Goal: Task Accomplishment & Management: Manage account settings

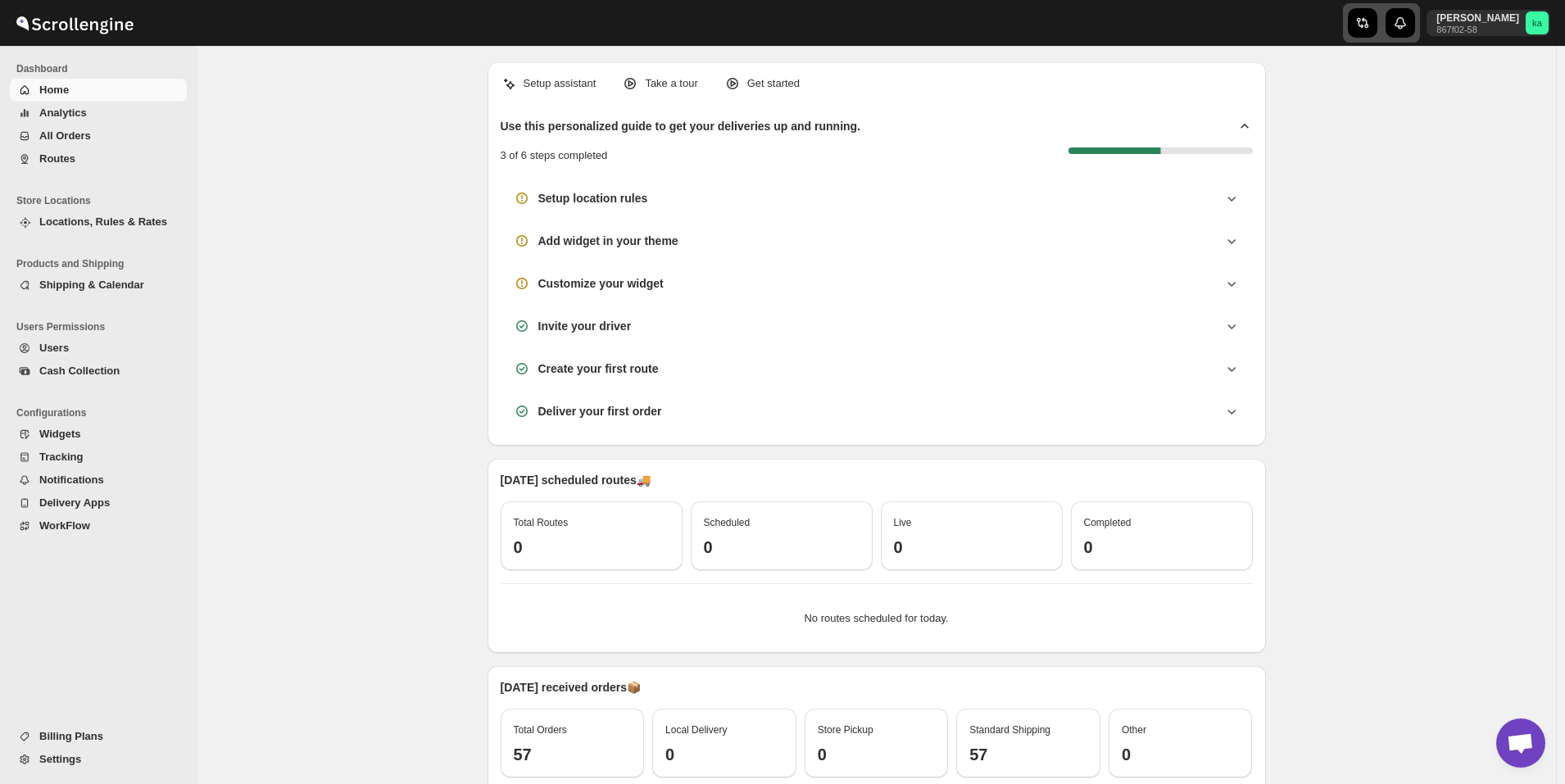
click at [1377, 31] on div "button" at bounding box center [1362, 23] width 30 height 30
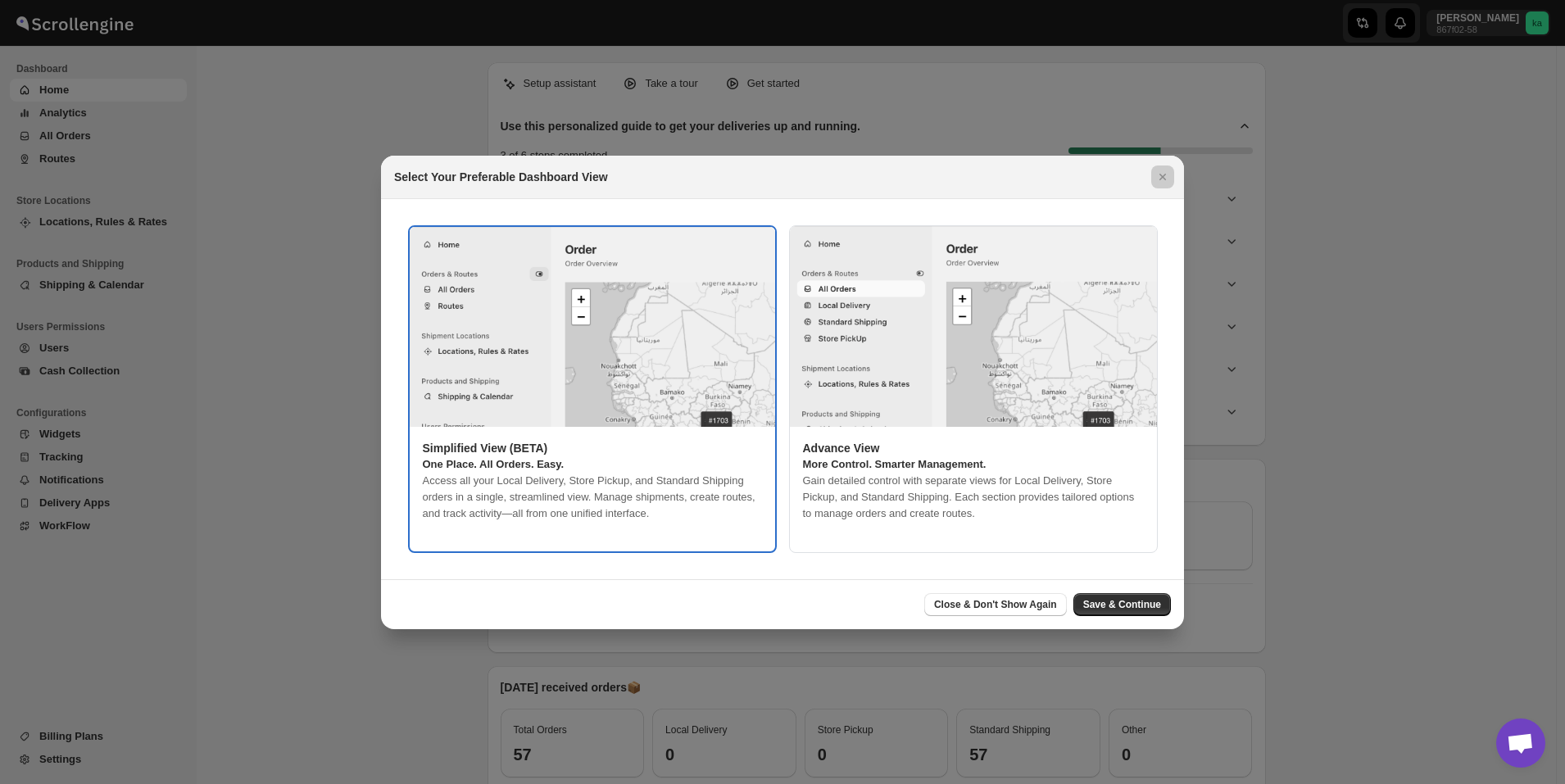
click at [1394, 523] on div at bounding box center [782, 392] width 1565 height 784
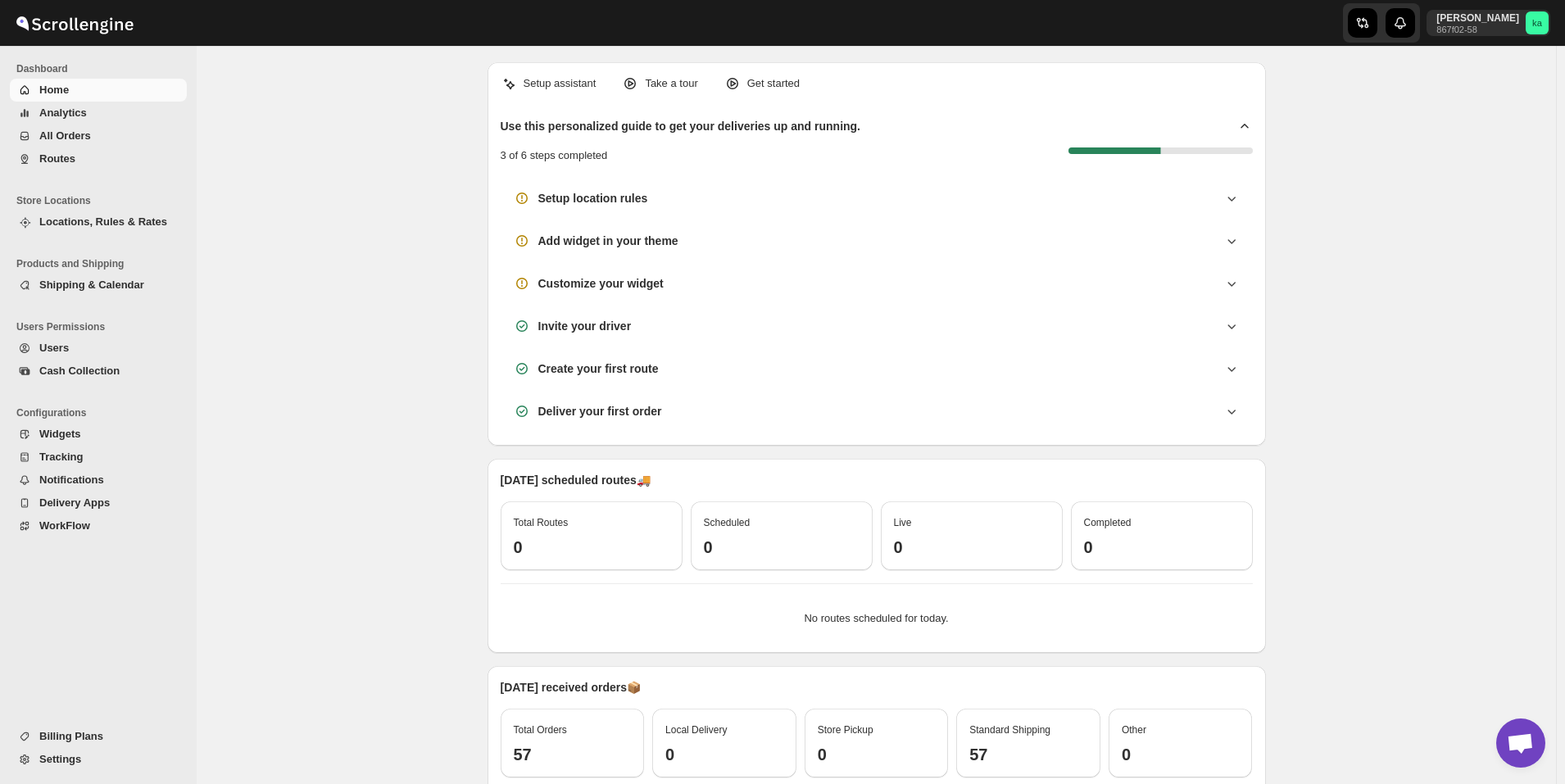
click at [92, 134] on span "All Orders" at bounding box center [111, 135] width 144 height 16
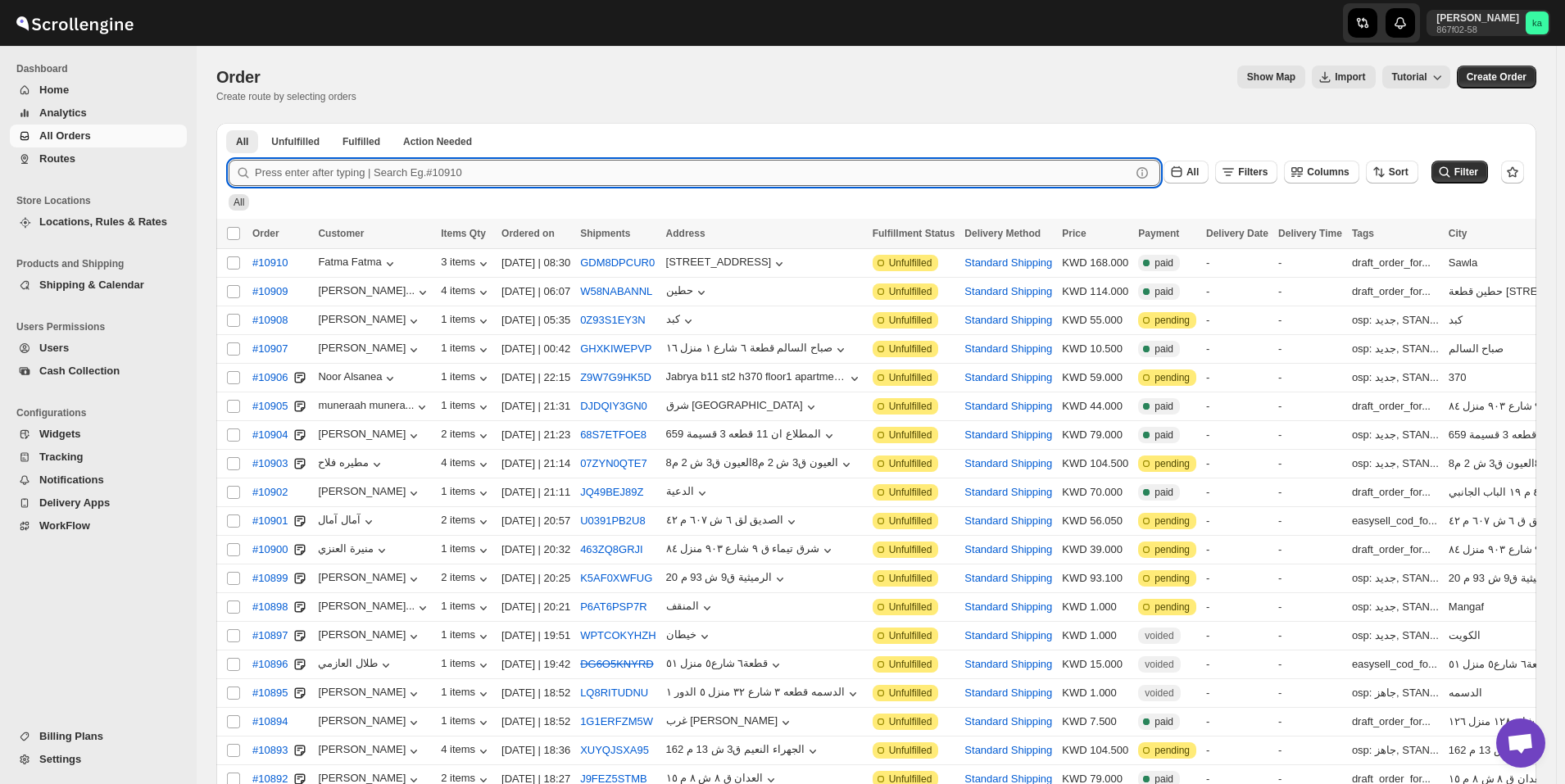
click at [563, 172] on input "text" at bounding box center [692, 172] width 876 height 26
click at [559, 174] on input "text" at bounding box center [692, 172] width 876 height 26
click at [646, 172] on input "text" at bounding box center [692, 172] width 876 height 26
paste input "10633"
type input "10633"
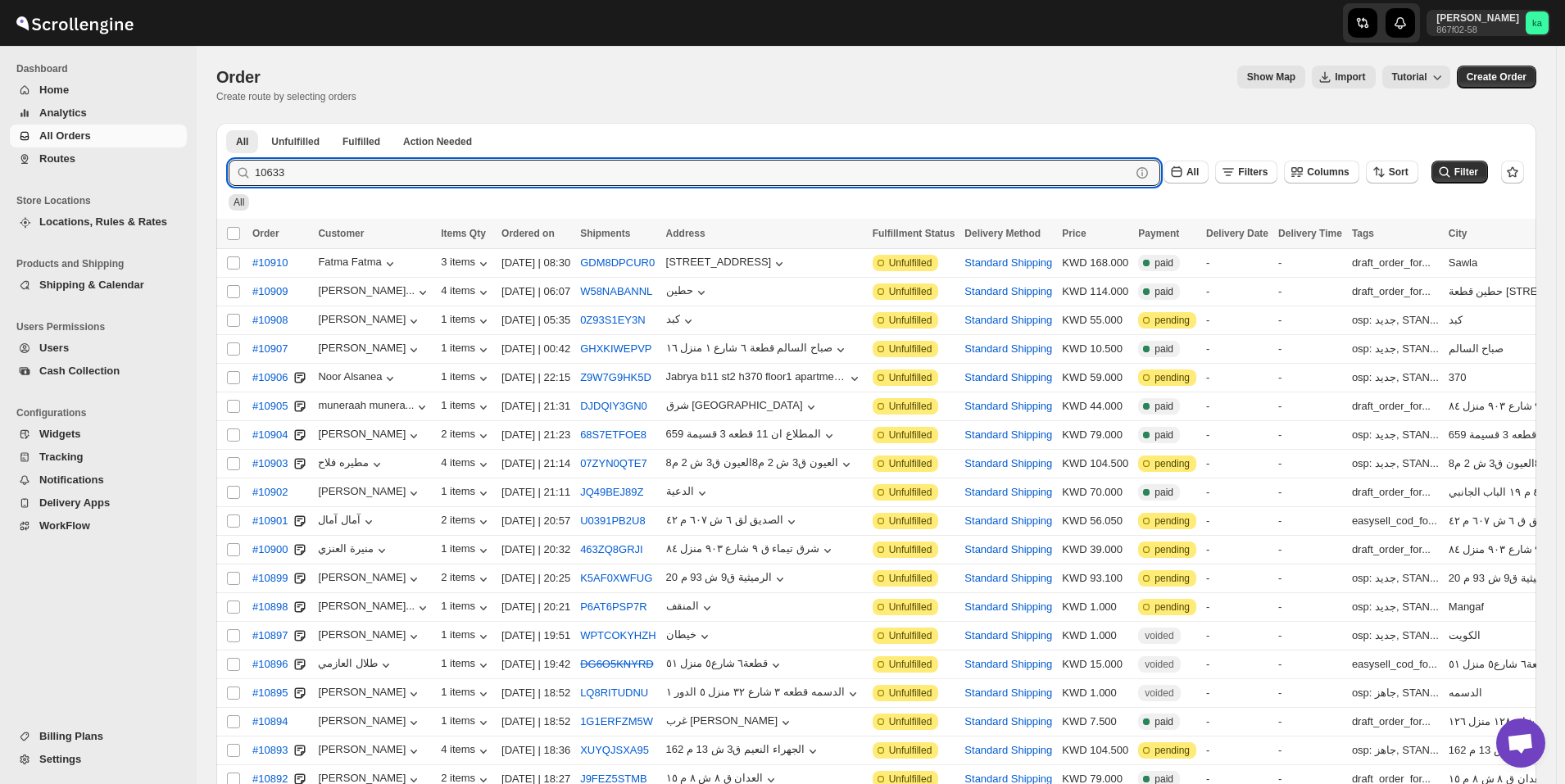
click at [137, 161] on span "Routes" at bounding box center [111, 158] width 144 height 16
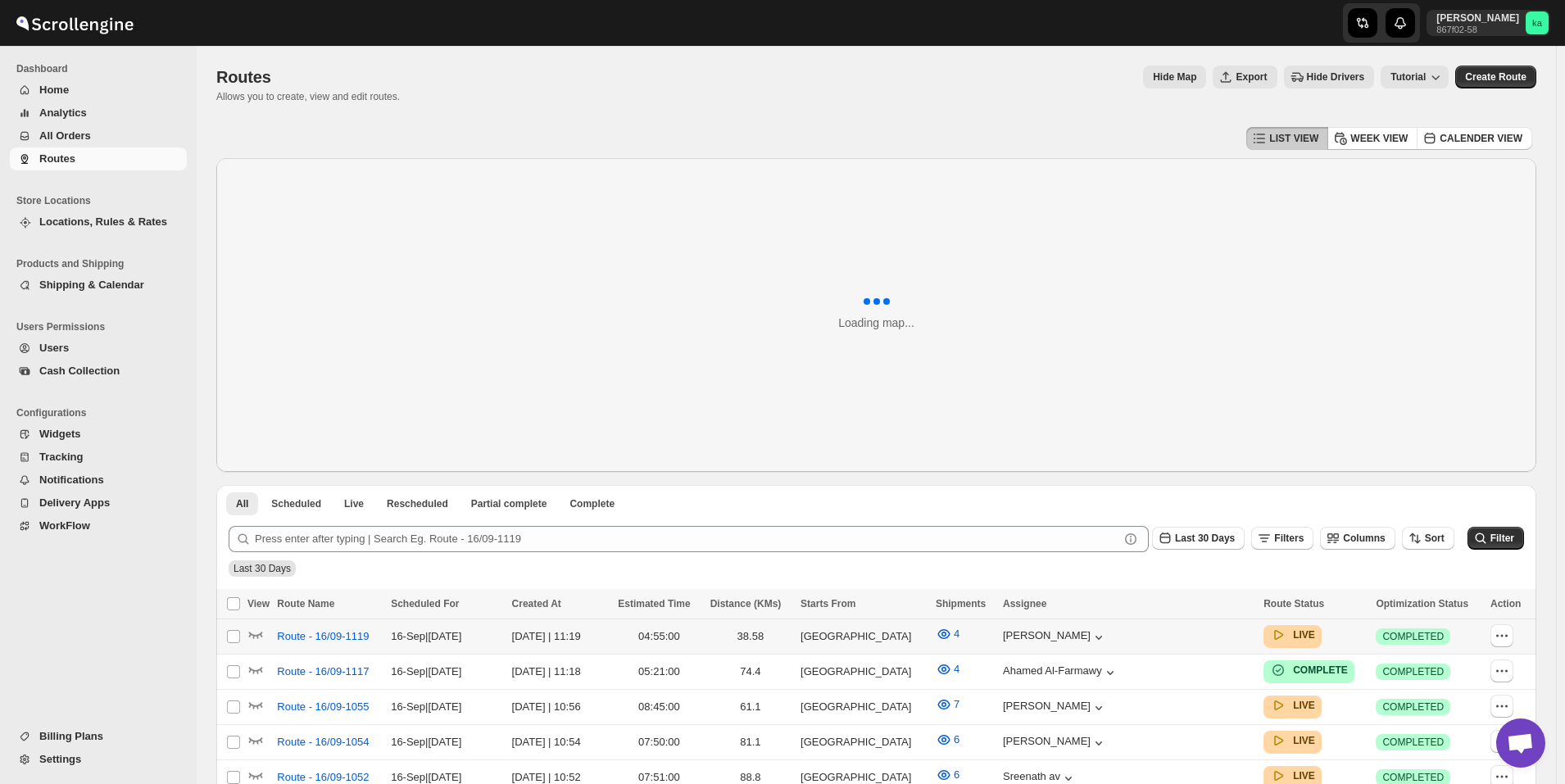
scroll to position [328, 0]
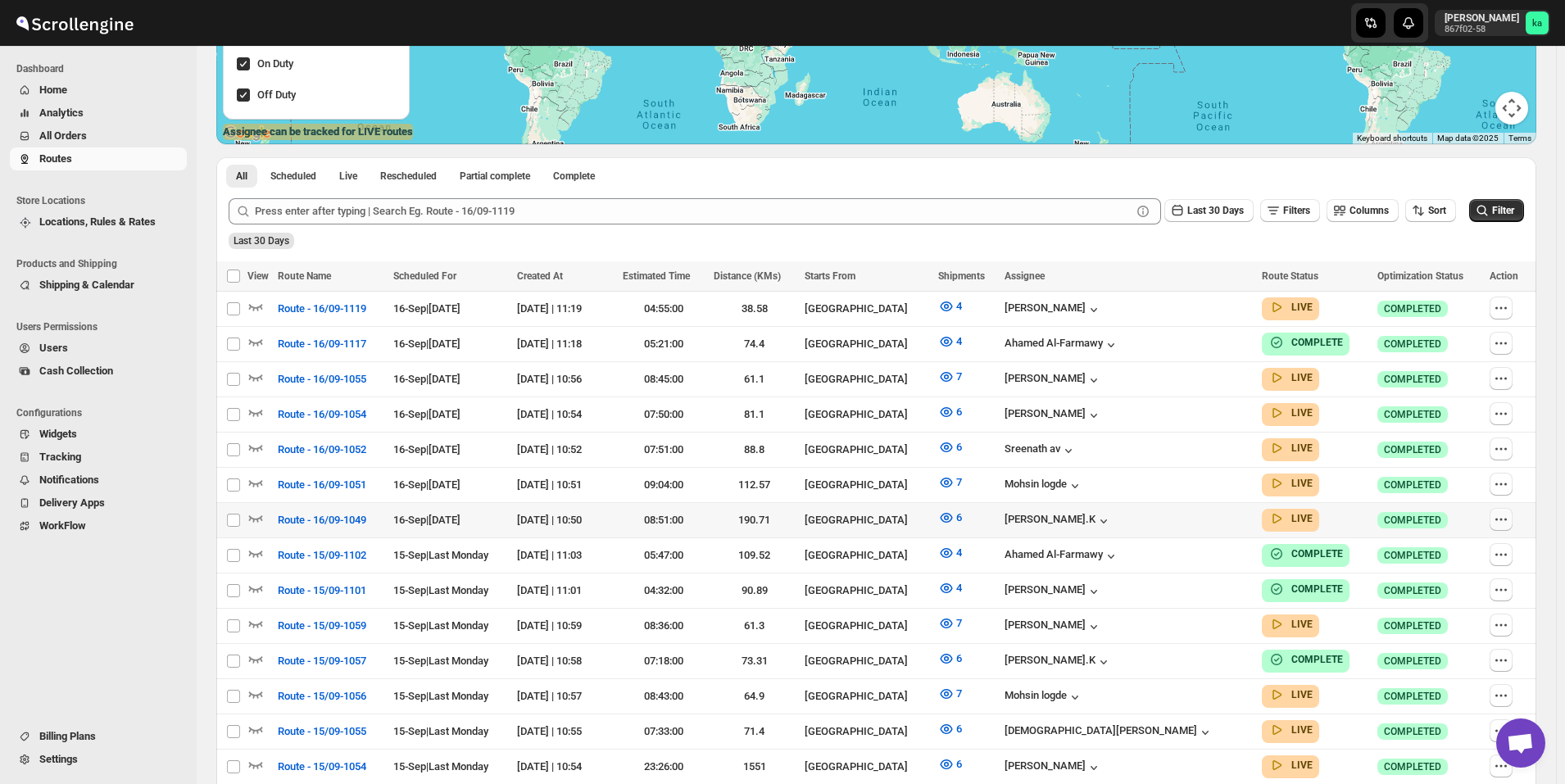
click at [1501, 511] on icon "button" at bounding box center [1500, 519] width 16 height 16
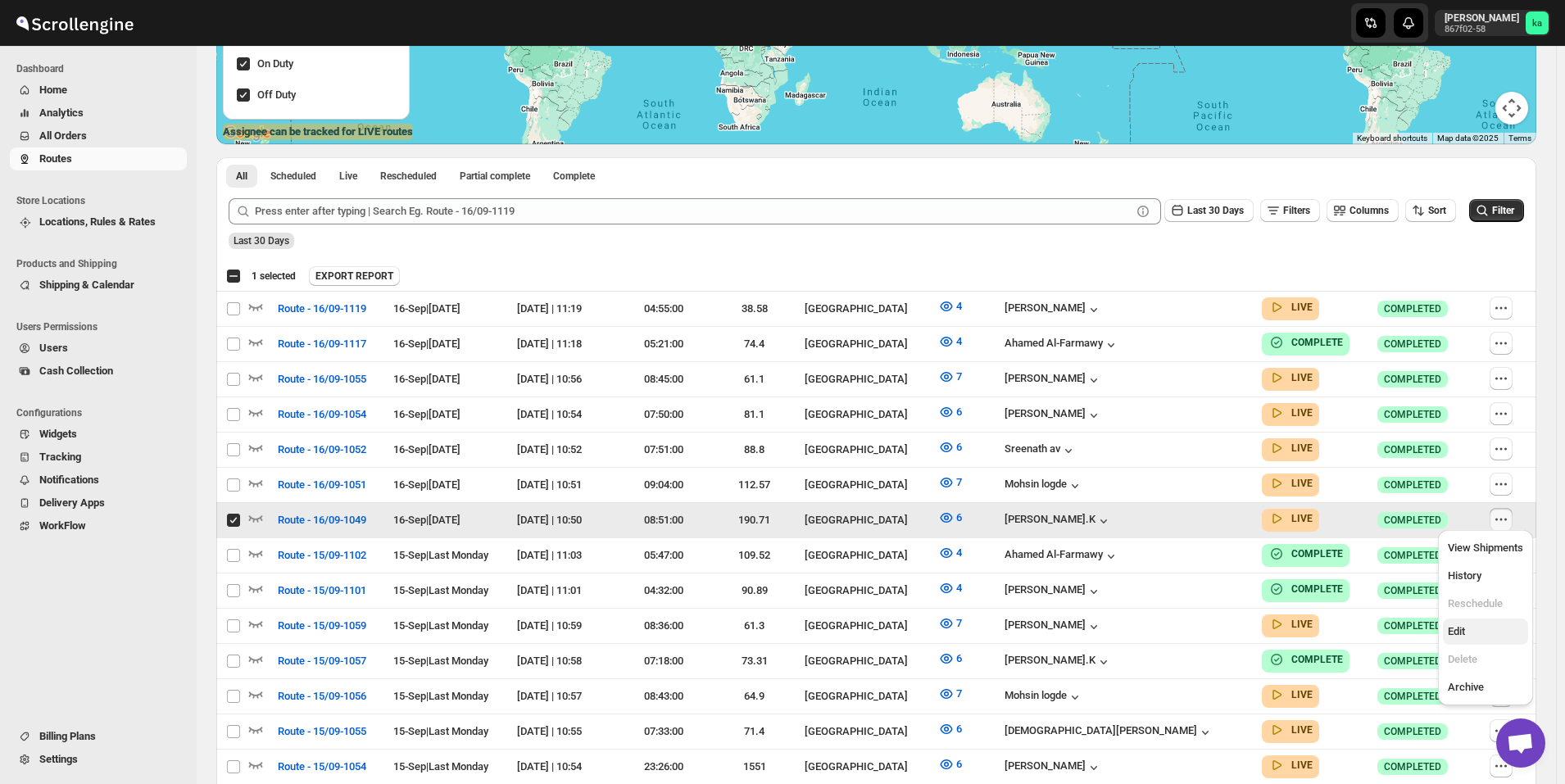
click at [1468, 624] on span "Edit" at bounding box center [1485, 631] width 76 height 16
checkbox input "false"
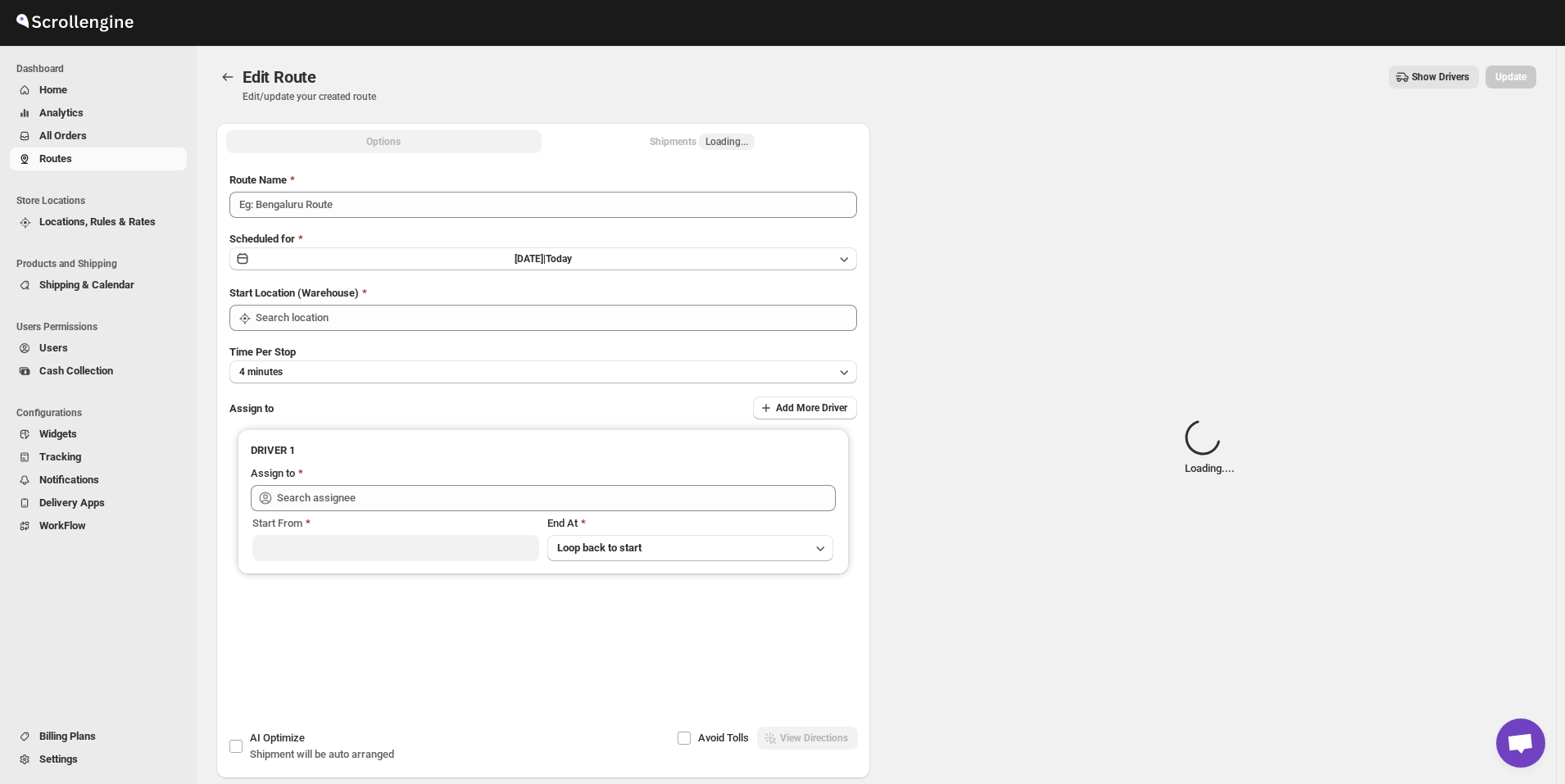
type input "Route - 16/09-1049"
type input "Kuwait City"
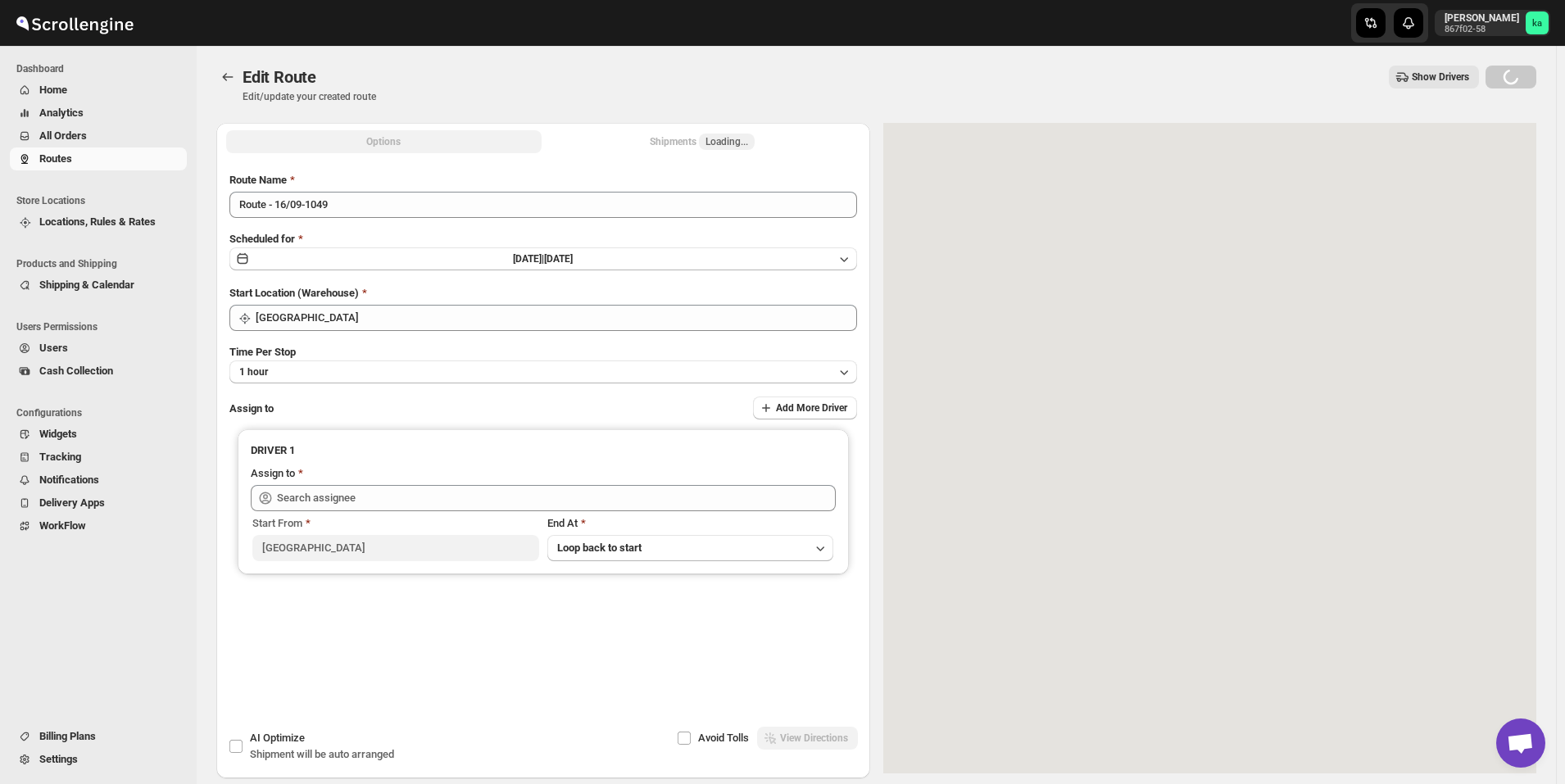
type input "Muhammed Ramees.K (rameesrami2680@gmail.com)"
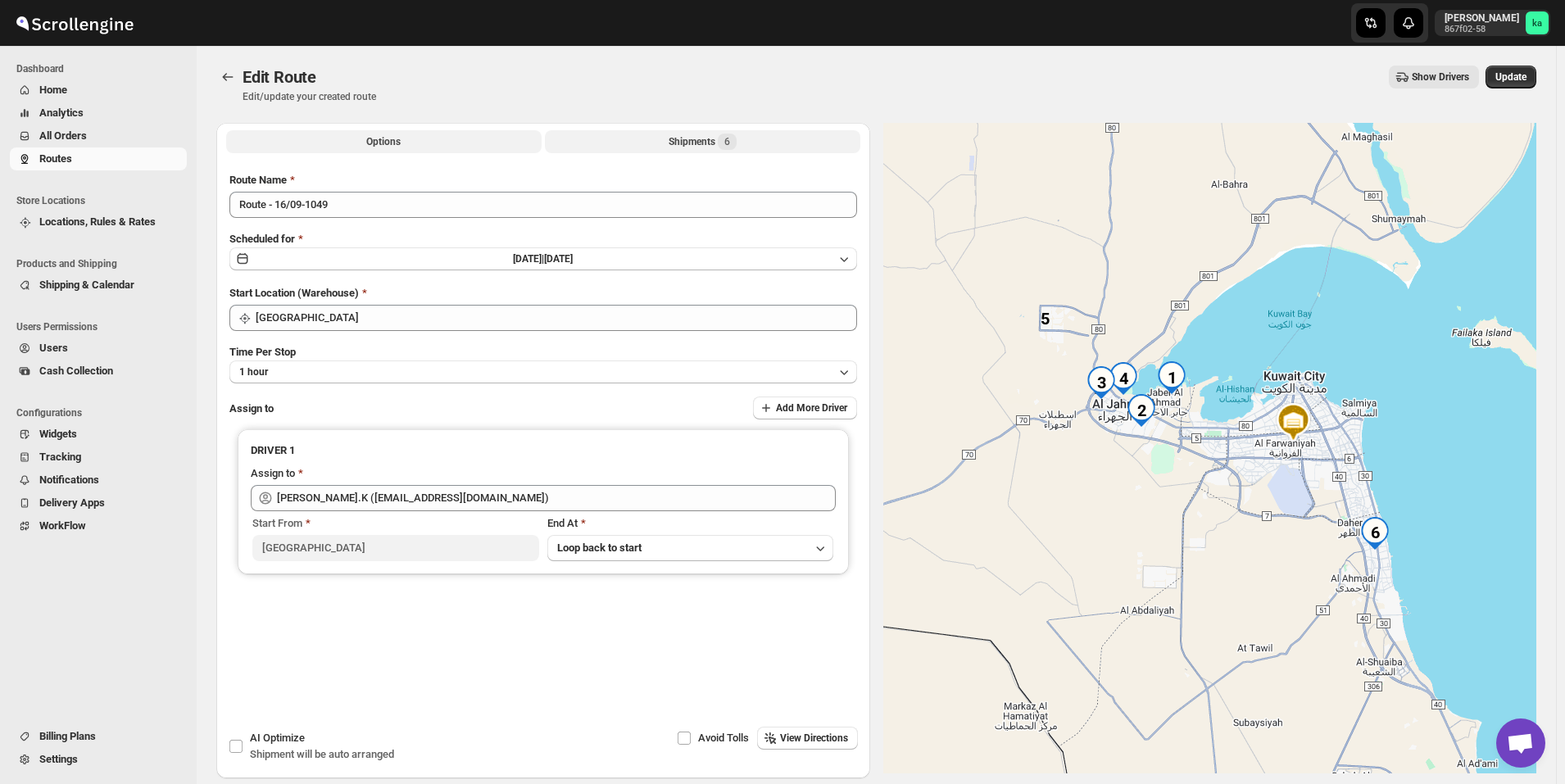
click at [685, 144] on div "Shipments 6" at bounding box center [703, 141] width 68 height 16
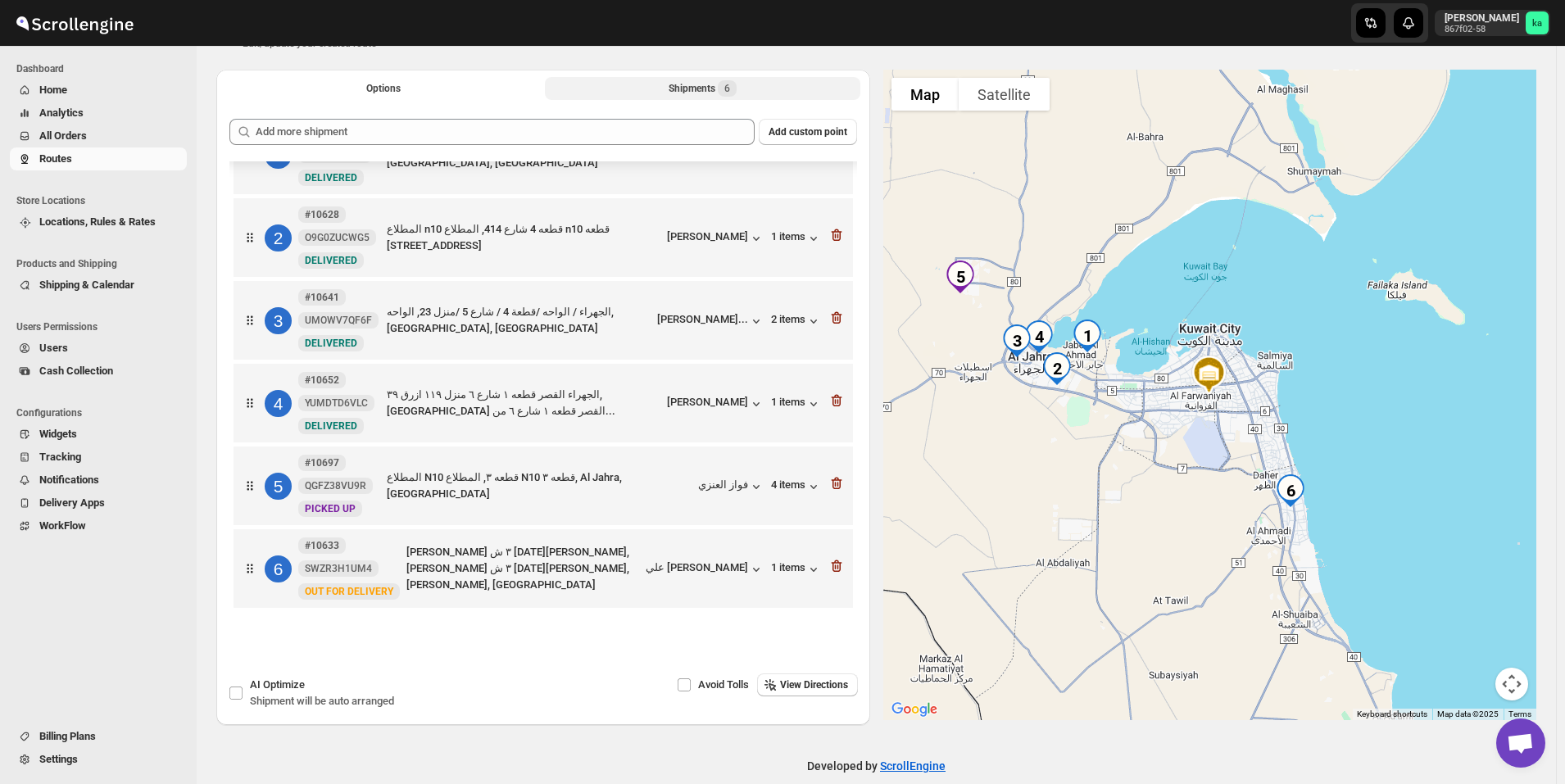
scroll to position [76, 0]
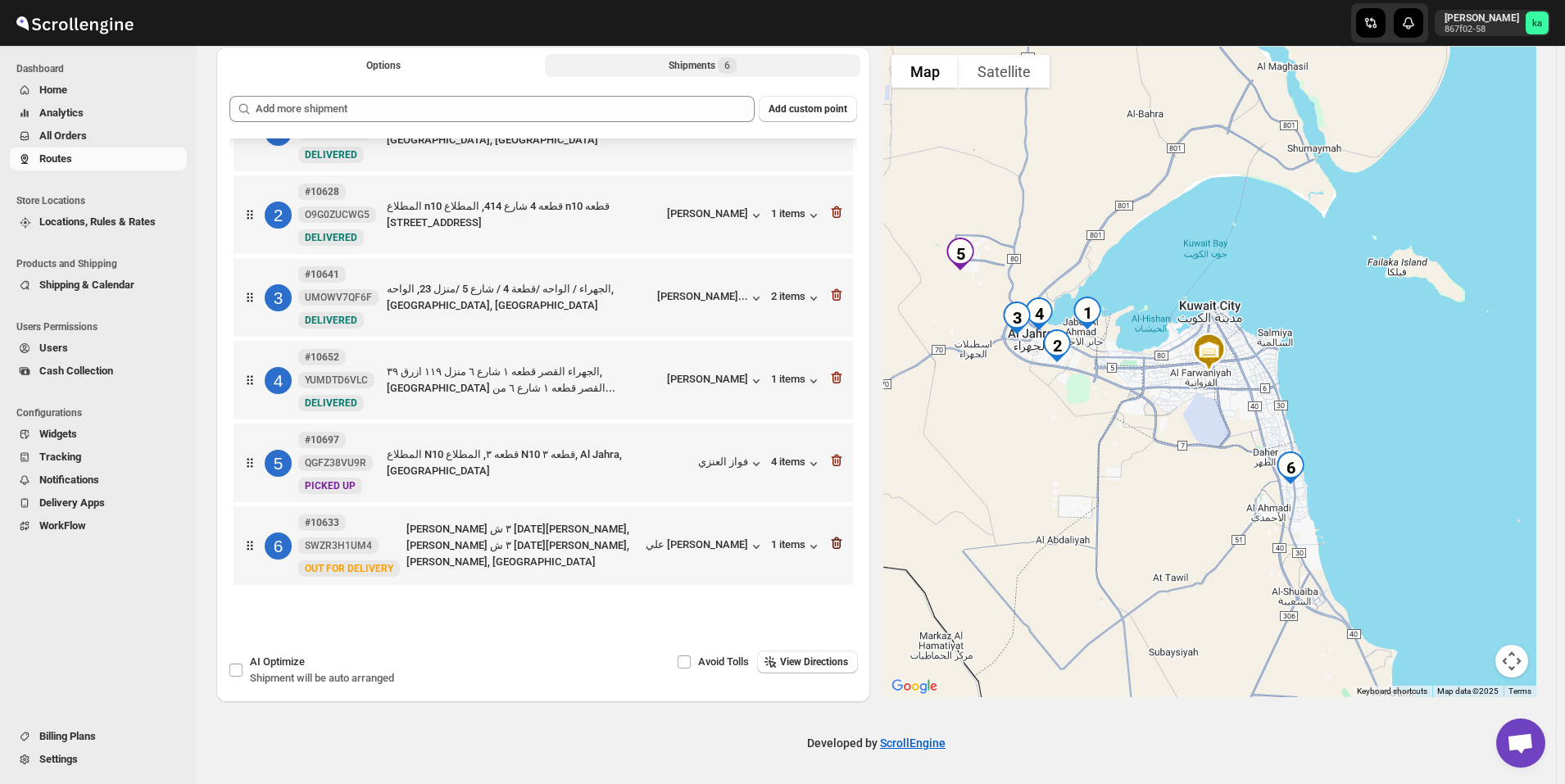
click at [836, 544] on icon "button" at bounding box center [836, 544] width 11 height 12
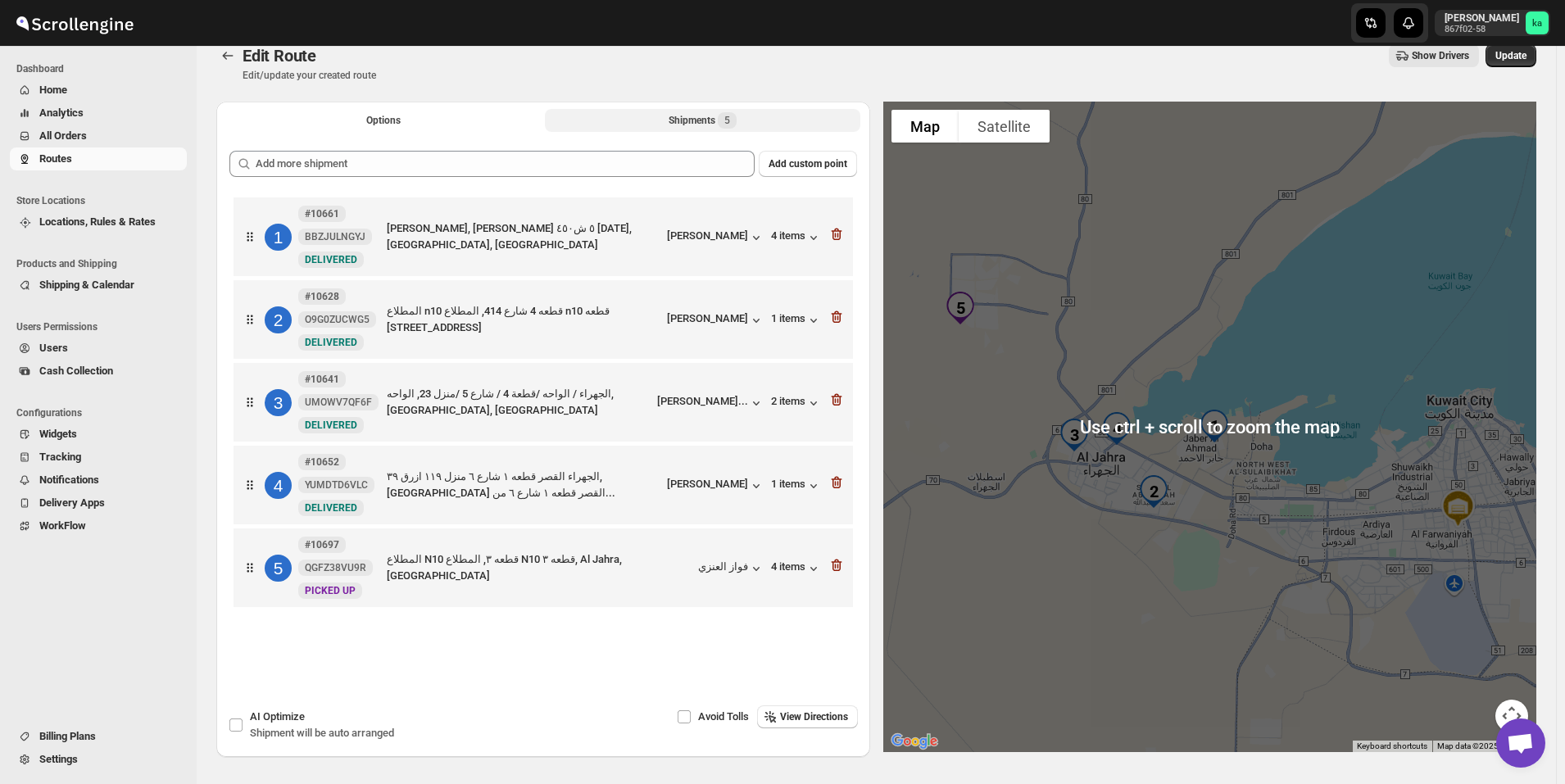
scroll to position [0, 0]
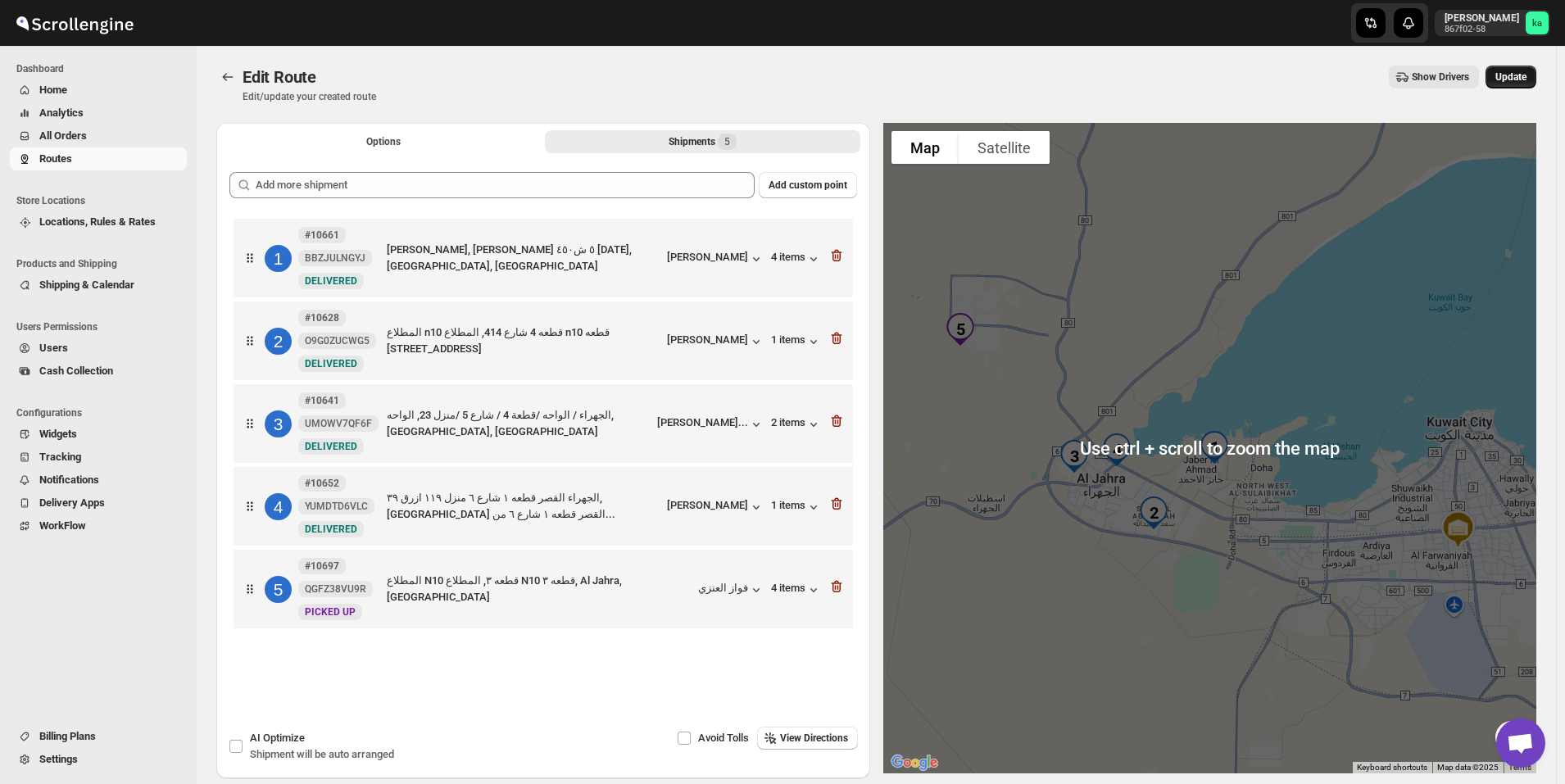
click at [1510, 71] on button "Update" at bounding box center [1511, 76] width 51 height 23
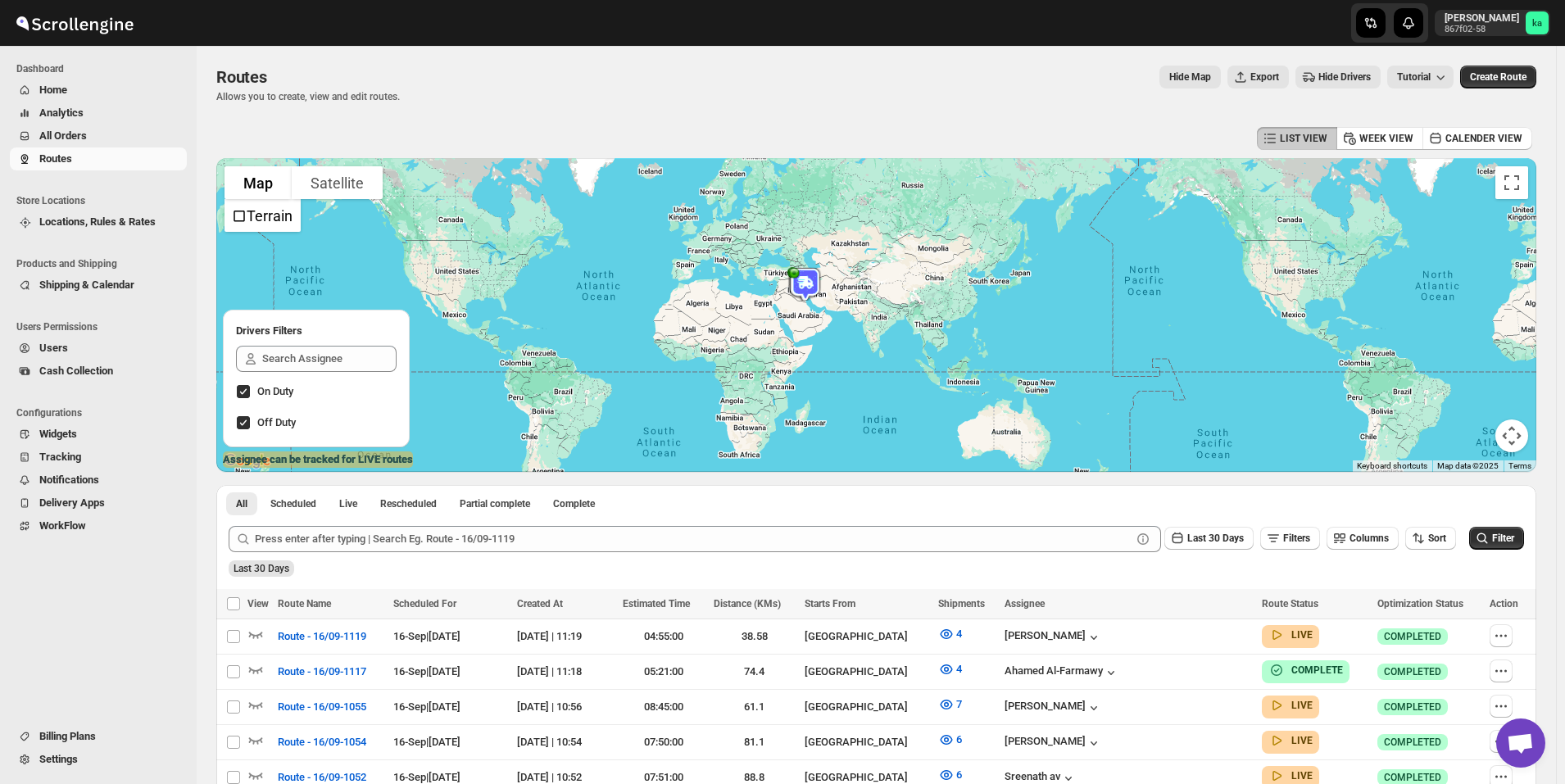
click at [123, 129] on span "All Orders" at bounding box center [111, 135] width 144 height 16
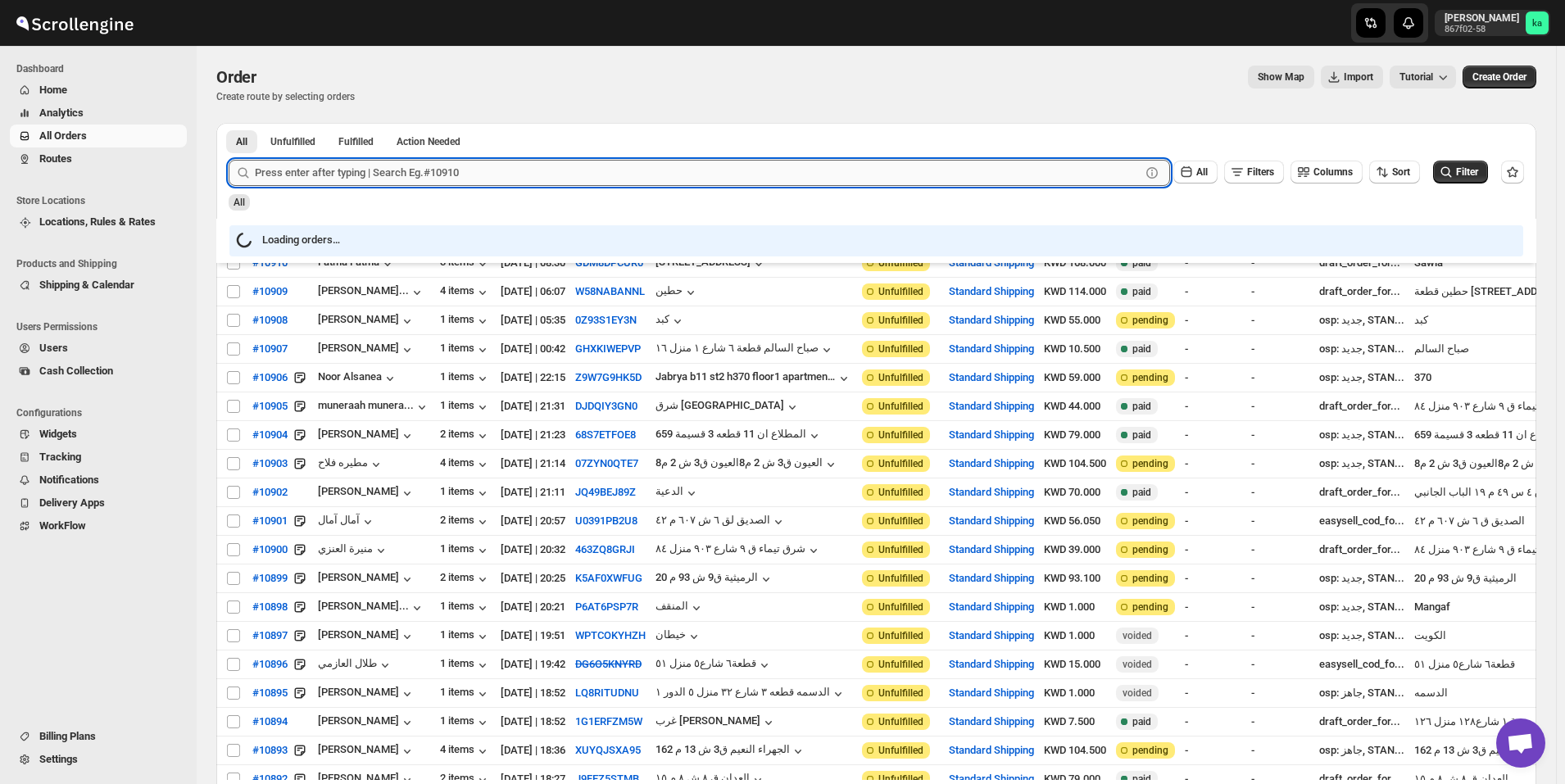
drag, startPoint x: 387, startPoint y: 186, endPoint x: 403, endPoint y: 179, distance: 17.5
click at [403, 179] on input "text" at bounding box center [698, 172] width 886 height 26
paste input "96597473447"
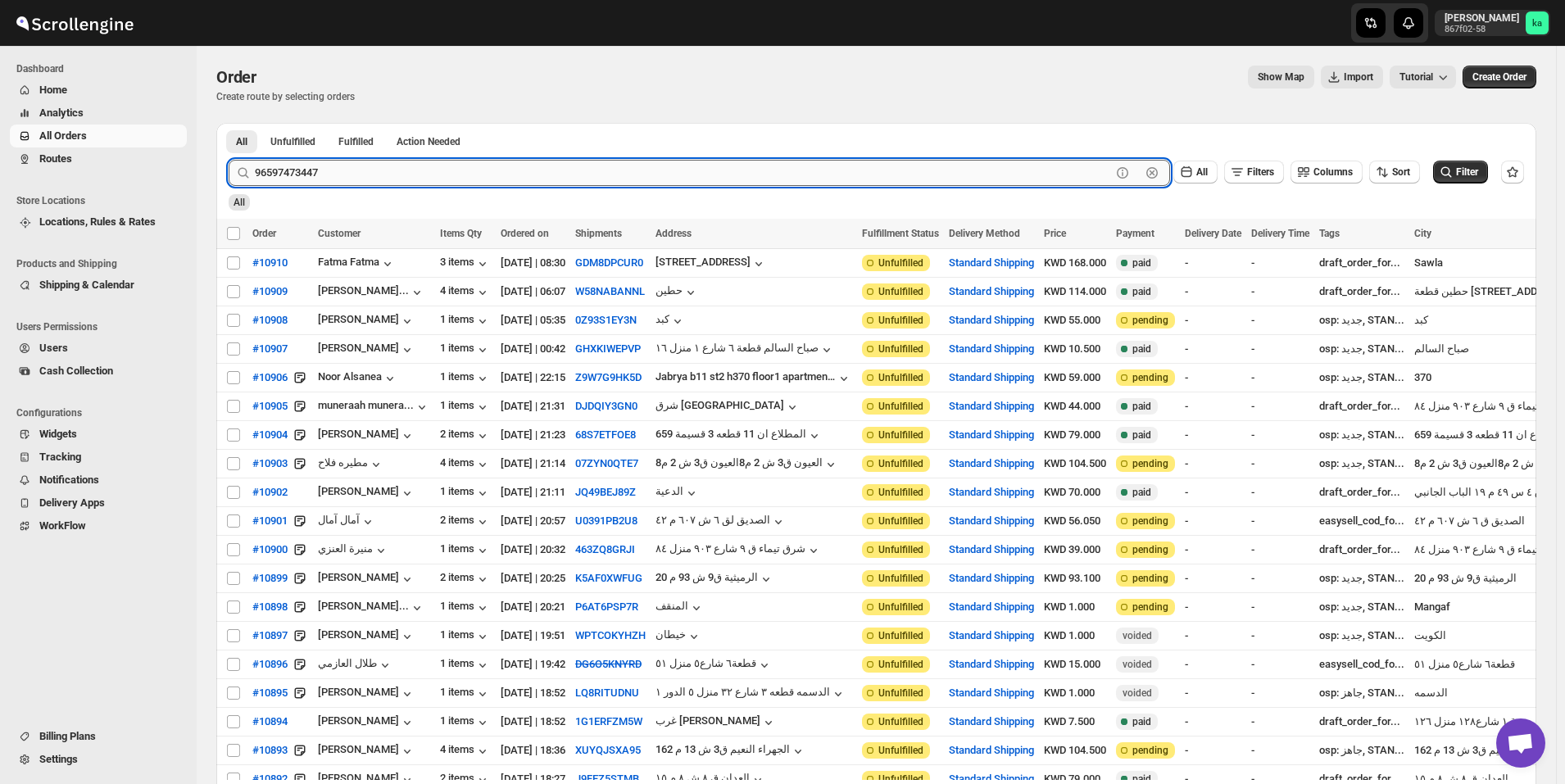
click at [359, 166] on input "96597473447" at bounding box center [683, 172] width 856 height 26
paste input "1075"
type input "10757"
click at [229, 123] on button "Submit" at bounding box center [251, 132] width 47 height 17
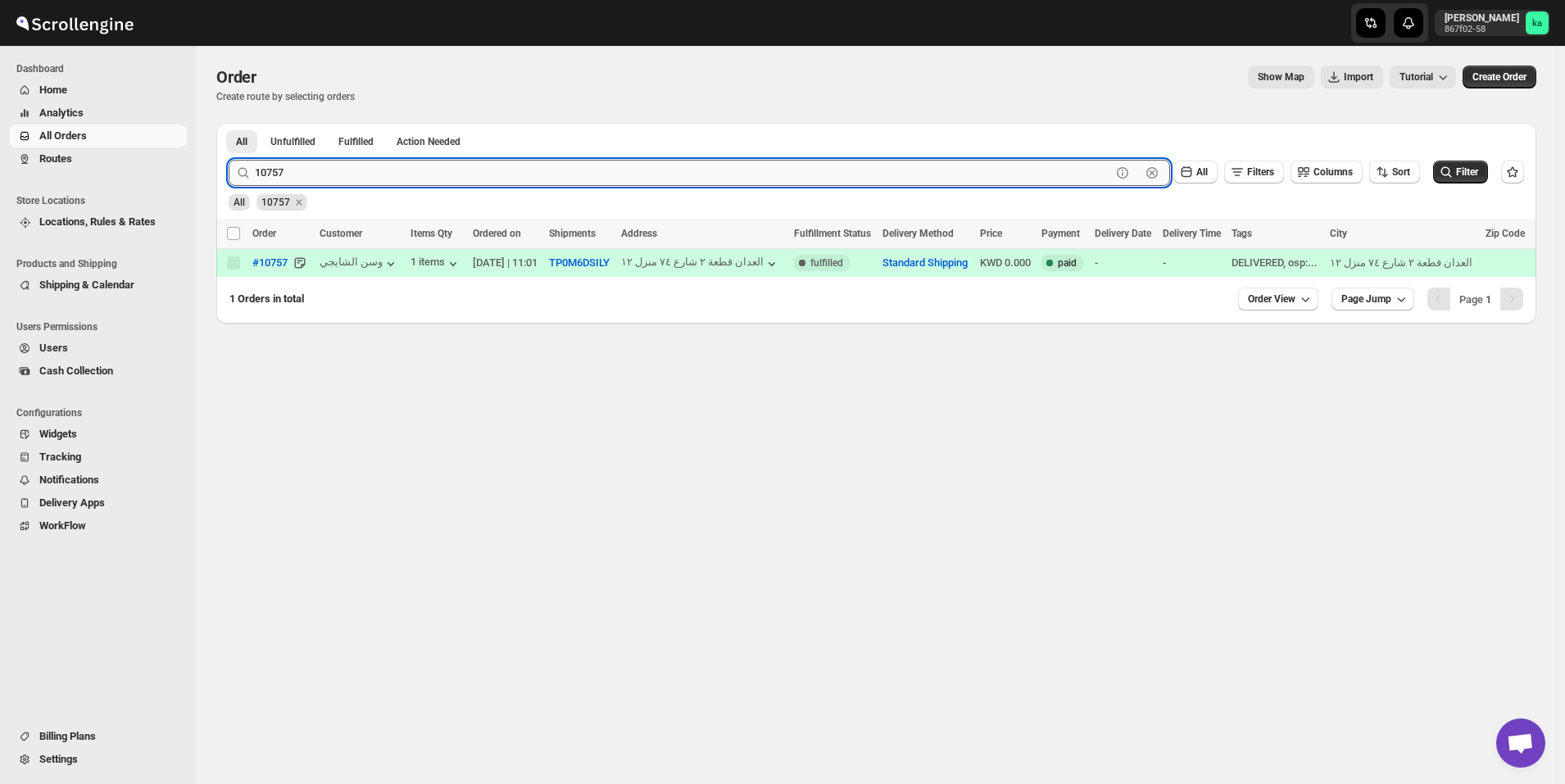
click at [352, 171] on input "10757" at bounding box center [683, 172] width 856 height 26
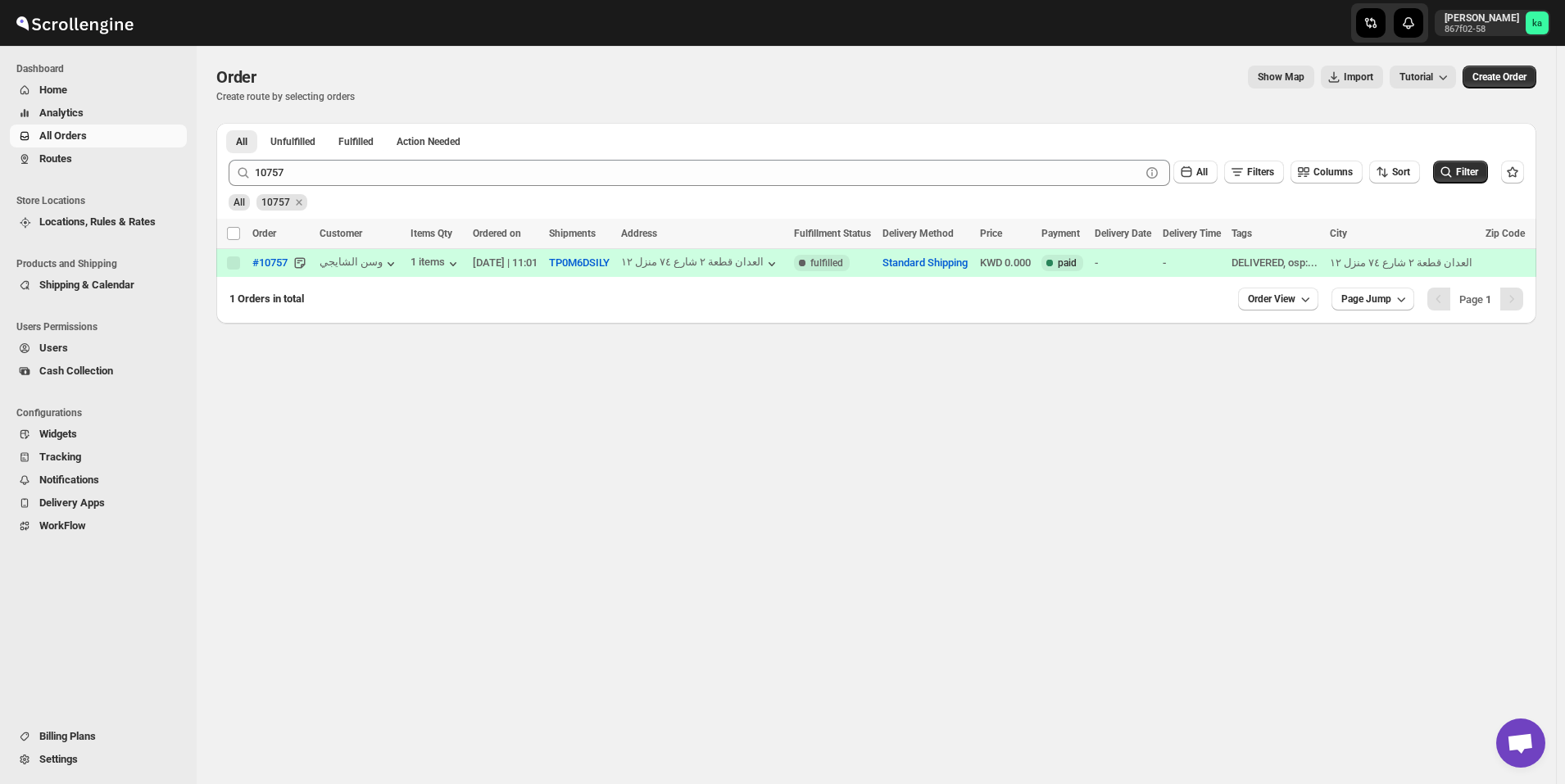
click at [88, 153] on span "Routes" at bounding box center [111, 158] width 144 height 16
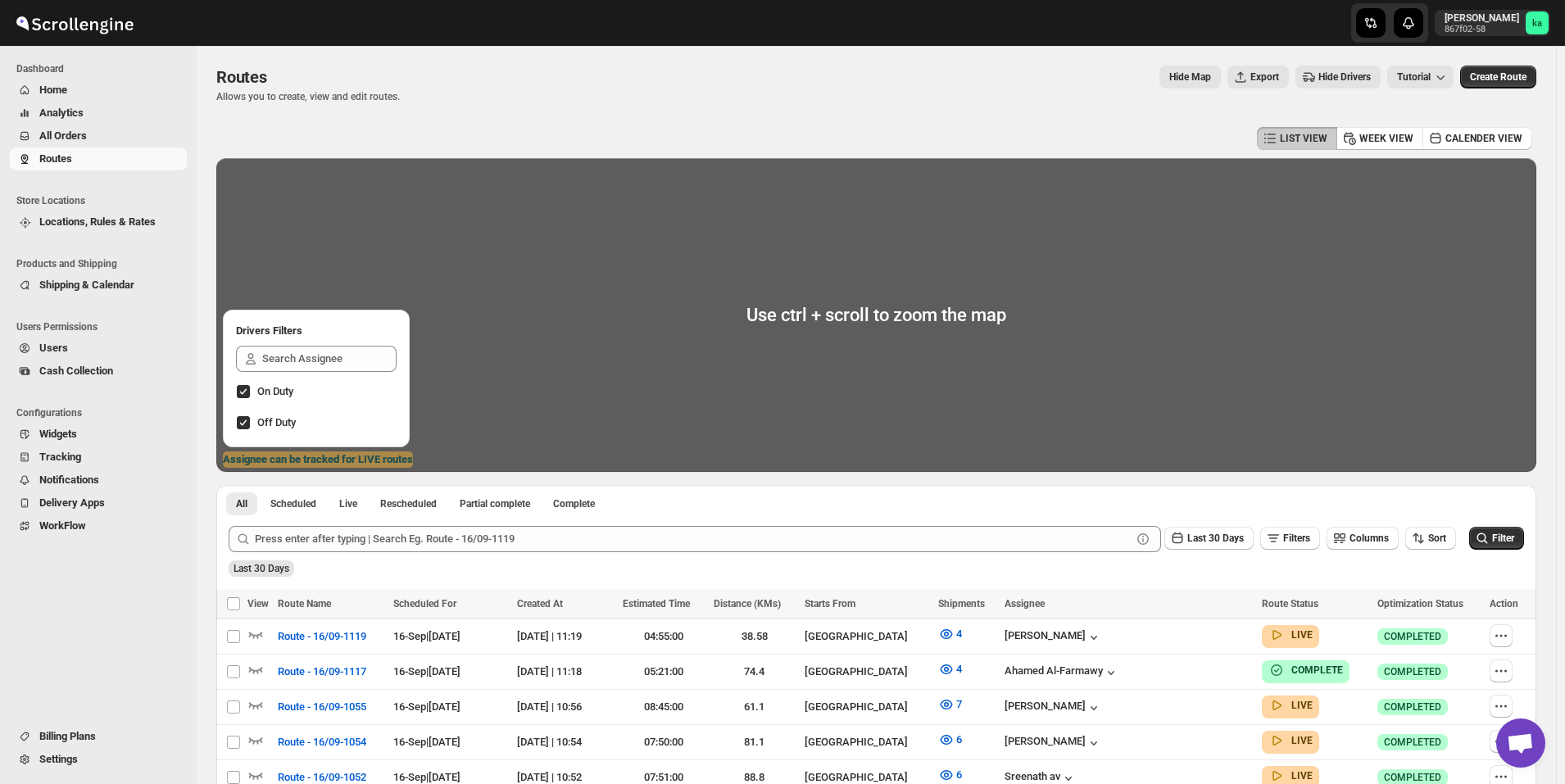
scroll to position [467, 0]
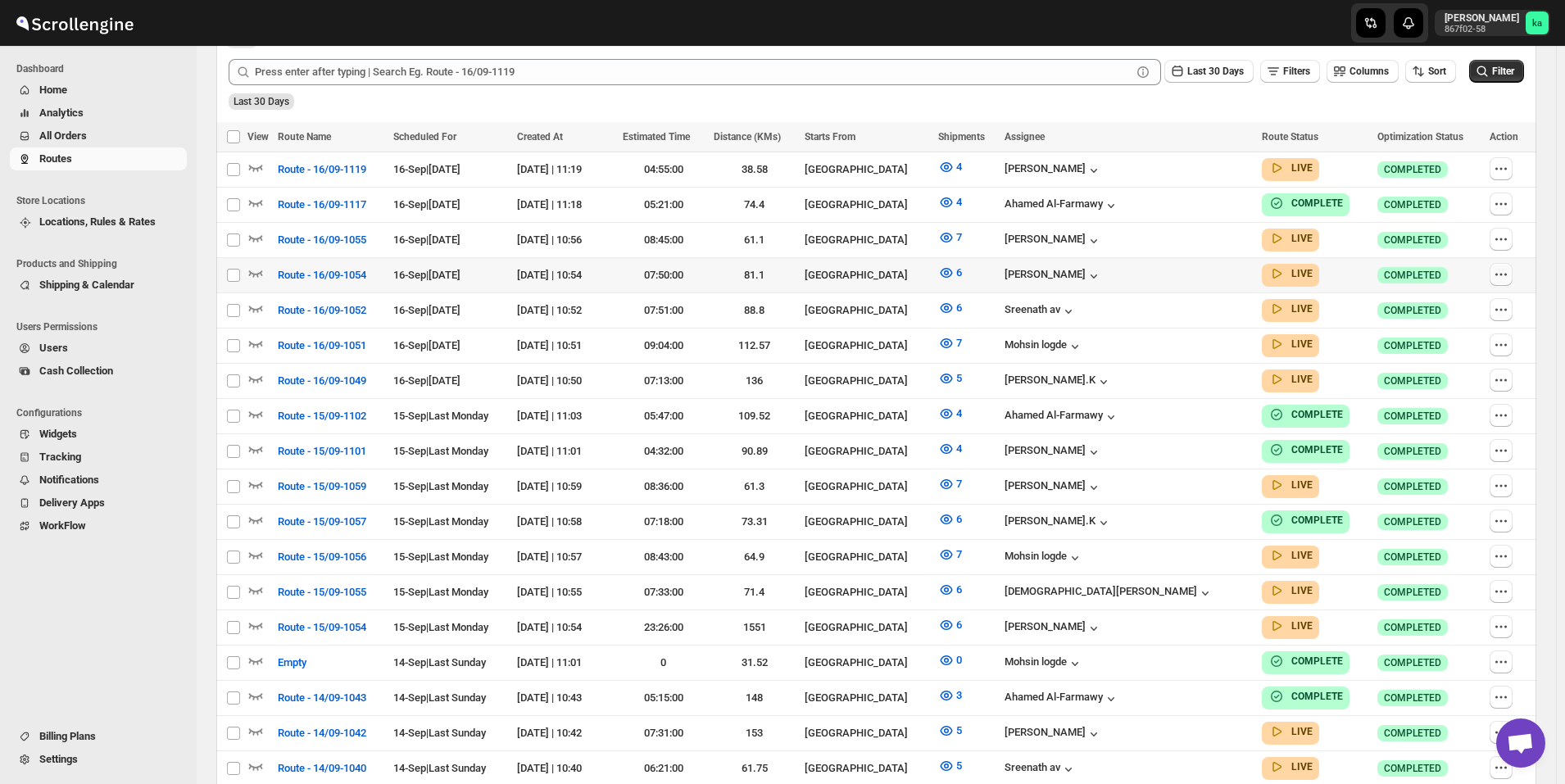
click at [1512, 269] on button "button" at bounding box center [1500, 274] width 23 height 23
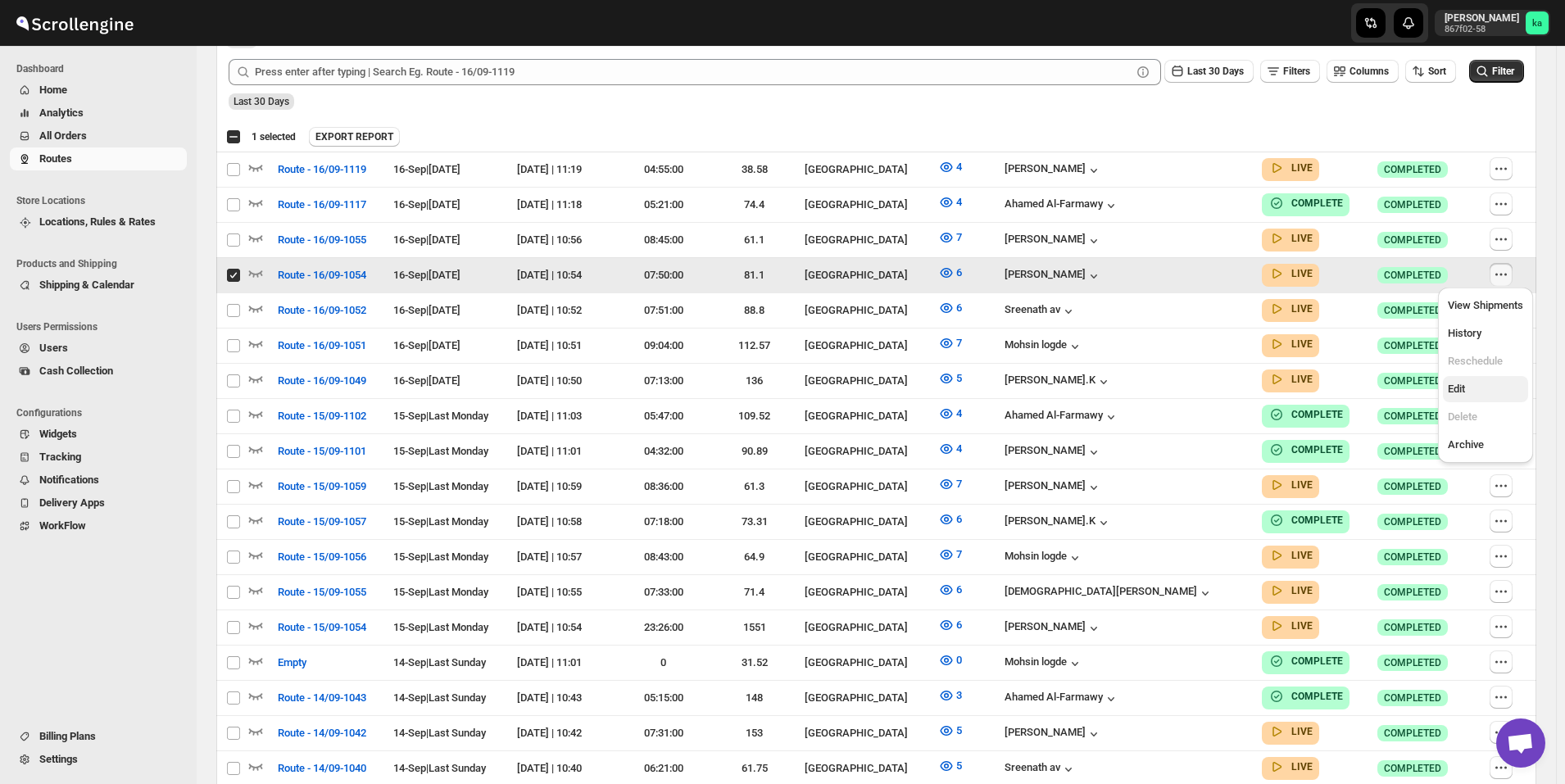
click at [1492, 394] on span "Edit" at bounding box center [1485, 388] width 76 height 16
checkbox input "false"
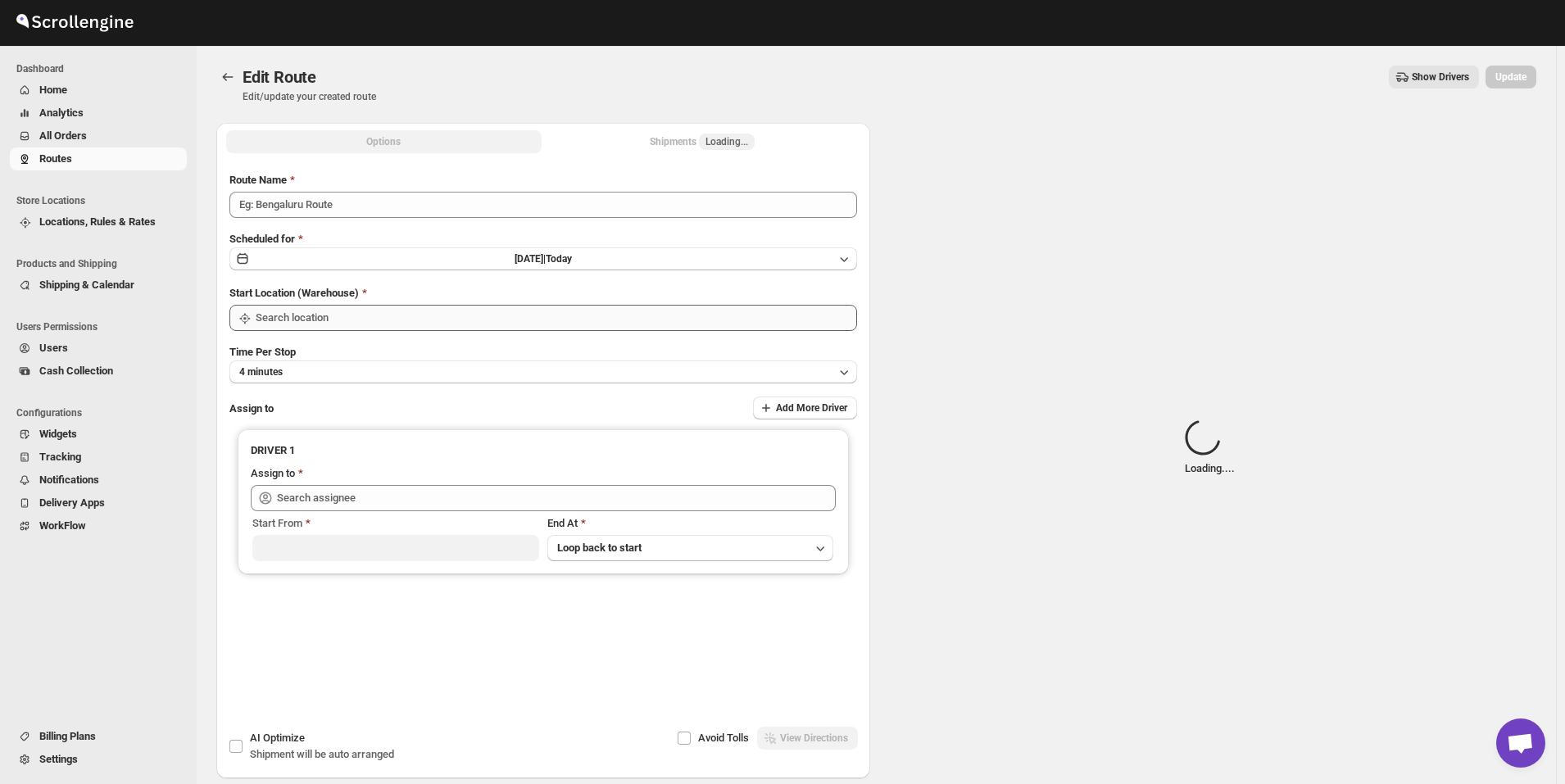
type input "Route - 16/09-1054"
type input "Kuwait City"
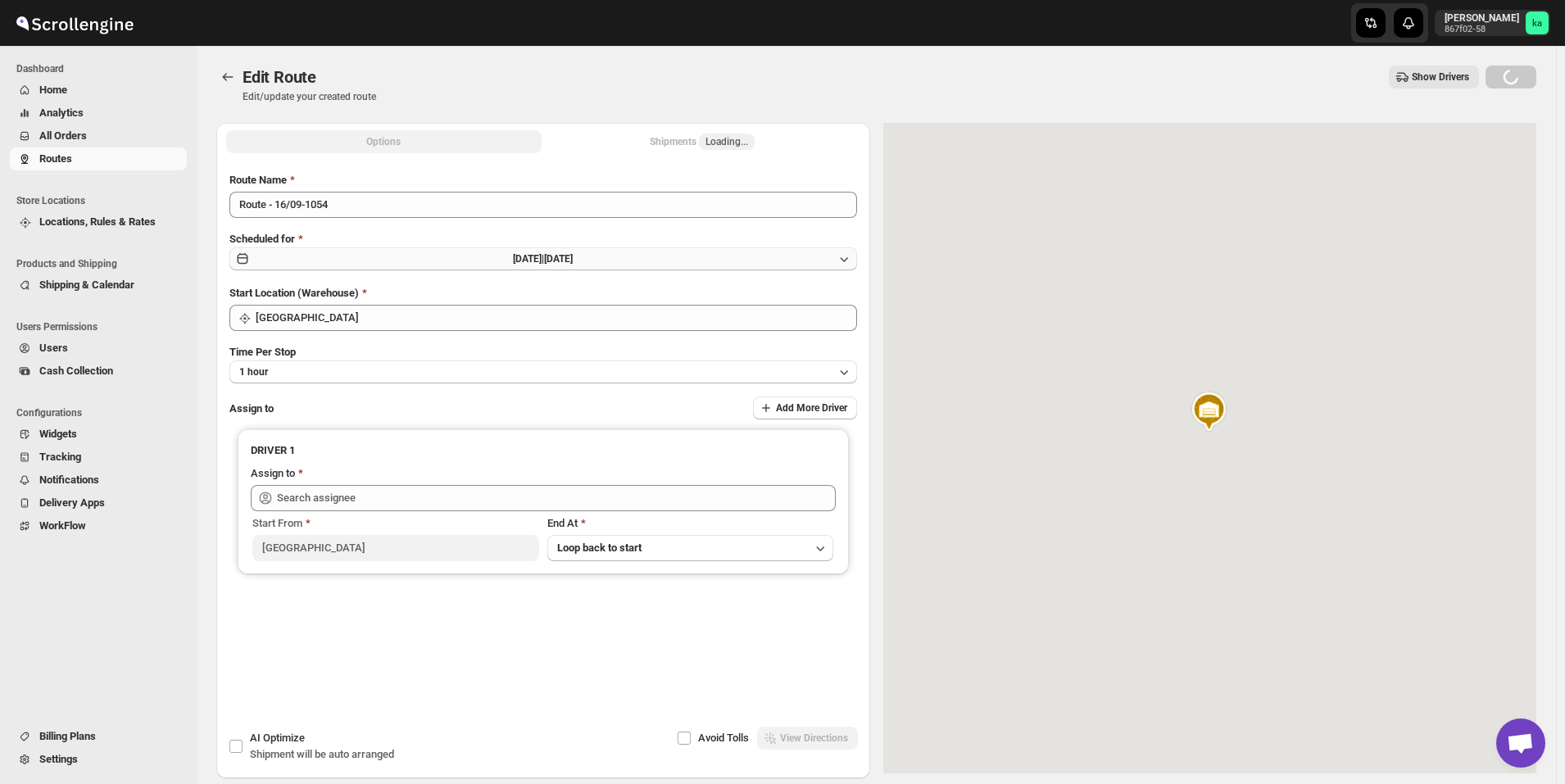
type input "Shaibaz Karbari (shaibazkarbari364@gmail.com)"
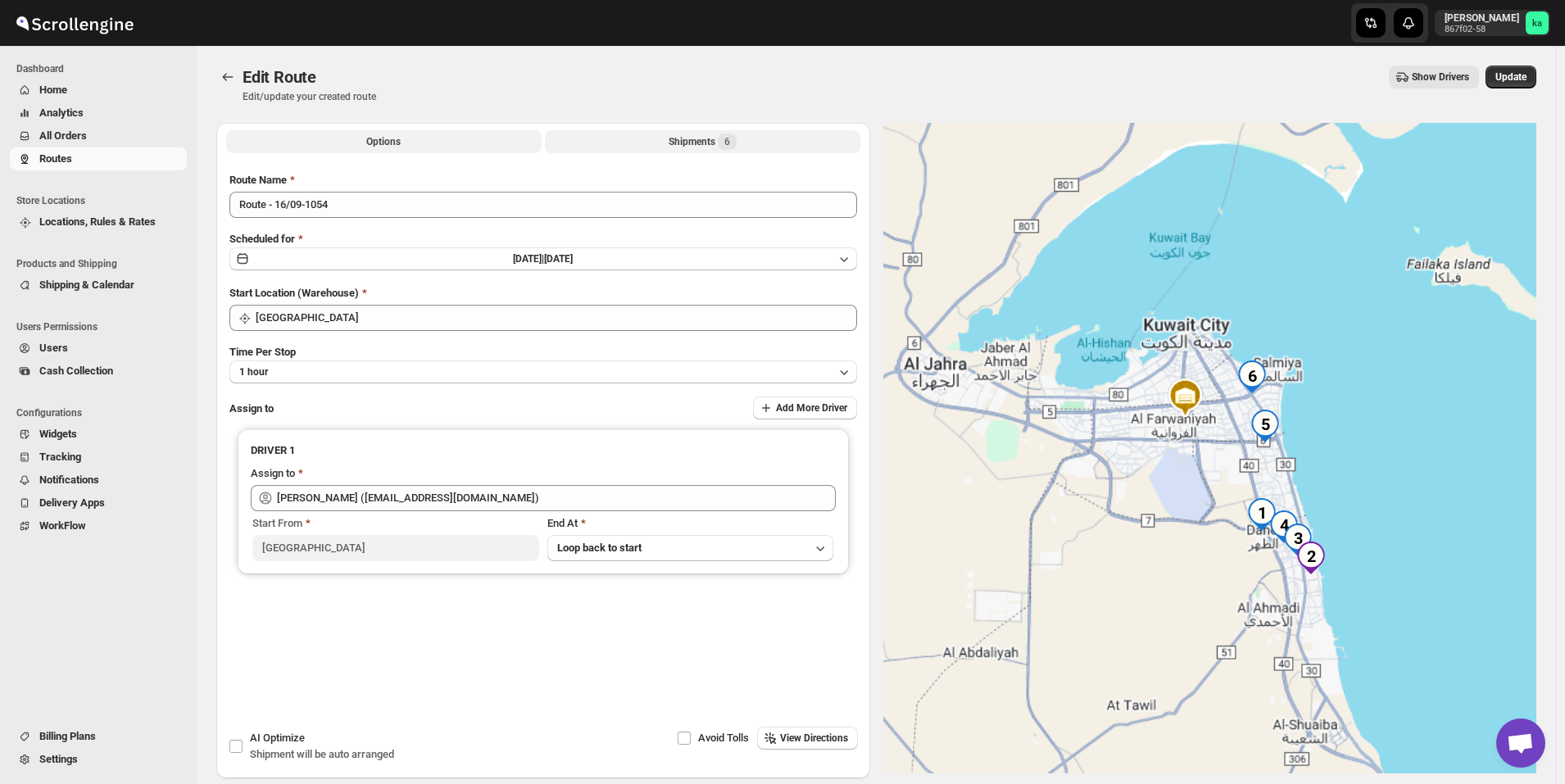
click at [685, 135] on div "Shipments 6" at bounding box center [703, 141] width 68 height 16
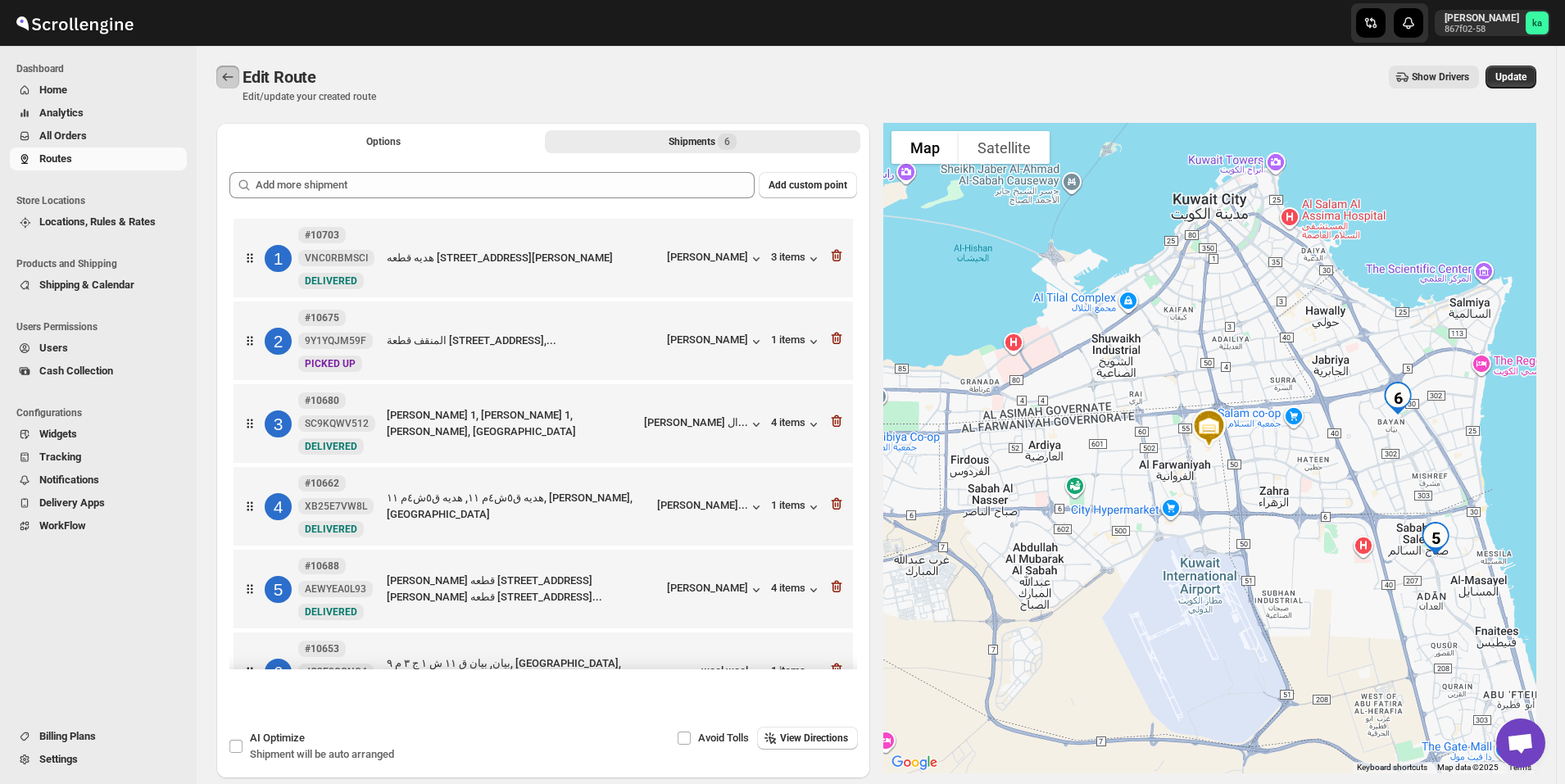
click at [223, 77] on icon "Routes" at bounding box center [228, 77] width 11 height 8
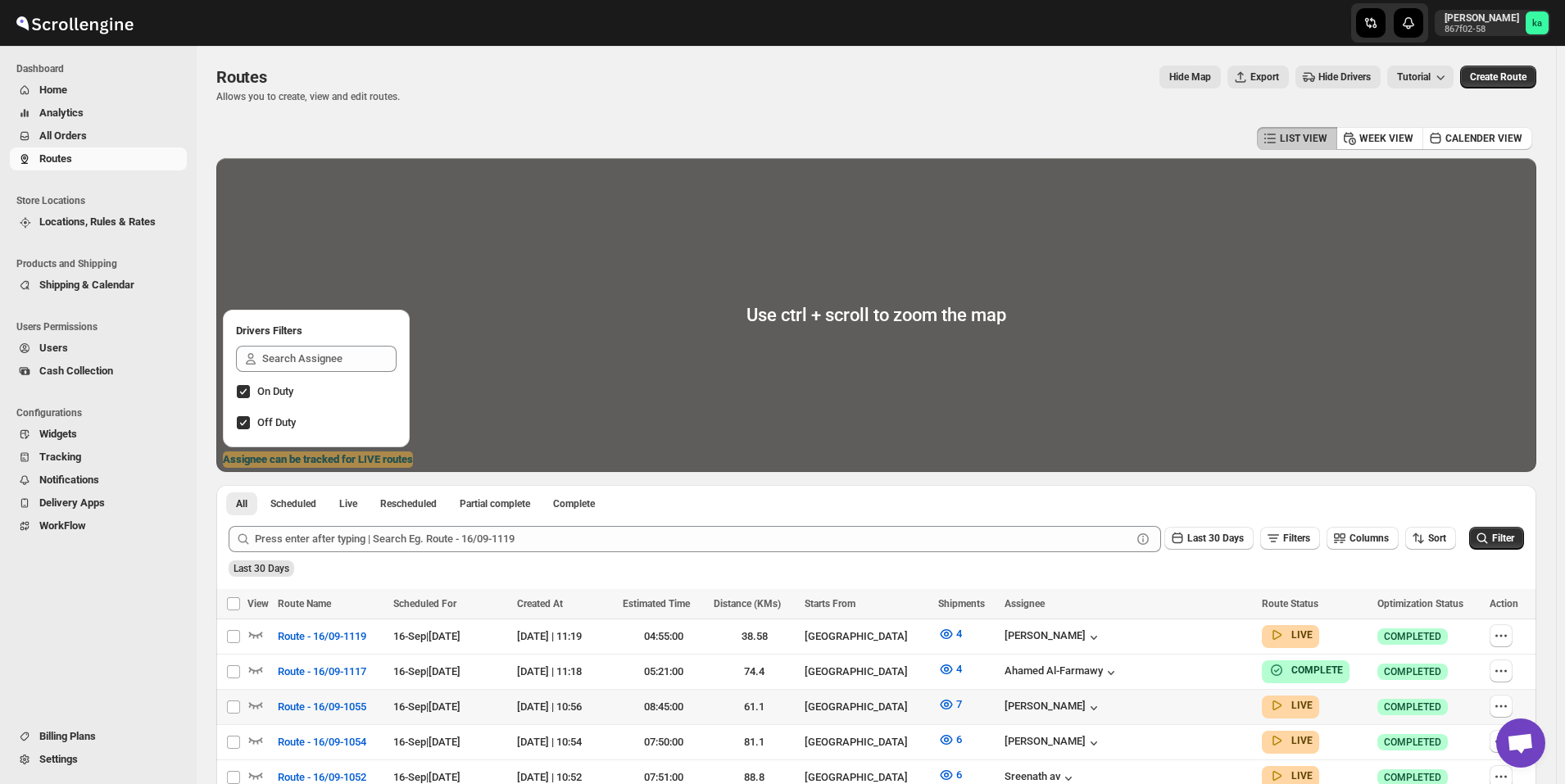
scroll to position [385, 0]
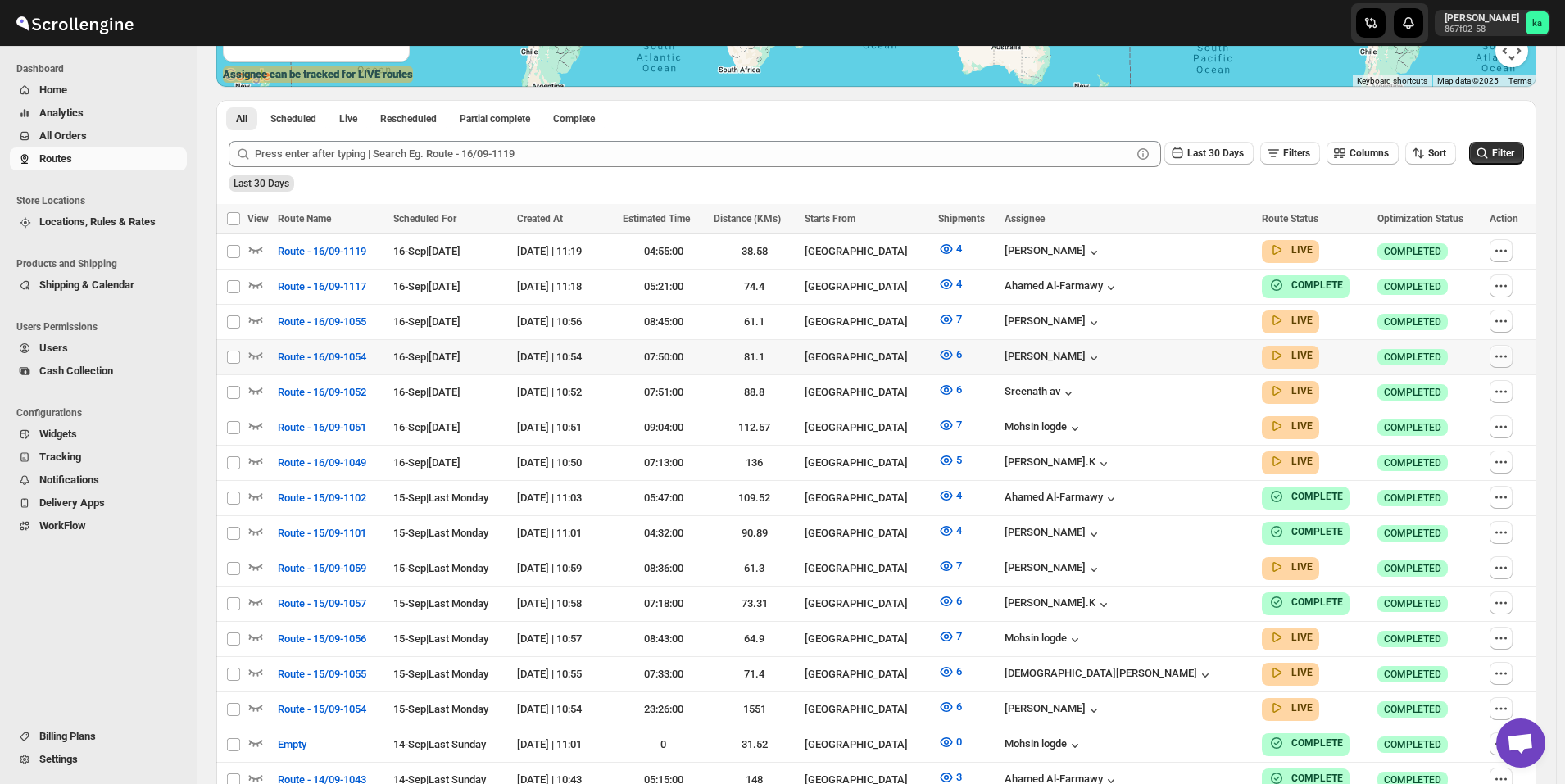
click at [1506, 353] on icon "button" at bounding box center [1500, 356] width 16 height 16
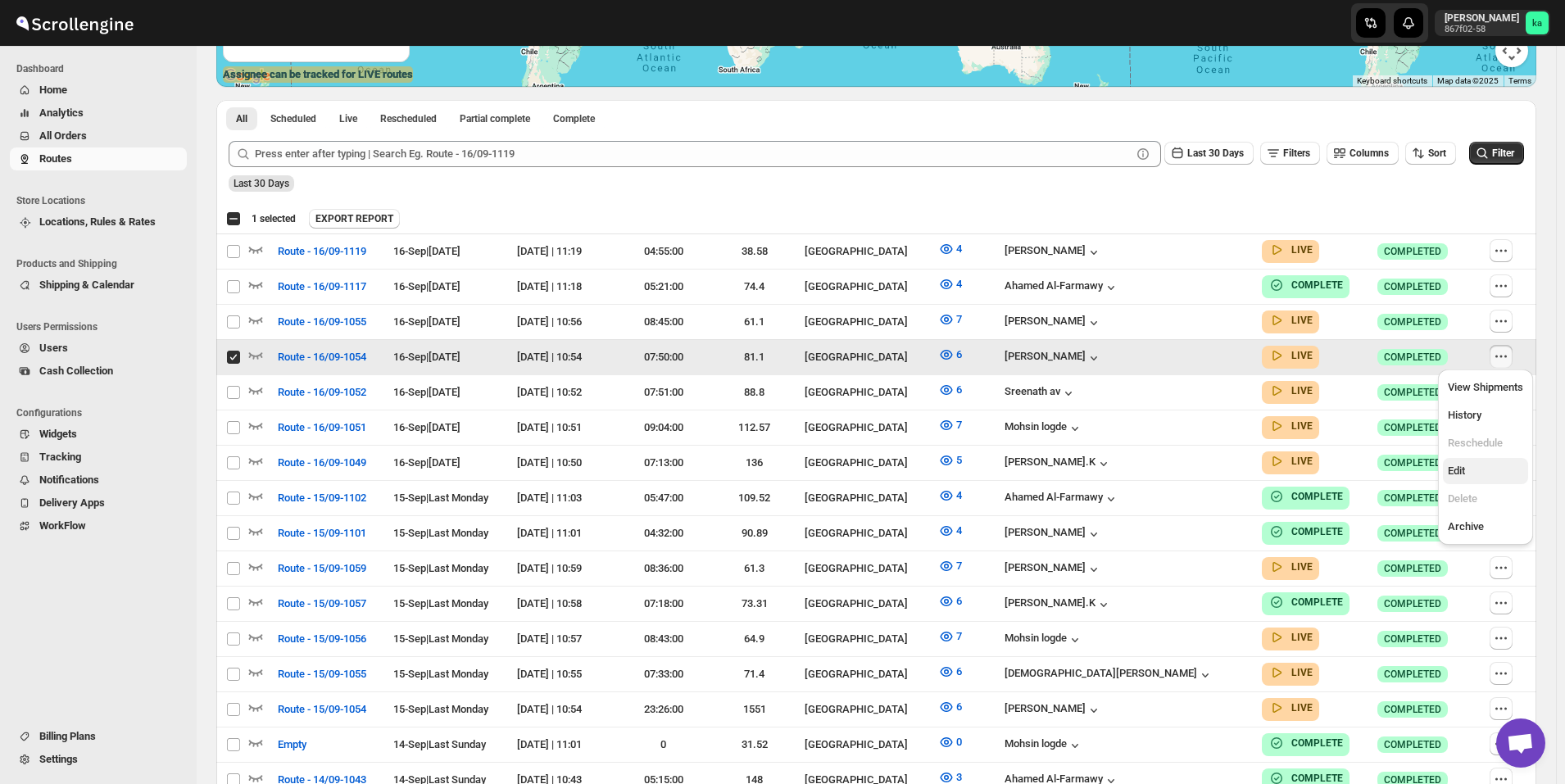
click at [1482, 465] on span "Edit" at bounding box center [1485, 471] width 76 height 16
checkbox input "false"
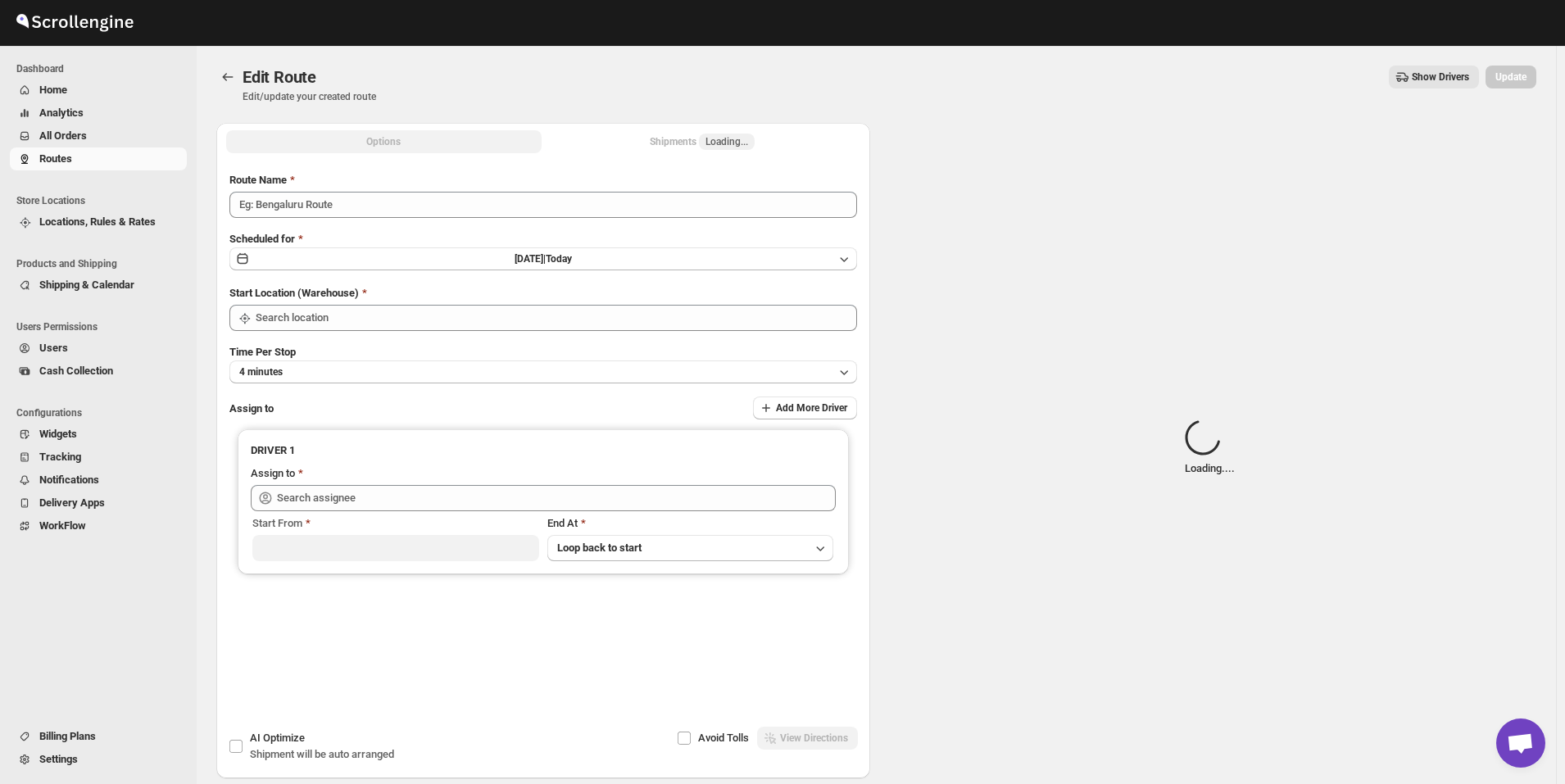
type input "Route - 16/09-1054"
type input "Kuwait City"
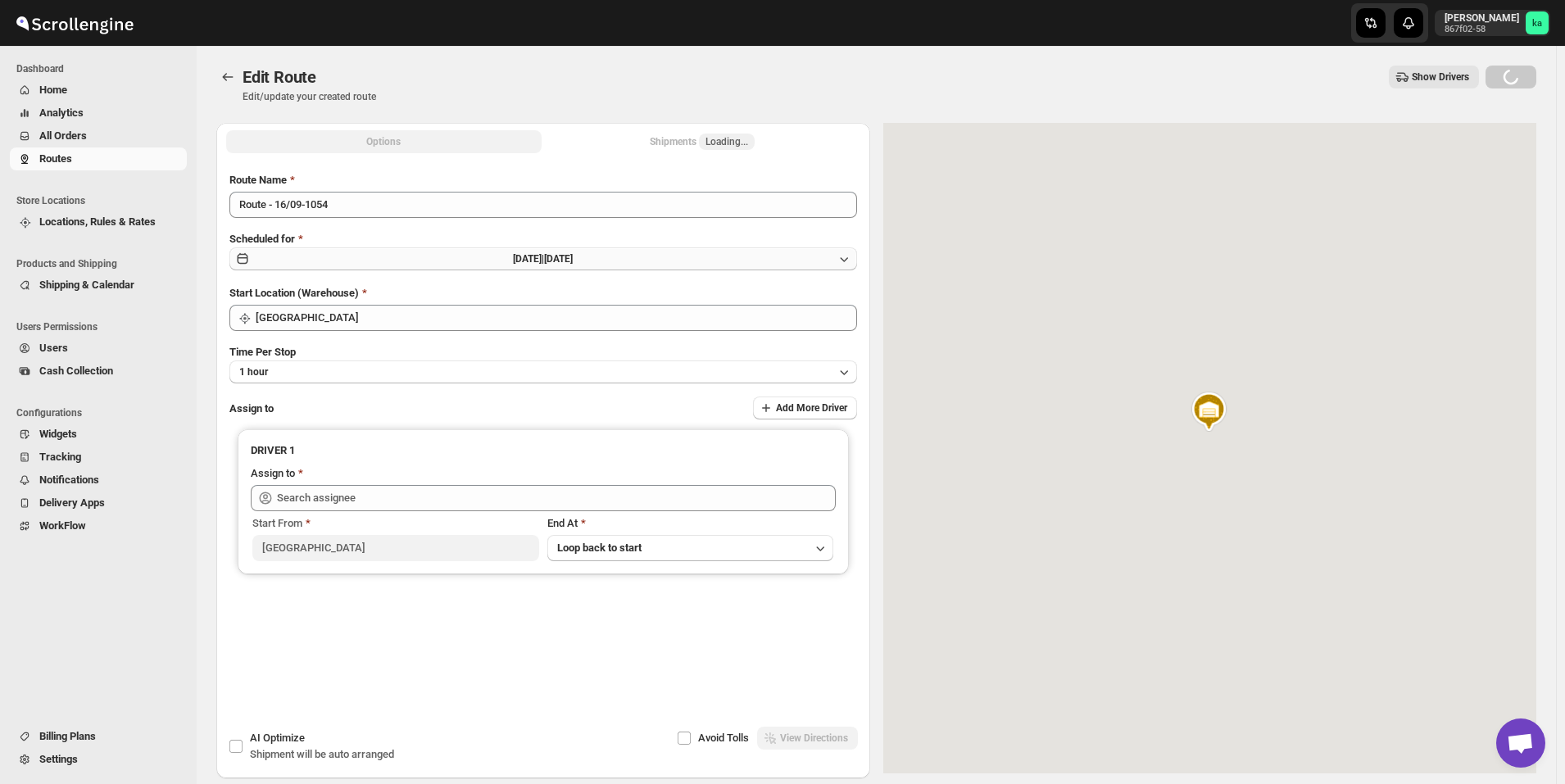
type input "Shaibaz Karbari (shaibazkarbari364@gmail.com)"
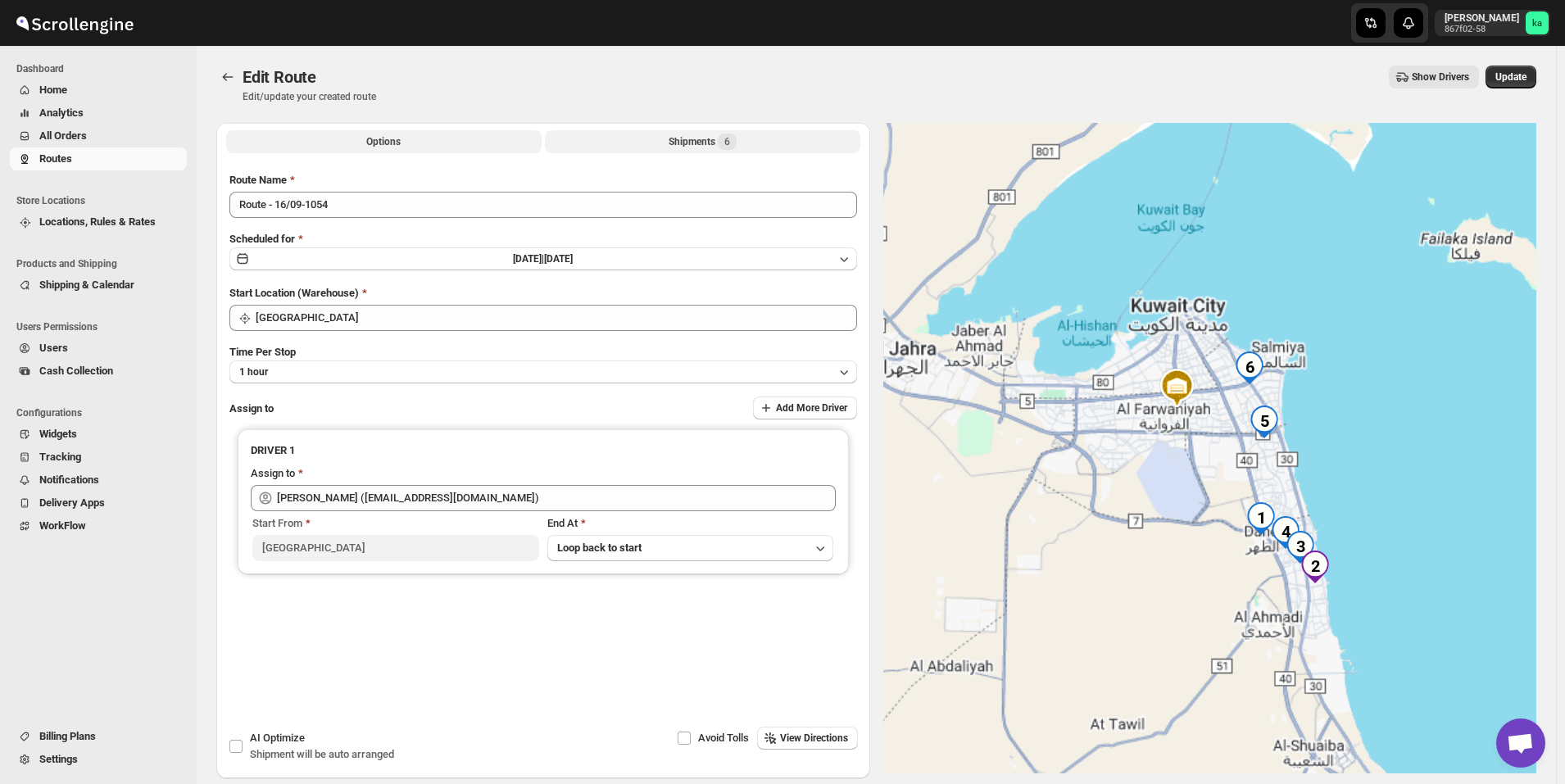
click at [668, 131] on button "Shipments 6" at bounding box center [702, 141] width 315 height 23
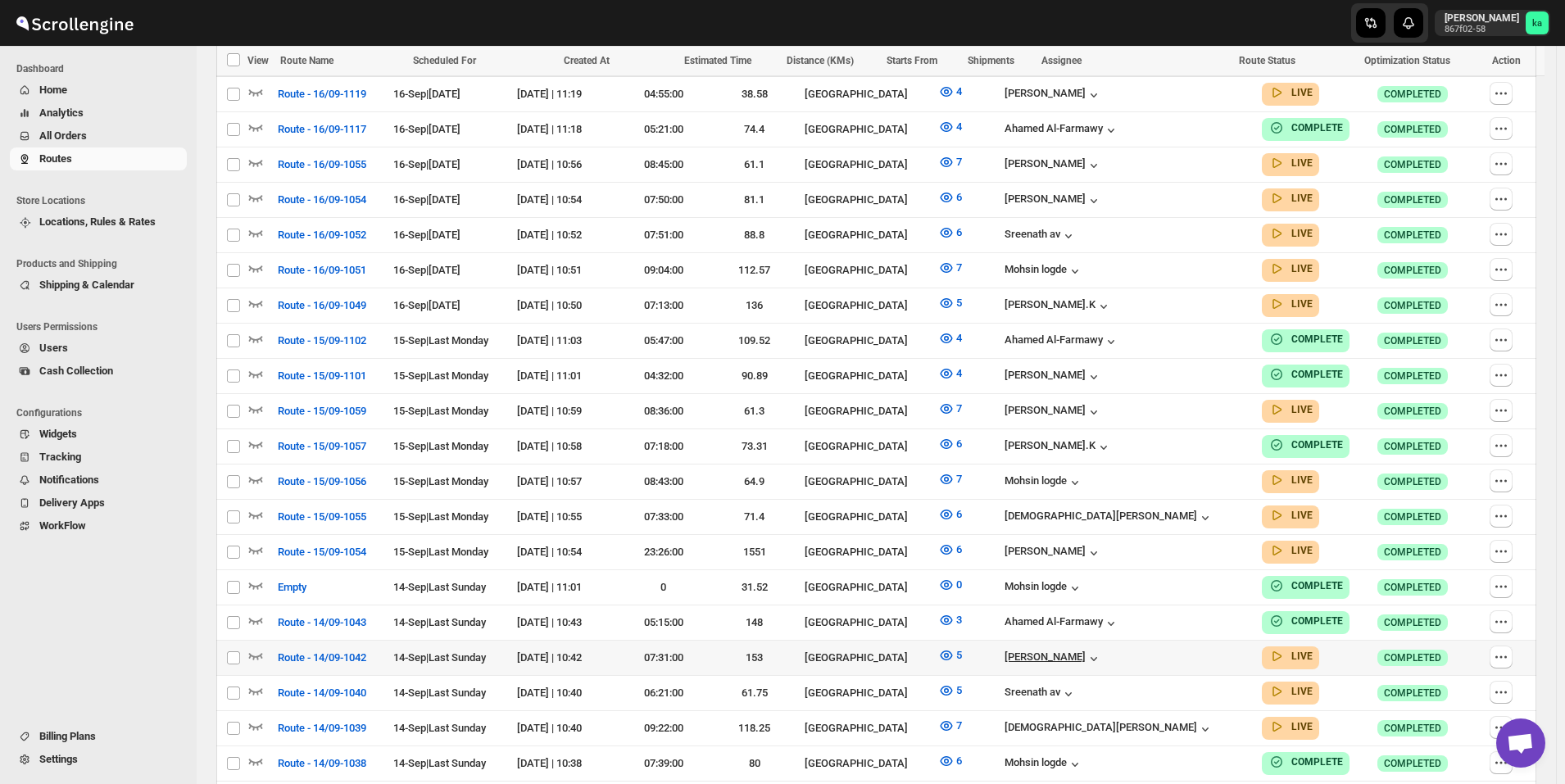
scroll to position [533, 0]
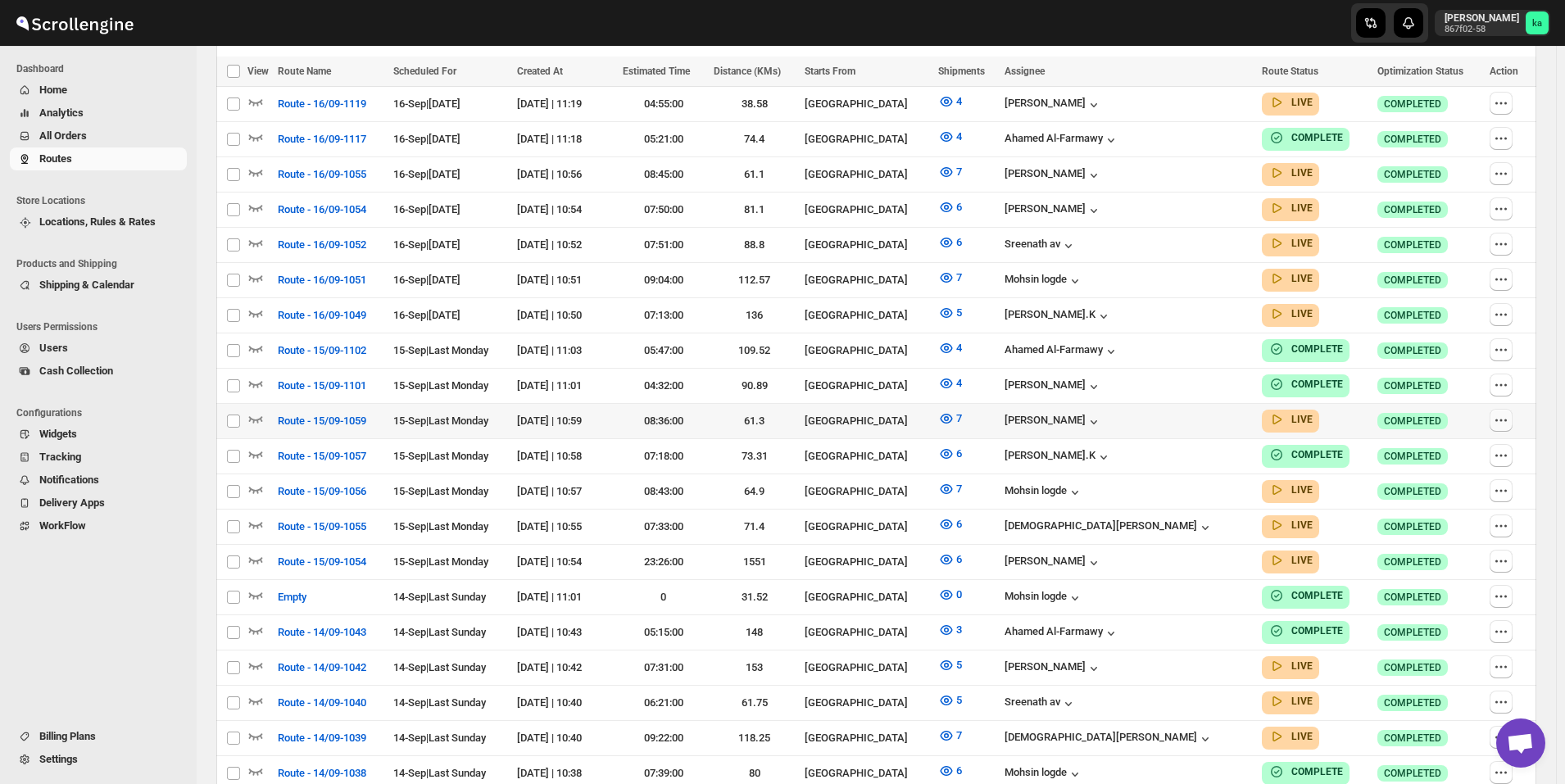
click at [1502, 413] on icon "button" at bounding box center [1500, 420] width 16 height 16
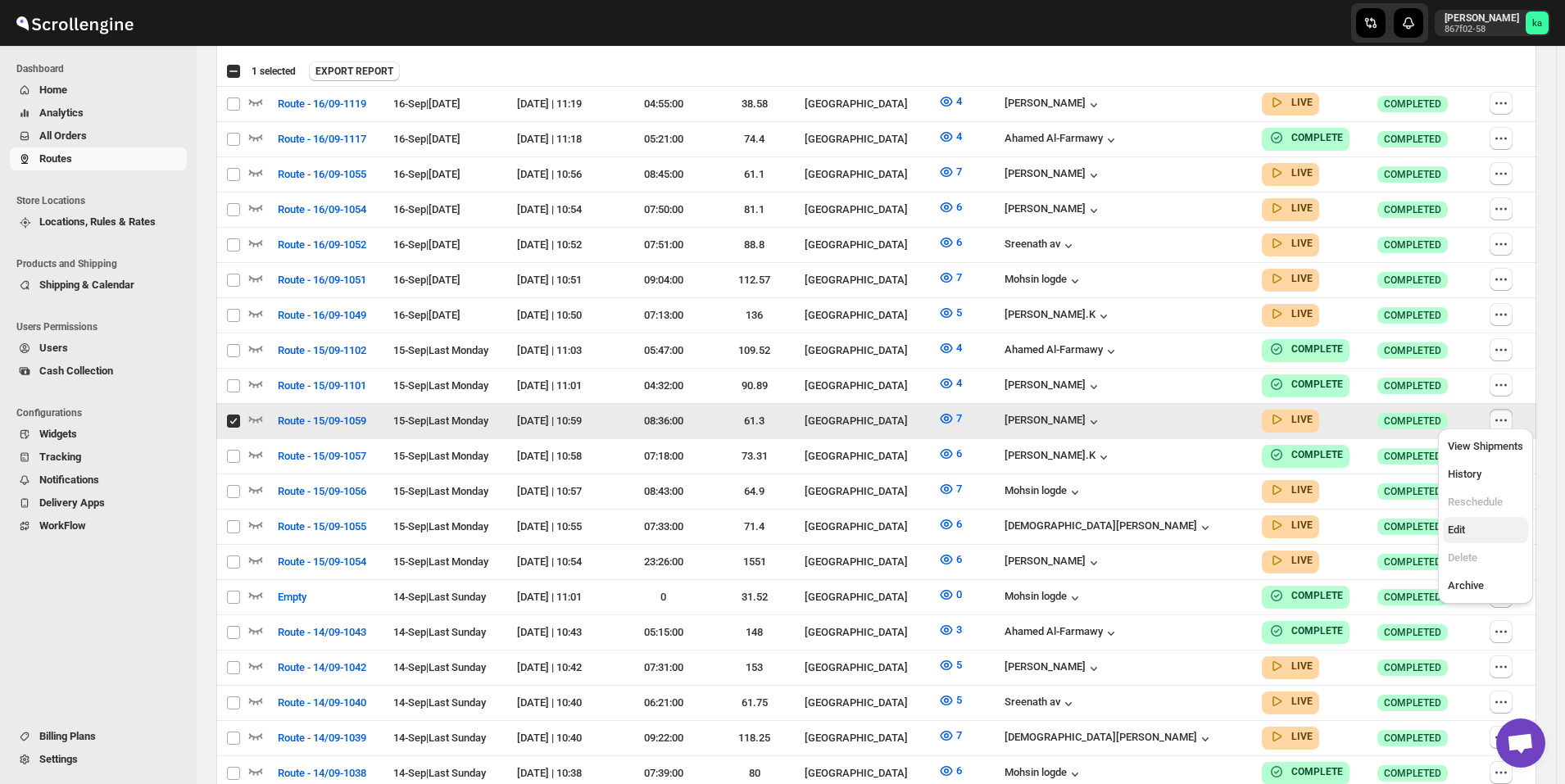
click at [1459, 535] on span "Edit" at bounding box center [1456, 529] width 17 height 12
checkbox input "false"
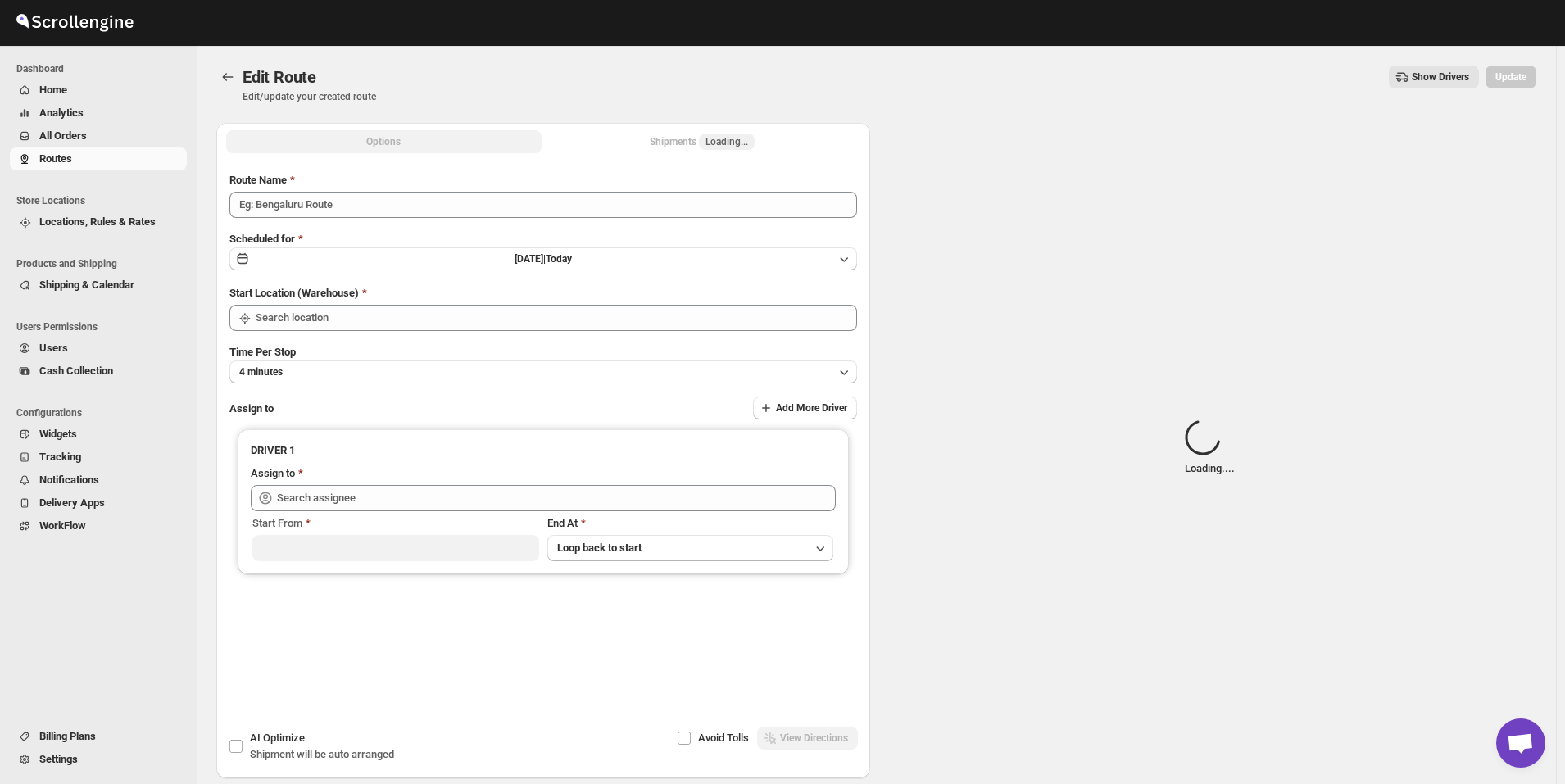
type input "Route - 15/09-1059"
type input "Kuwait City"
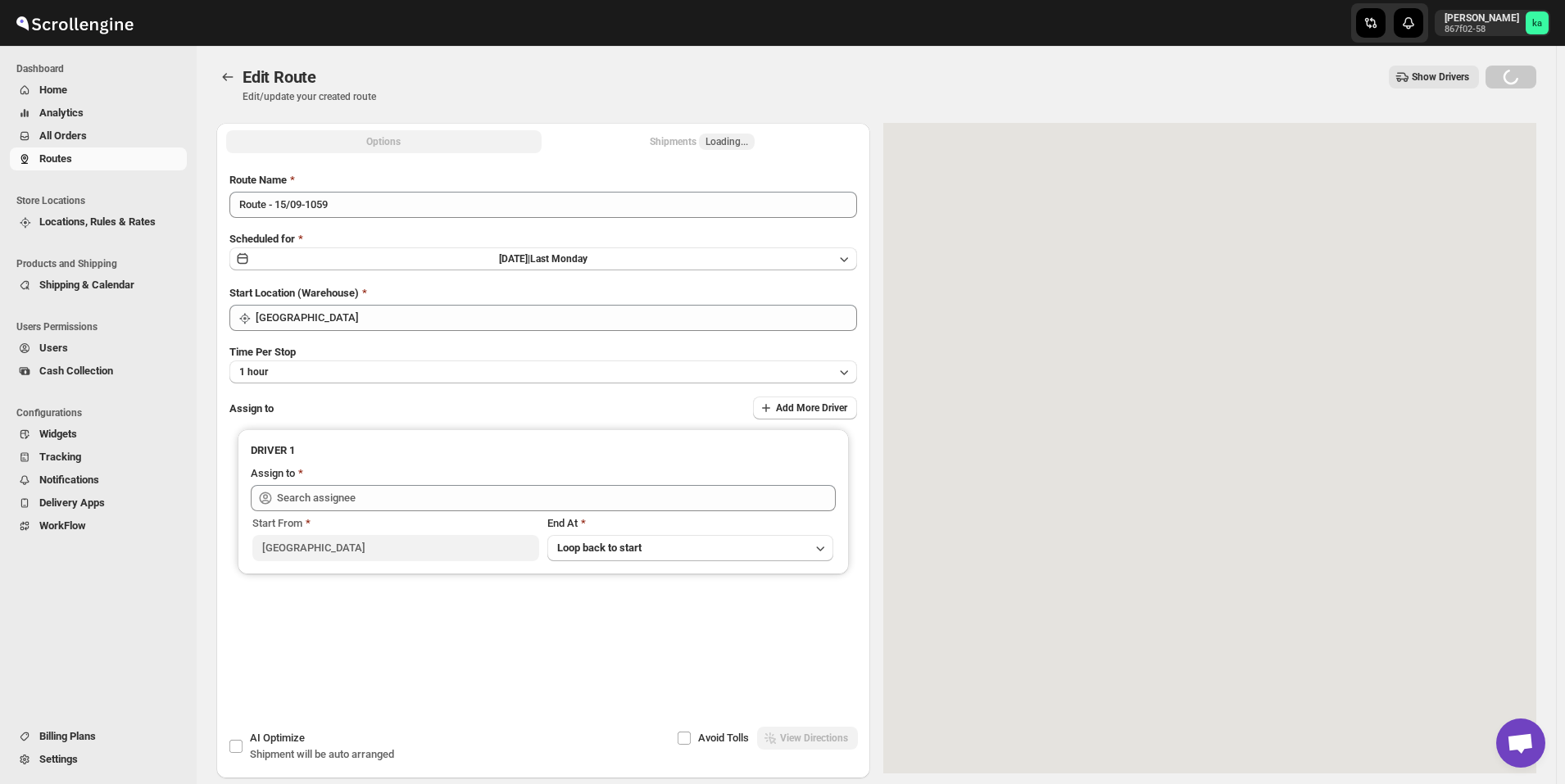
type input "Shaibaz Karbari (shaibazkarbari364@gmail.com)"
click at [699, 145] on div "Shipments Loading..." at bounding box center [702, 141] width 105 height 16
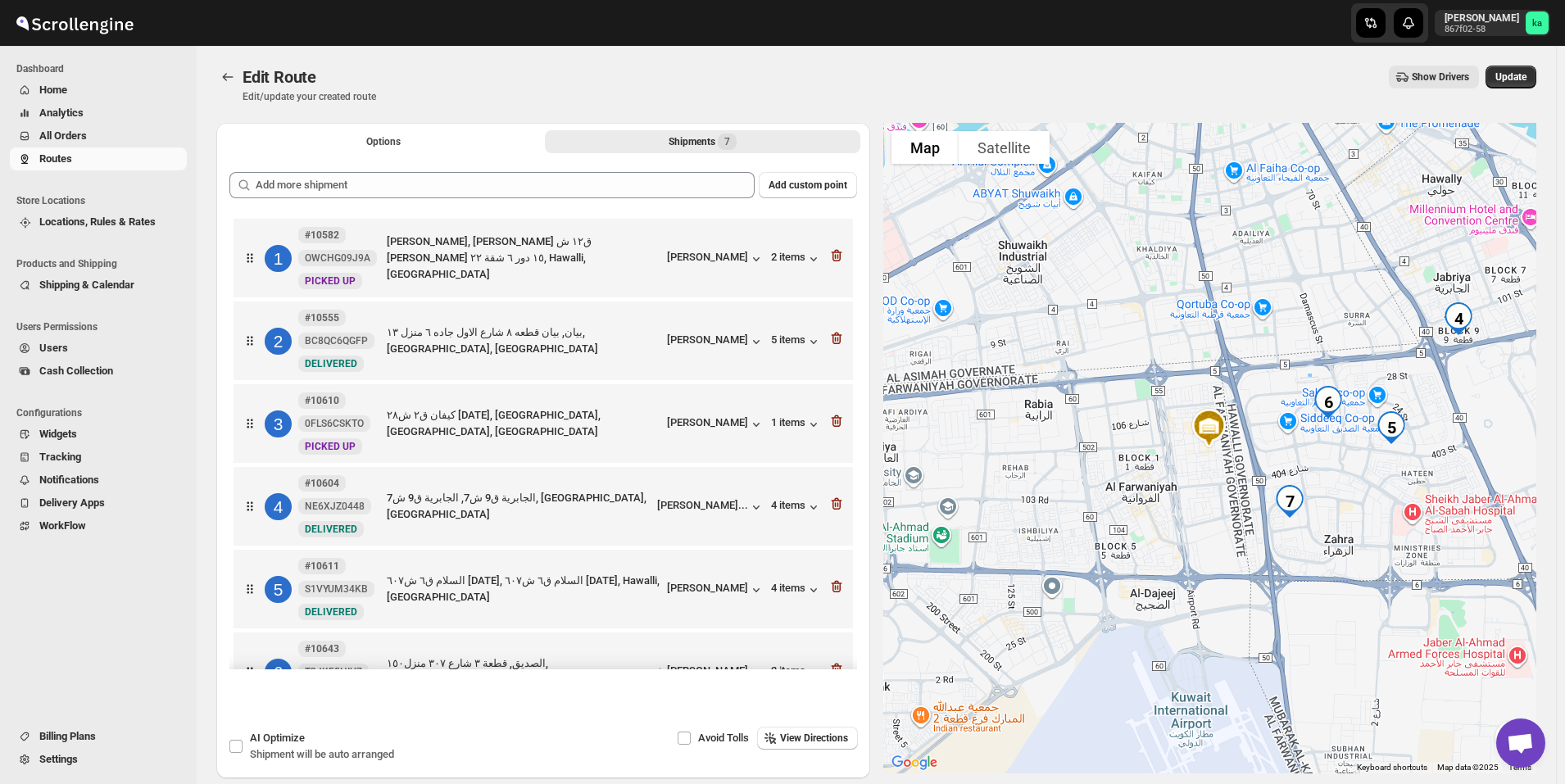
click at [97, 134] on span "All Orders" at bounding box center [111, 135] width 144 height 16
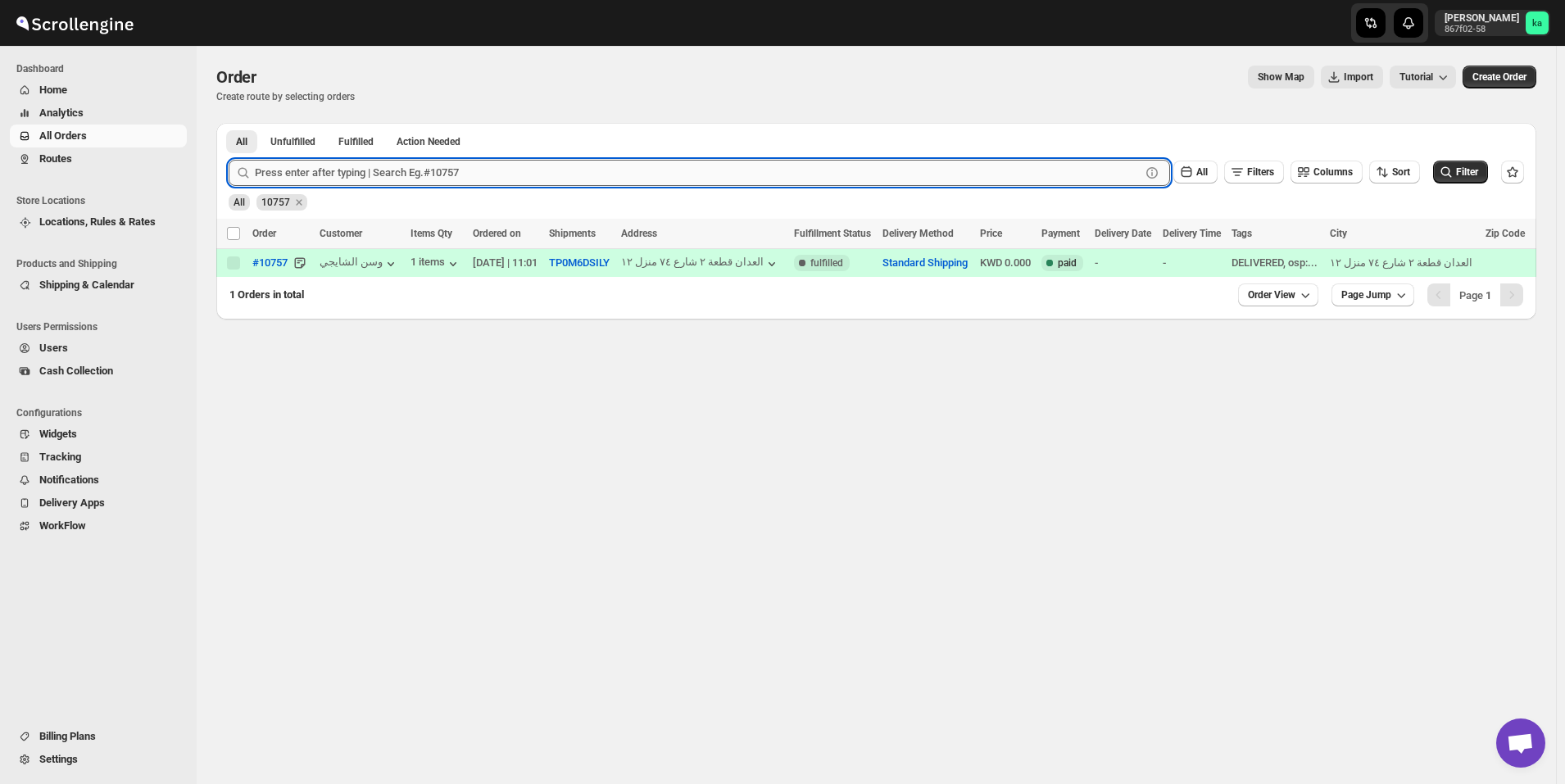
click at [427, 171] on input "text" at bounding box center [698, 172] width 886 height 26
paste input "10706"
type input "10706"
click at [229, 123] on button "Submit" at bounding box center [251, 132] width 47 height 17
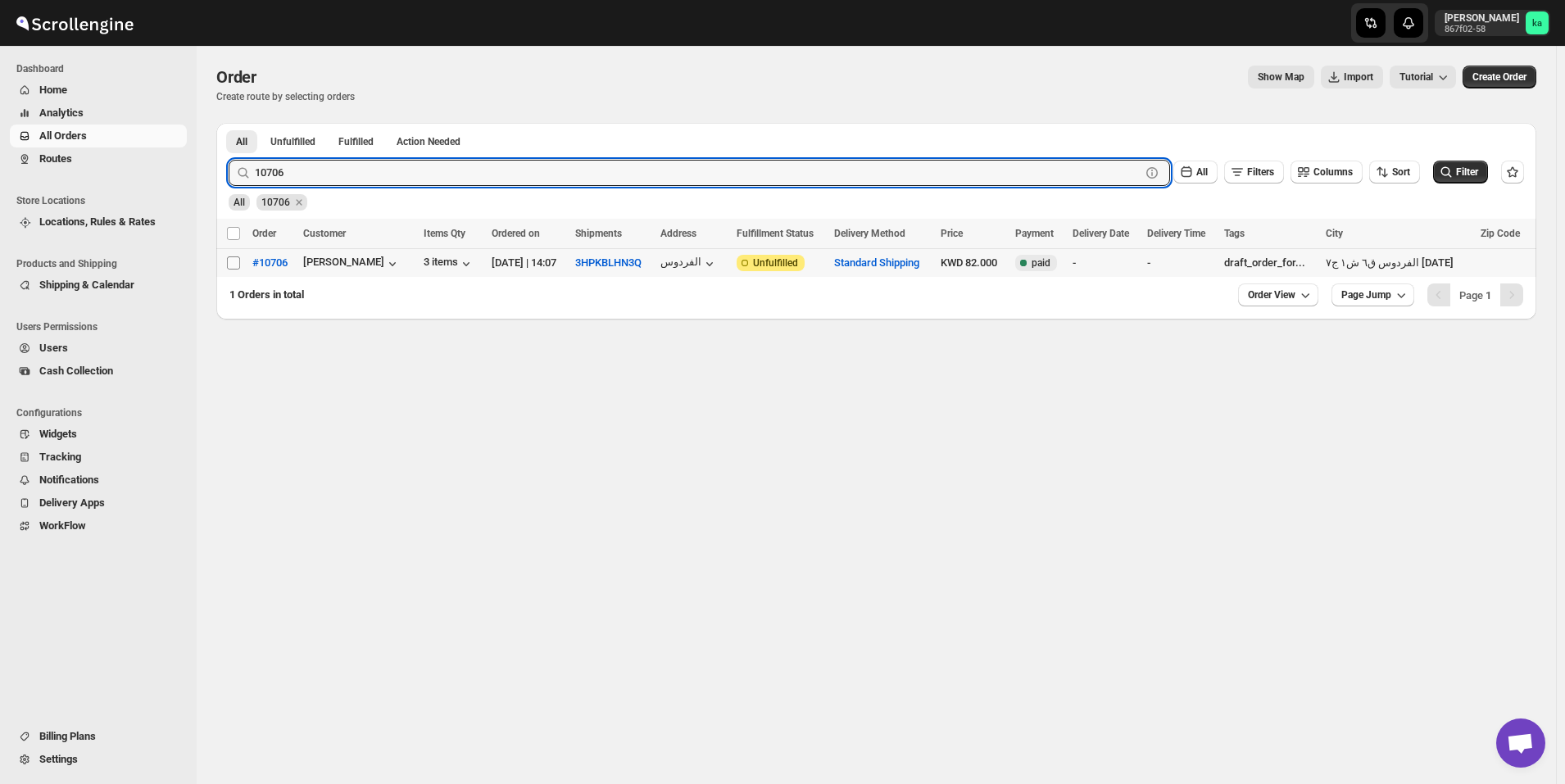
click at [232, 263] on input "Select order" at bounding box center [233, 262] width 13 height 13
checkbox input "true"
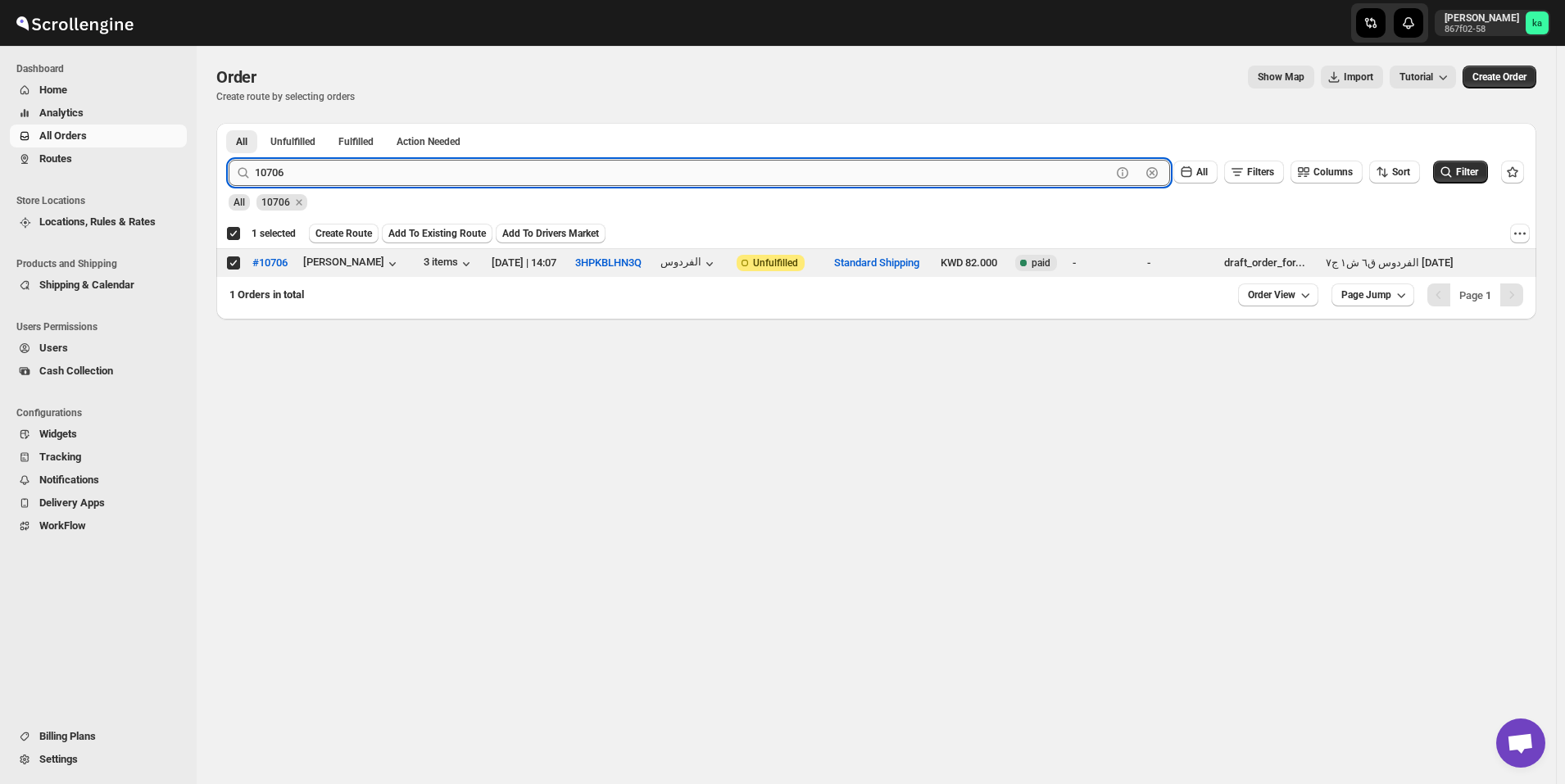
click at [584, 168] on input "10706" at bounding box center [683, 172] width 856 height 26
paste input "815"
type input "10815"
click at [229, 123] on button "Submit" at bounding box center [251, 132] width 47 height 17
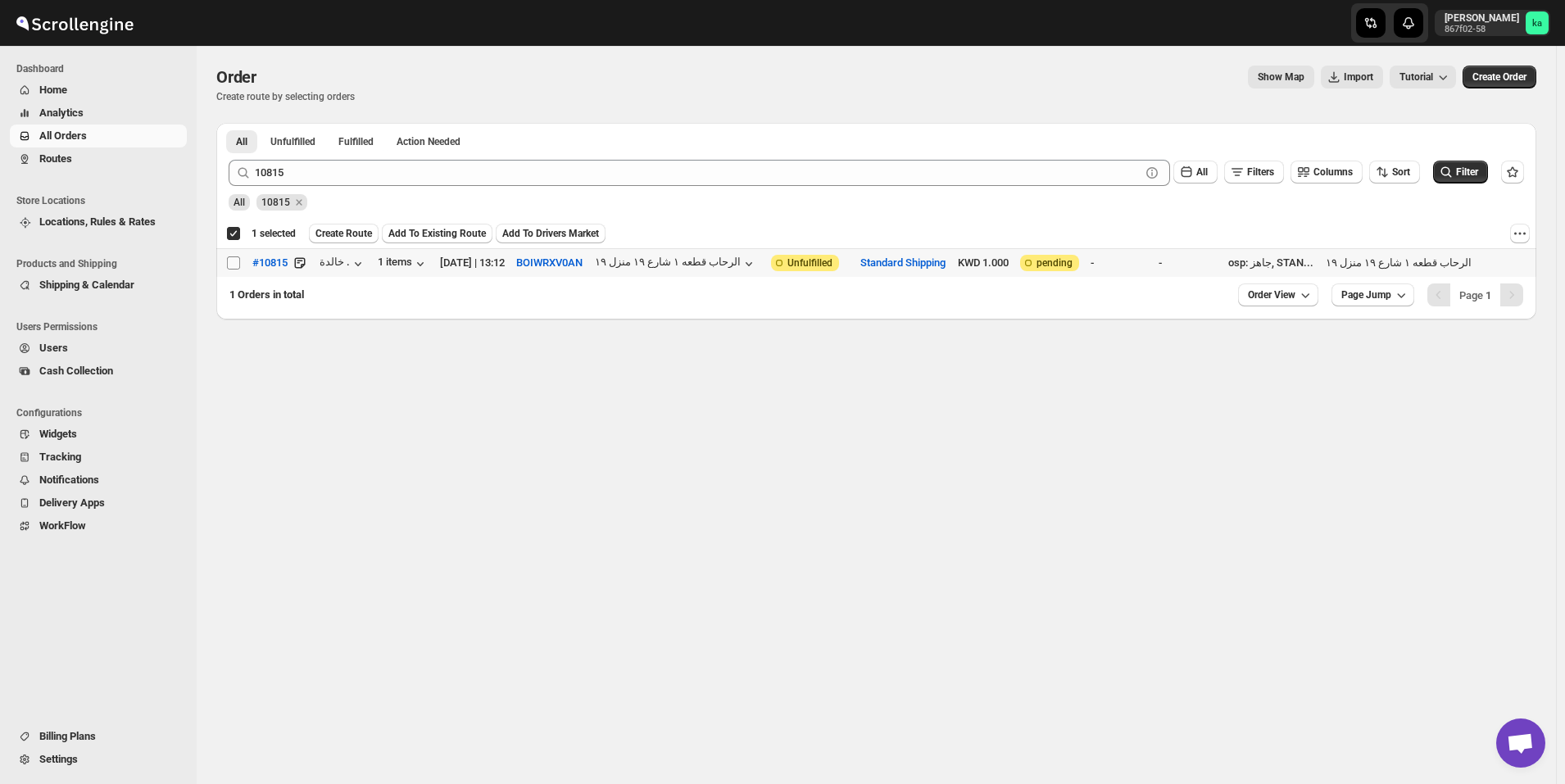
click at [233, 263] on input "Select order" at bounding box center [233, 262] width 13 height 13
checkbox input "true"
checkbox input "false"
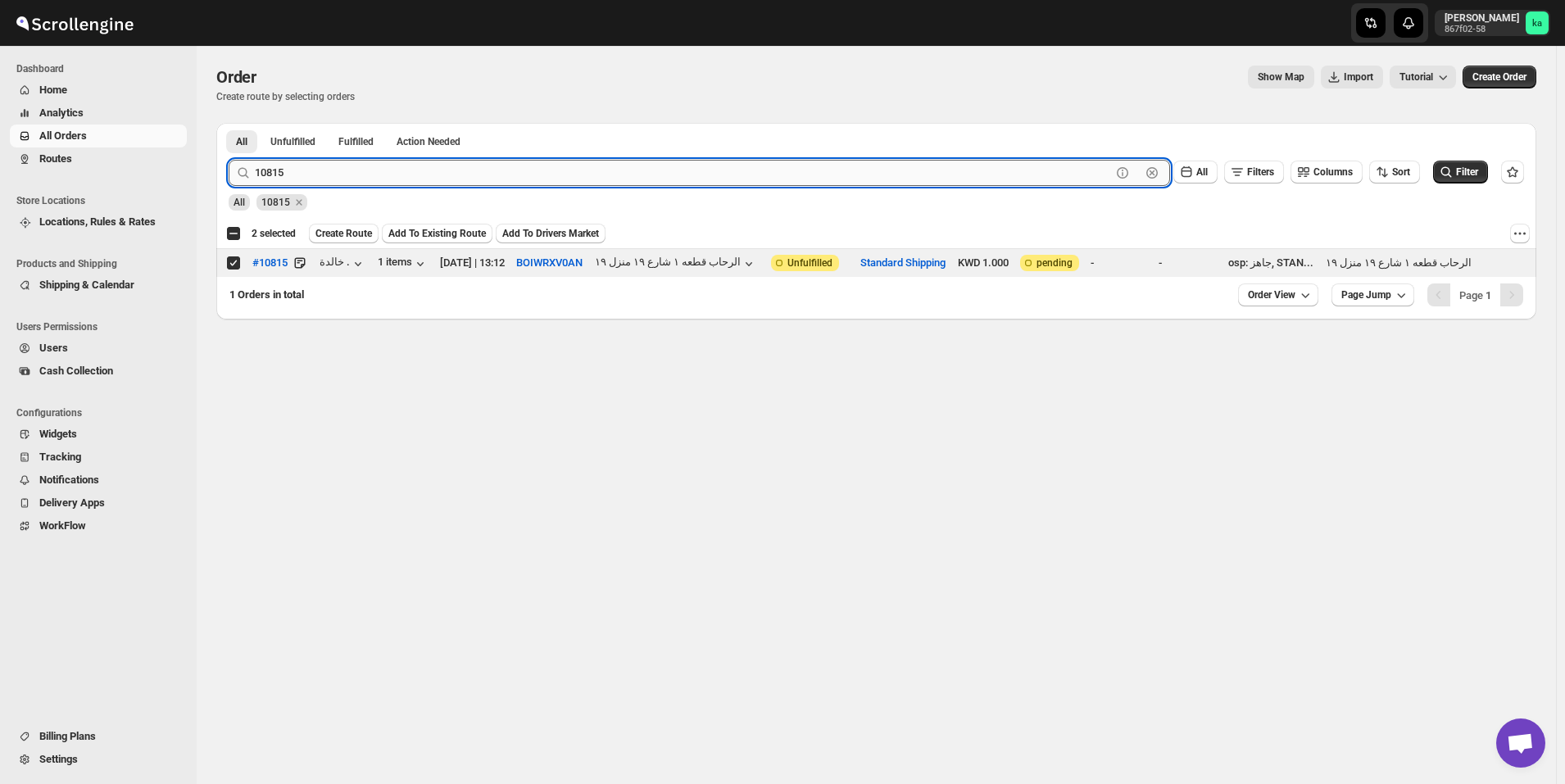
click at [429, 172] on input "10815" at bounding box center [683, 172] width 856 height 26
paste input "754"
type input "10754"
click at [229, 123] on button "Submit" at bounding box center [251, 132] width 47 height 17
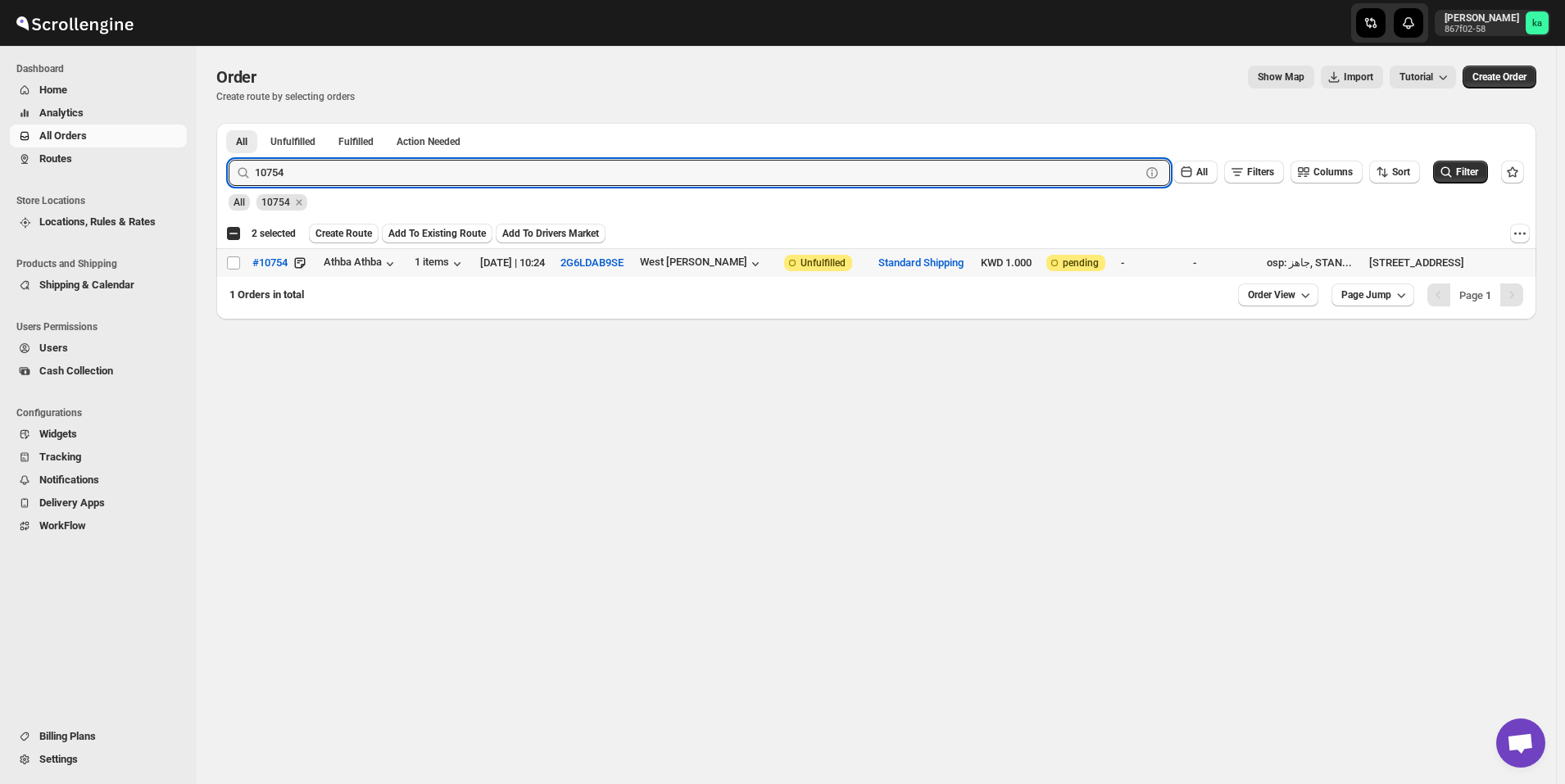
click at [233, 261] on input "Select order" at bounding box center [233, 262] width 13 height 13
checkbox input "true"
click at [552, 181] on input "10754" at bounding box center [683, 172] width 856 height 26
click at [535, 180] on input "10754" at bounding box center [683, 172] width 856 height 26
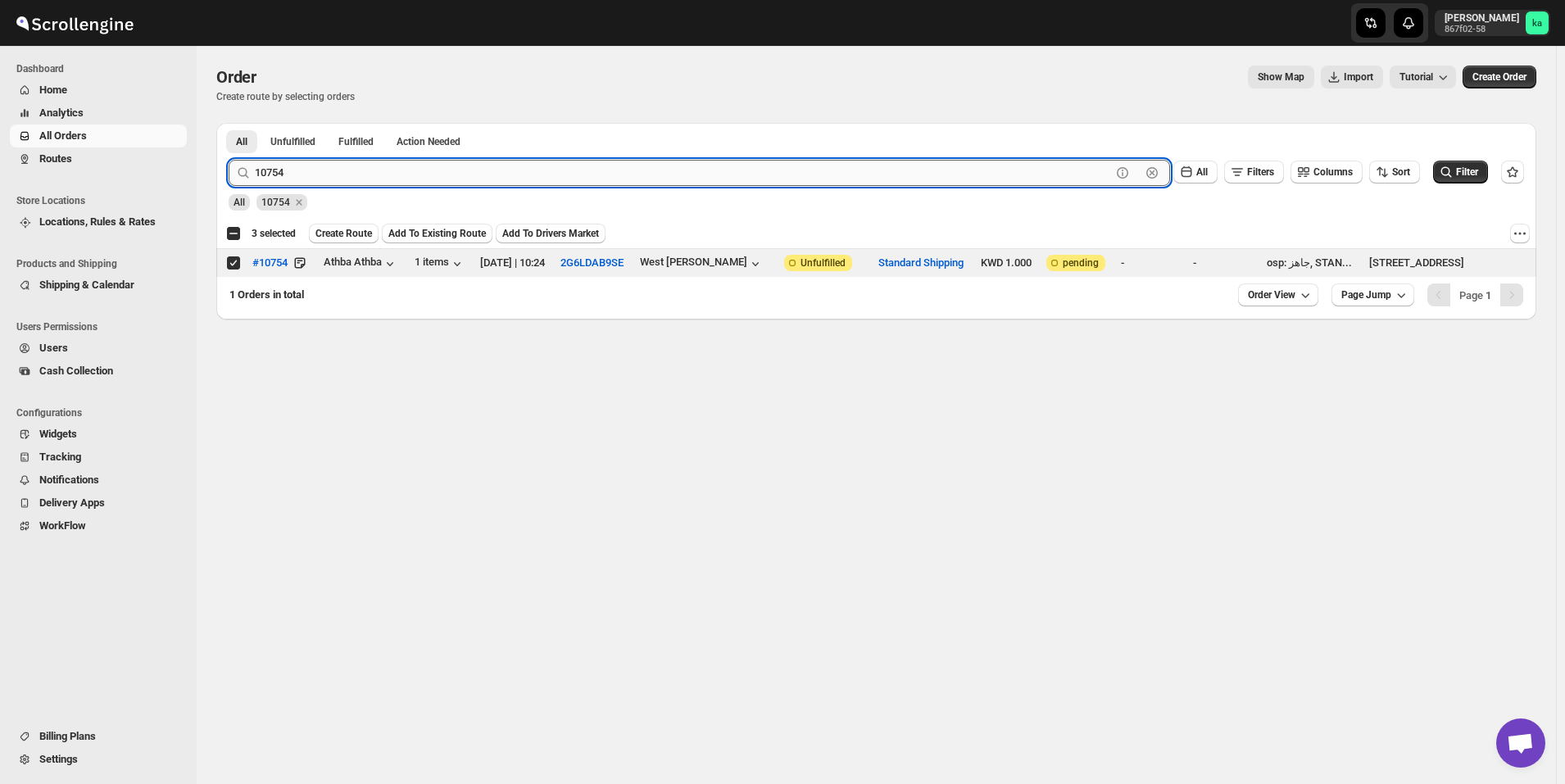
paste input "672"
type input "10672"
click at [229, 123] on button "Submit" at bounding box center [251, 132] width 47 height 17
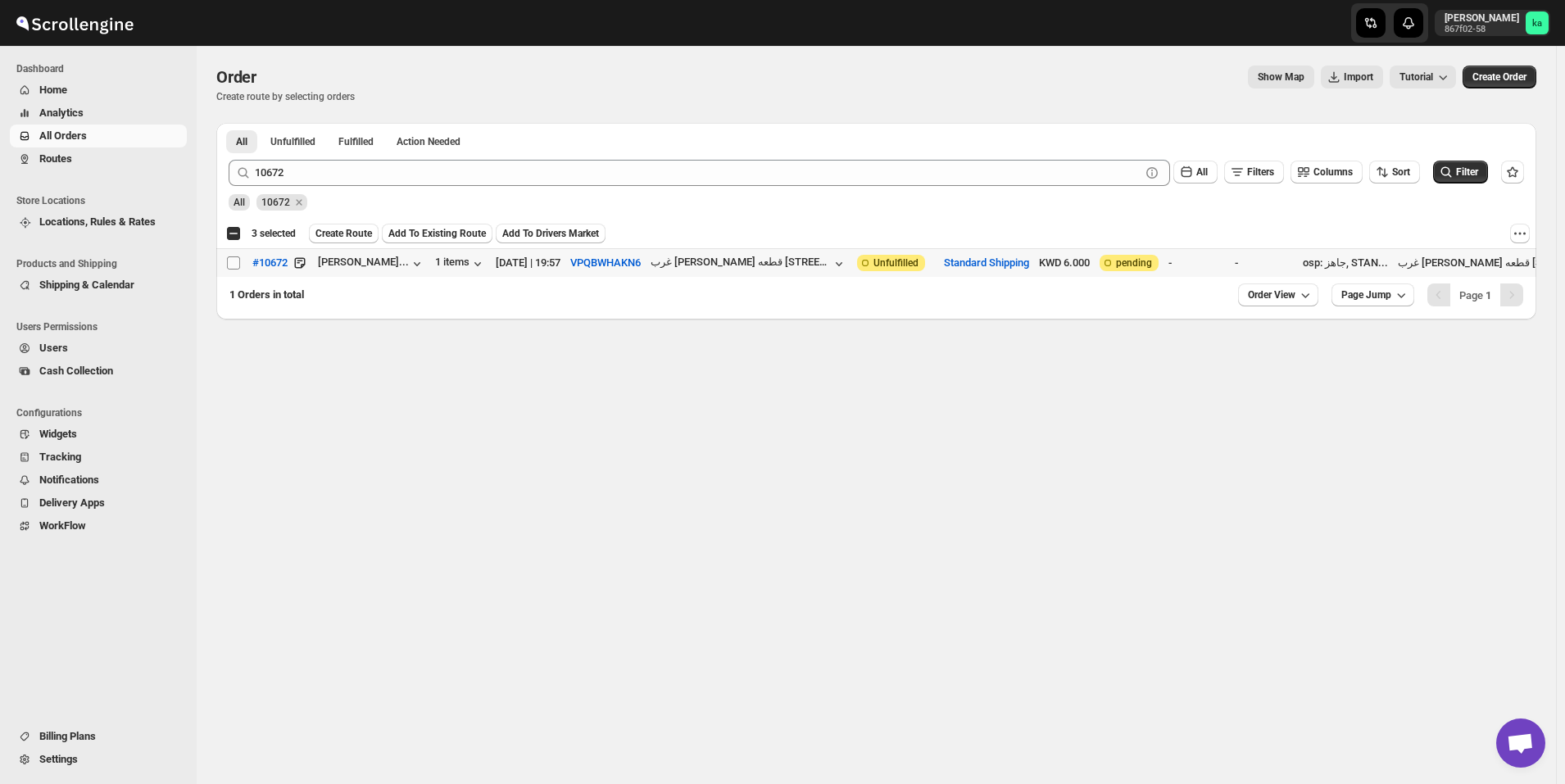
click at [234, 265] on input "Select order" at bounding box center [233, 262] width 13 height 13
checkbox input "true"
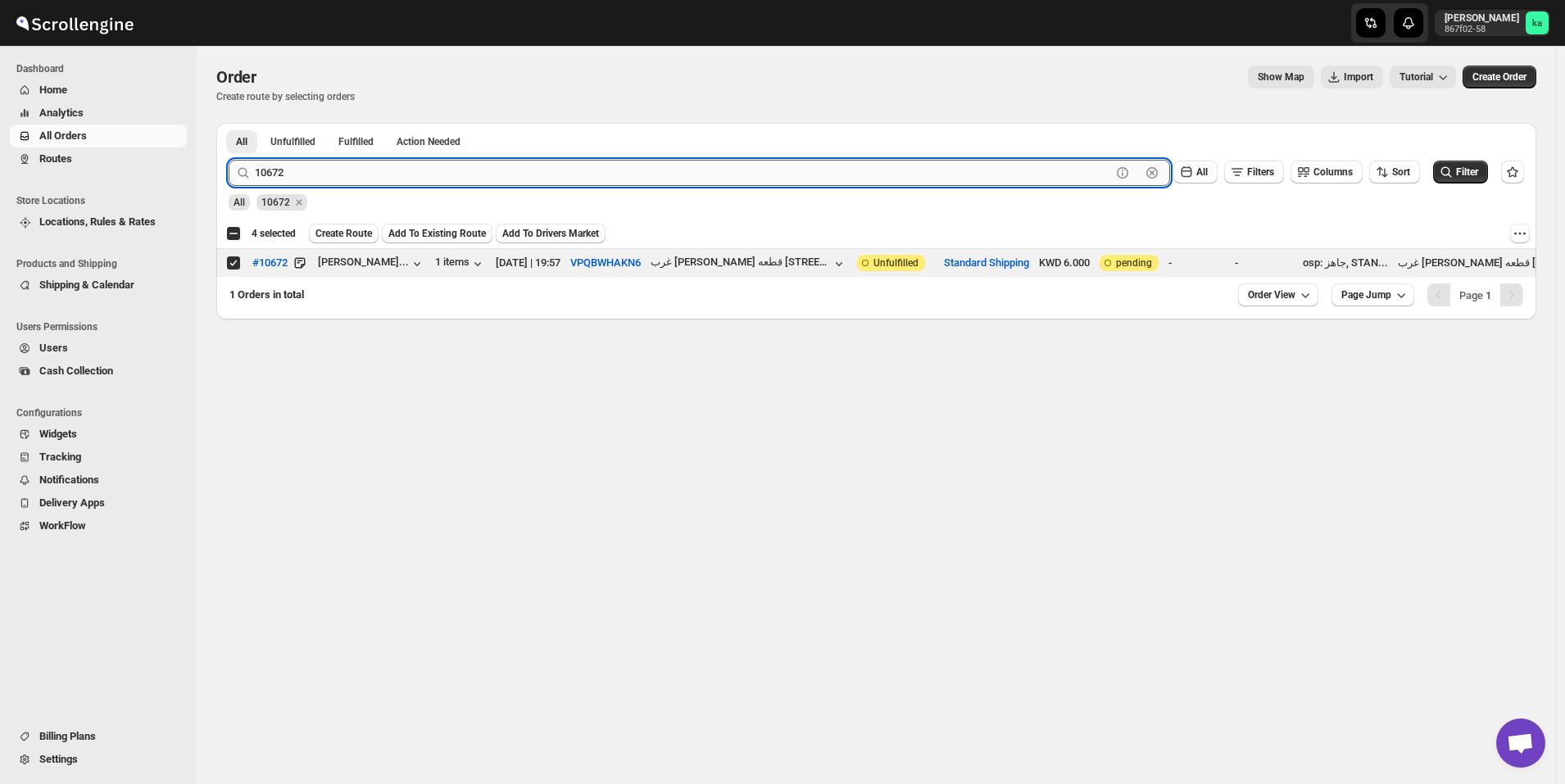
click at [583, 166] on input "10672" at bounding box center [683, 172] width 856 height 26
paste input "760"
type input "10760"
click at [229, 123] on button "Submit" at bounding box center [251, 132] width 47 height 17
click at [238, 265] on input "Select order" at bounding box center [233, 262] width 13 height 13
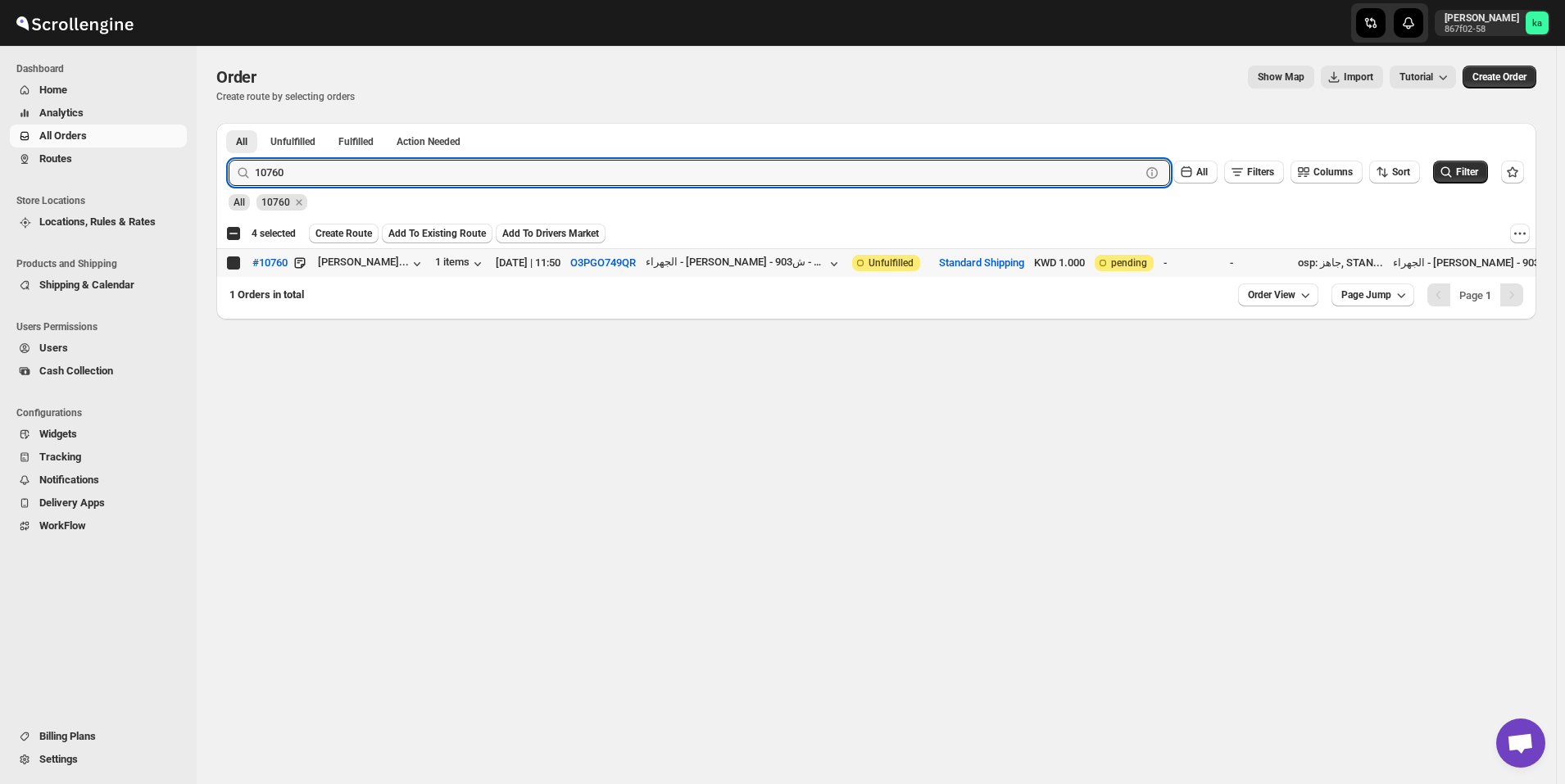
checkbox input "true"
click at [501, 178] on input "10760" at bounding box center [683, 172] width 856 height 26
paste input "673"
type input "10673"
click at [229, 123] on button "Submit" at bounding box center [251, 132] width 47 height 17
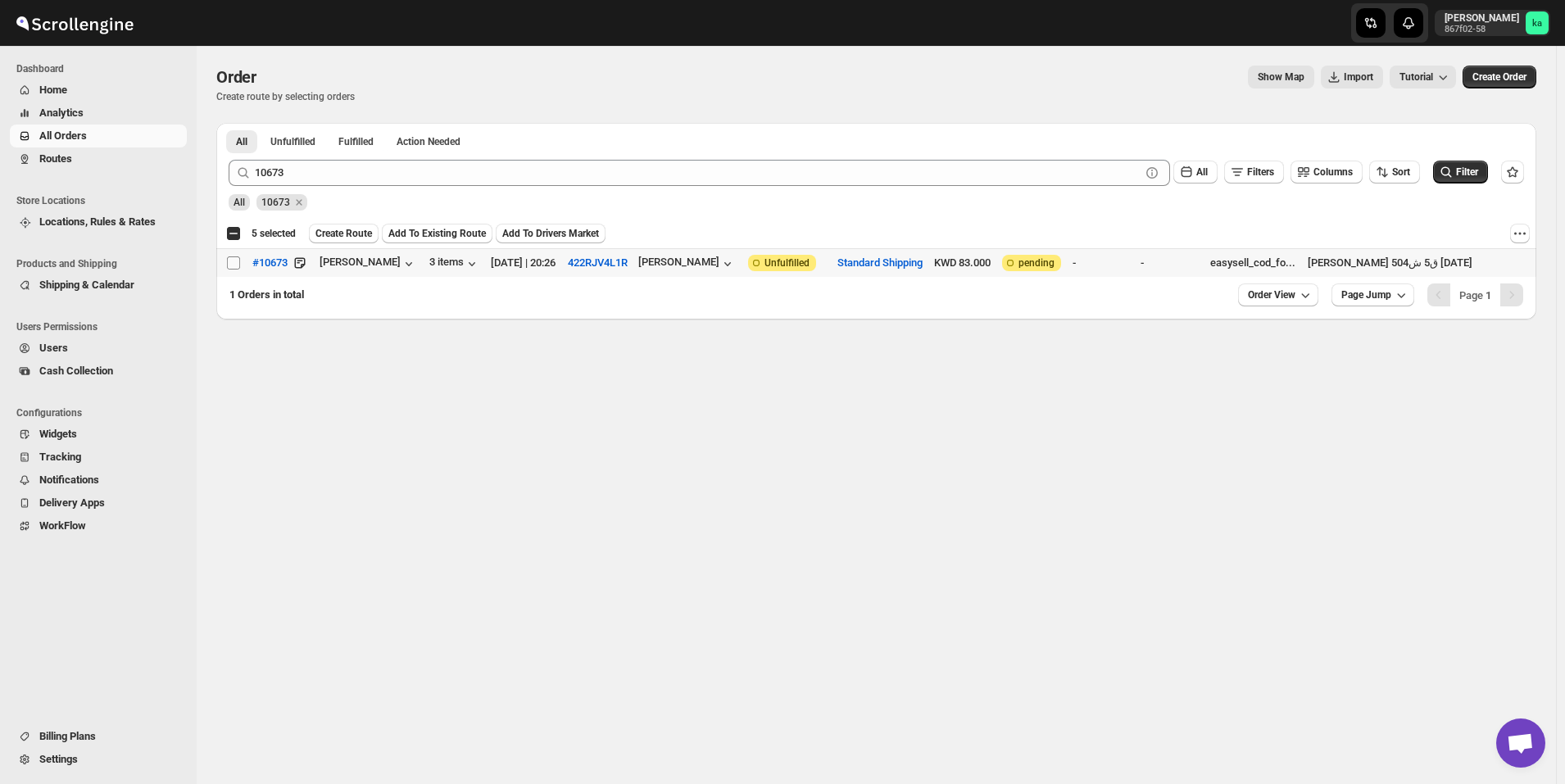
click at [231, 264] on input "Select order" at bounding box center [233, 262] width 13 height 13
checkbox input "true"
click at [333, 228] on span "Create Route" at bounding box center [343, 233] width 57 height 13
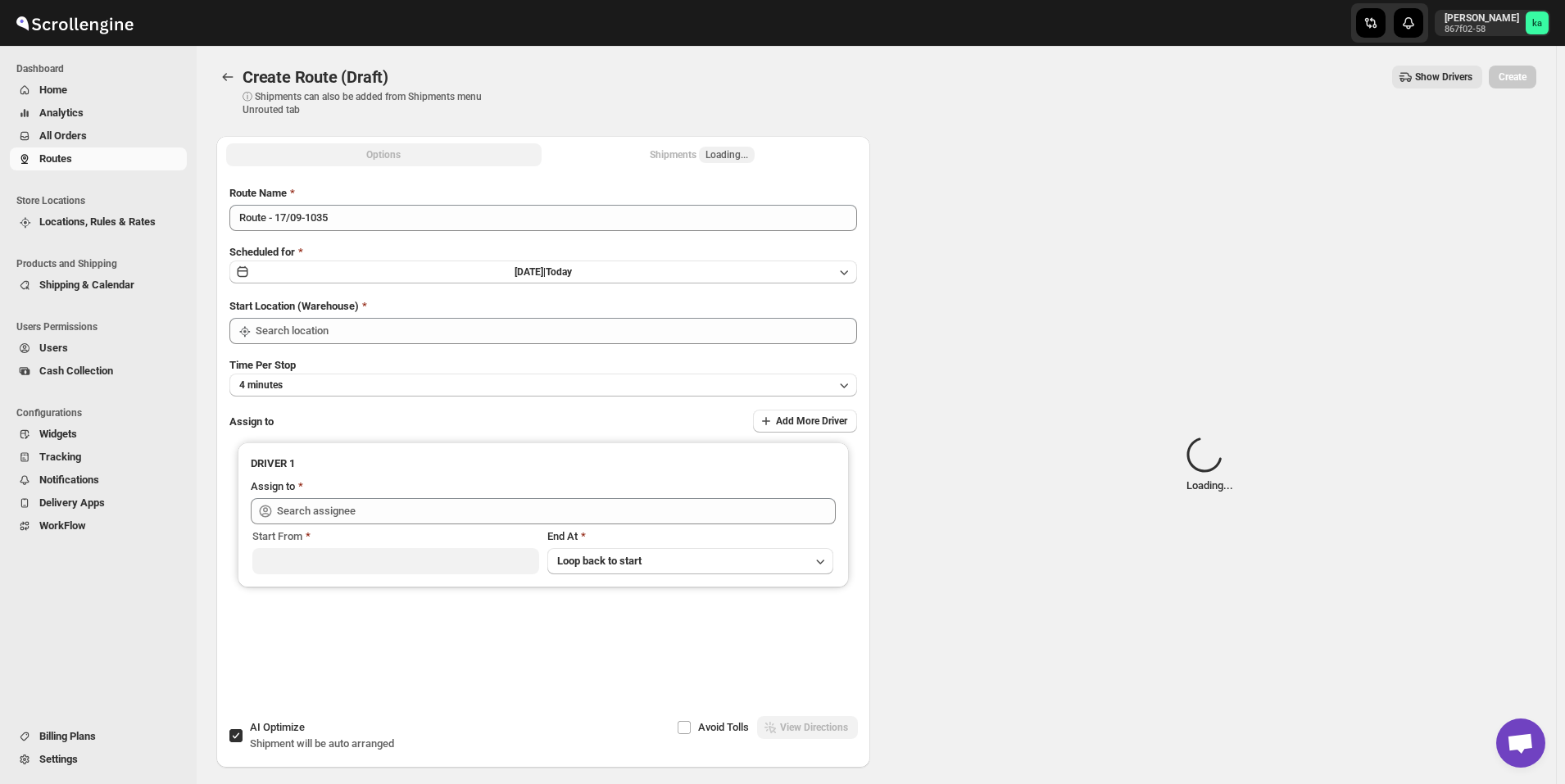
type input "Kuwait City"
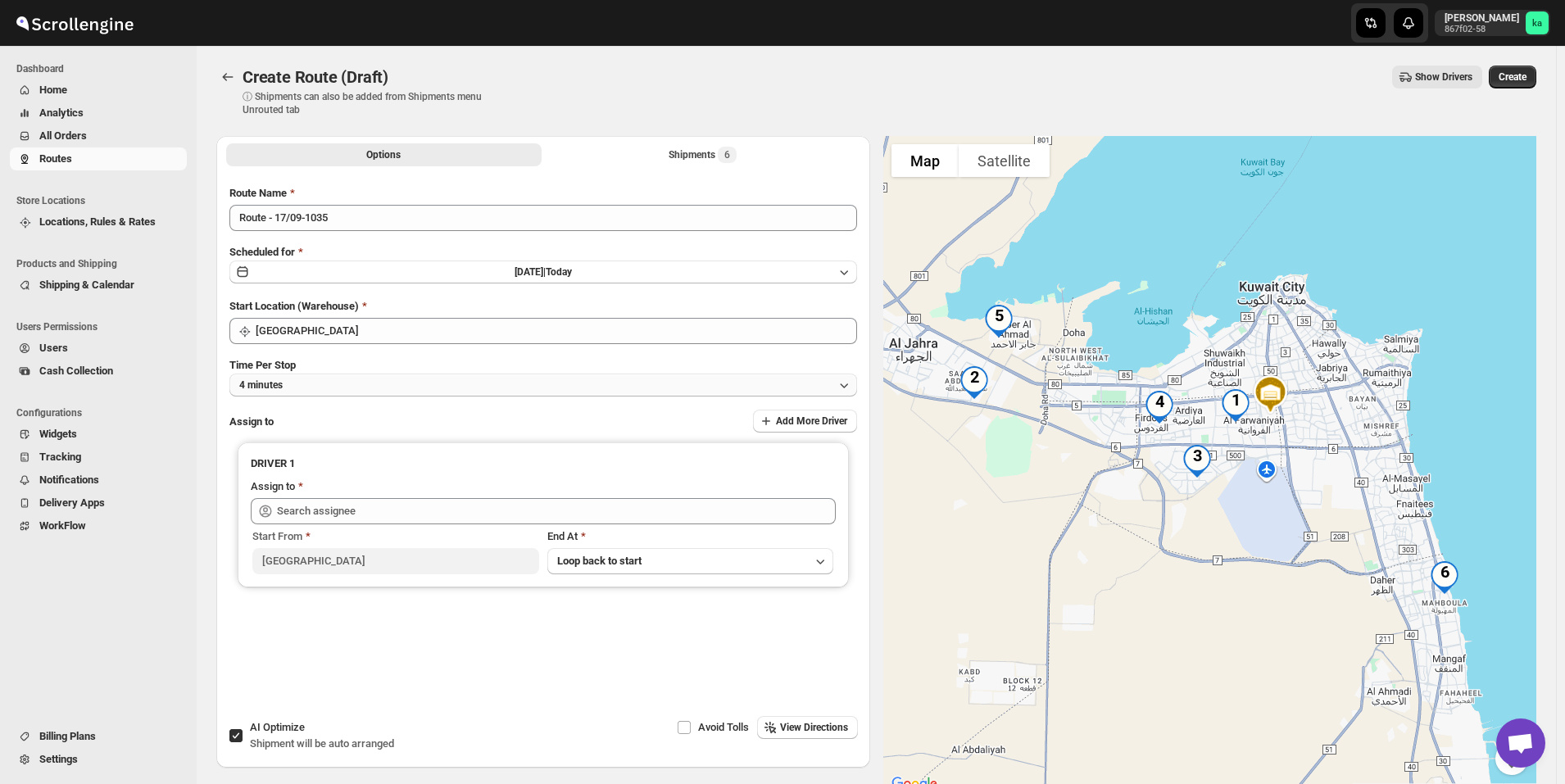
click at [314, 387] on button "4 minutes" at bounding box center [543, 385] width 628 height 23
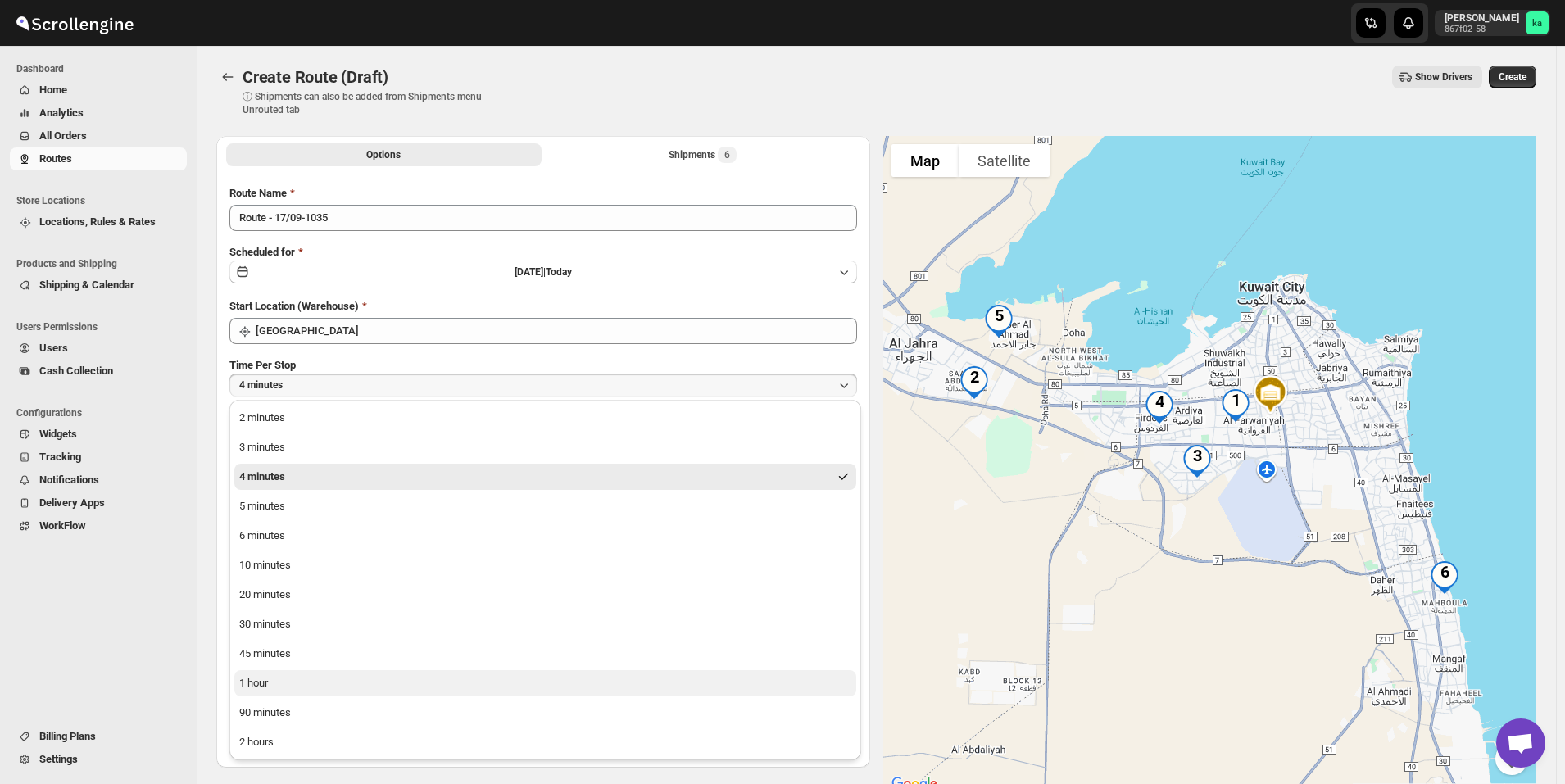
click at [260, 687] on div "1 hour" at bounding box center [254, 683] width 29 height 16
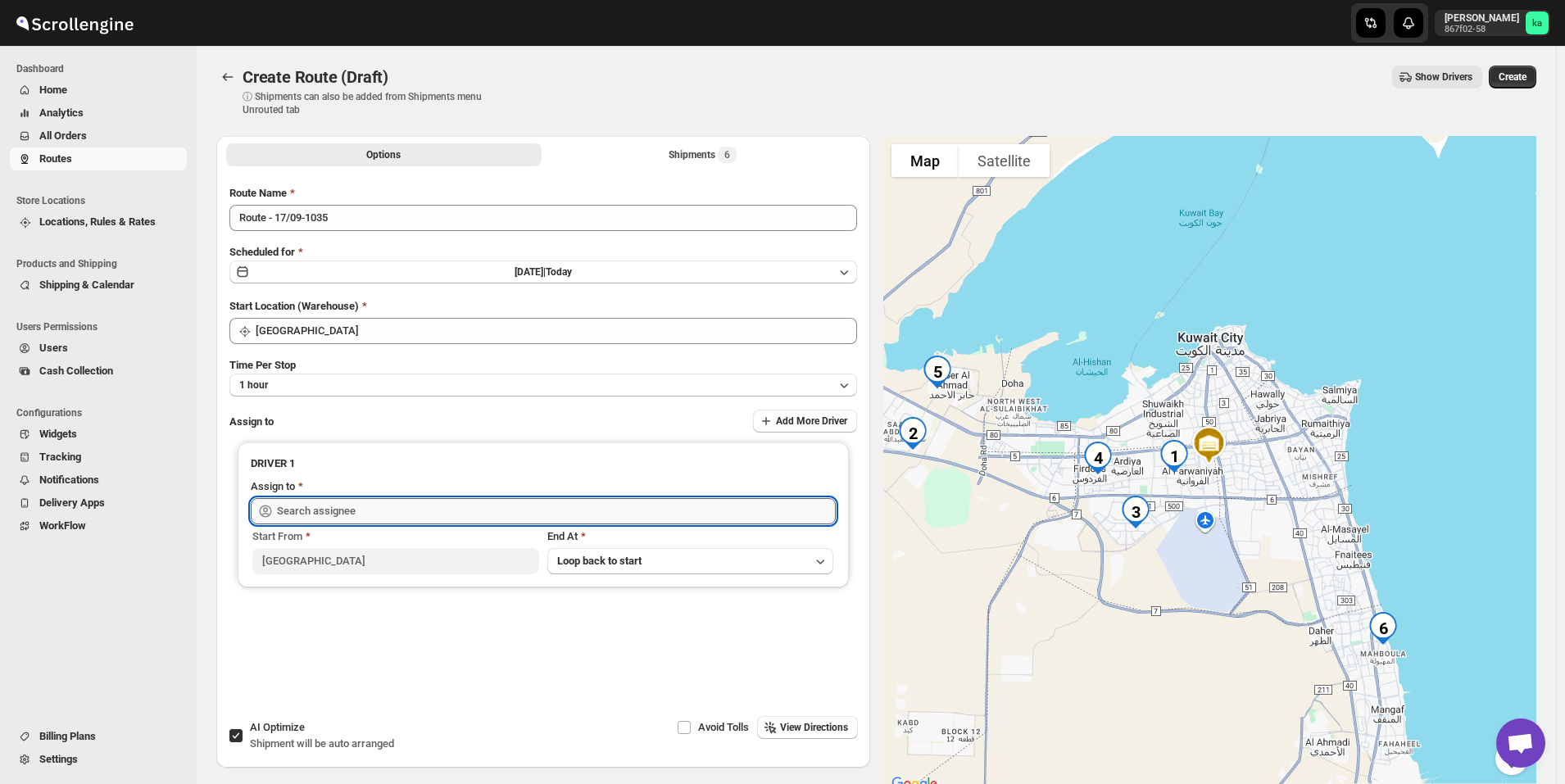
click at [329, 514] on input "text" at bounding box center [557, 510] width 559 height 26
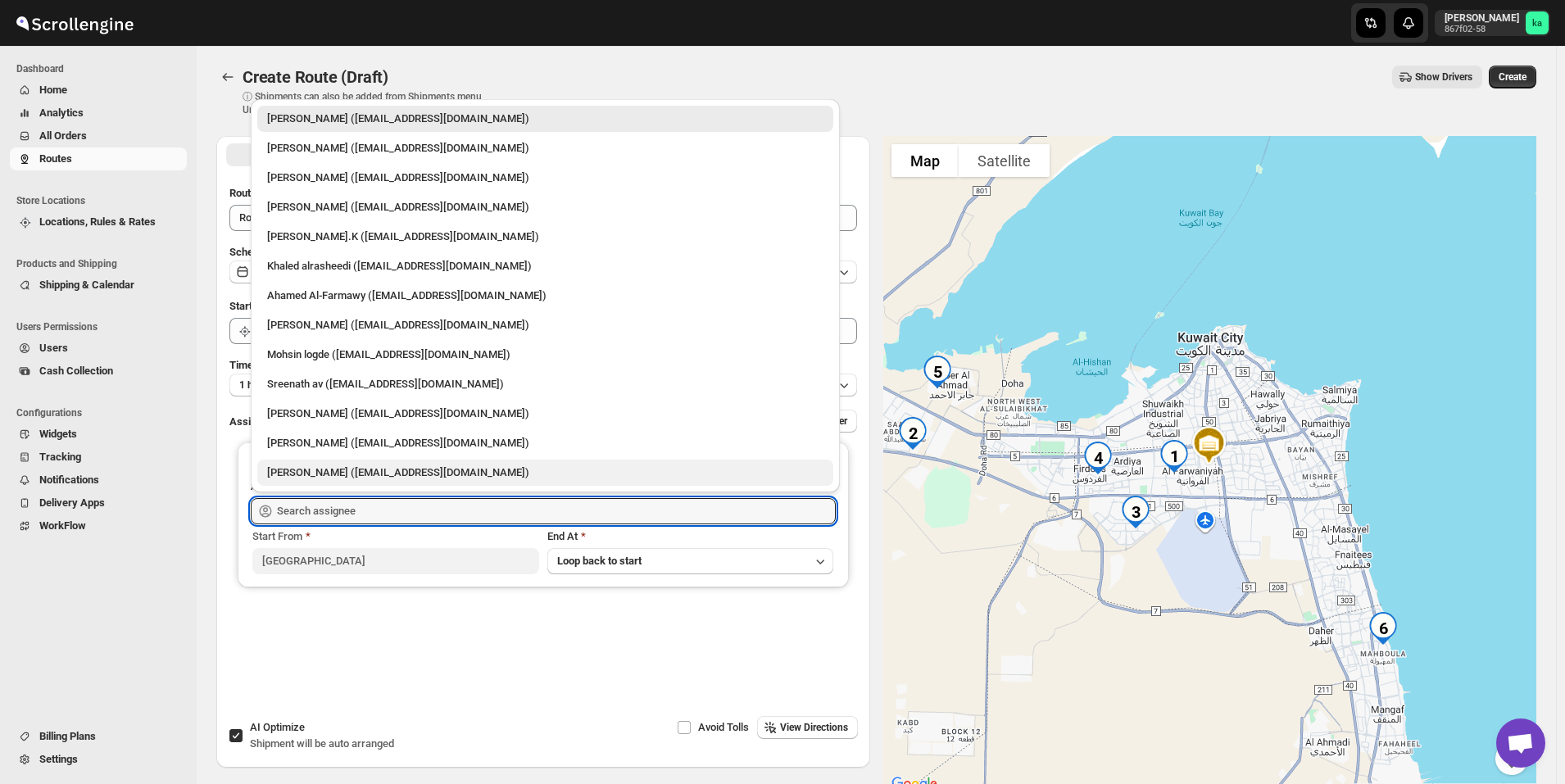
click at [280, 475] on div "Shaibaz Karbari (shaibazkarbari364@gmail.com)" at bounding box center [545, 472] width 557 height 16
type input "Shaibaz Karbari (shaibazkarbari364@gmail.com)"
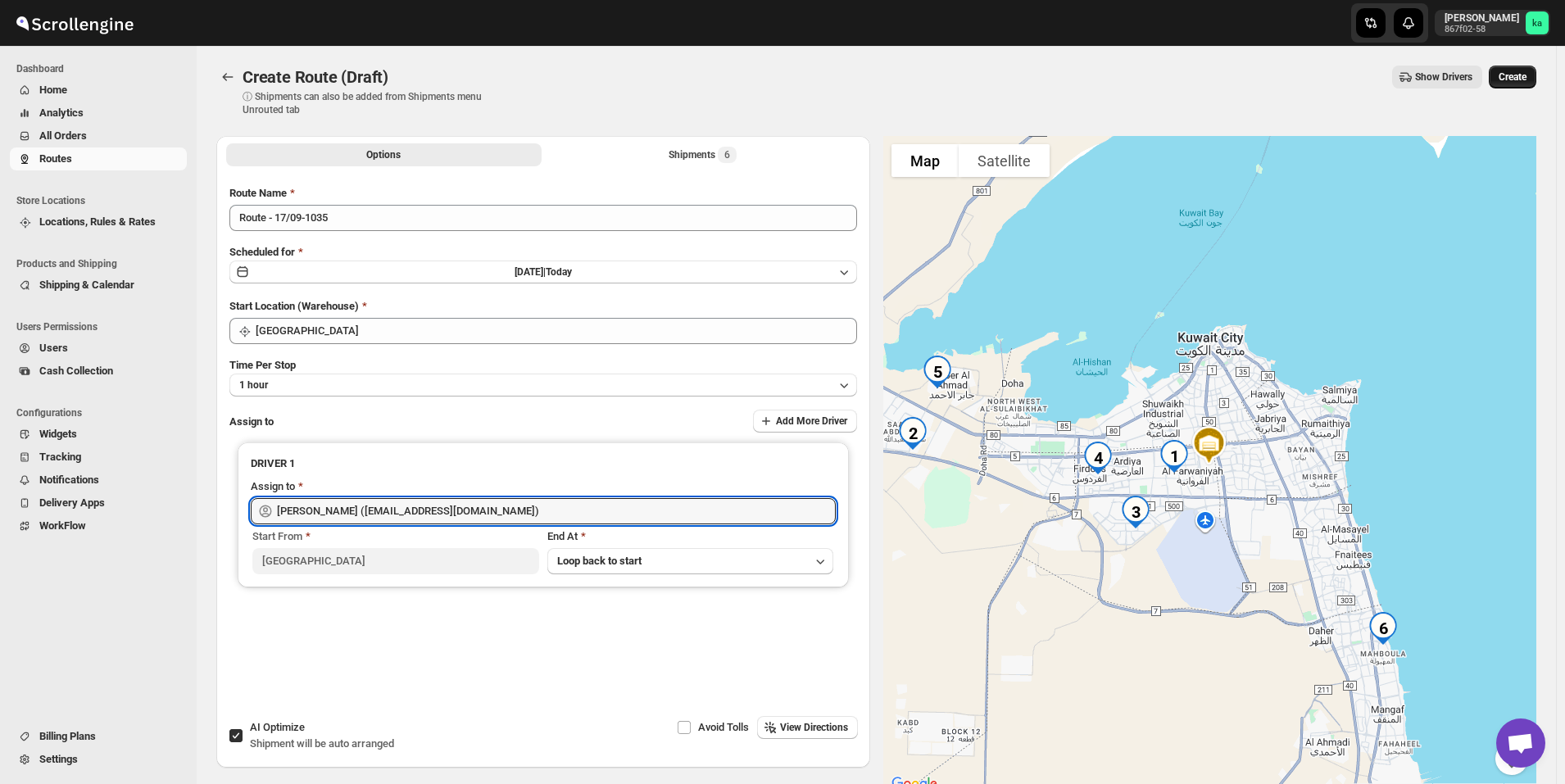
click at [1523, 74] on span "Create" at bounding box center [1512, 76] width 28 height 13
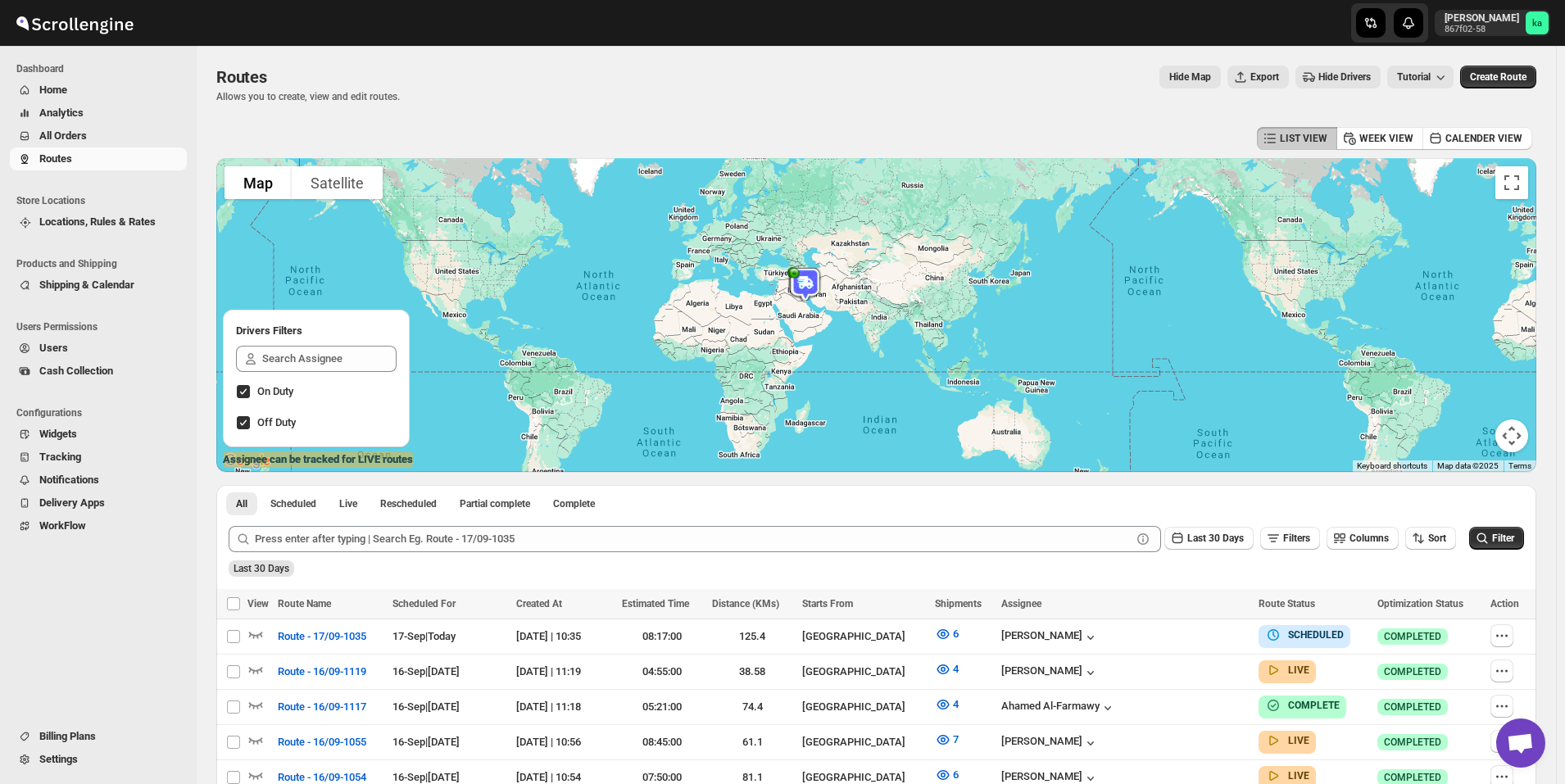
click at [101, 133] on span "All Orders" at bounding box center [111, 135] width 144 height 16
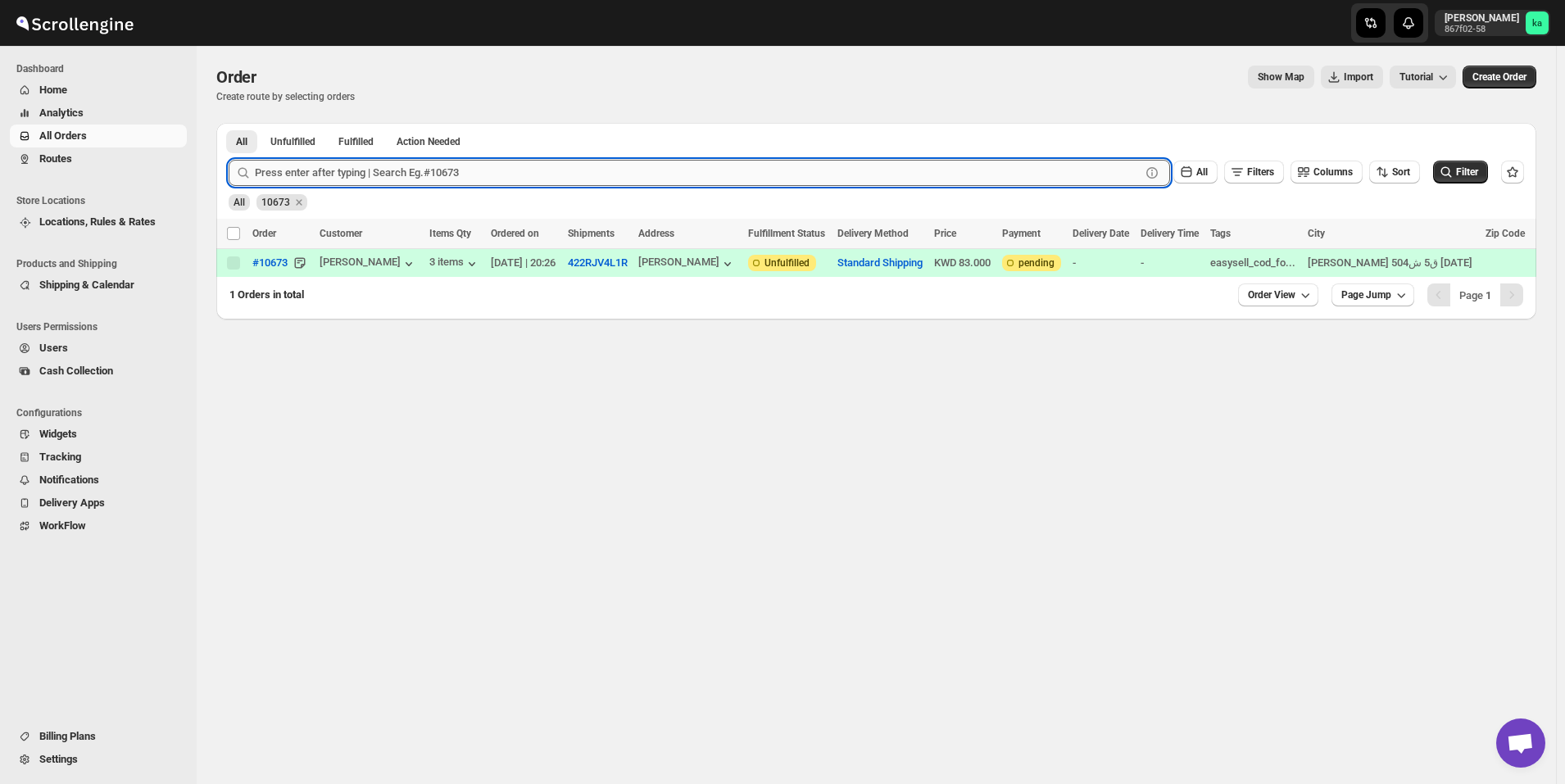
click at [657, 172] on input "text" at bounding box center [698, 172] width 886 height 26
paste input "10831"
type input "10831"
click at [229, 123] on button "Submit" at bounding box center [251, 132] width 47 height 17
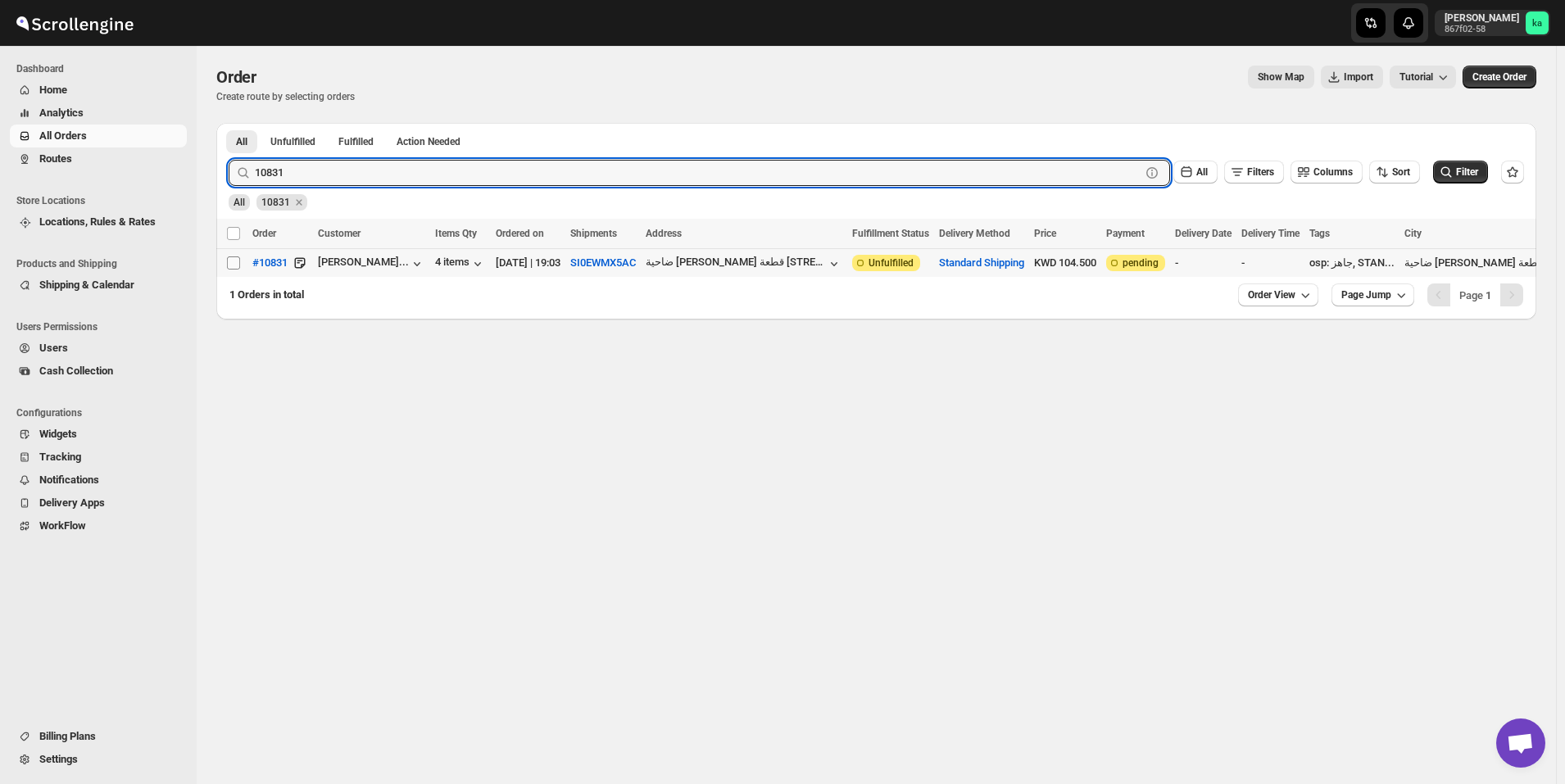
click at [234, 263] on input "Select order" at bounding box center [233, 262] width 13 height 13
checkbox input "true"
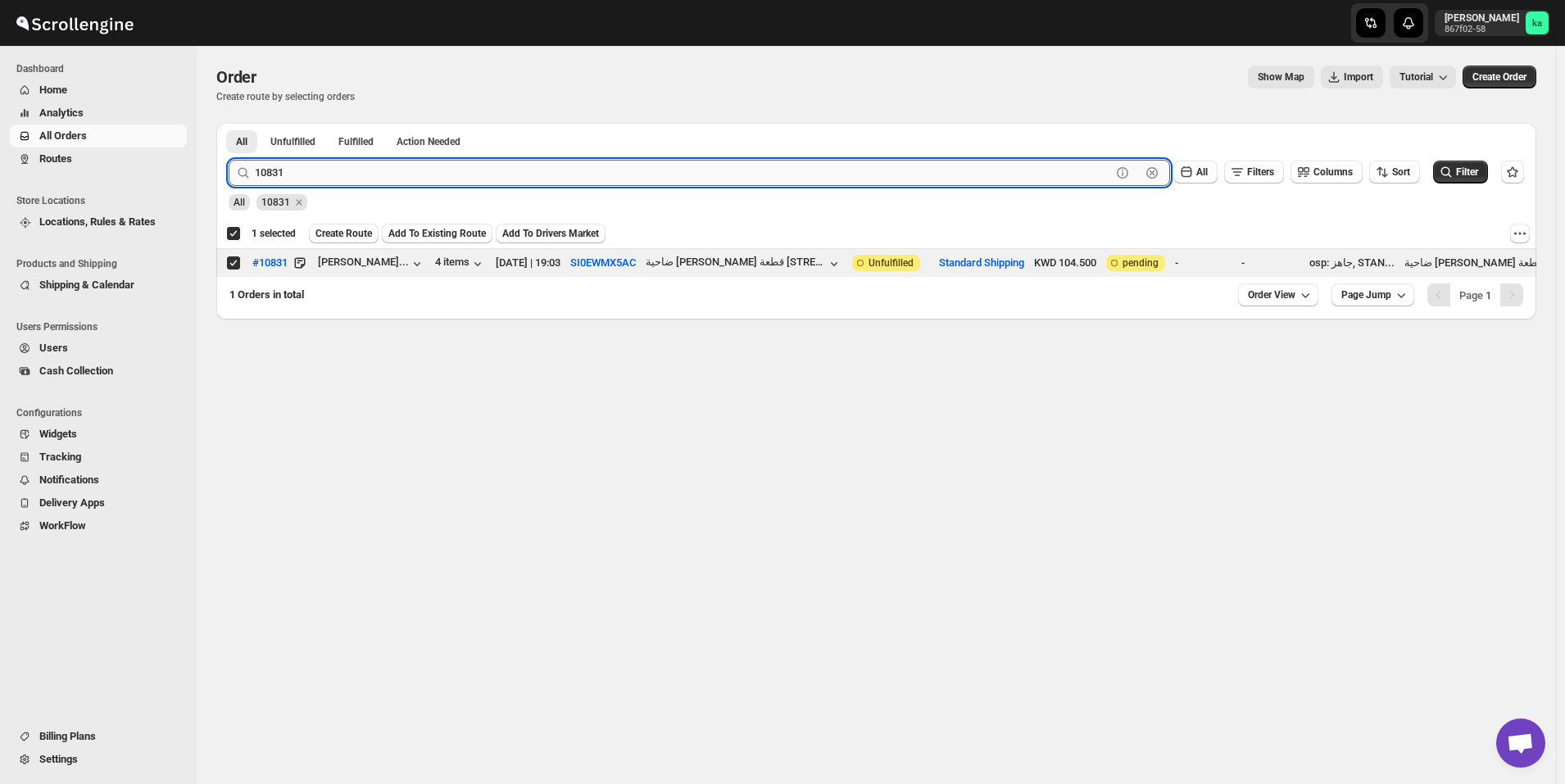
click at [530, 172] on input "10831" at bounding box center [683, 172] width 856 height 26
paste input "633"
type input "10633"
click at [229, 123] on button "Submit" at bounding box center [251, 132] width 47 height 17
click at [229, 264] on input "Select order" at bounding box center [233, 262] width 13 height 13
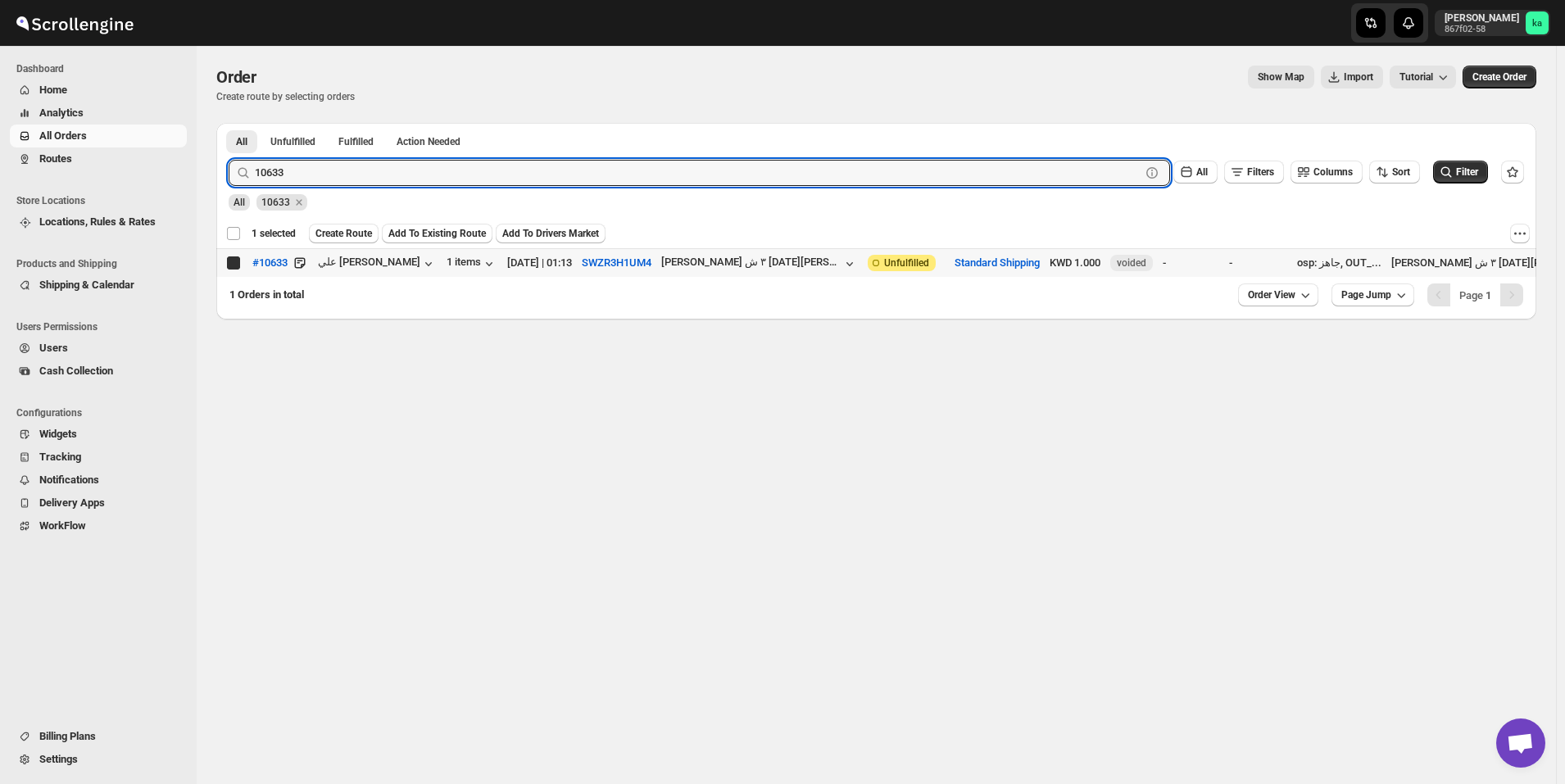
checkbox input "true"
checkbox input "false"
click at [524, 167] on input "10633" at bounding box center [683, 172] width 856 height 26
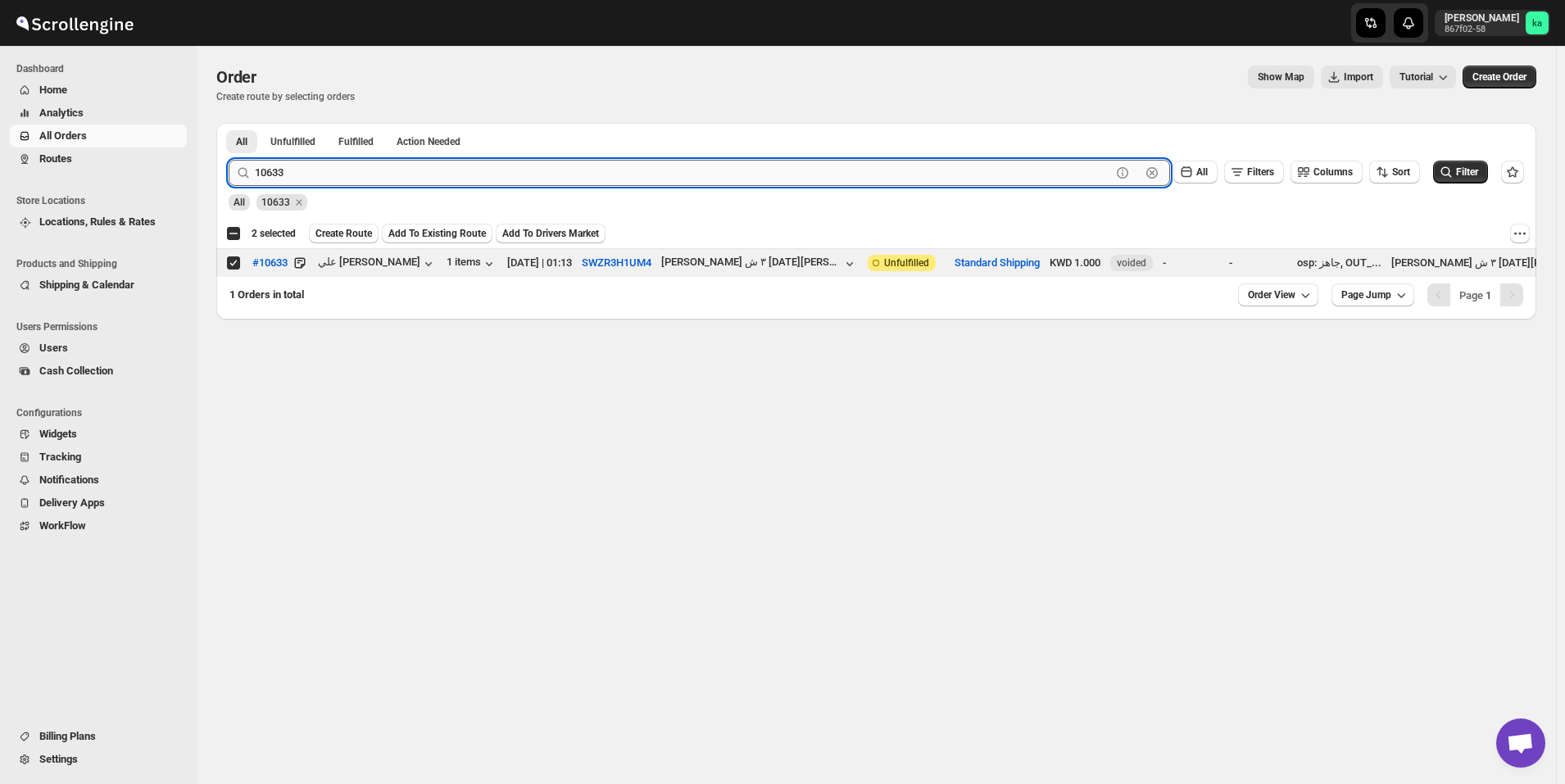
paste input "725"
type input "10725"
click at [229, 123] on button "Submit" at bounding box center [251, 132] width 47 height 17
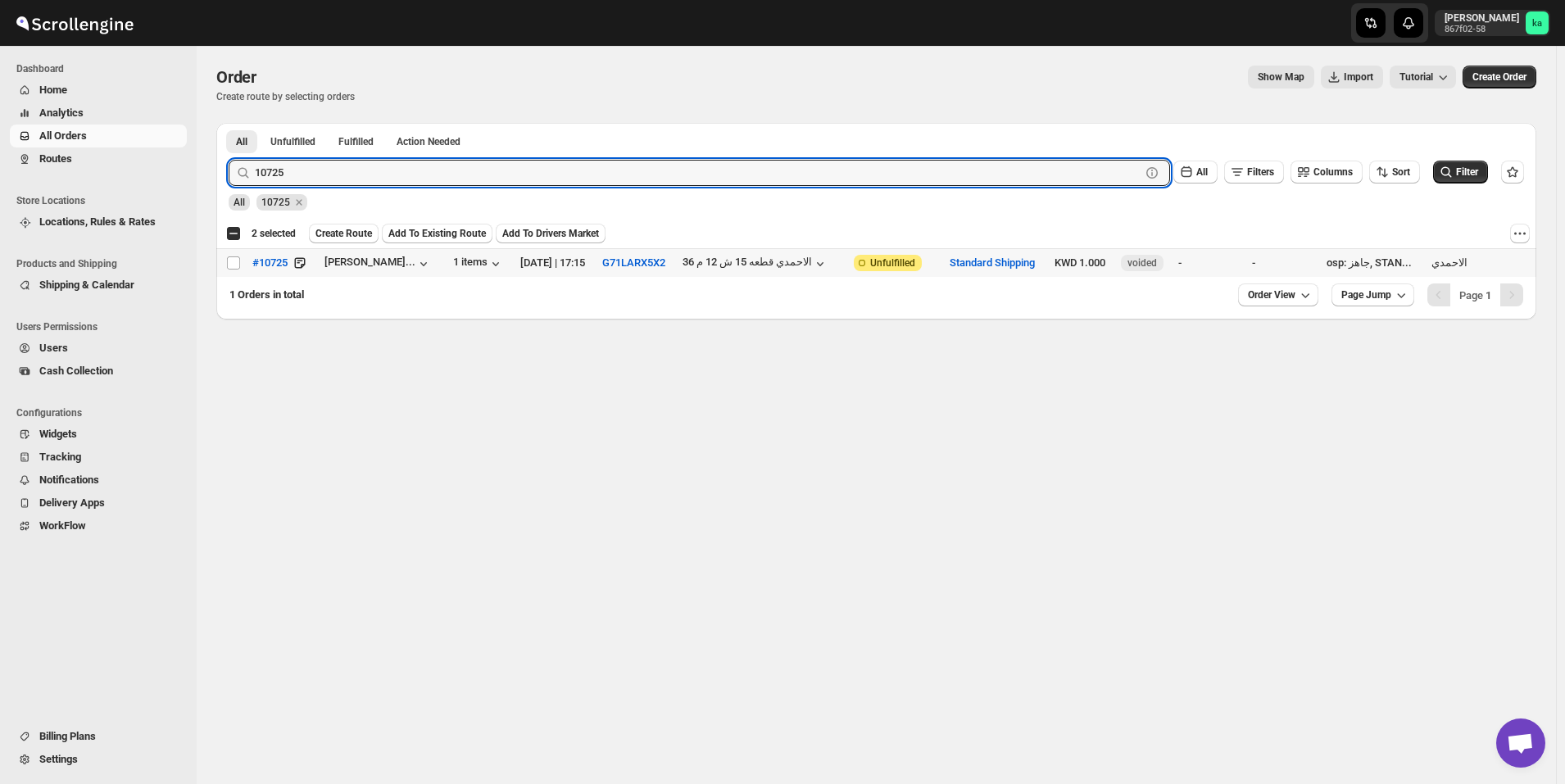
click at [233, 264] on input "Select order" at bounding box center [233, 262] width 13 height 13
checkbox input "true"
click at [590, 177] on input "10725" at bounding box center [683, 172] width 856 height 26
paste input "678"
type input "10678"
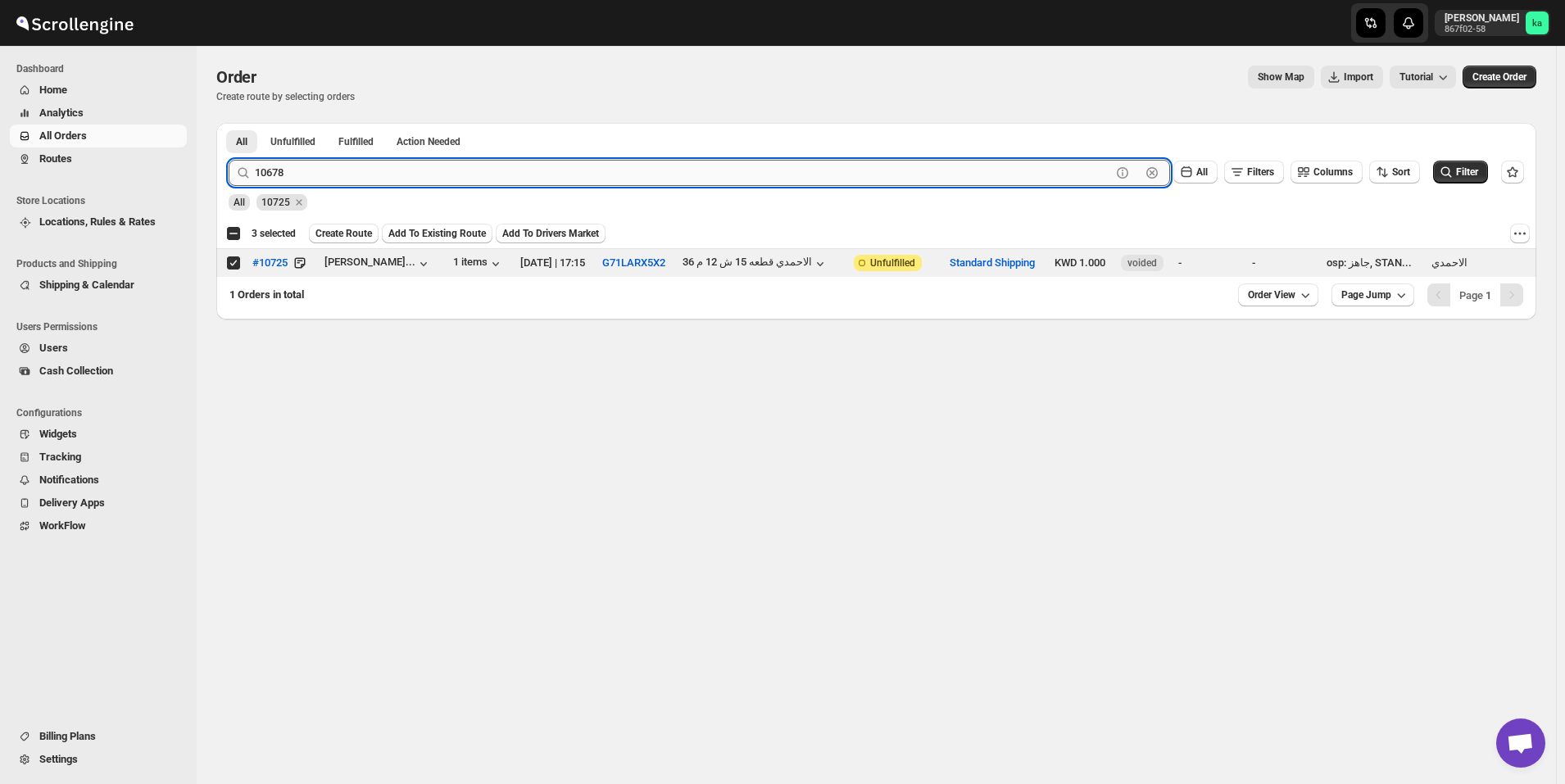
click at [229, 123] on button "Submit" at bounding box center [251, 132] width 47 height 17
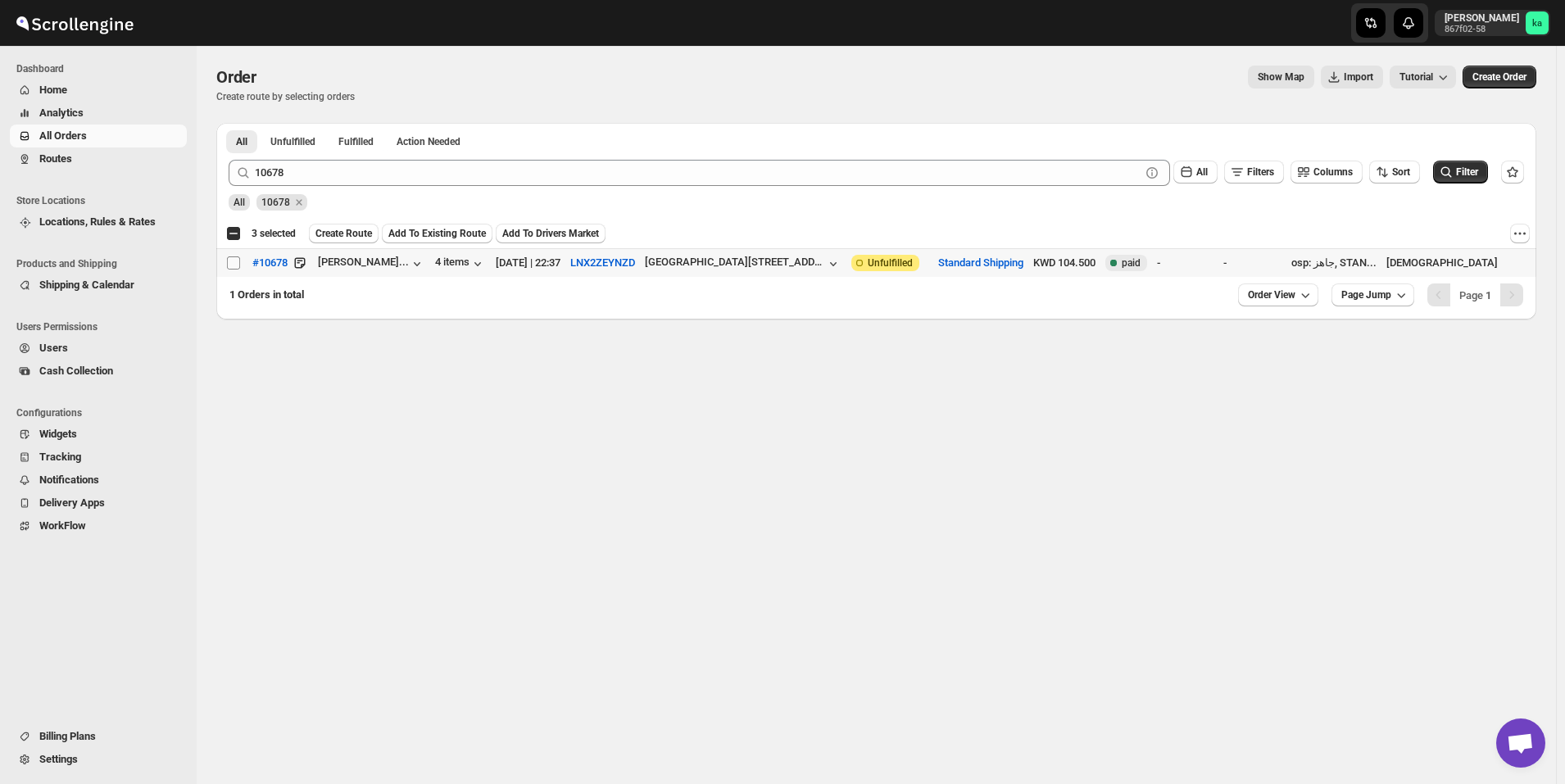
click at [239, 267] on input "Select order" at bounding box center [233, 262] width 13 height 13
checkbox input "true"
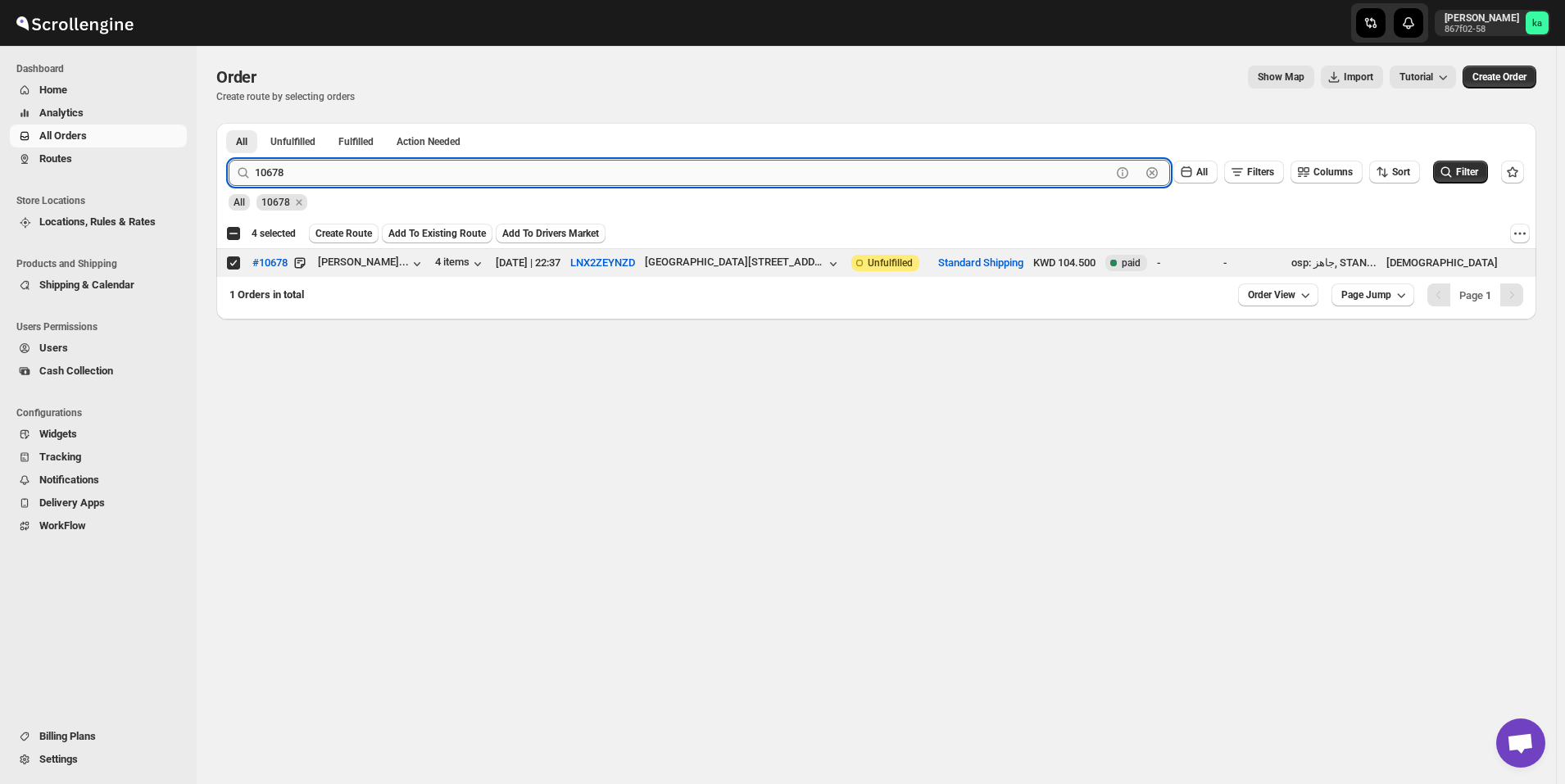
click at [618, 172] on input "10678" at bounding box center [683, 172] width 856 height 26
paste input "0"
type input "10670"
click at [229, 123] on button "Submit" at bounding box center [251, 132] width 47 height 17
click at [229, 265] on input "Select order" at bounding box center [233, 262] width 13 height 13
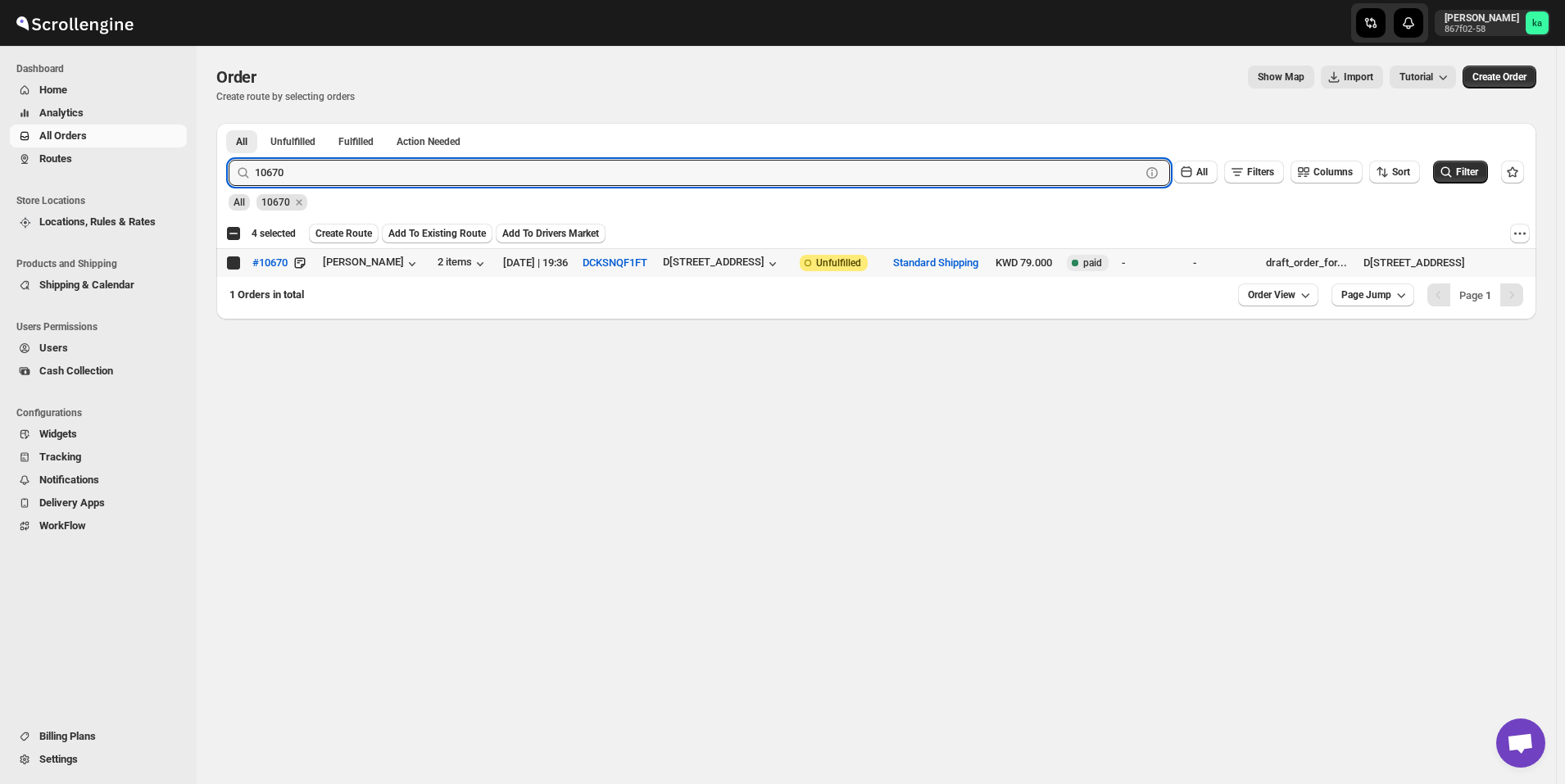
checkbox input "true"
click at [506, 177] on input "10670" at bounding box center [683, 172] width 856 height 26
paste input "743"
type input "10743"
click at [229, 123] on button "Submit" at bounding box center [251, 132] width 47 height 17
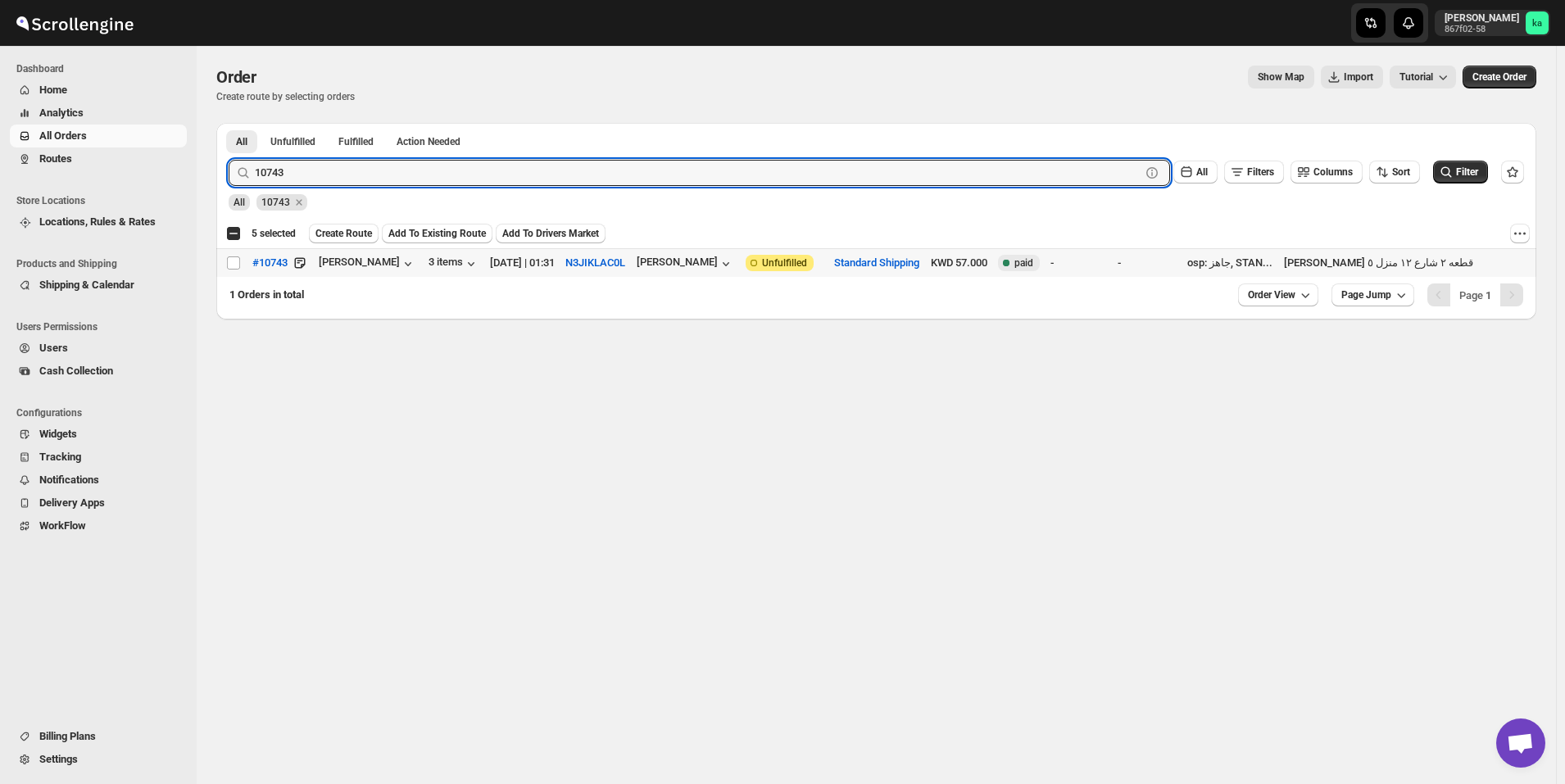
click at [234, 266] on input "Select order" at bounding box center [233, 262] width 13 height 13
checkbox input "true"
click at [633, 171] on input "10743" at bounding box center [683, 172] width 856 height 26
paste input "52"
type input "10752"
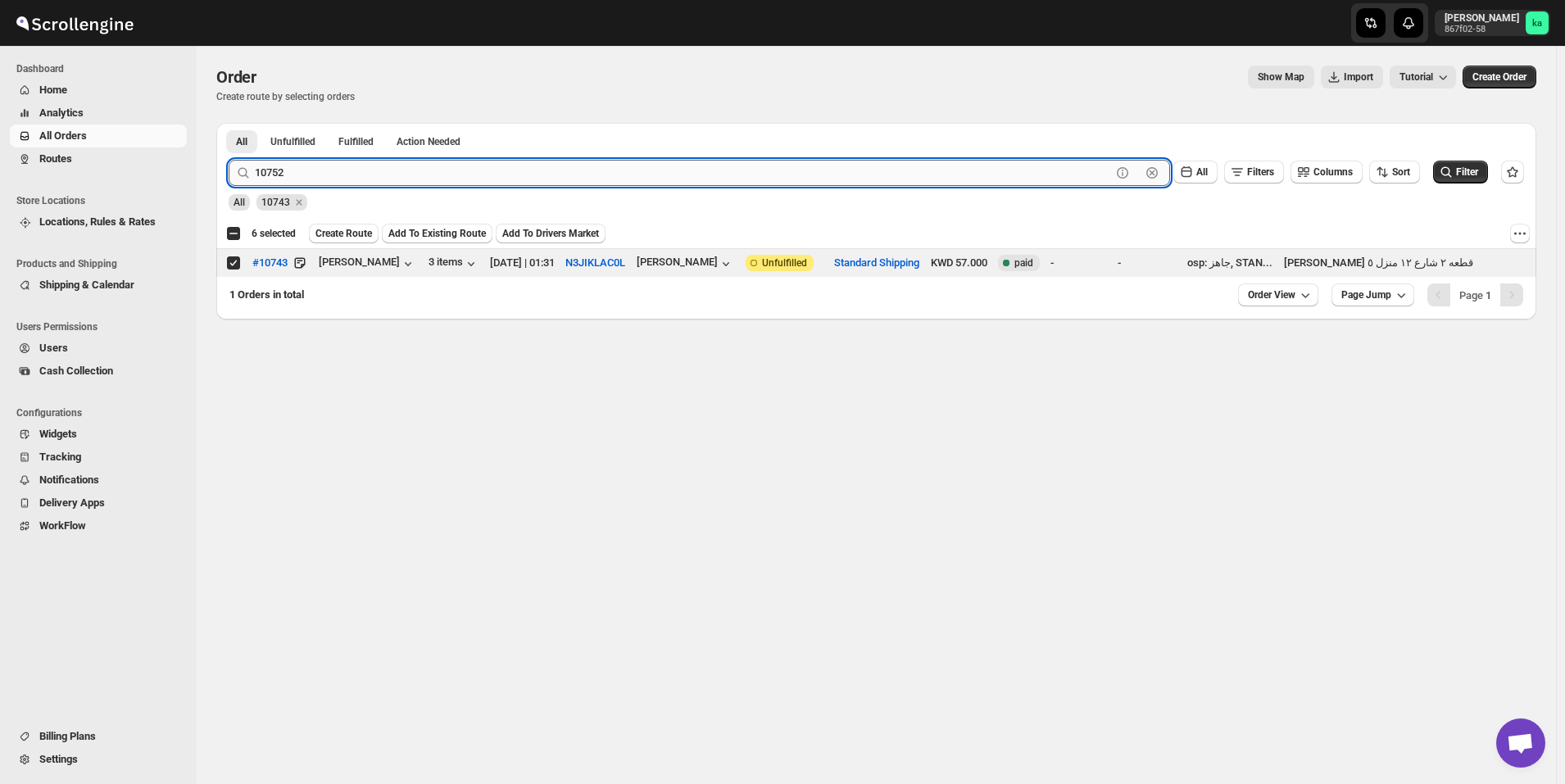
click at [229, 123] on button "Submit" at bounding box center [251, 132] width 47 height 17
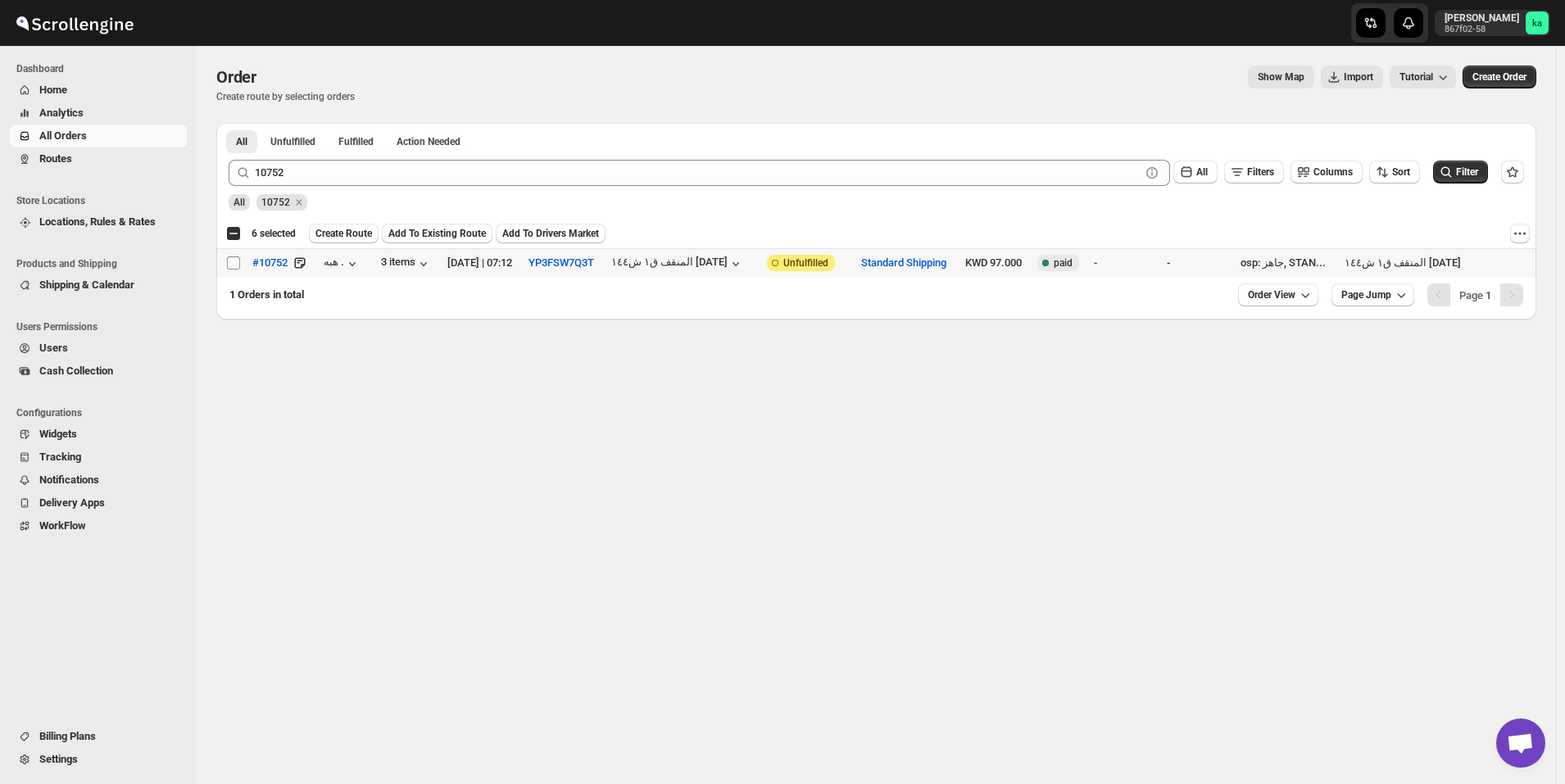
click at [234, 262] on input "Select order" at bounding box center [233, 262] width 13 height 13
checkbox input "true"
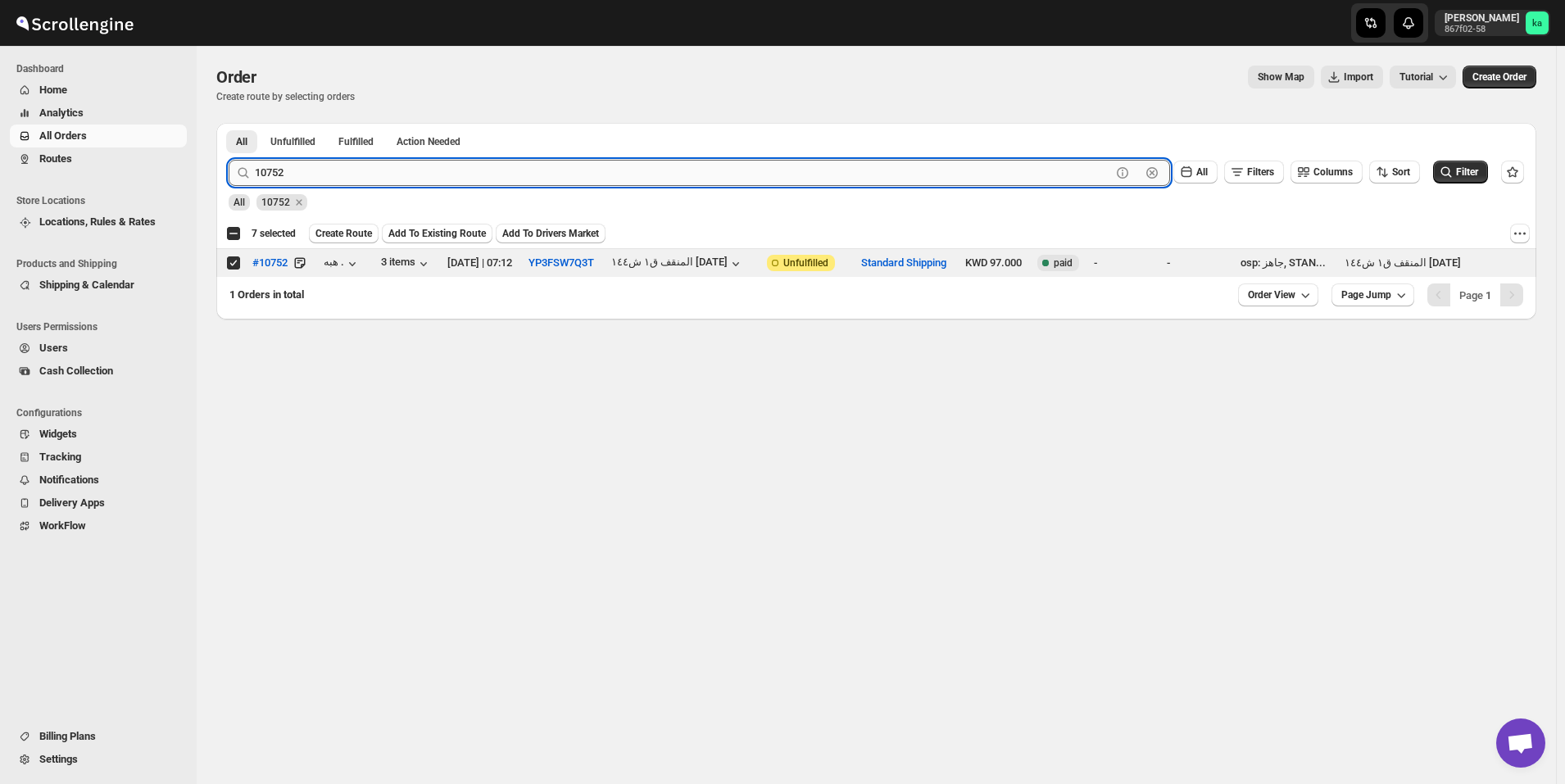
click at [350, 172] on input "10752" at bounding box center [683, 172] width 856 height 26
paste input "18"
type input "10718"
click at [229, 123] on button "Submit" at bounding box center [251, 132] width 47 height 17
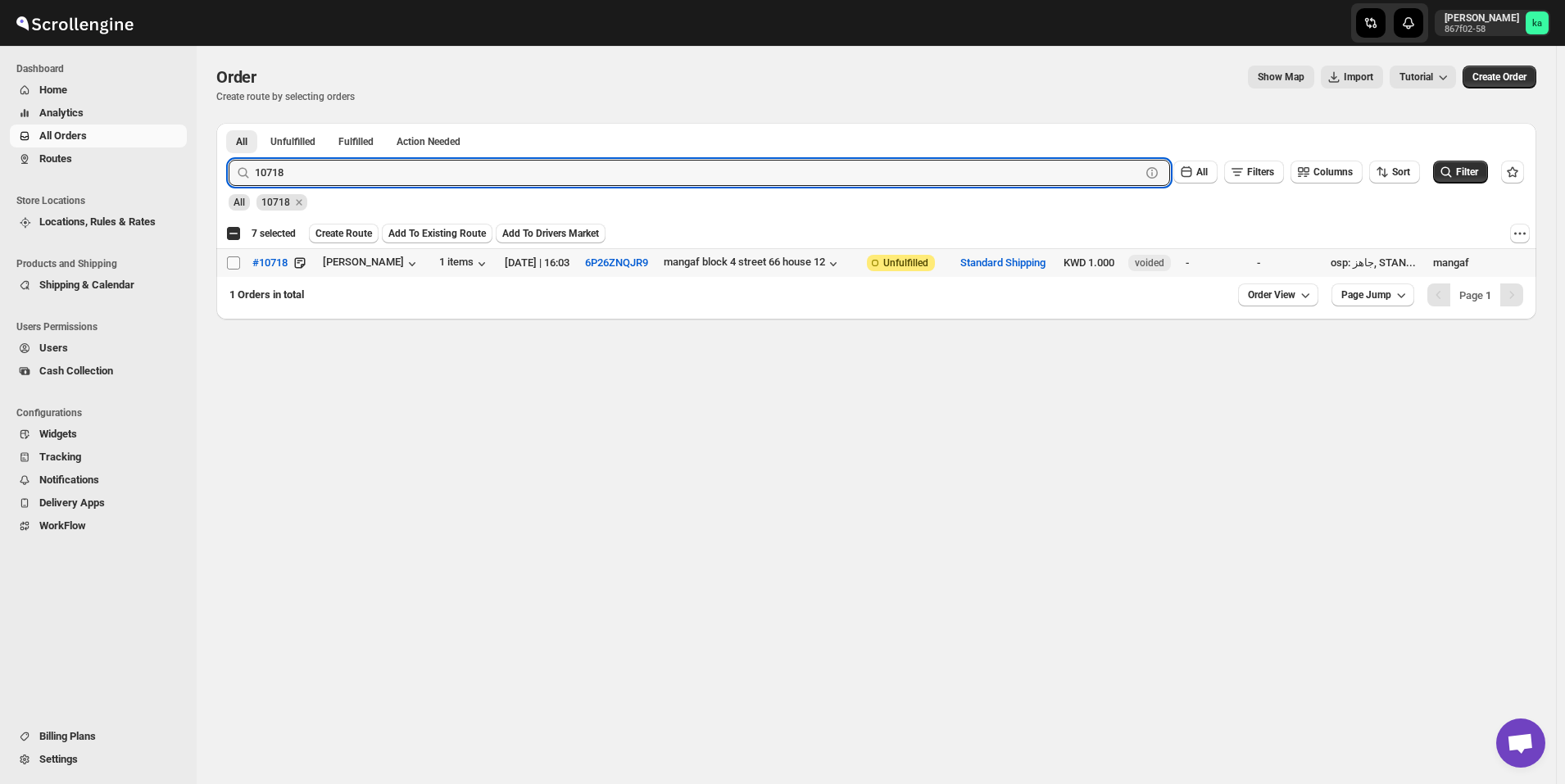
click at [236, 265] on input "Select order" at bounding box center [233, 262] width 13 height 13
checkbox input "true"
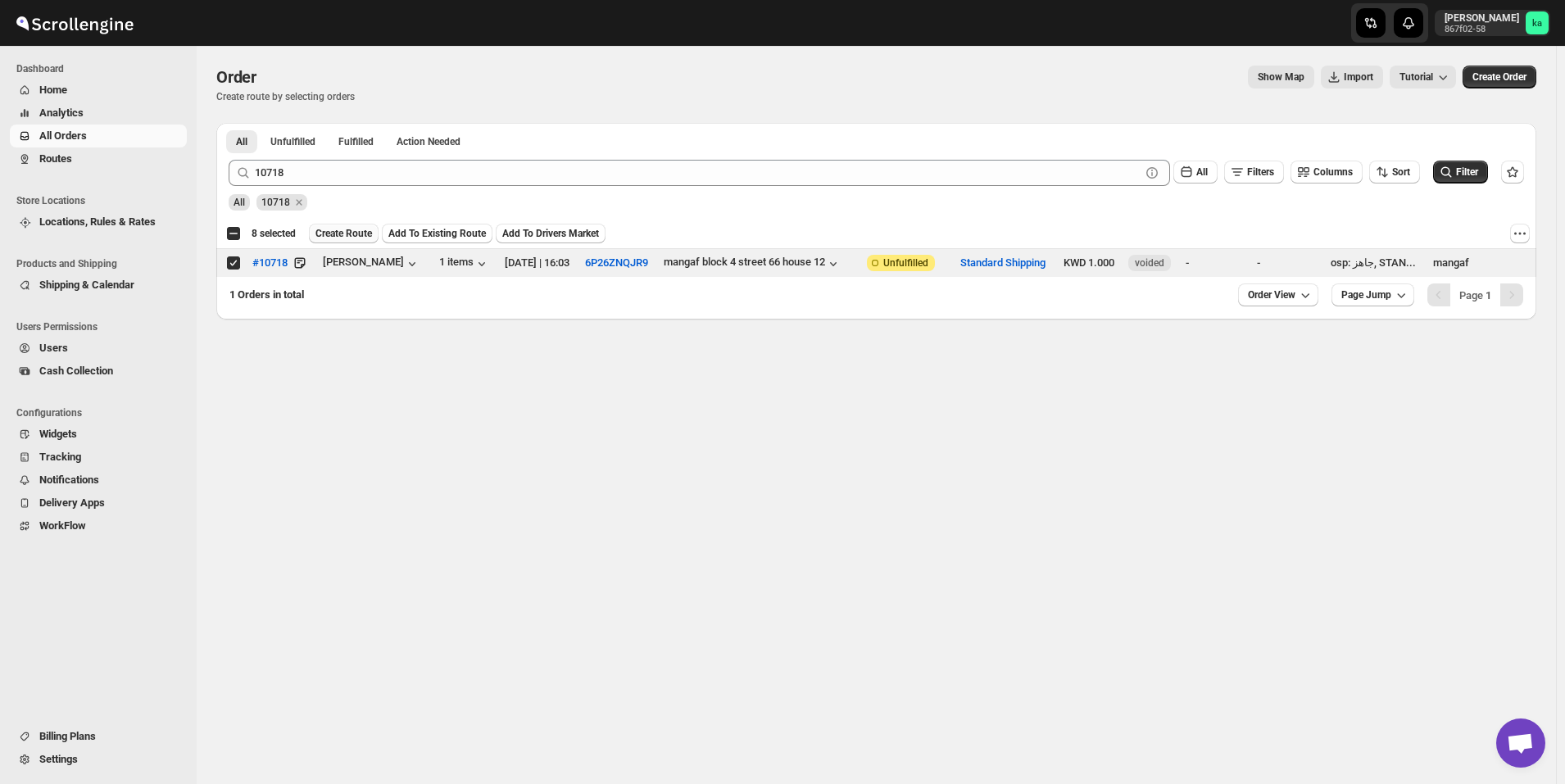
click at [319, 233] on span "Create Route" at bounding box center [343, 233] width 57 height 13
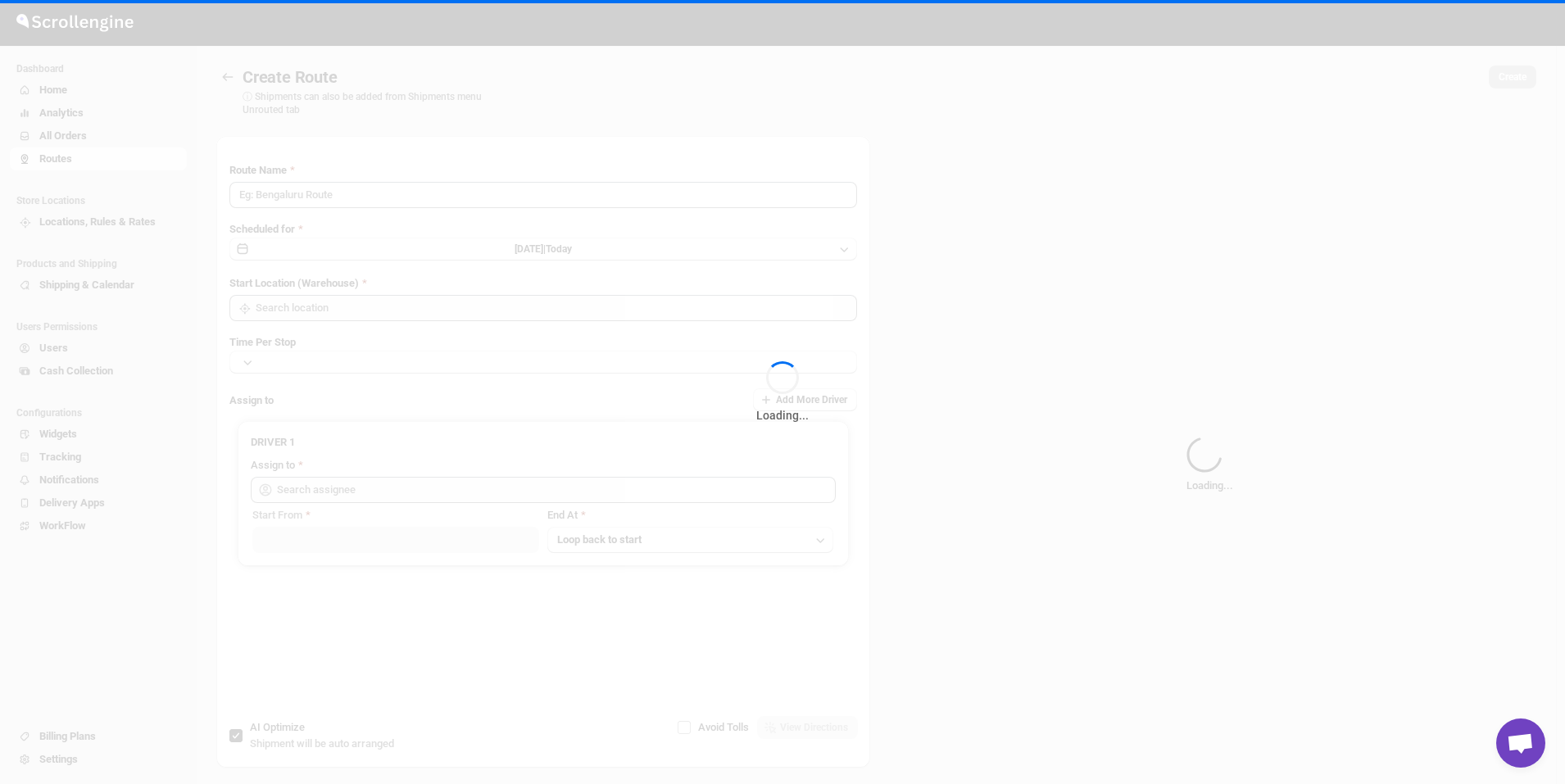
type input "Route - 17/09-1038"
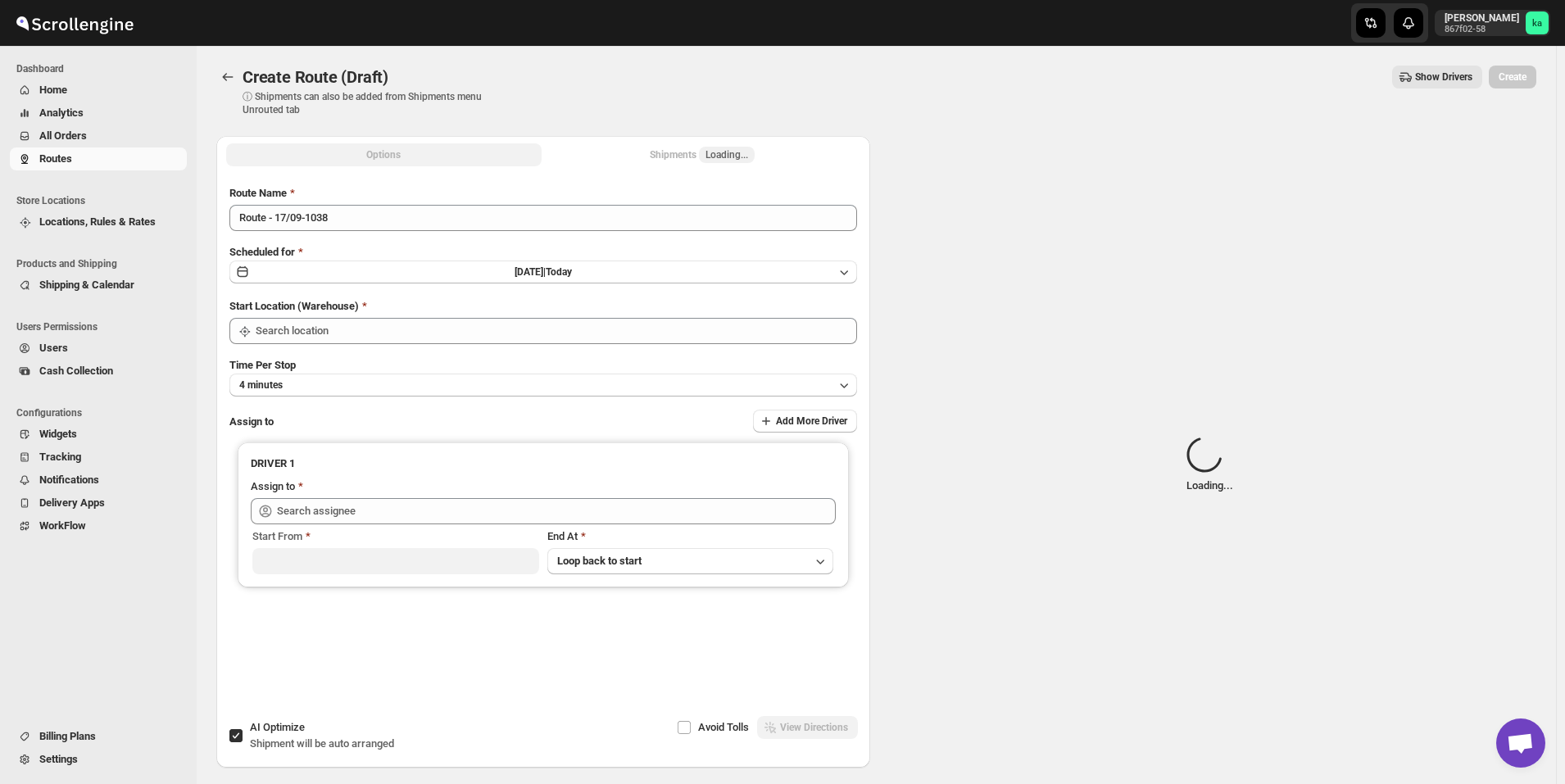
type input "Kuwait City"
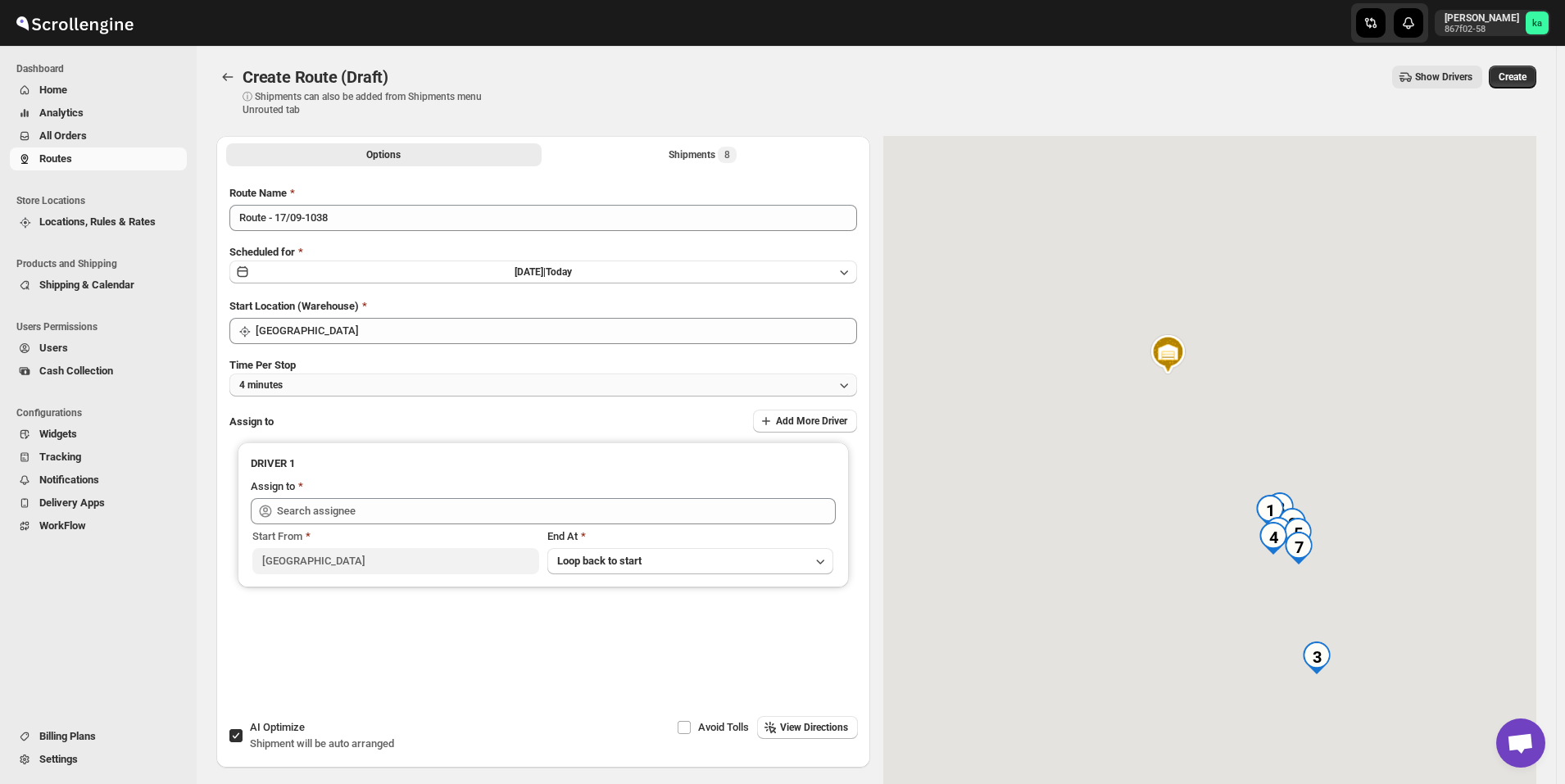
click at [411, 387] on button "4 minutes" at bounding box center [543, 385] width 628 height 23
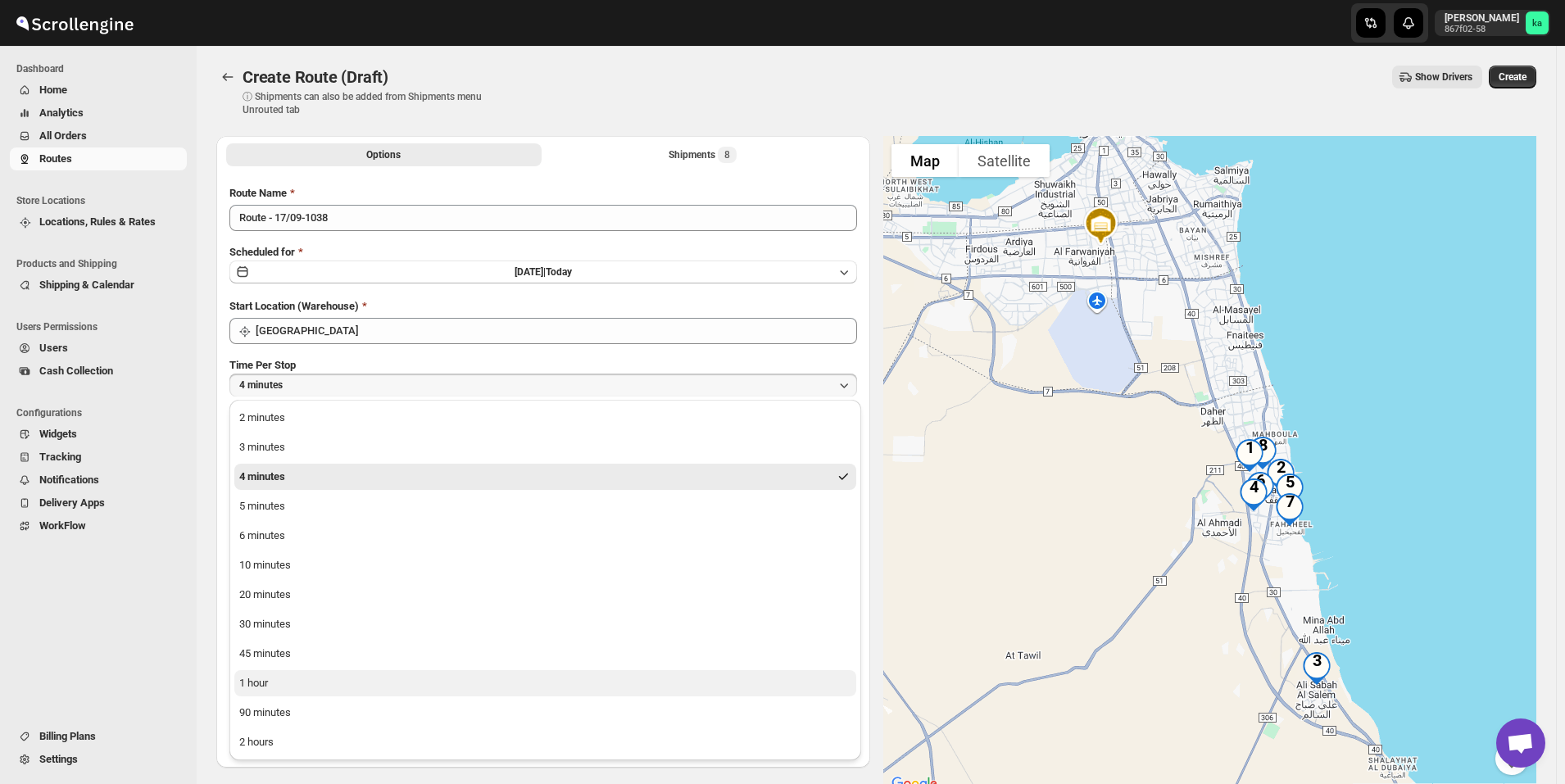
click at [320, 679] on button "1 hour" at bounding box center [545, 683] width 622 height 26
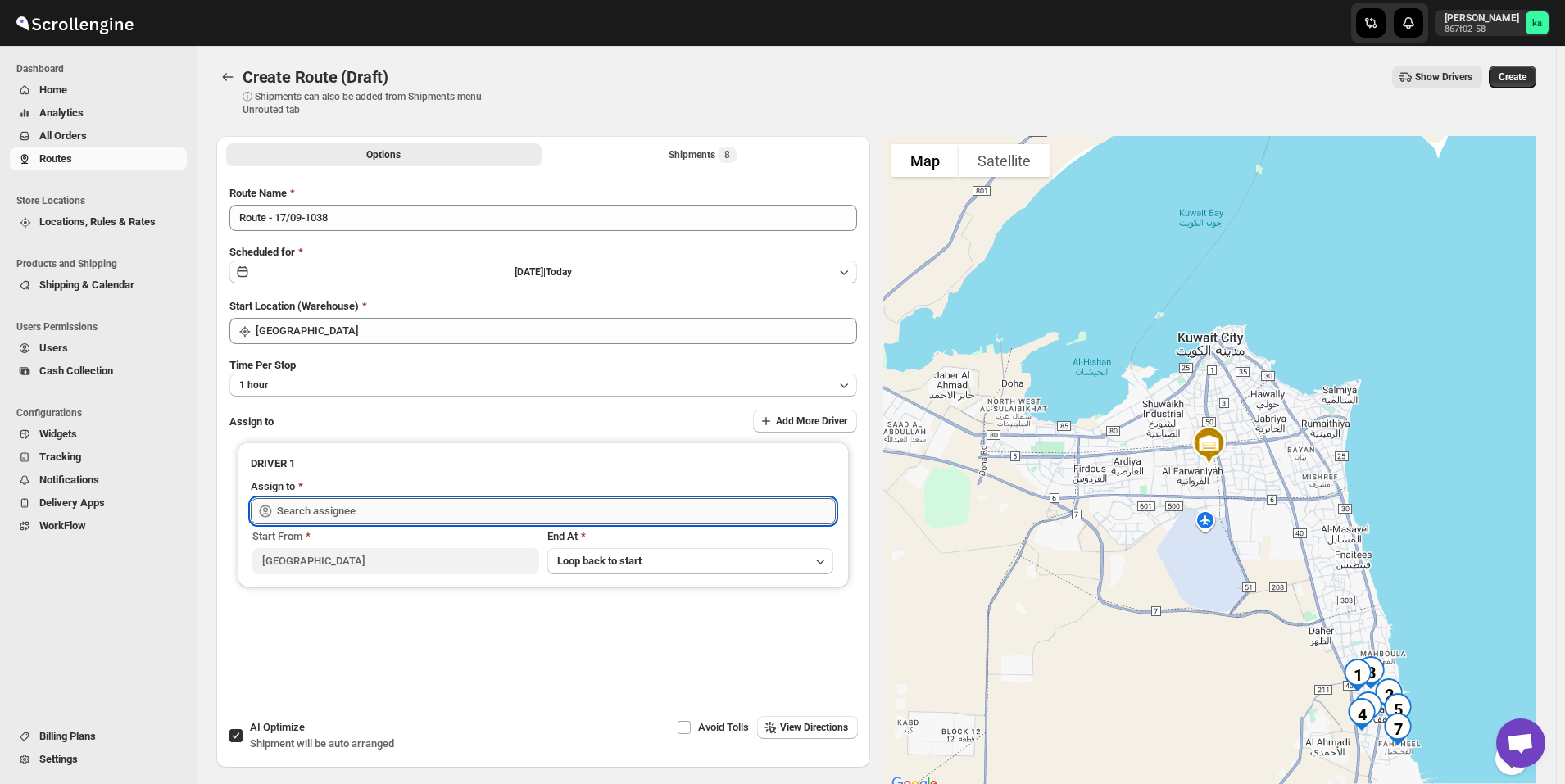
click at [371, 517] on input "text" at bounding box center [557, 510] width 559 height 26
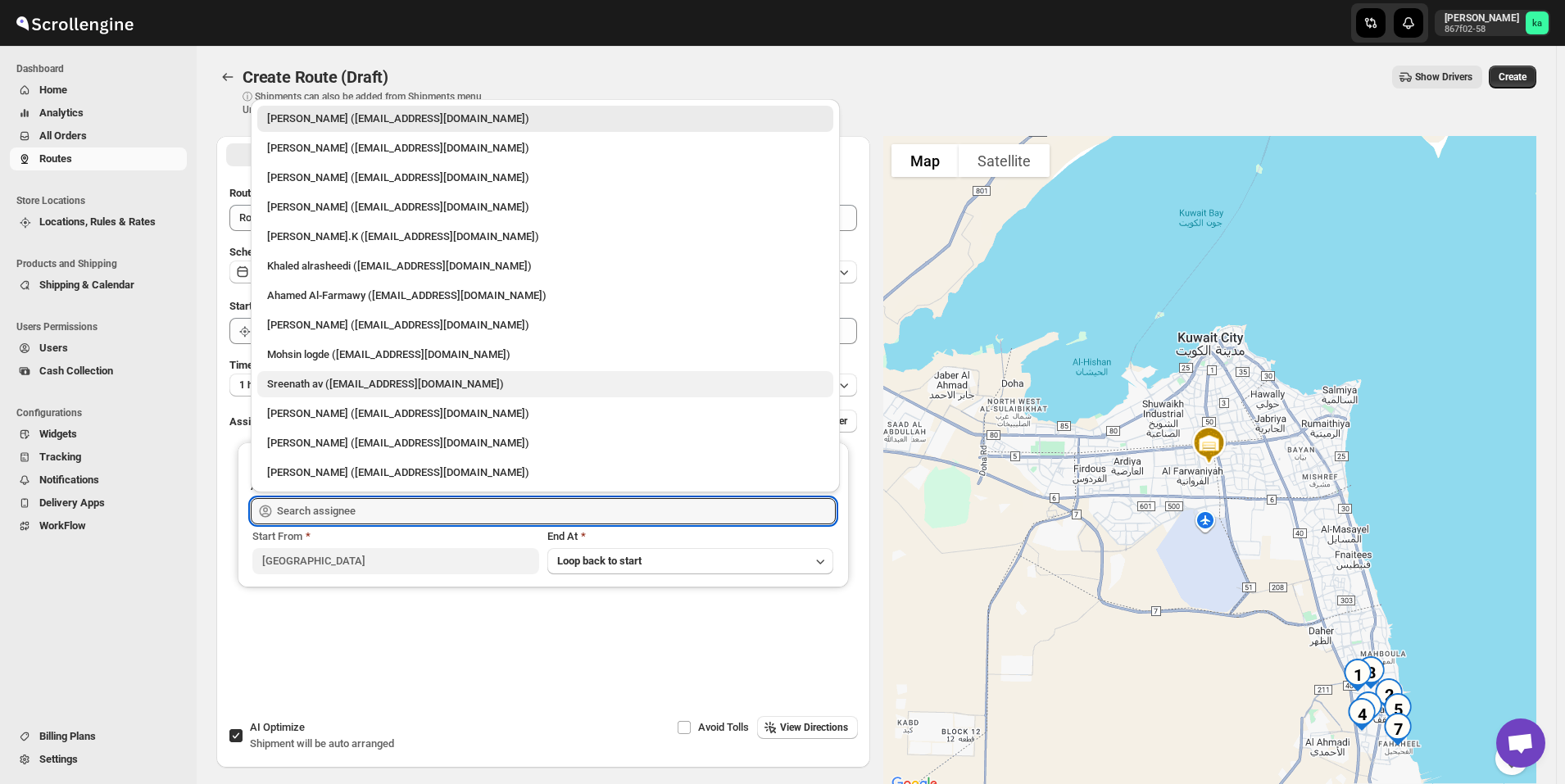
click at [298, 381] on div "Sreenath av (sreenathbhasibhasi@gmail.com)" at bounding box center [545, 384] width 557 height 16
type input "Sreenath av (sreenathbhasibhasi@gmail.com)"
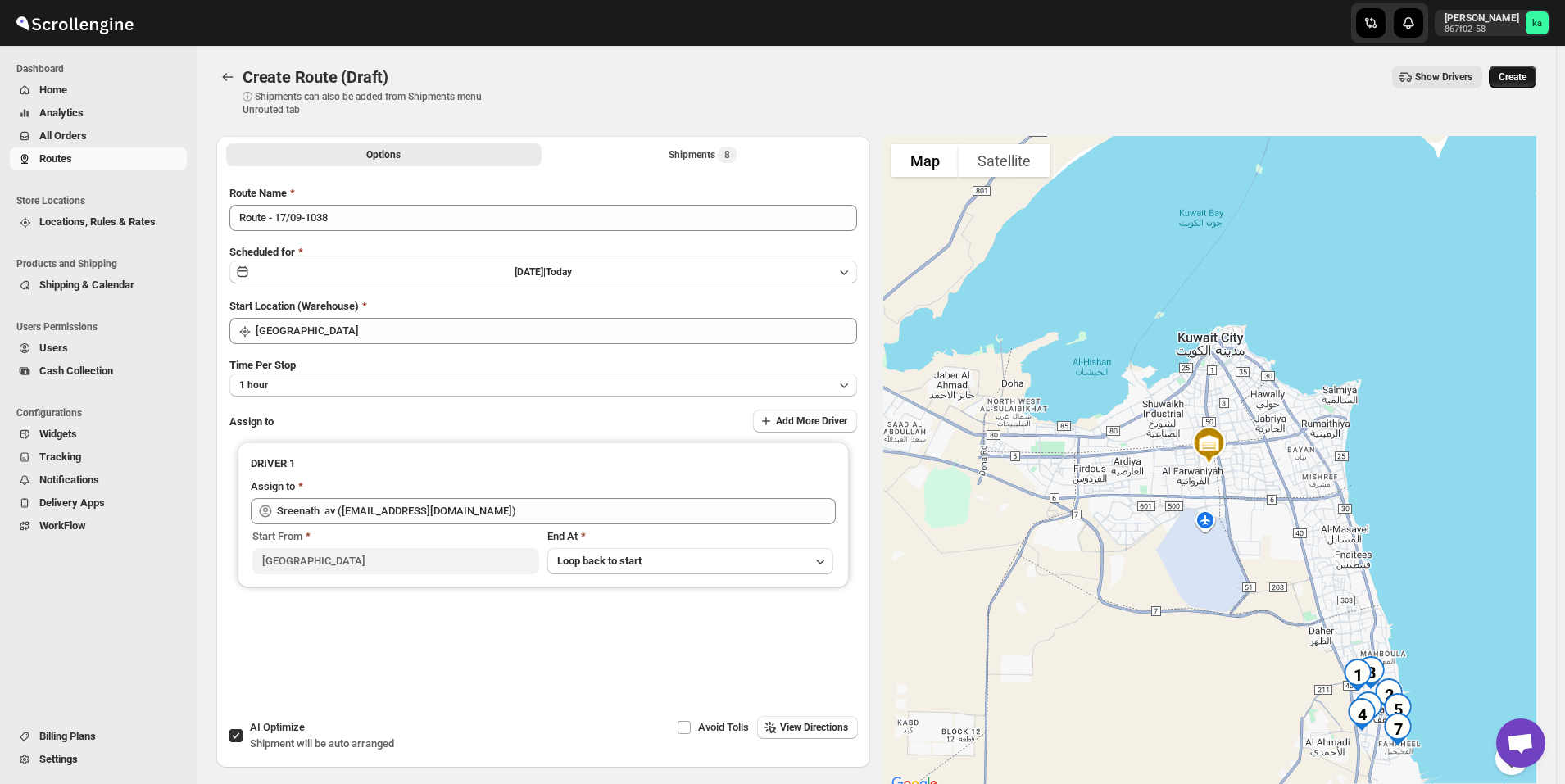
click at [1536, 76] on button "Create" at bounding box center [1512, 76] width 48 height 23
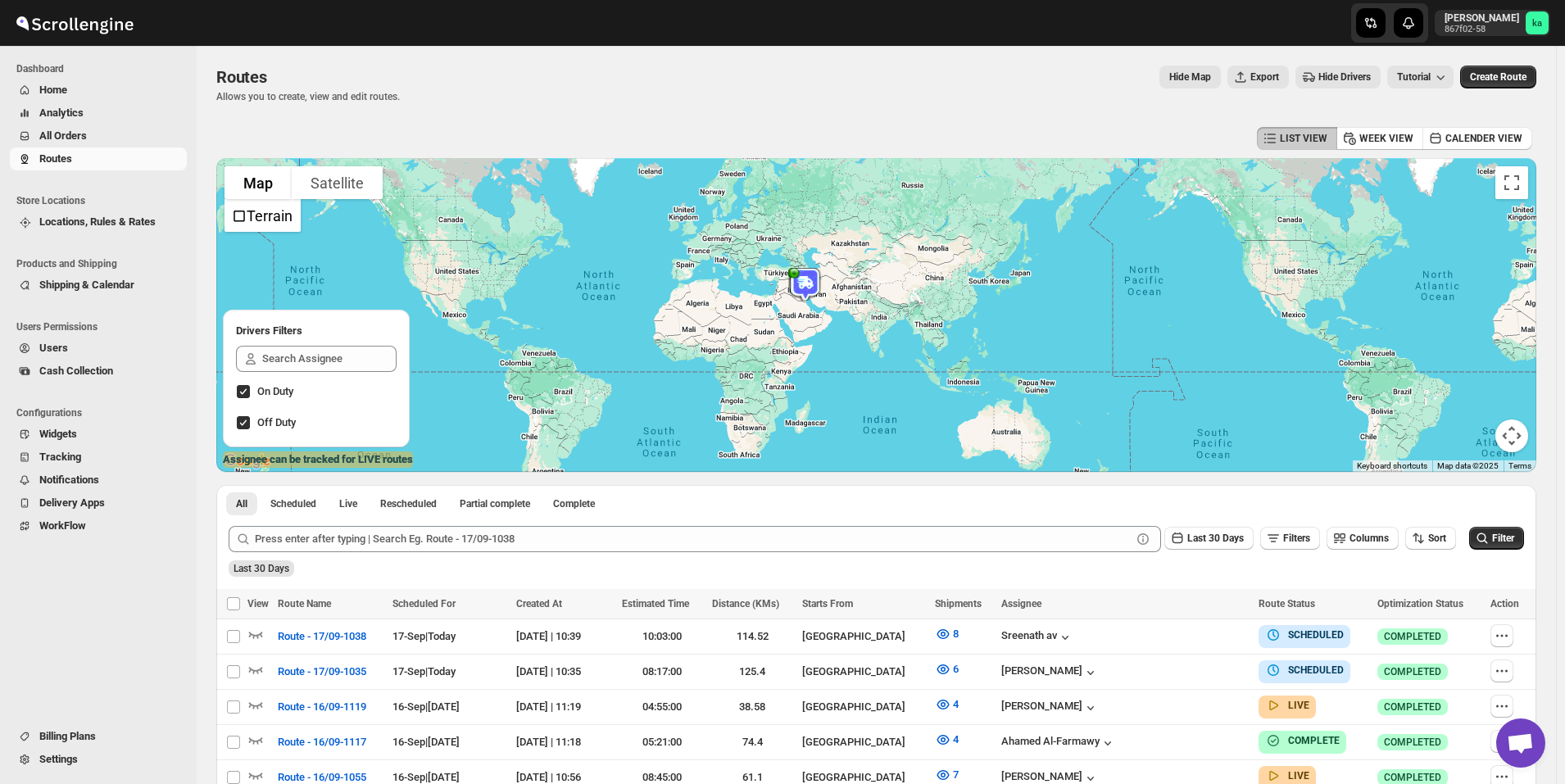
click at [141, 141] on span "All Orders" at bounding box center [111, 135] width 144 height 16
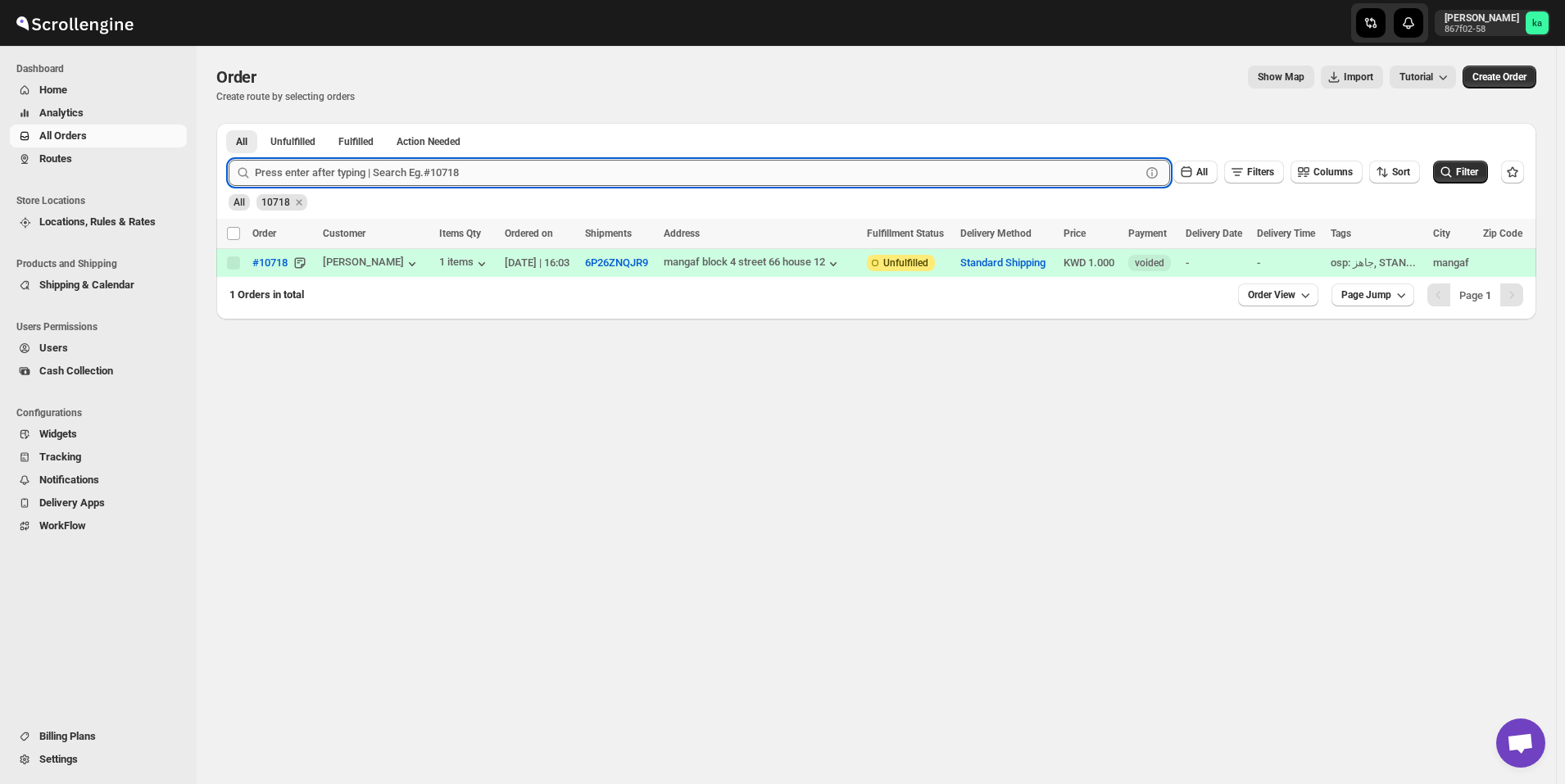
click at [553, 177] on input "text" at bounding box center [698, 172] width 886 height 26
paste input "10710"
type input "10710"
click at [229, 123] on button "Submit" at bounding box center [251, 132] width 47 height 17
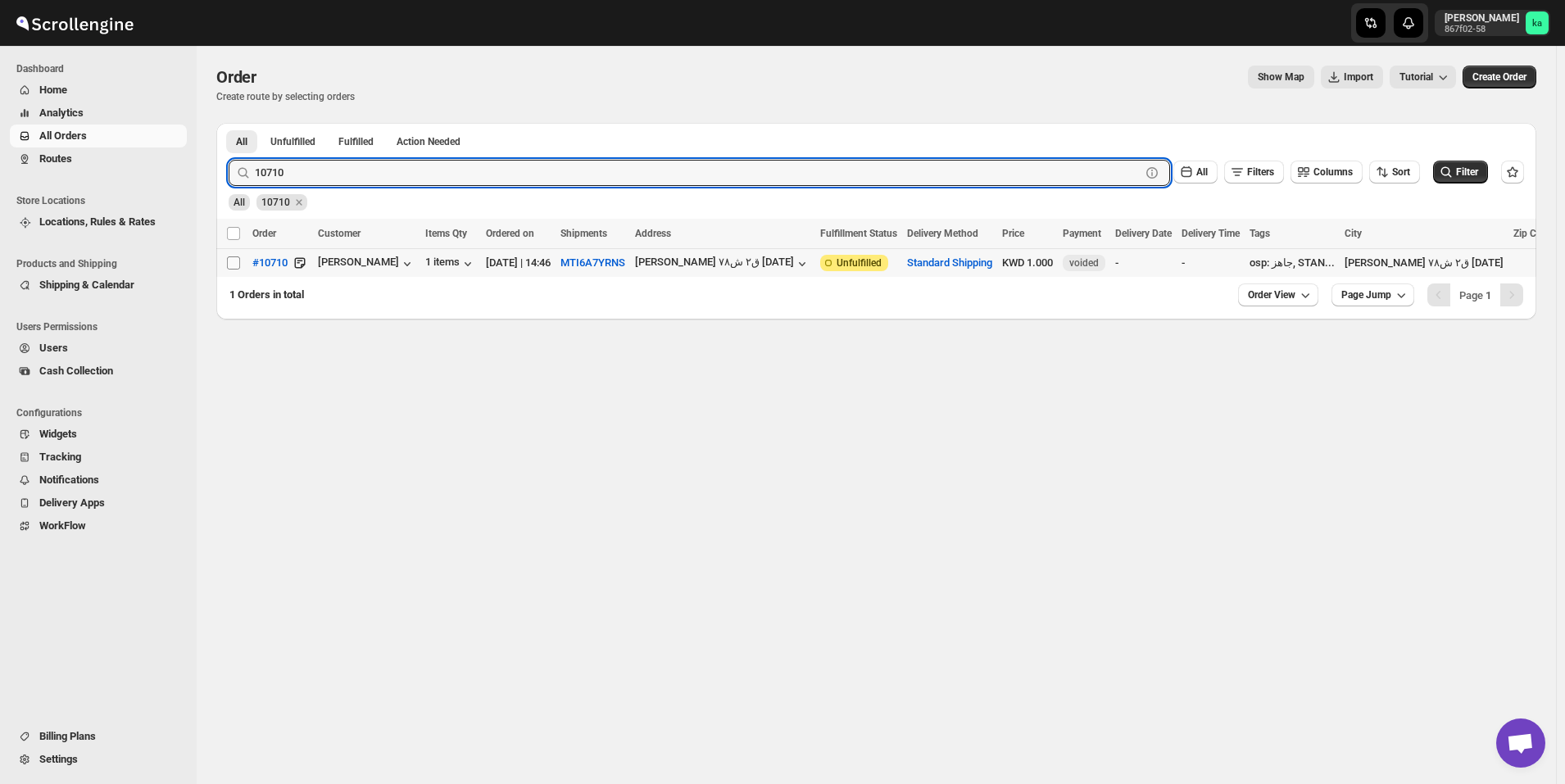
click at [233, 265] on input "Select order" at bounding box center [233, 262] width 13 height 13
checkbox input "true"
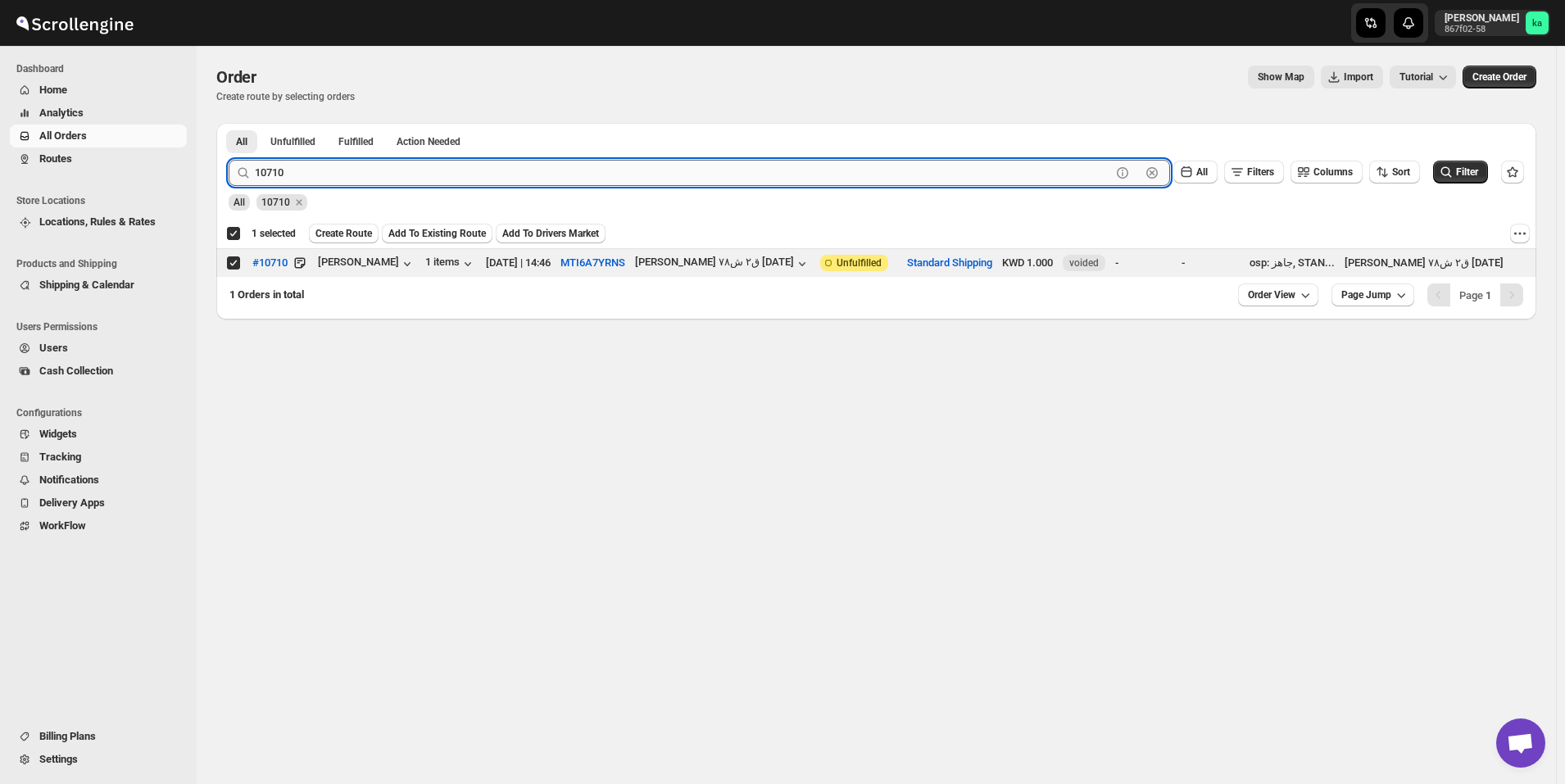
click at [415, 174] on input "10710" at bounding box center [683, 172] width 856 height 26
paste input "44"
type input "10744"
click at [229, 123] on button "Submit" at bounding box center [251, 132] width 47 height 17
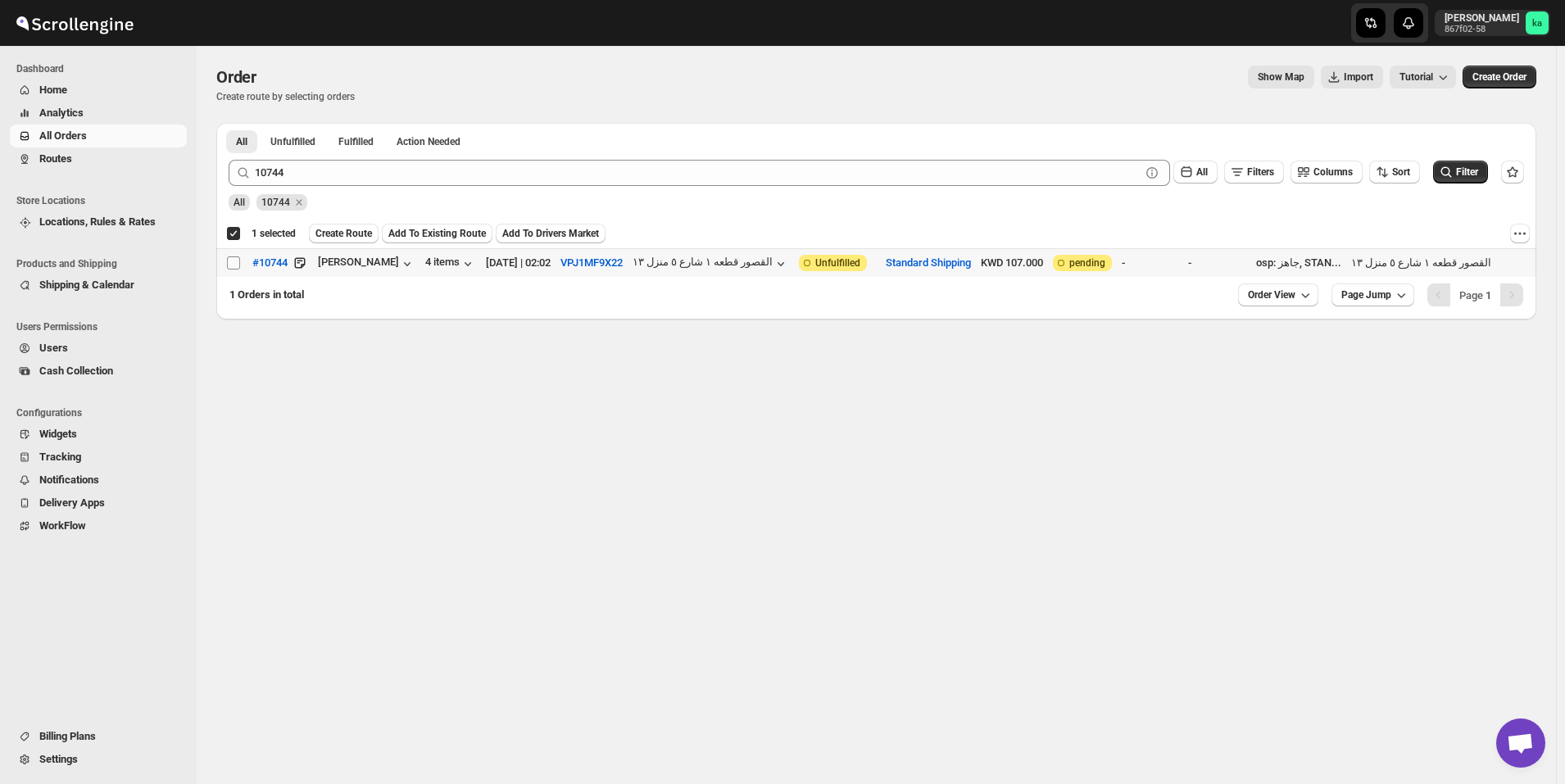
click at [231, 266] on input "Select order" at bounding box center [233, 262] width 13 height 13
checkbox input "true"
checkbox input "false"
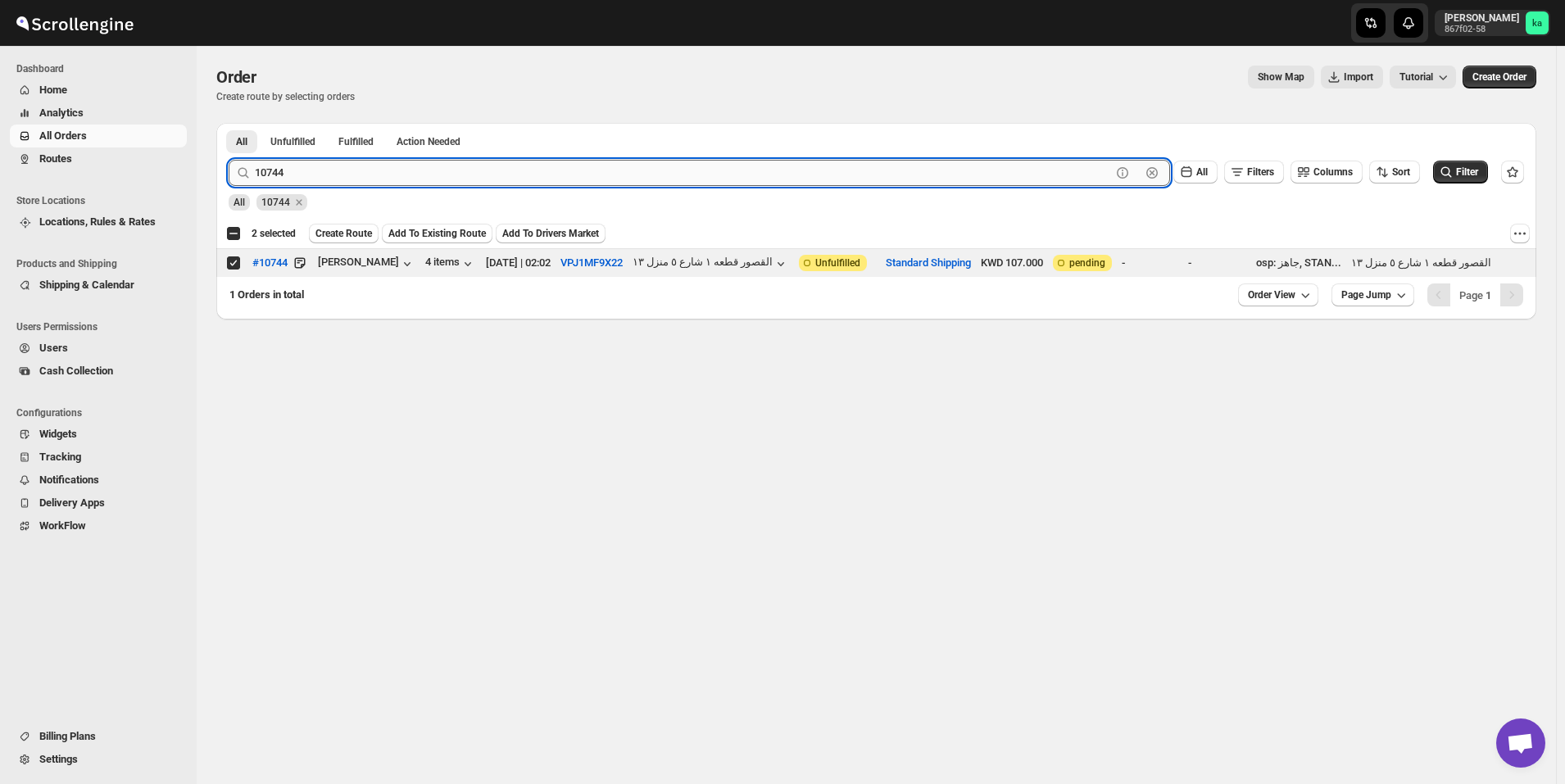
click at [448, 172] on input "10744" at bounding box center [683, 172] width 856 height 26
paste input "51"
type input "10751"
click at [229, 123] on button "Submit" at bounding box center [251, 132] width 47 height 17
click at [231, 262] on input "Select order" at bounding box center [233, 262] width 13 height 13
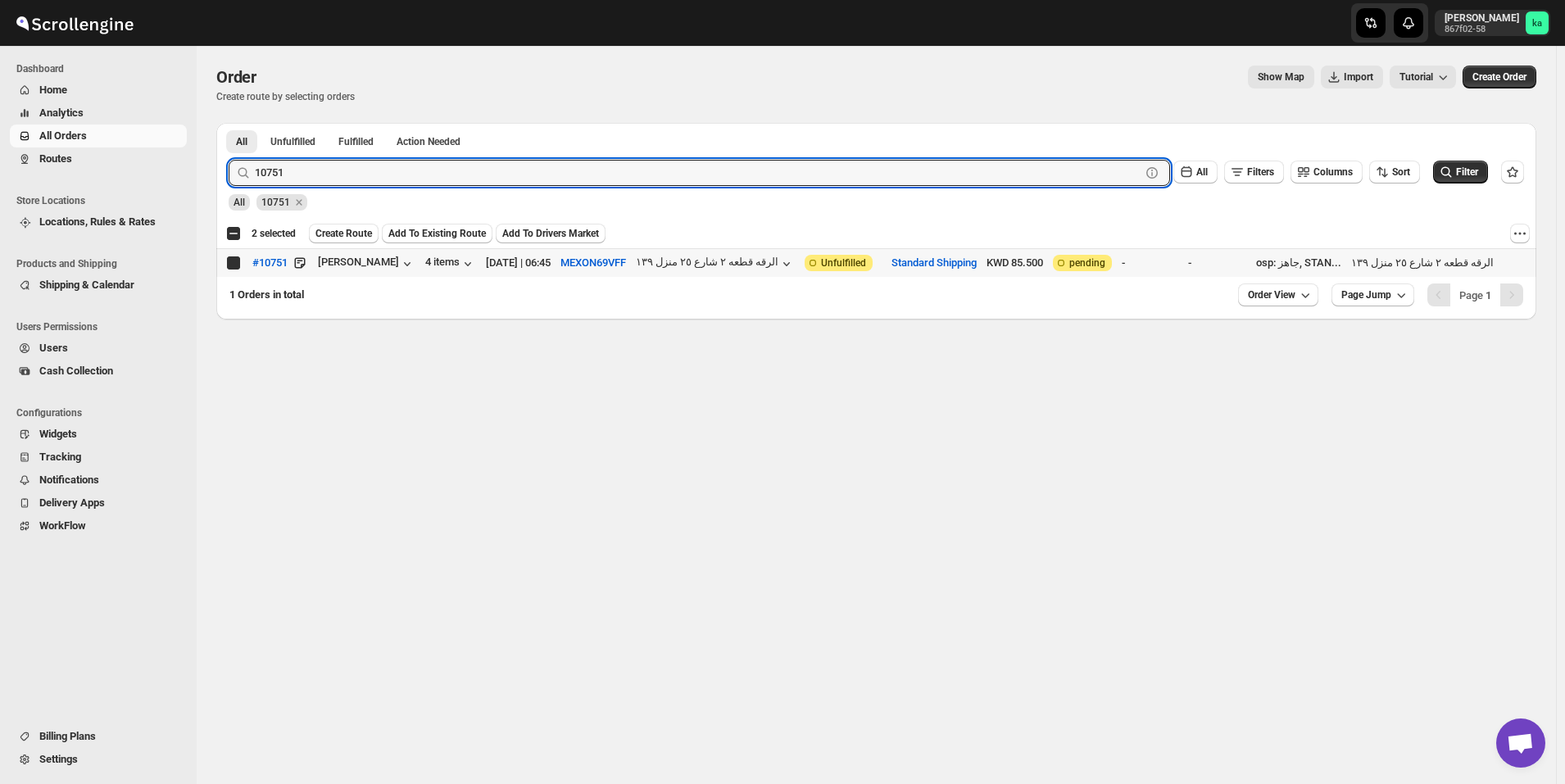
checkbox input "true"
click at [403, 173] on input "10751" at bounding box center [683, 172] width 856 height 26
paste input "67"
type input "10767"
click at [229, 123] on button "Submit" at bounding box center [251, 132] width 47 height 17
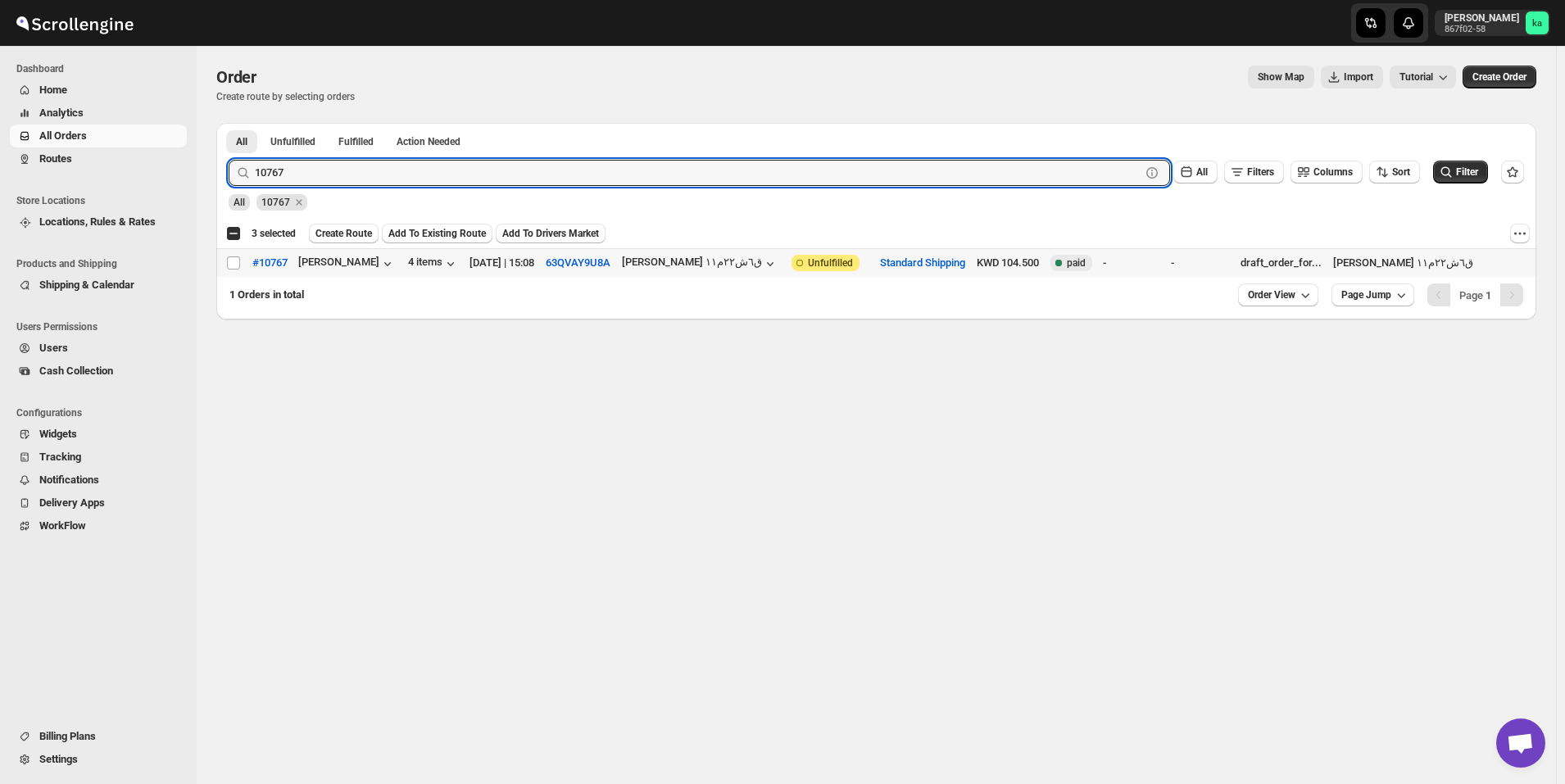
click at [234, 266] on input "Select order" at bounding box center [233, 262] width 13 height 13
checkbox input "true"
click at [537, 169] on input "10767" at bounding box center [683, 172] width 856 height 26
paste input "31"
type input "10731"
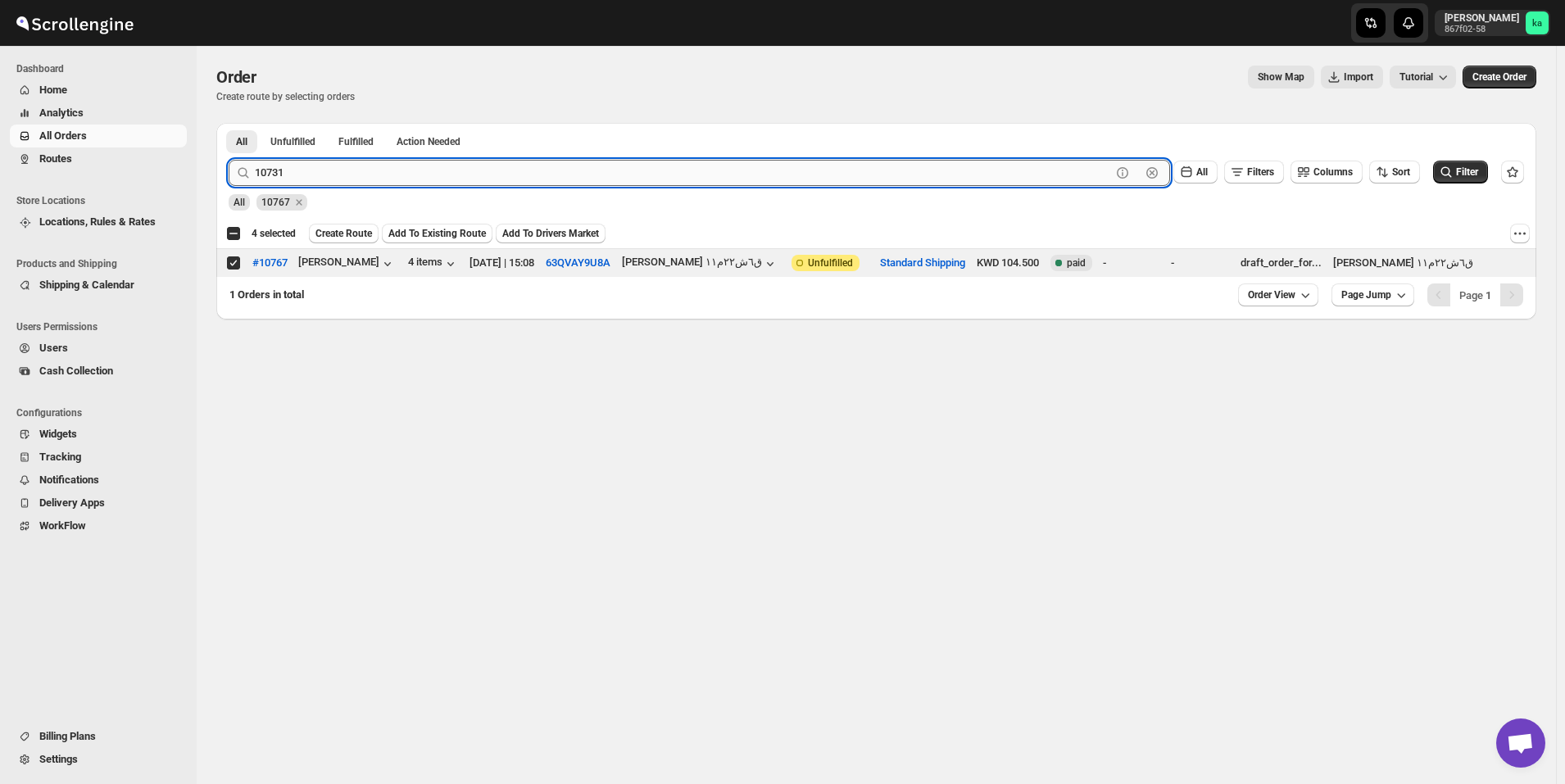
click at [229, 123] on button "Submit" at bounding box center [251, 132] width 47 height 17
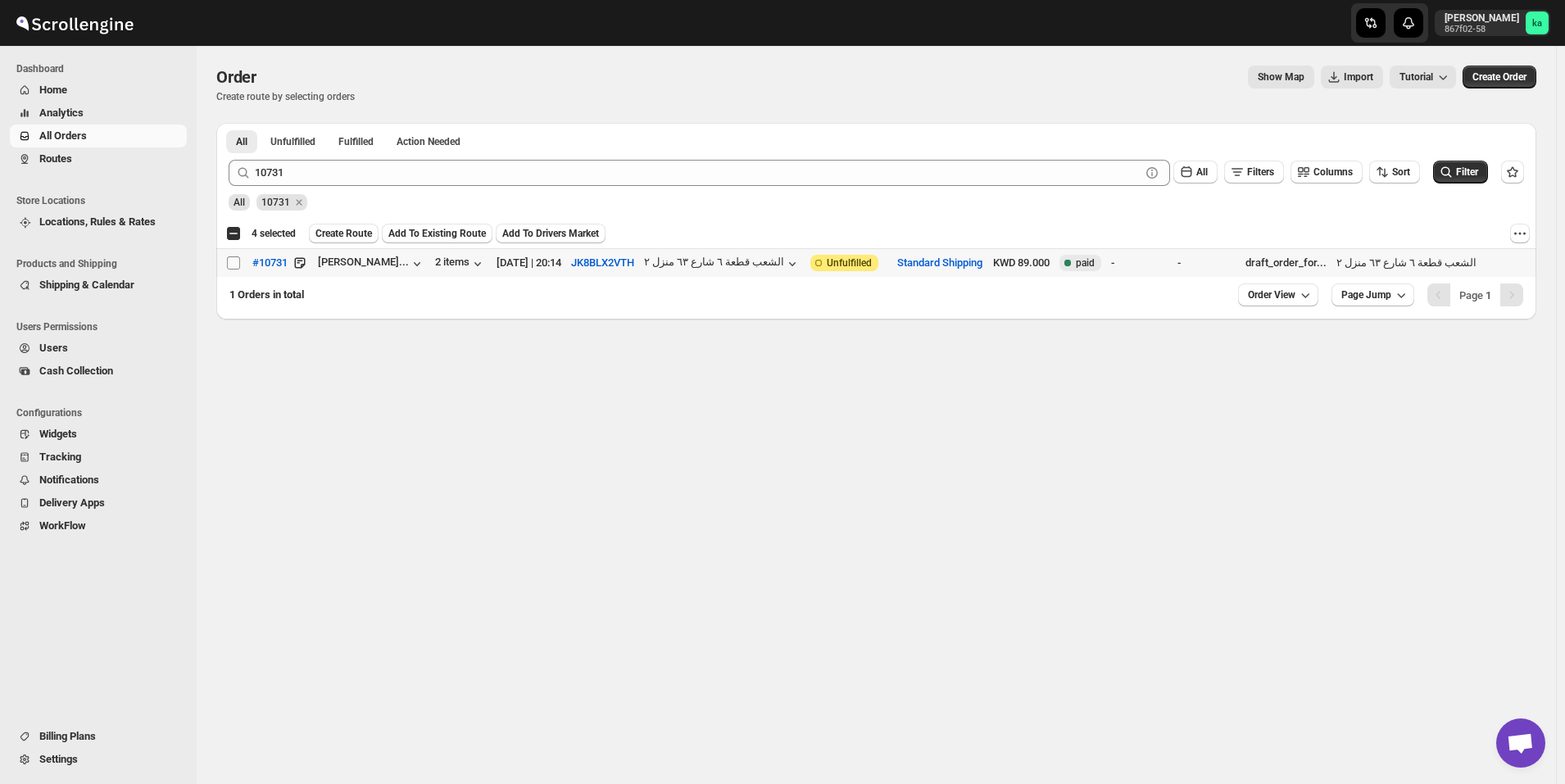
click at [234, 264] on input "Select order" at bounding box center [233, 262] width 13 height 13
checkbox input "true"
click at [353, 235] on span "Create Route" at bounding box center [343, 233] width 57 height 13
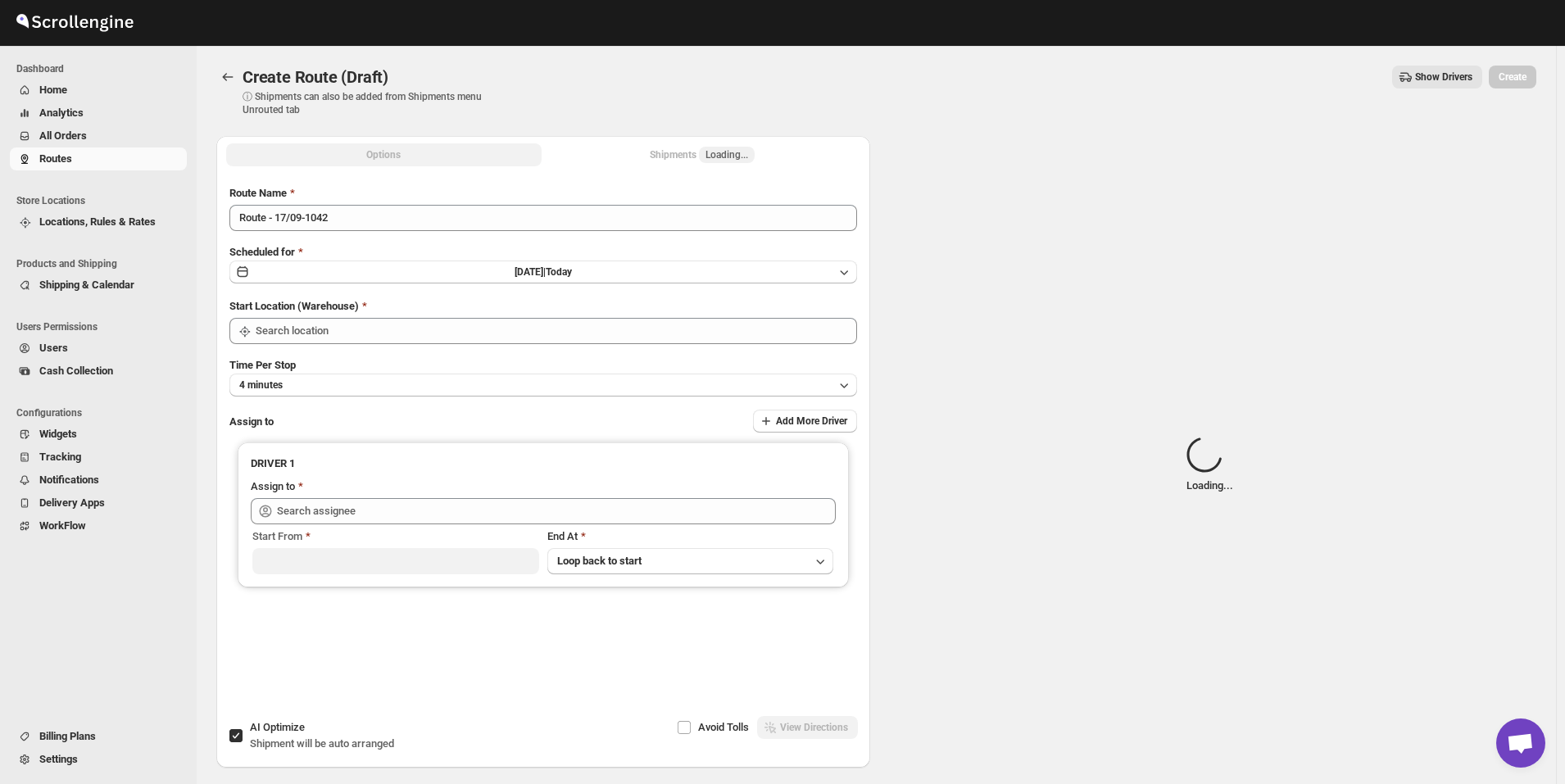
type input "Kuwait City"
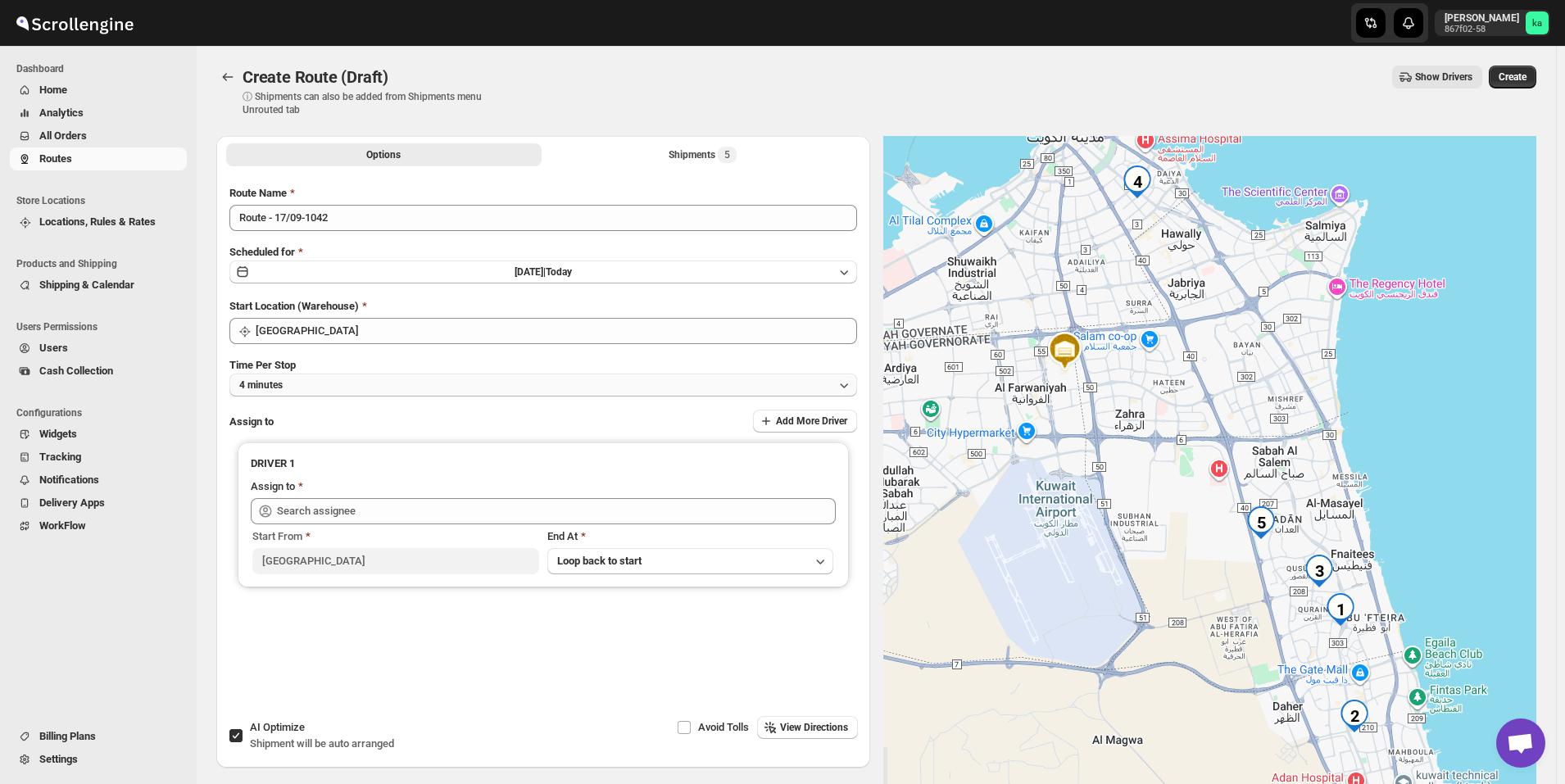
click at [333, 387] on button "4 minutes" at bounding box center [543, 385] width 628 height 23
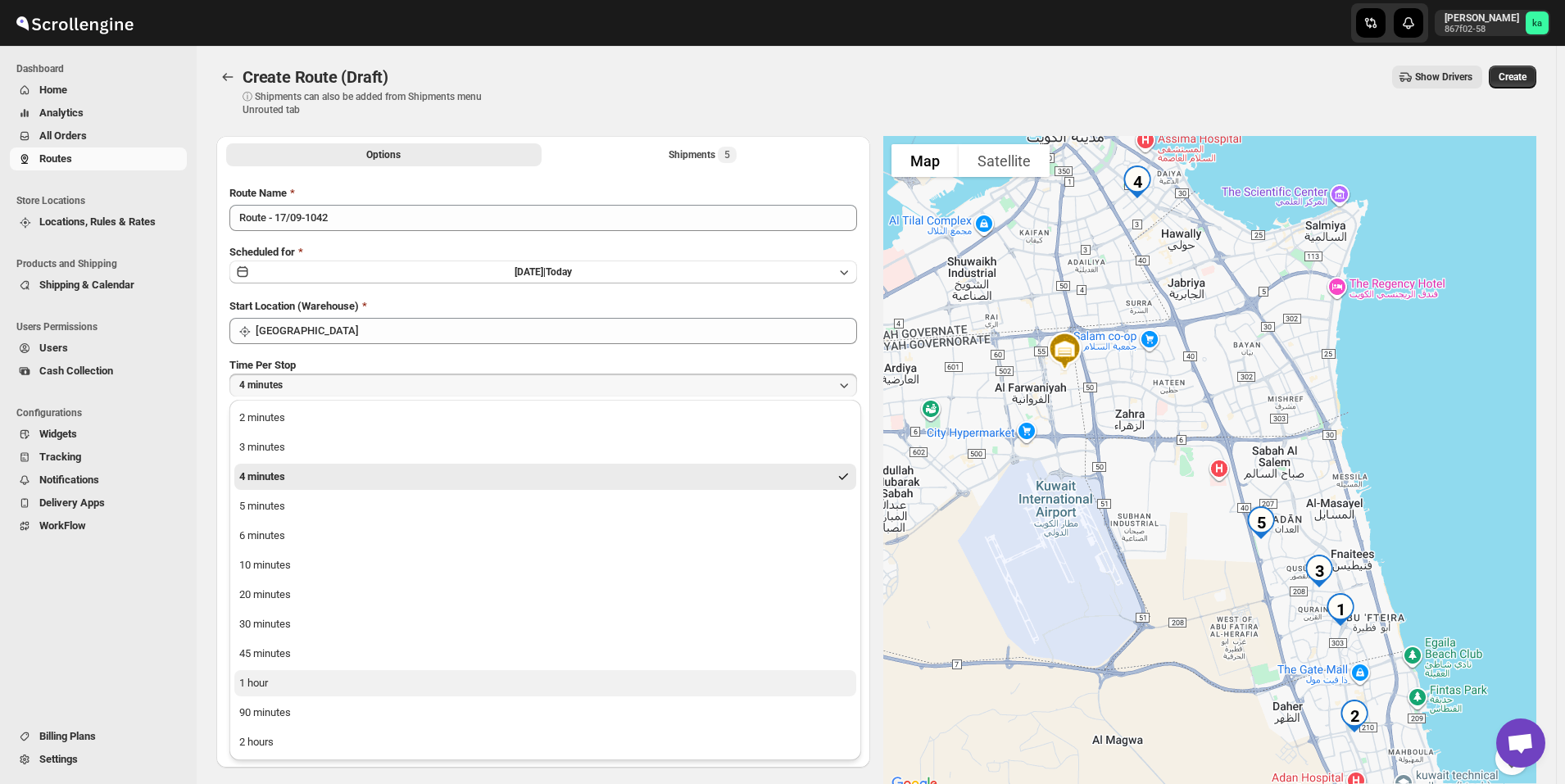
click at [274, 692] on button "1 hour" at bounding box center [545, 683] width 622 height 26
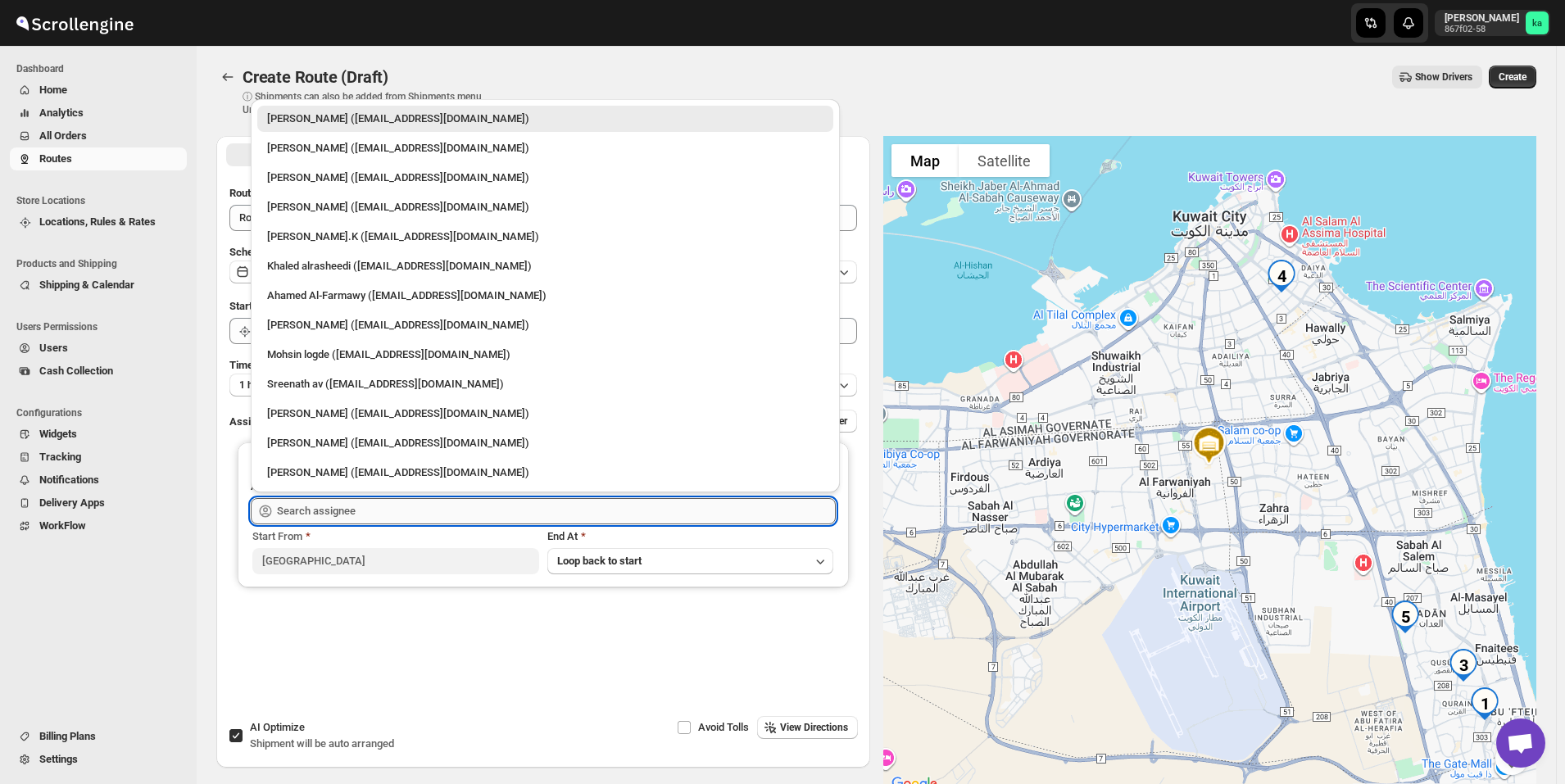
click at [326, 516] on input "text" at bounding box center [557, 510] width 559 height 26
click at [299, 353] on div "Mohsin logde (logdemohsin@gmail.com)" at bounding box center [545, 354] width 557 height 16
type input "Mohsin logde (logdemohsin@gmail.com)"
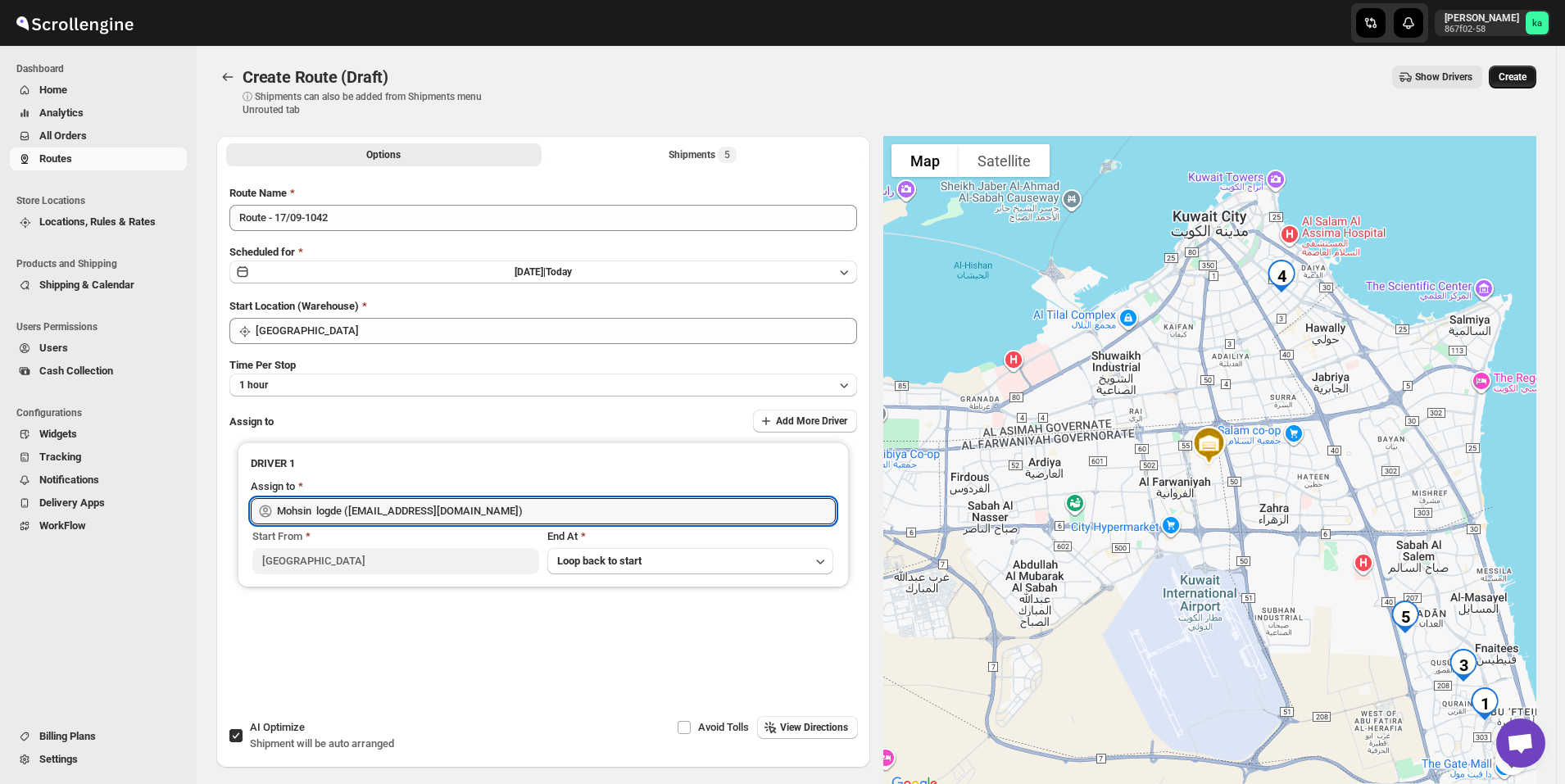
click at [1527, 74] on span "Create" at bounding box center [1512, 76] width 28 height 13
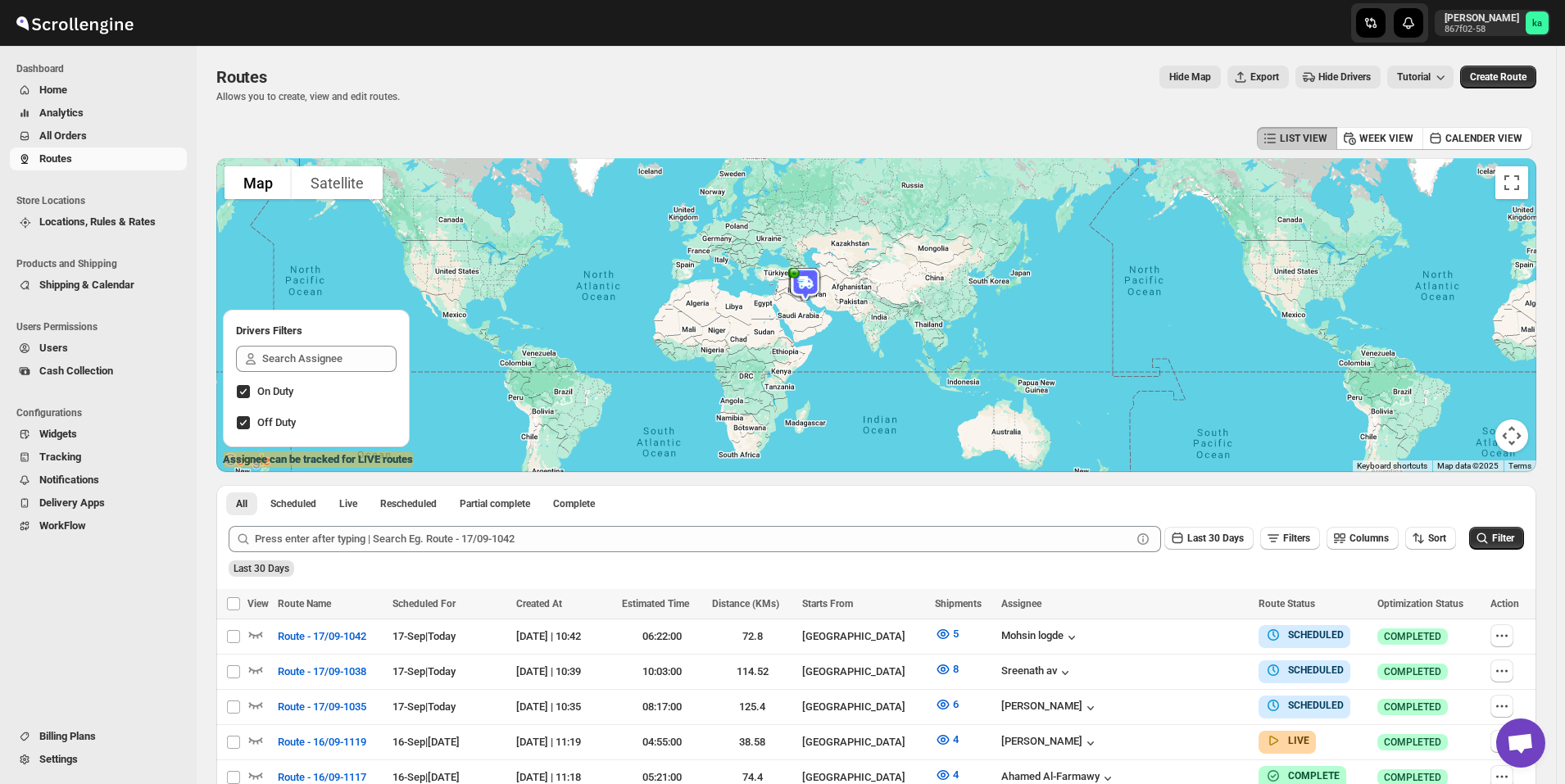
click at [105, 139] on span "All Orders" at bounding box center [111, 135] width 144 height 16
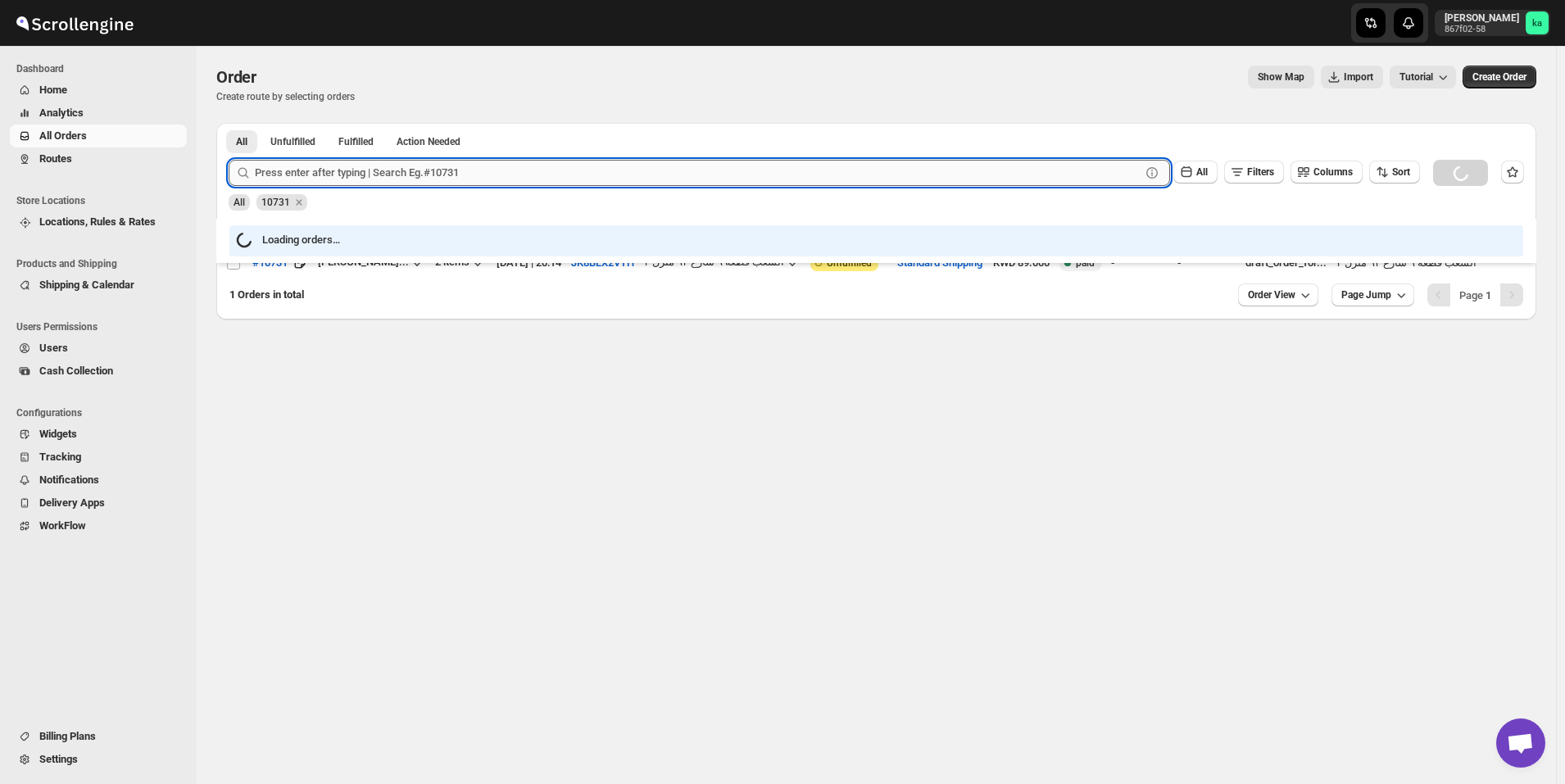
click at [372, 172] on input "text" at bounding box center [698, 172] width 886 height 26
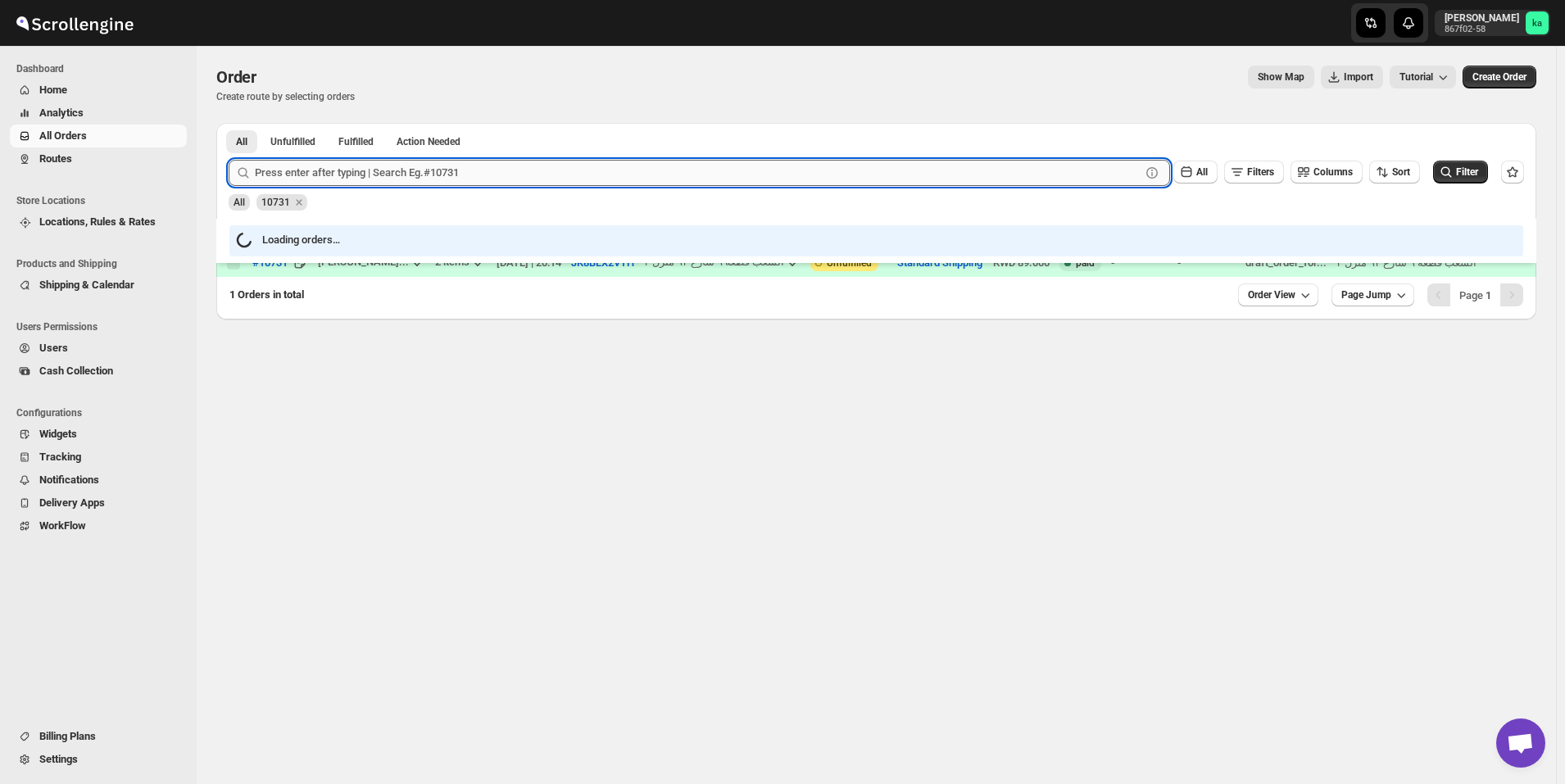
paste input "10721"
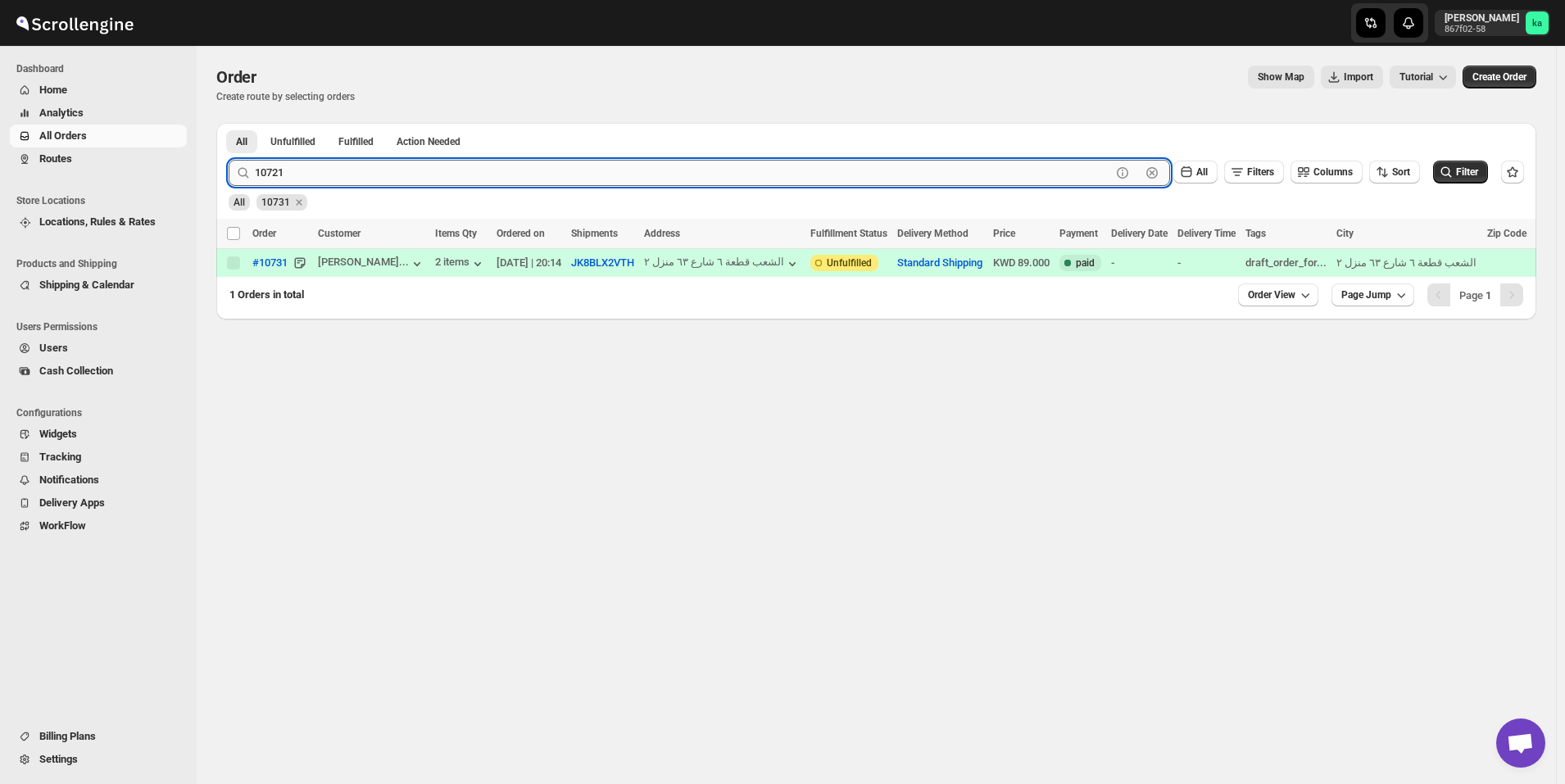
type input "10721"
click at [229, 123] on button "Submit" at bounding box center [251, 132] width 47 height 17
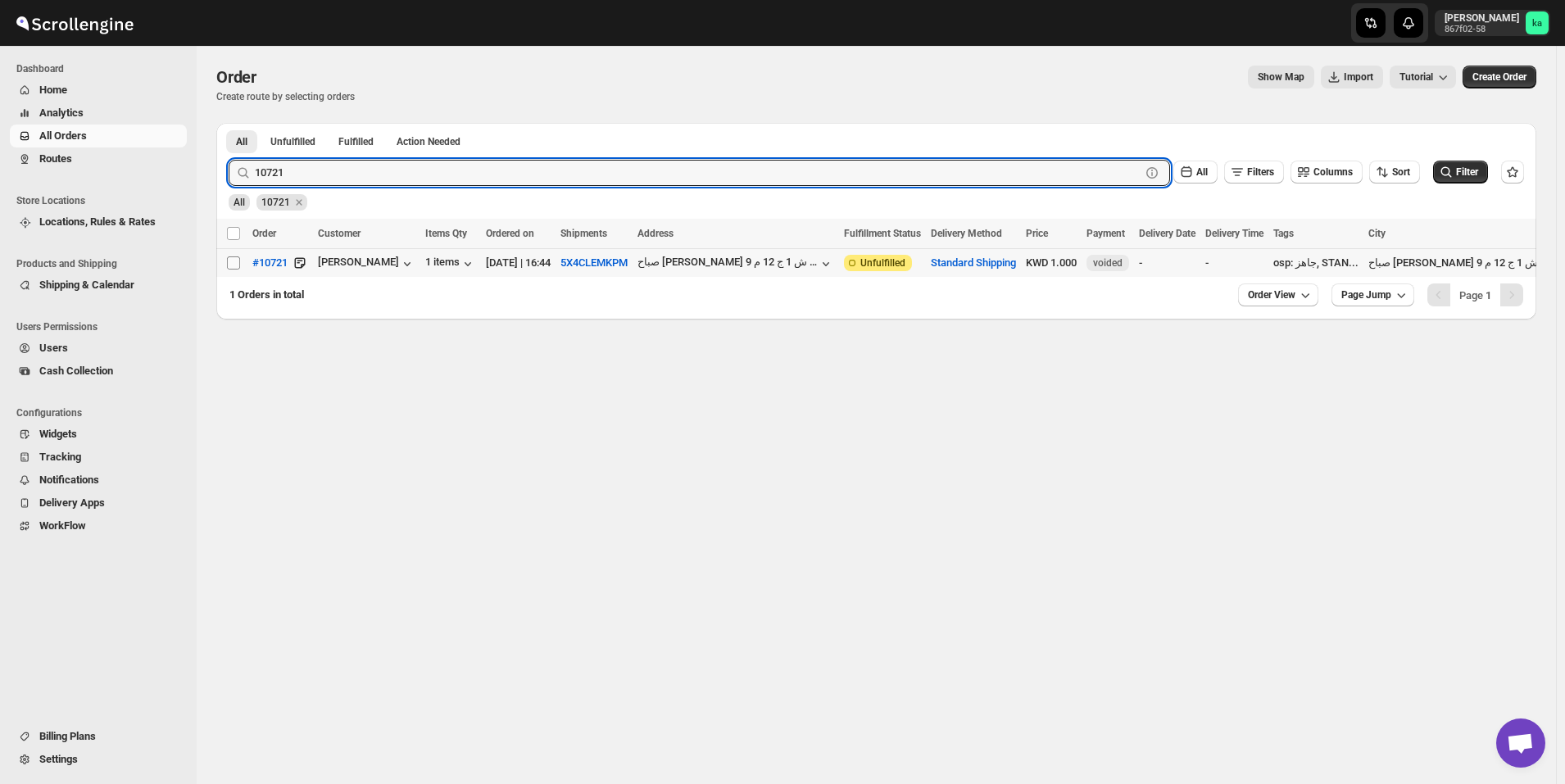
click at [235, 263] on input "Select order" at bounding box center [233, 262] width 13 height 13
checkbox input "true"
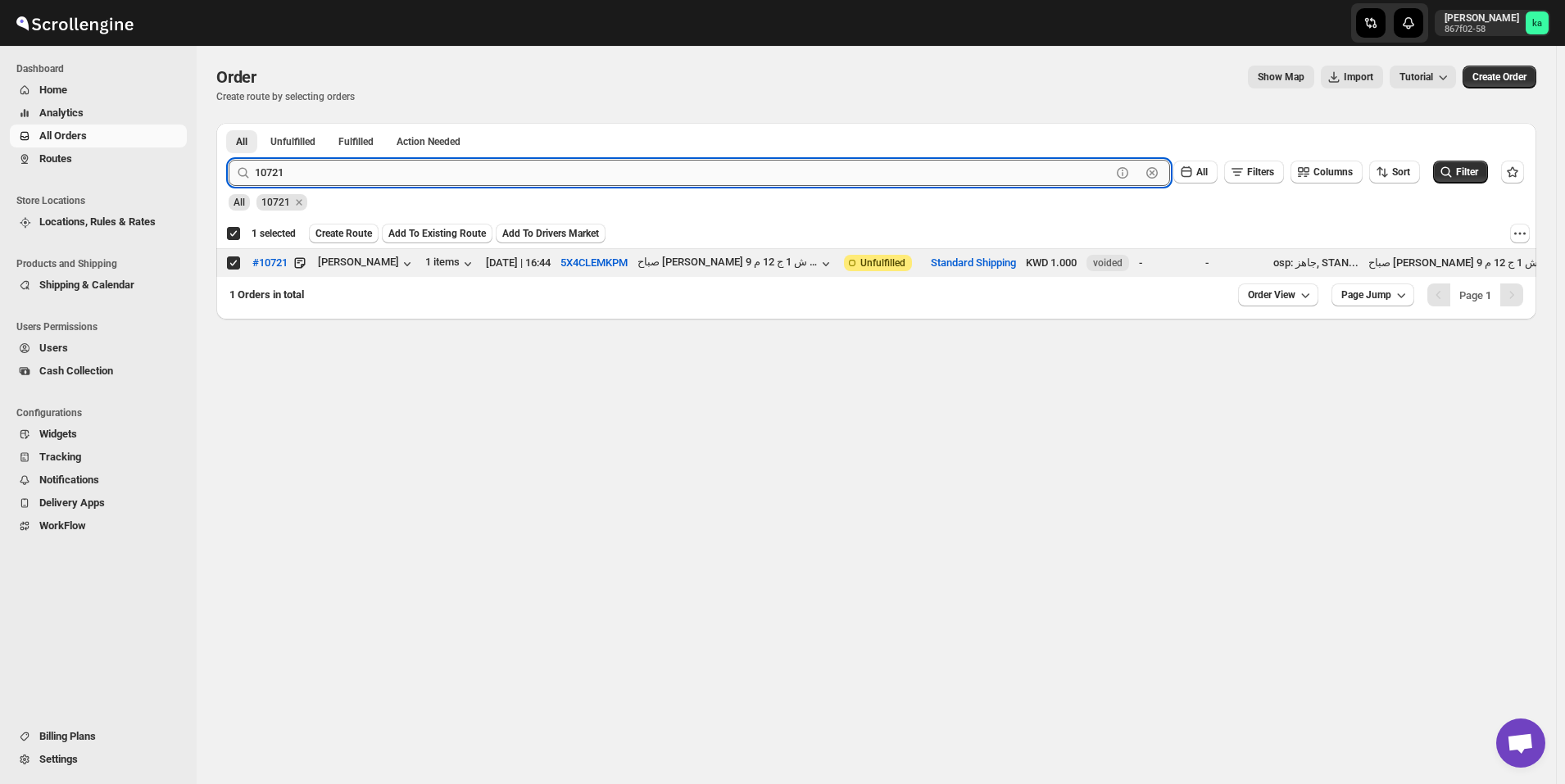
click at [377, 170] on input "10721" at bounding box center [683, 172] width 856 height 26
paste input "65"
type input "10765"
click at [229, 123] on button "Submit" at bounding box center [251, 132] width 47 height 17
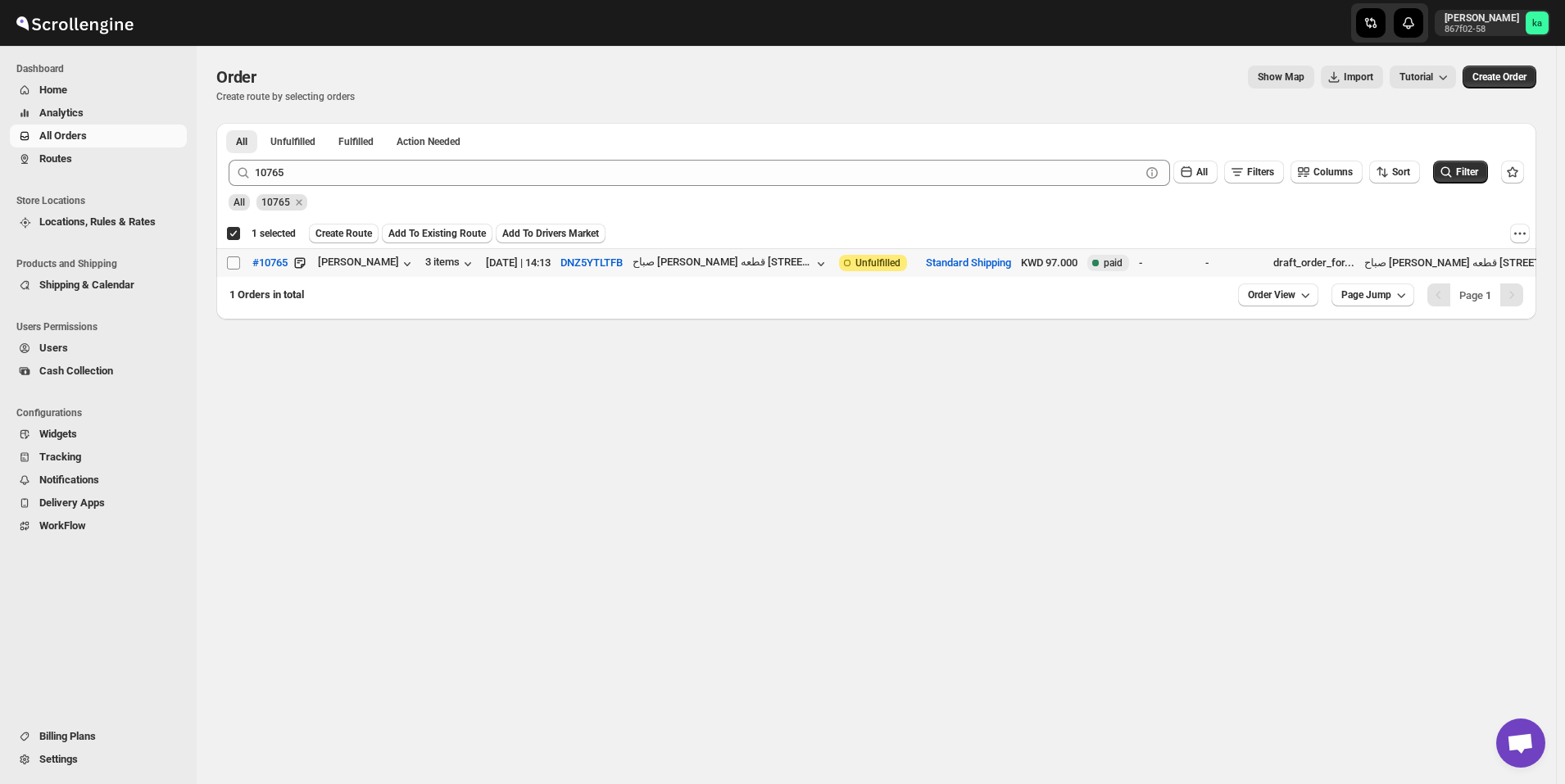
click at [232, 268] on input "Select order" at bounding box center [233, 262] width 13 height 13
checkbox input "true"
checkbox input "false"
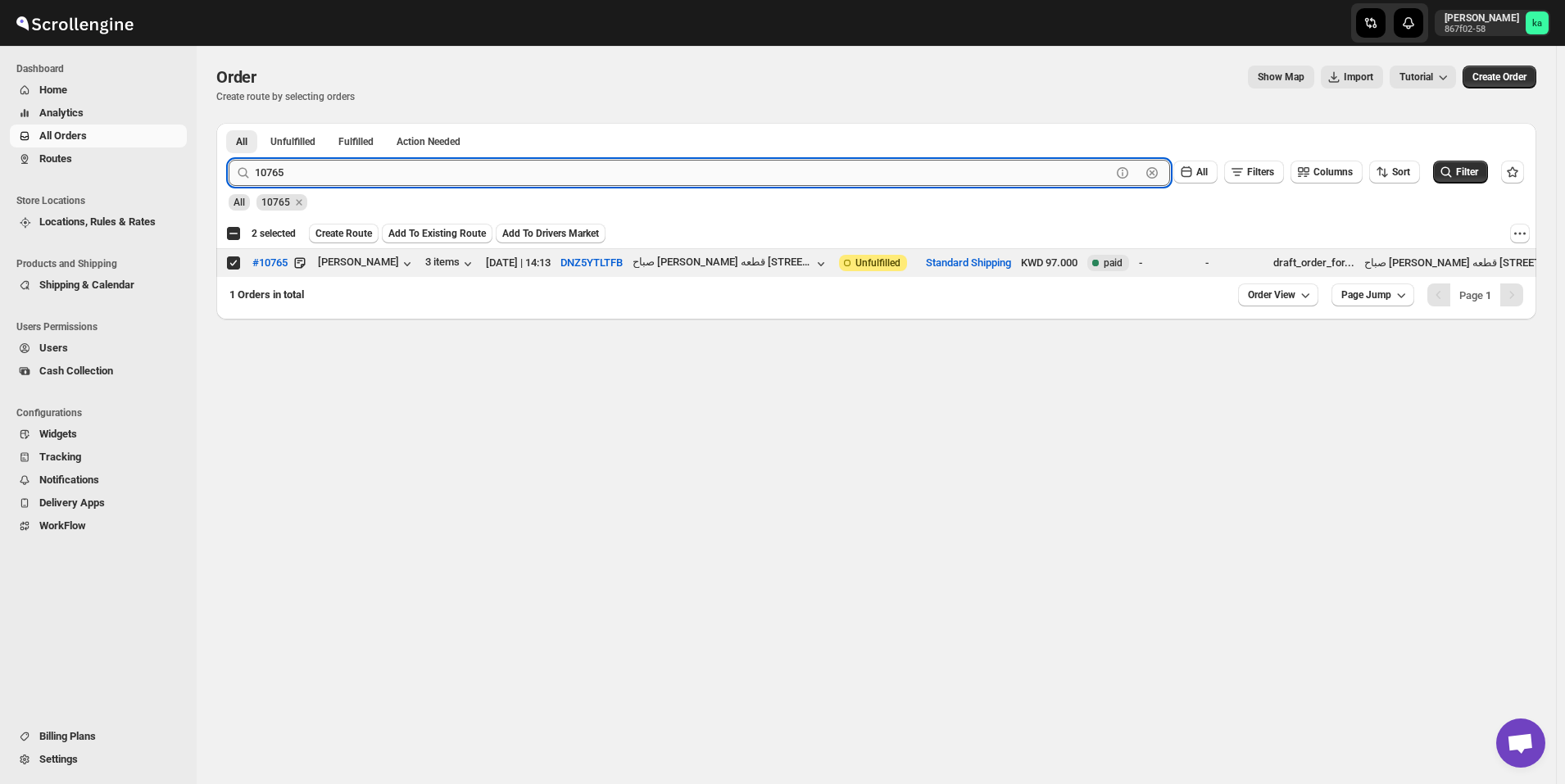
click at [423, 177] on input "10765" at bounding box center [683, 172] width 856 height 26
paste input "08"
type input "10708"
click at [229, 123] on button "Submit" at bounding box center [251, 132] width 47 height 17
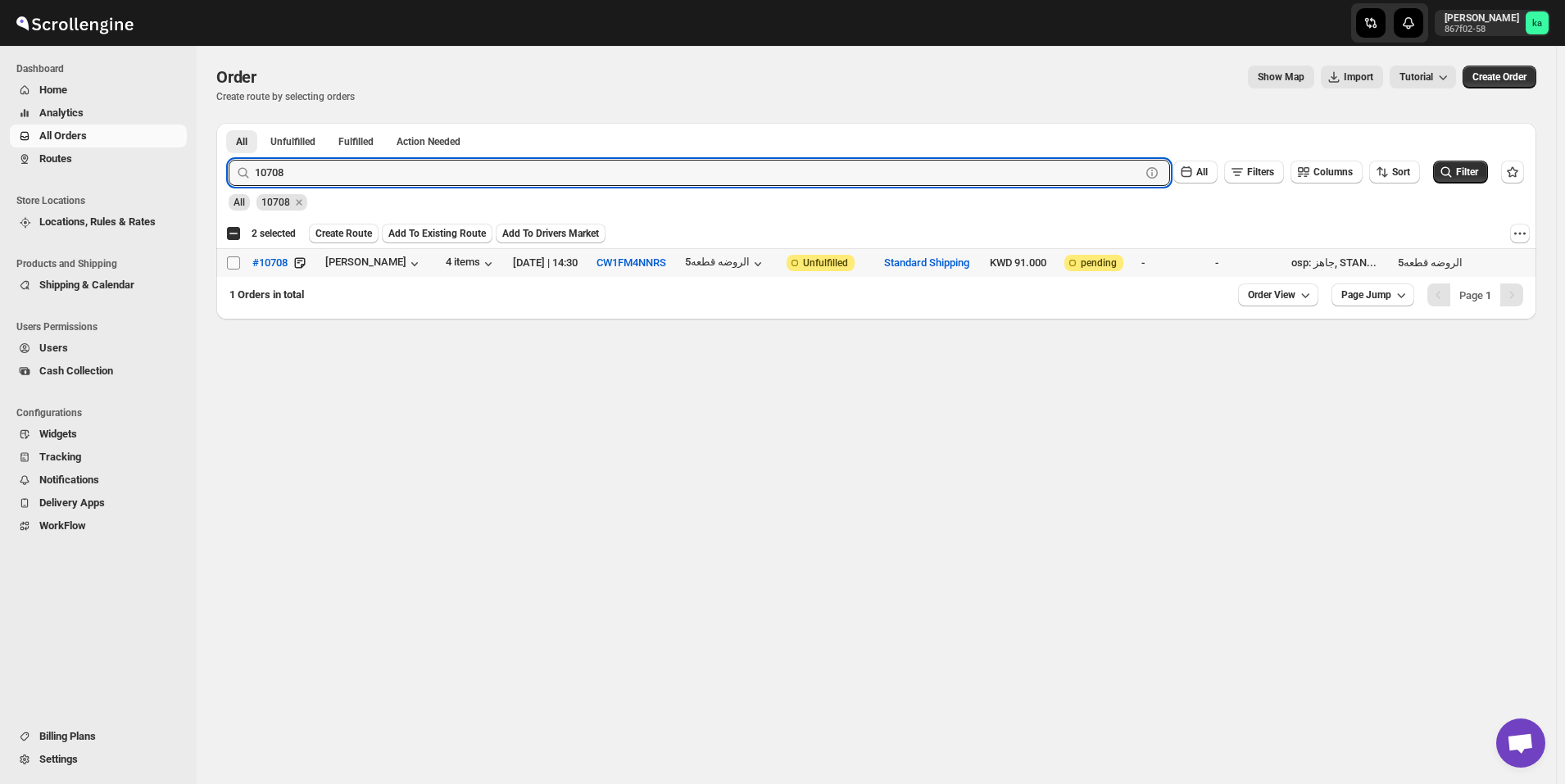
click at [231, 266] on input "Select order" at bounding box center [233, 262] width 13 height 13
checkbox input "true"
click at [404, 177] on input "10708" at bounding box center [683, 172] width 856 height 26
paste input "23"
type input "10723"
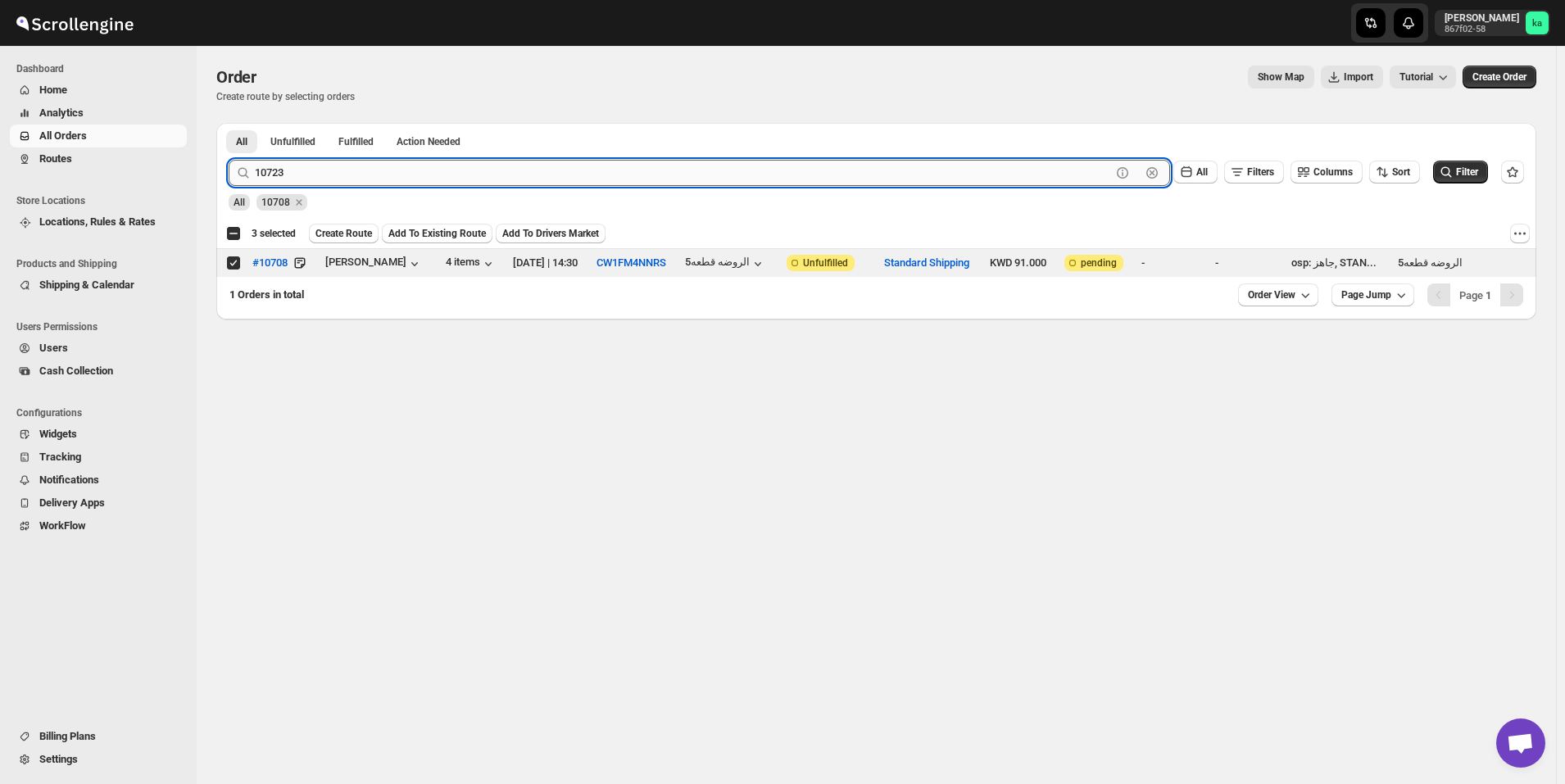
click at [229, 123] on button "Submit" at bounding box center [251, 132] width 47 height 17
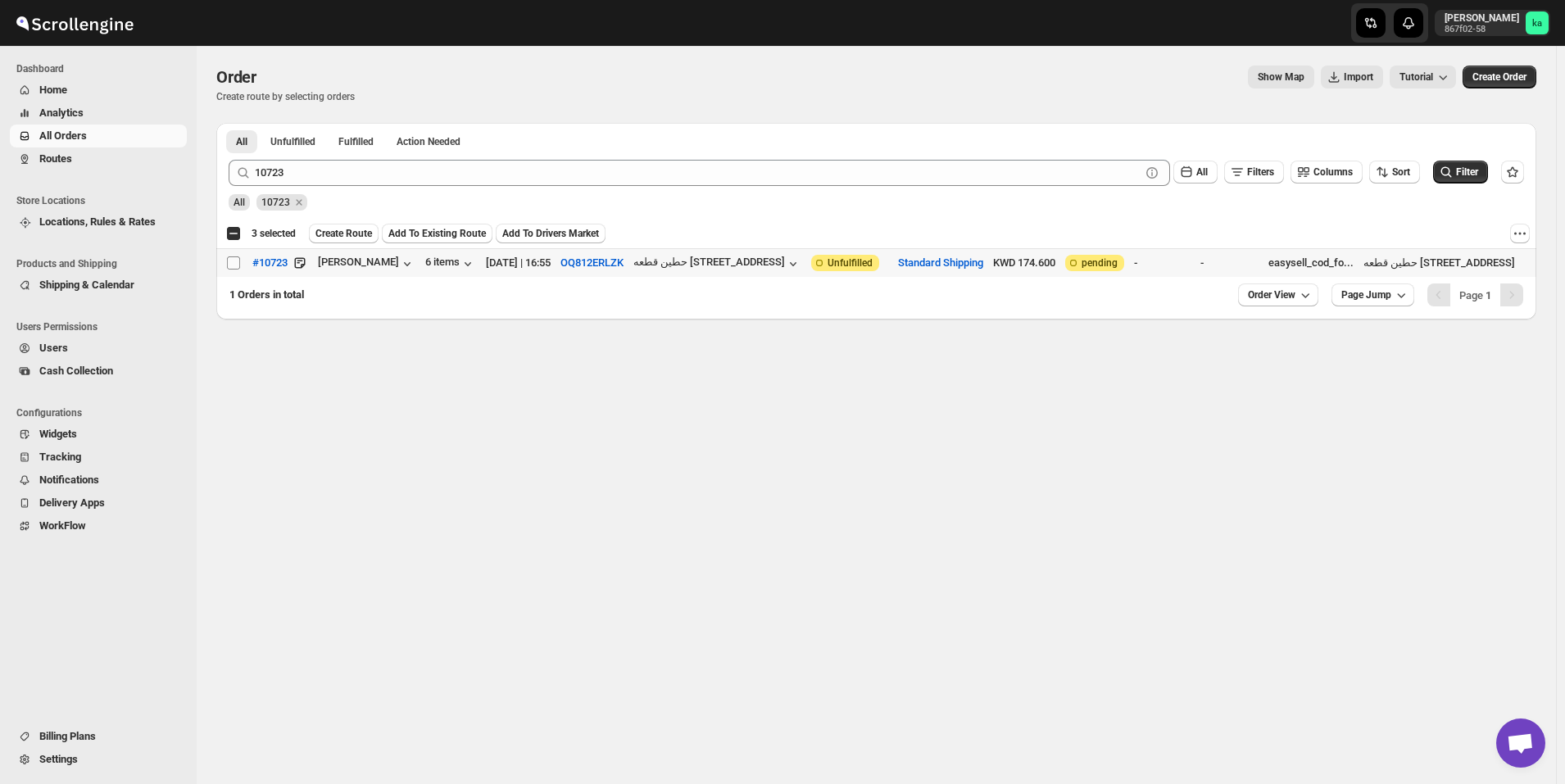
click at [238, 260] on input "Select order" at bounding box center [233, 262] width 13 height 13
checkbox input "true"
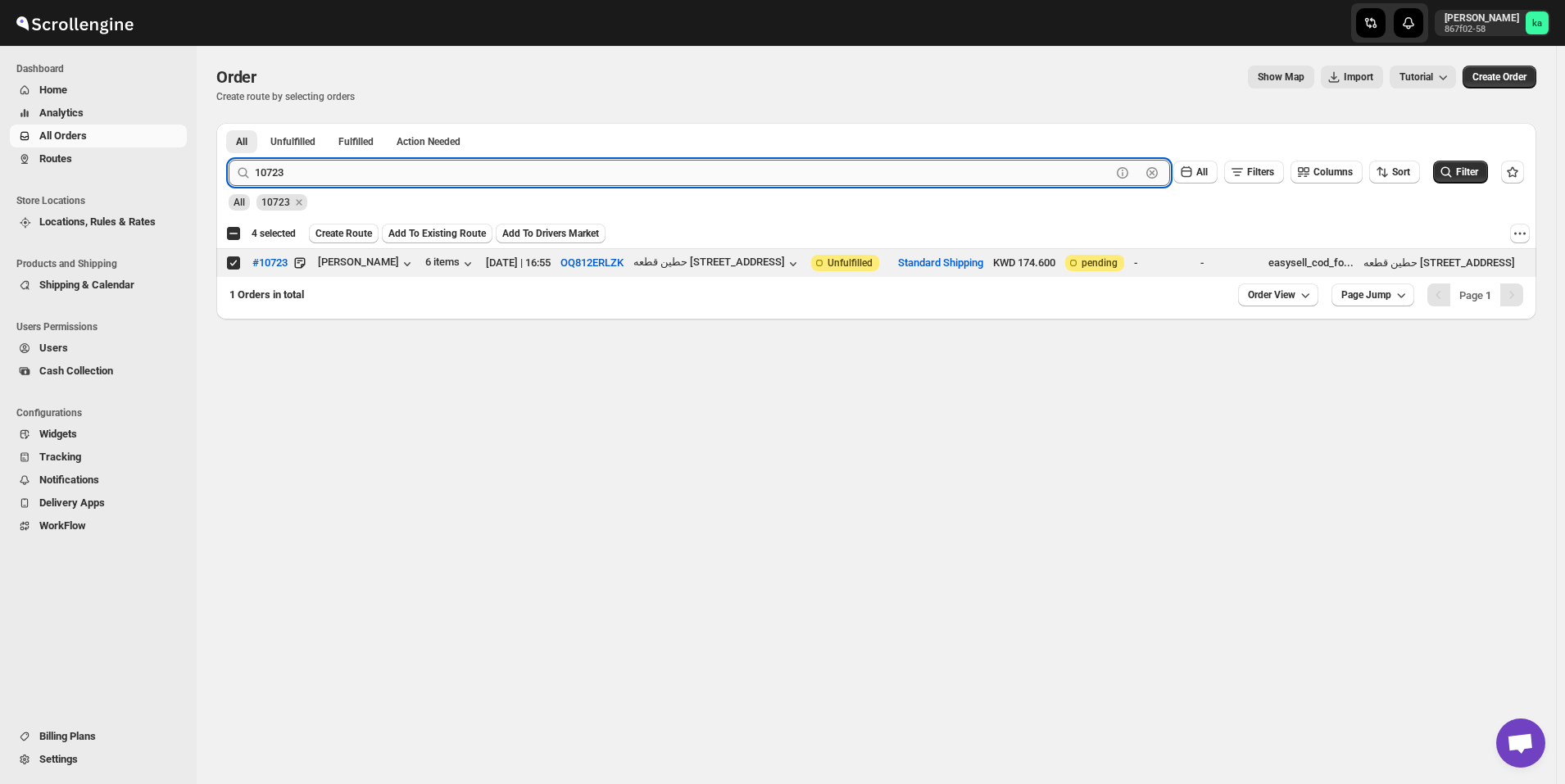
click at [535, 178] on input "10723" at bounding box center [683, 172] width 856 height 26
paste input "667"
type input "10667"
click at [229, 123] on button "Submit" at bounding box center [251, 132] width 47 height 17
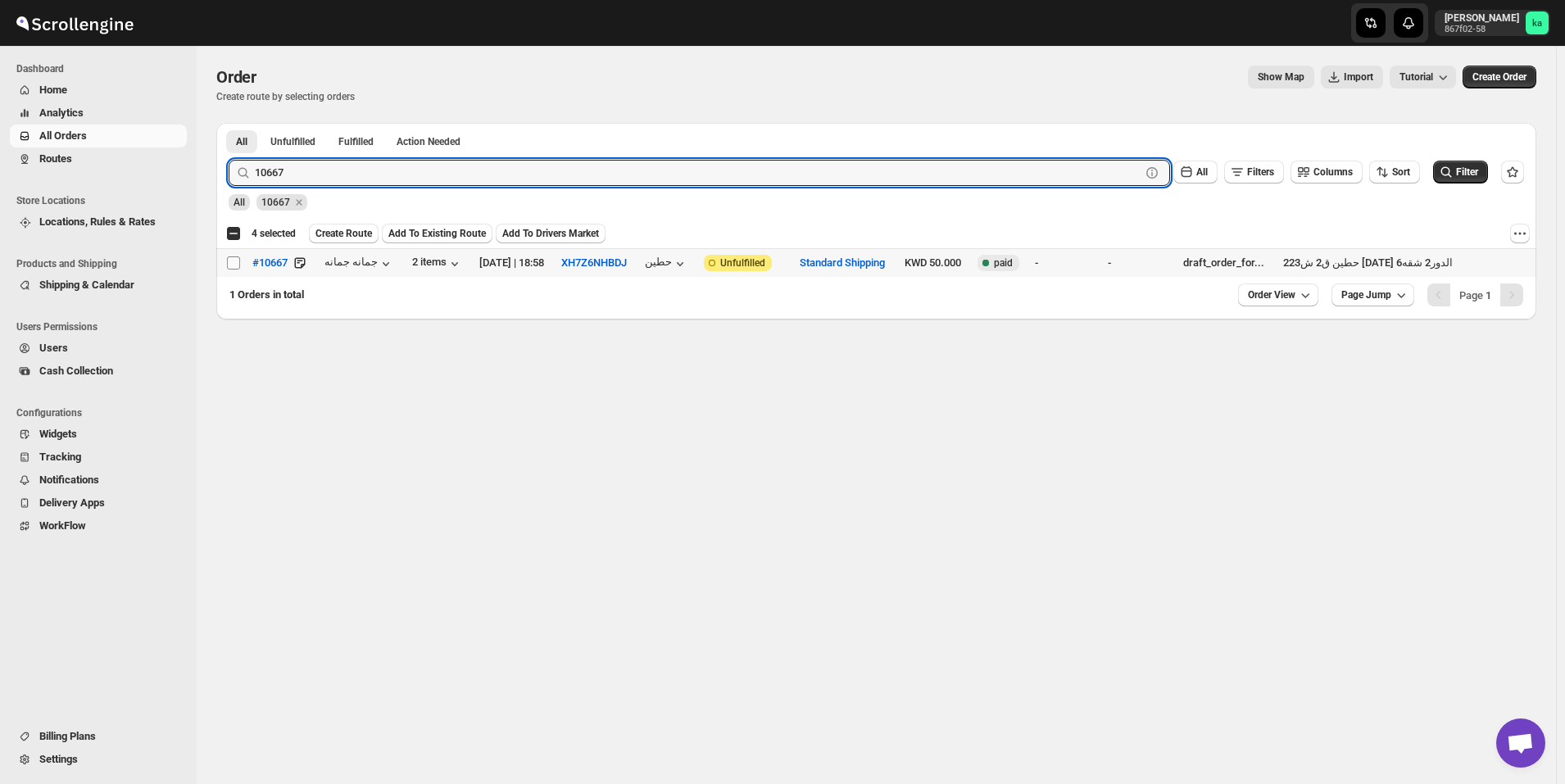
click at [230, 263] on input "Select order" at bounding box center [233, 262] width 13 height 13
checkbox input "true"
click at [343, 171] on input "10667" at bounding box center [683, 172] width 856 height 26
paste input "762"
type input "10762"
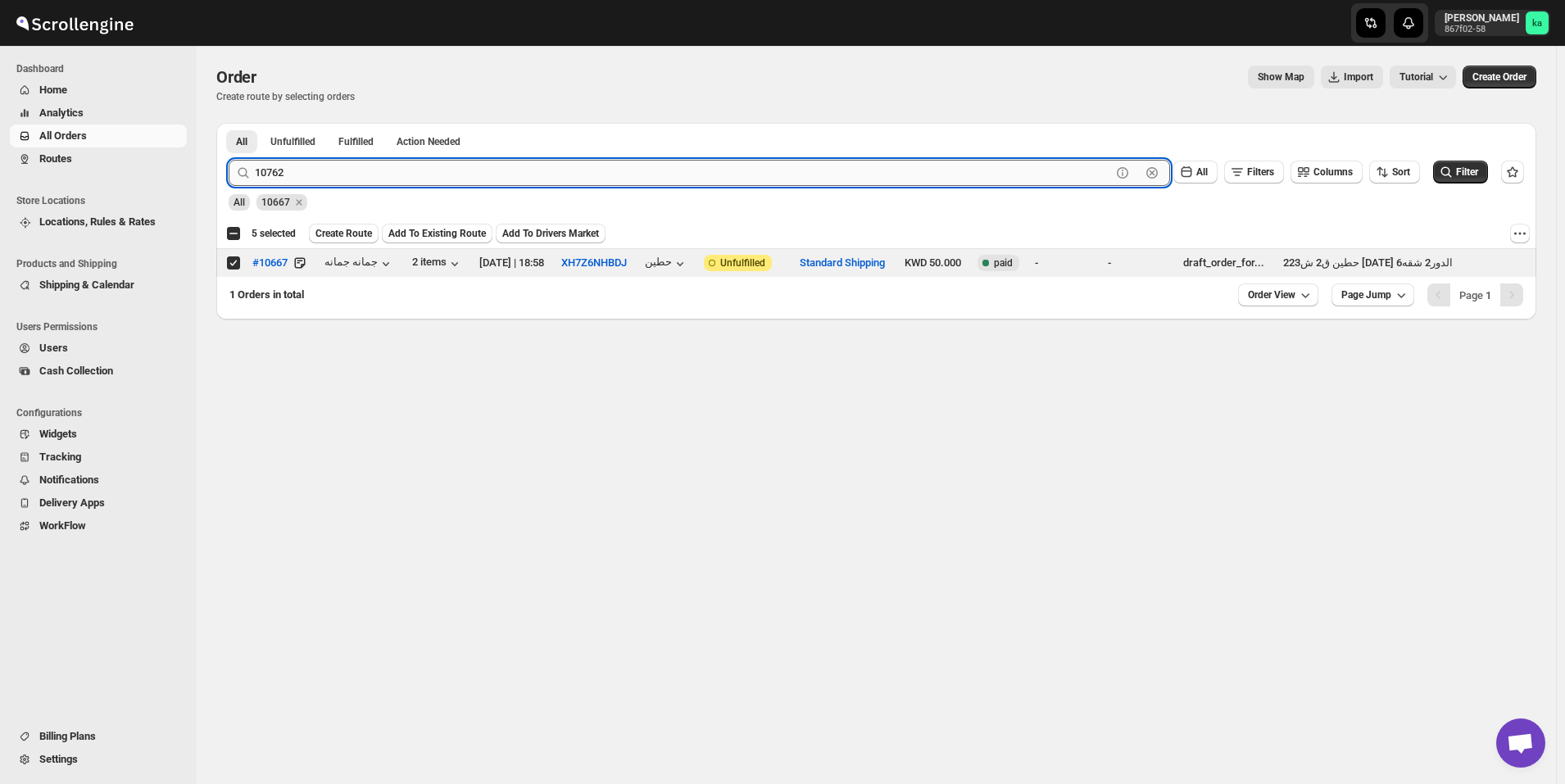
click at [229, 123] on button "Submit" at bounding box center [251, 132] width 47 height 17
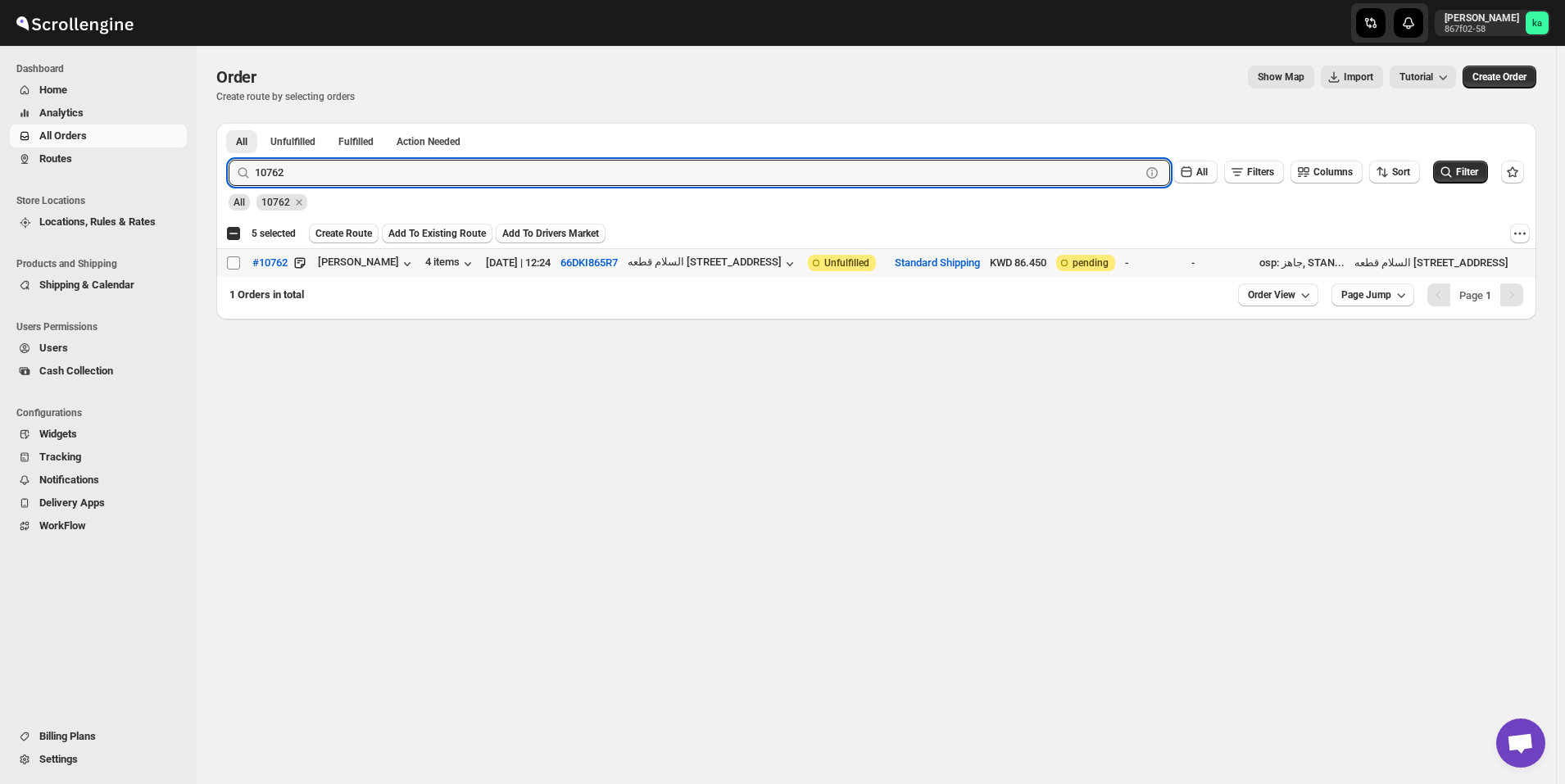
click at [234, 262] on input "Select order" at bounding box center [233, 262] width 13 height 13
checkbox input "true"
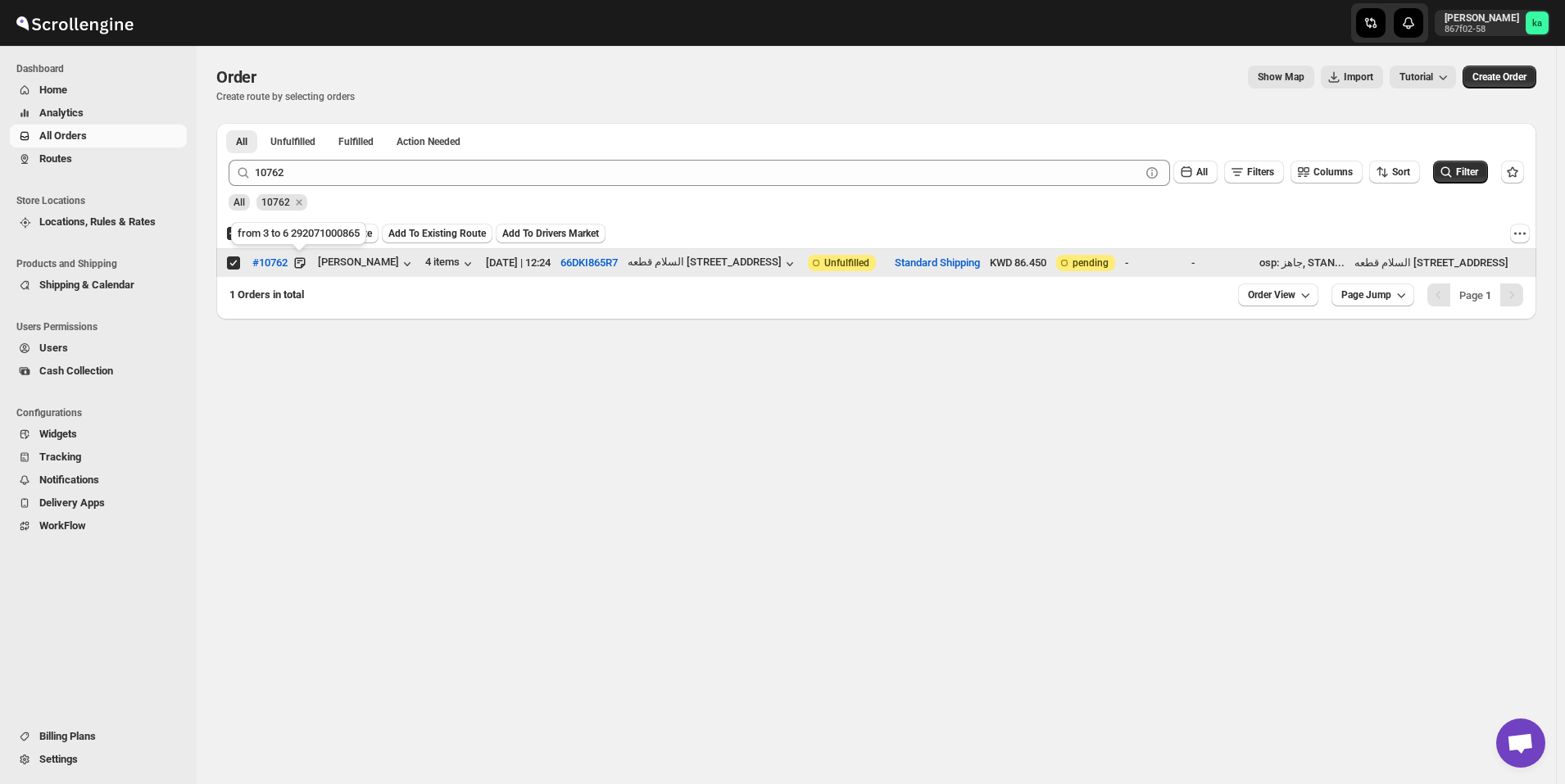
click at [341, 238] on div "from 3 to 6 292071000865" at bounding box center [298, 236] width 142 height 36
click at [353, 225] on button "Create Route" at bounding box center [344, 233] width 70 height 20
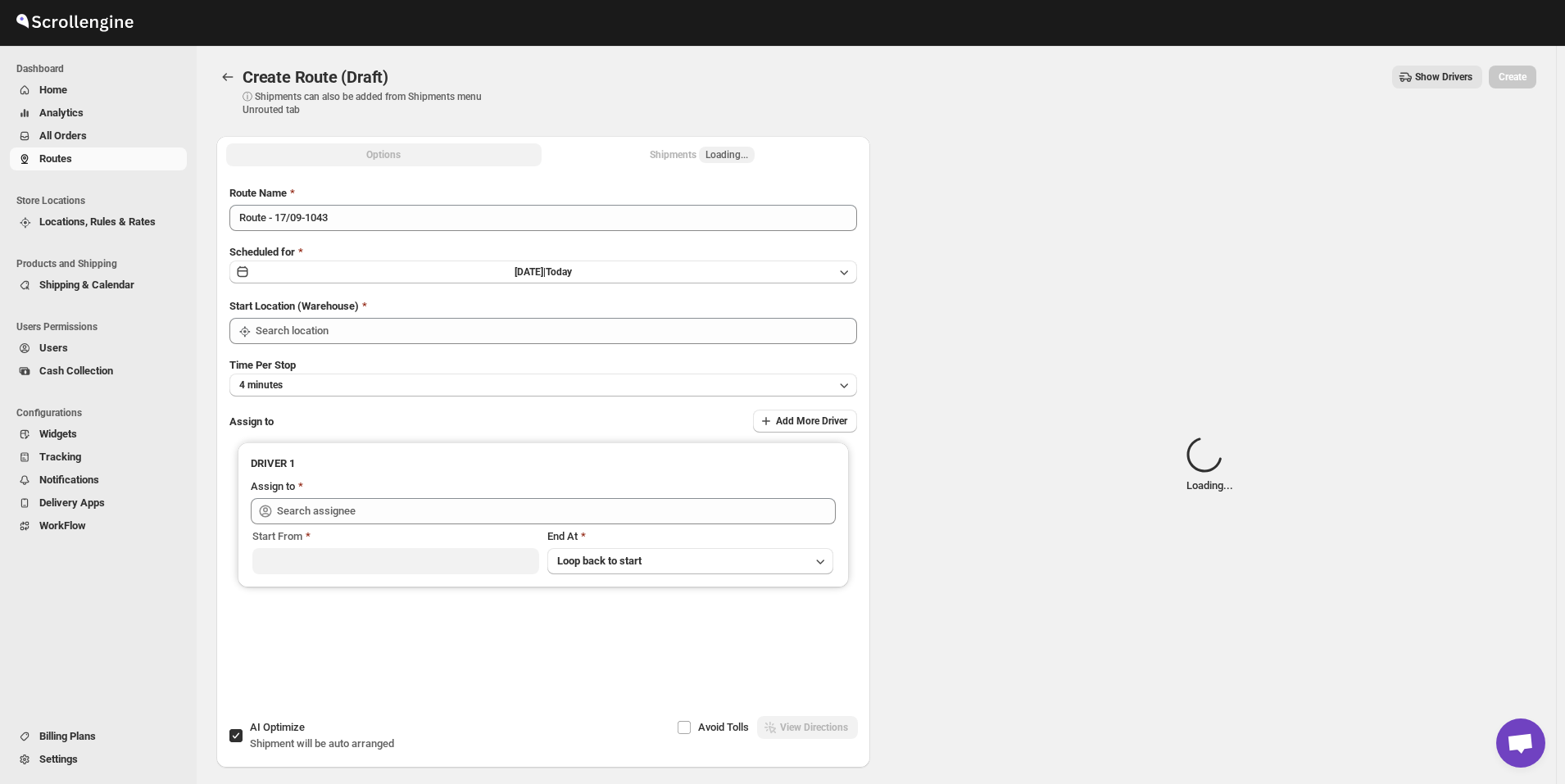
type input "Kuwait City"
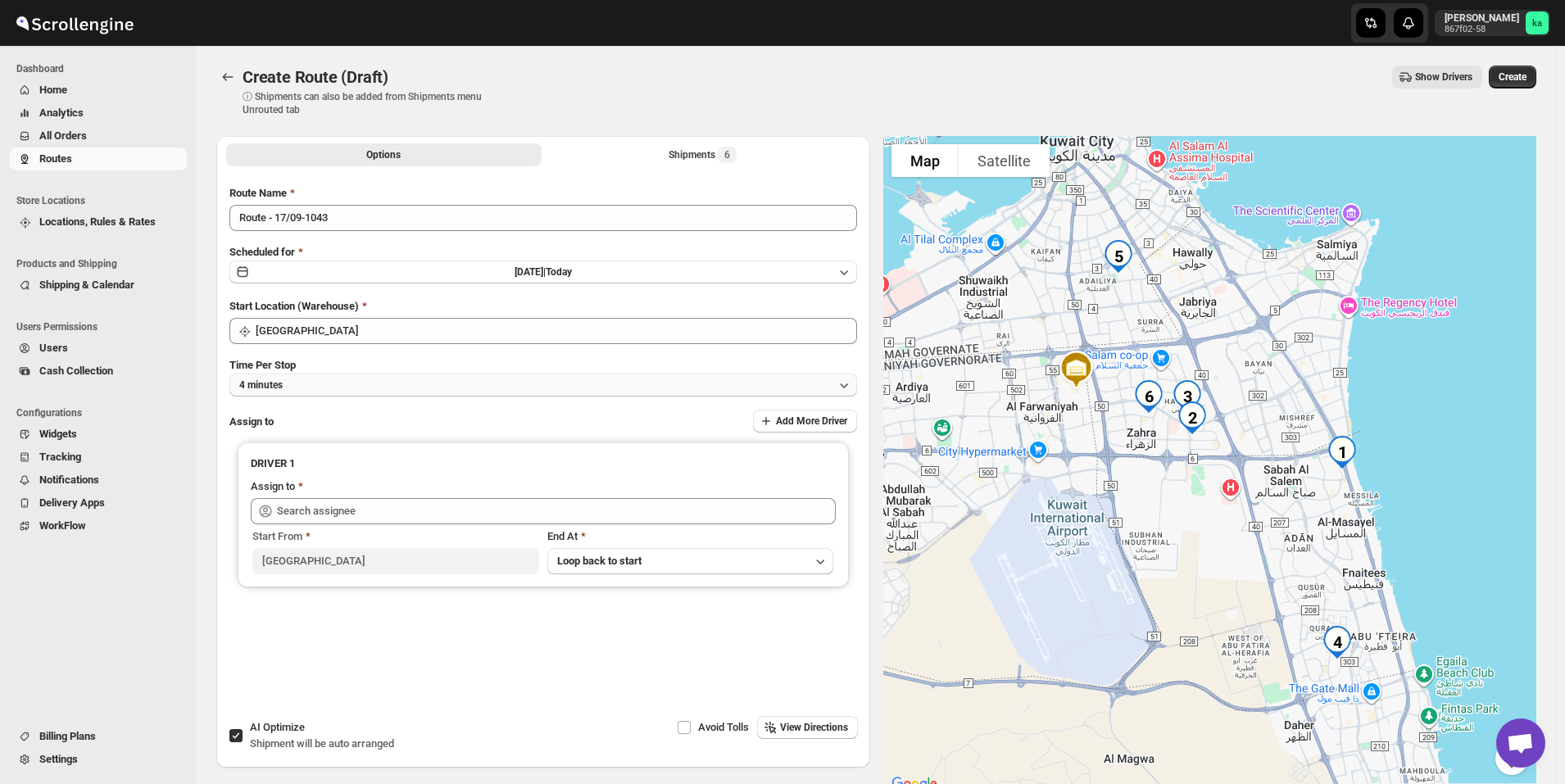
click at [342, 390] on button "4 minutes" at bounding box center [543, 385] width 628 height 23
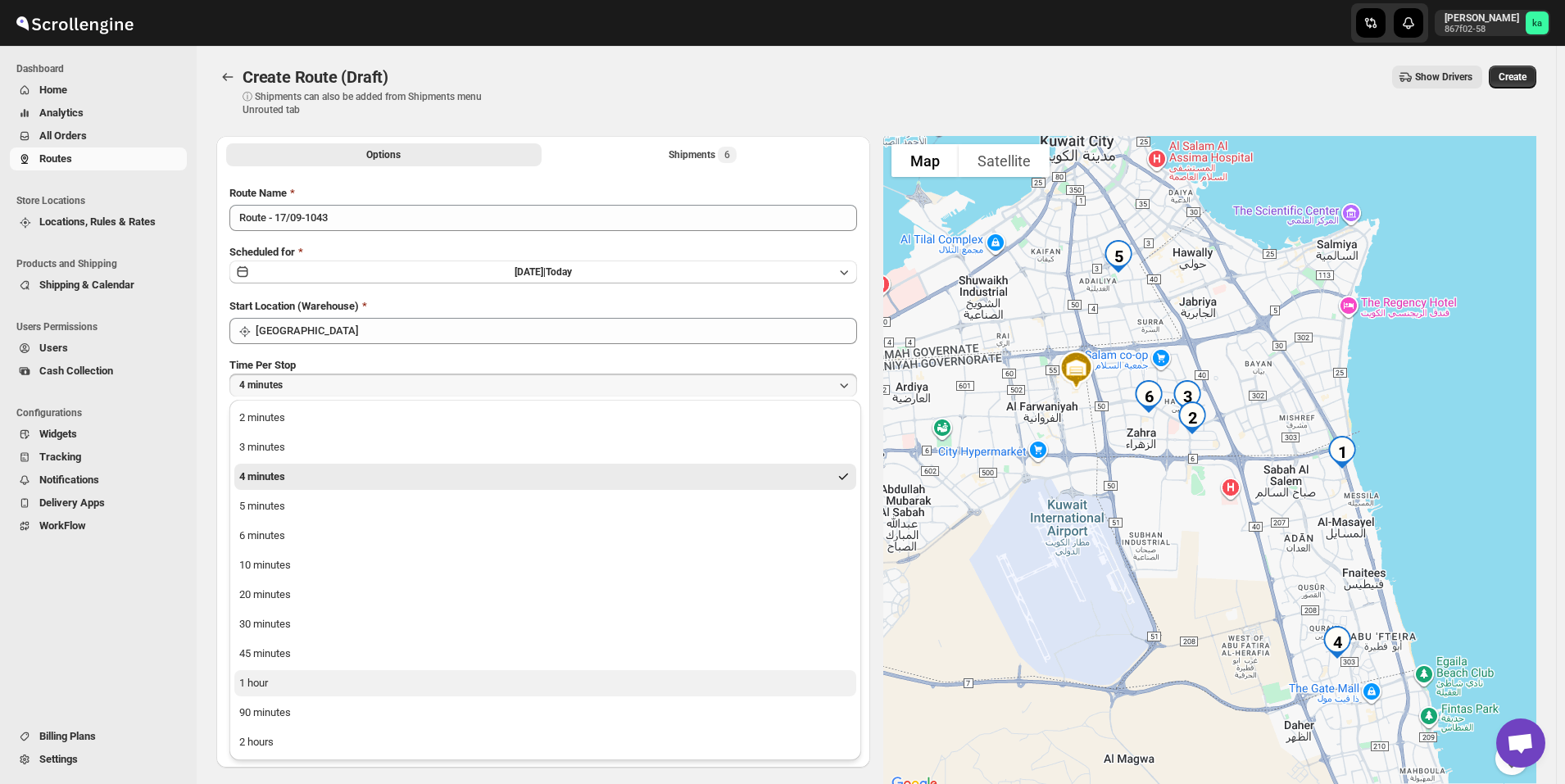
click at [254, 684] on div "1 hour" at bounding box center [254, 683] width 29 height 16
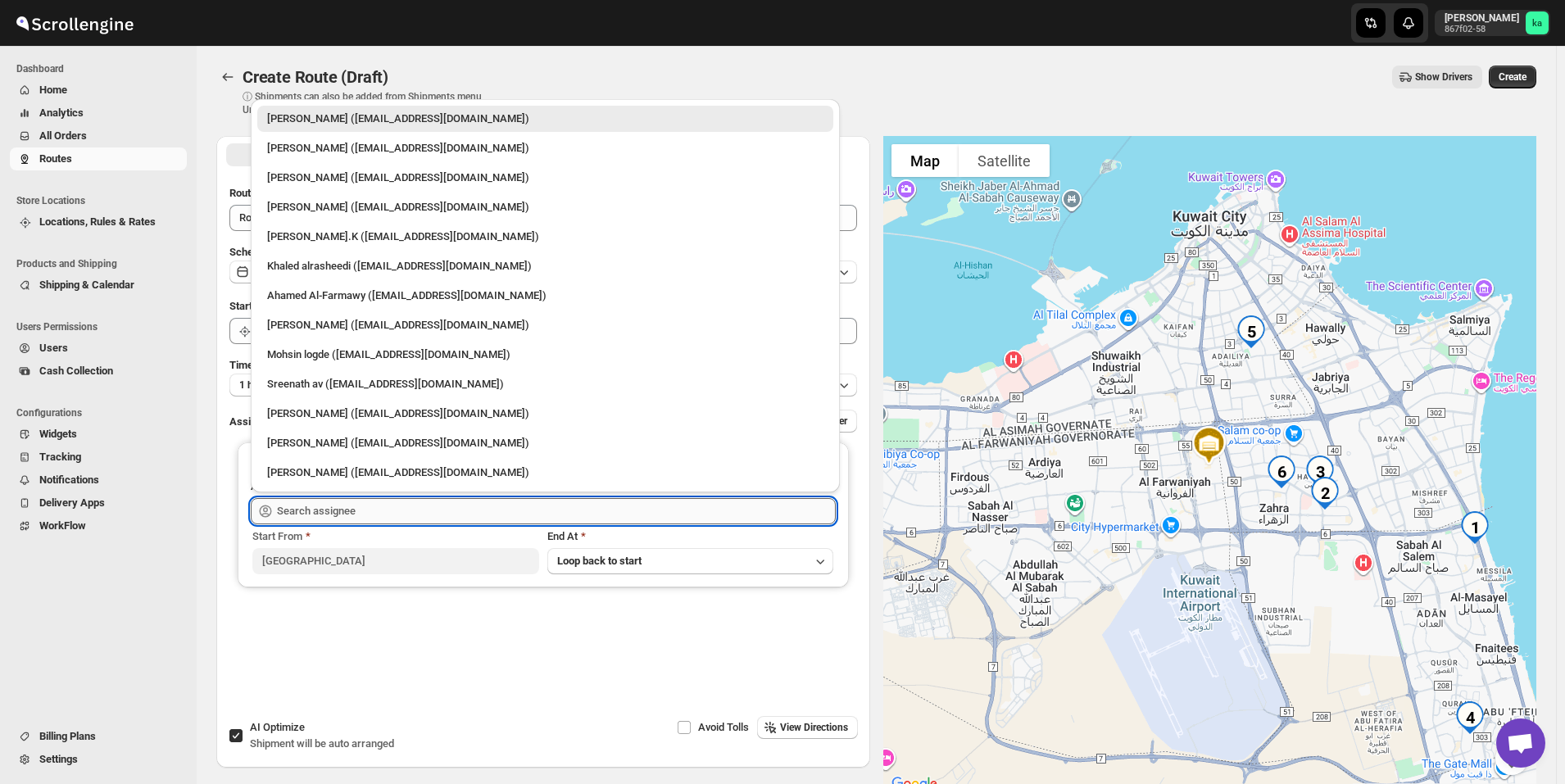
click at [317, 511] on input "text" at bounding box center [557, 510] width 559 height 26
click at [340, 175] on div "Mohameed Ismayil (ismayil22110@gmail.com)" at bounding box center [545, 178] width 557 height 16
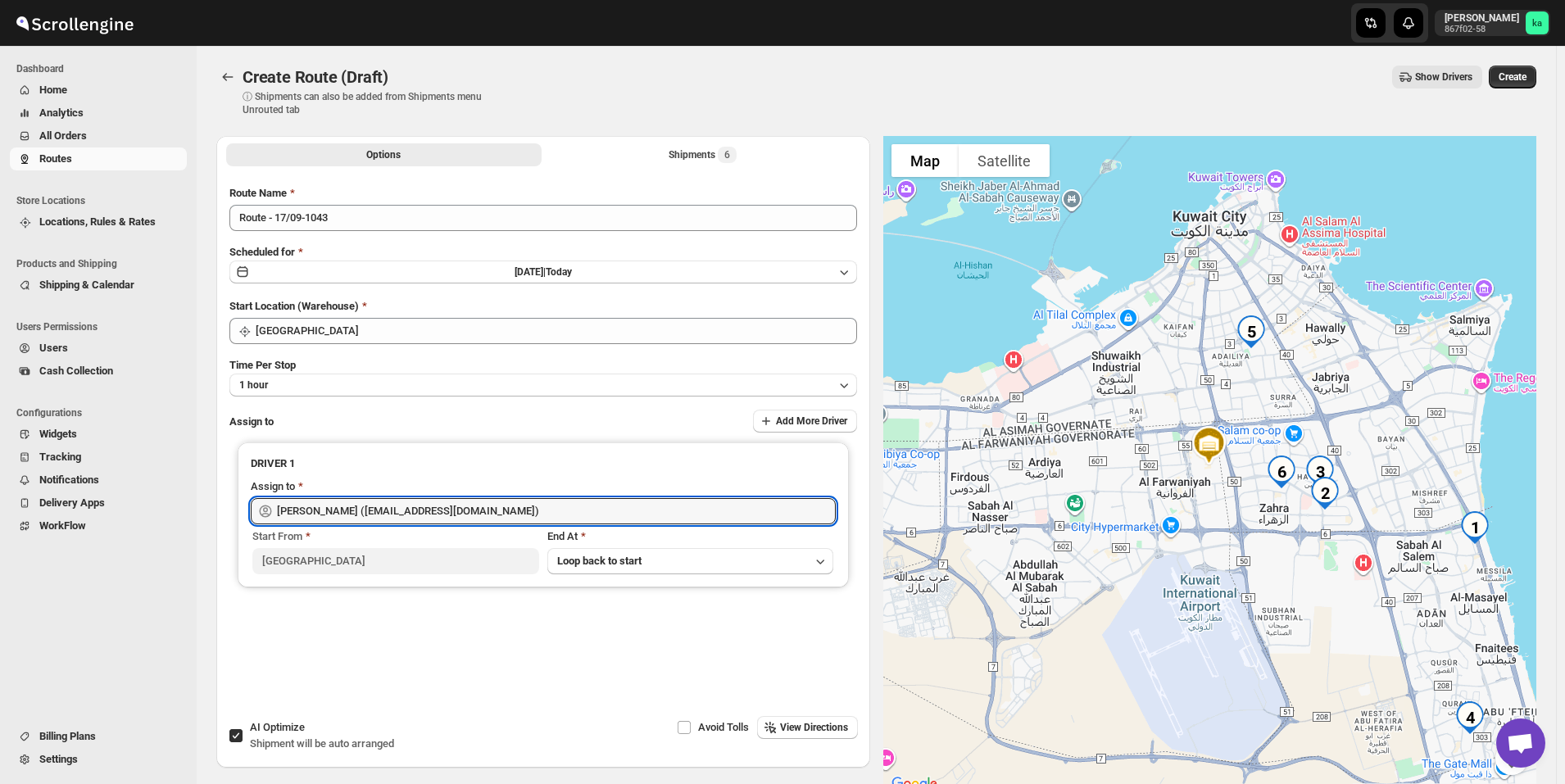
type input "Mohameed Ismayil (ismayil22110@gmail.com)"
click at [1527, 72] on span "Create" at bounding box center [1512, 76] width 28 height 13
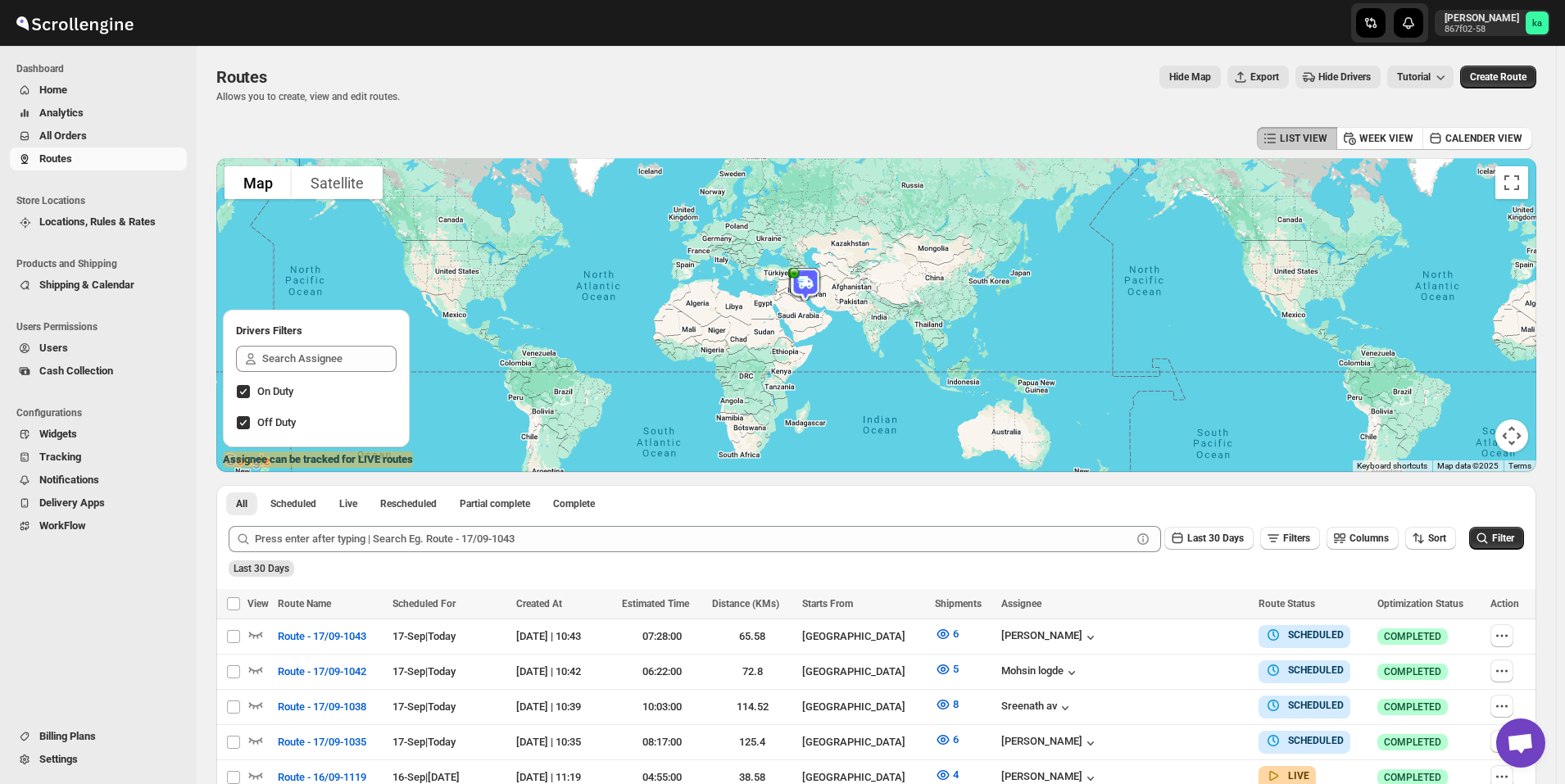
click at [63, 140] on span "All Orders" at bounding box center [63, 135] width 48 height 12
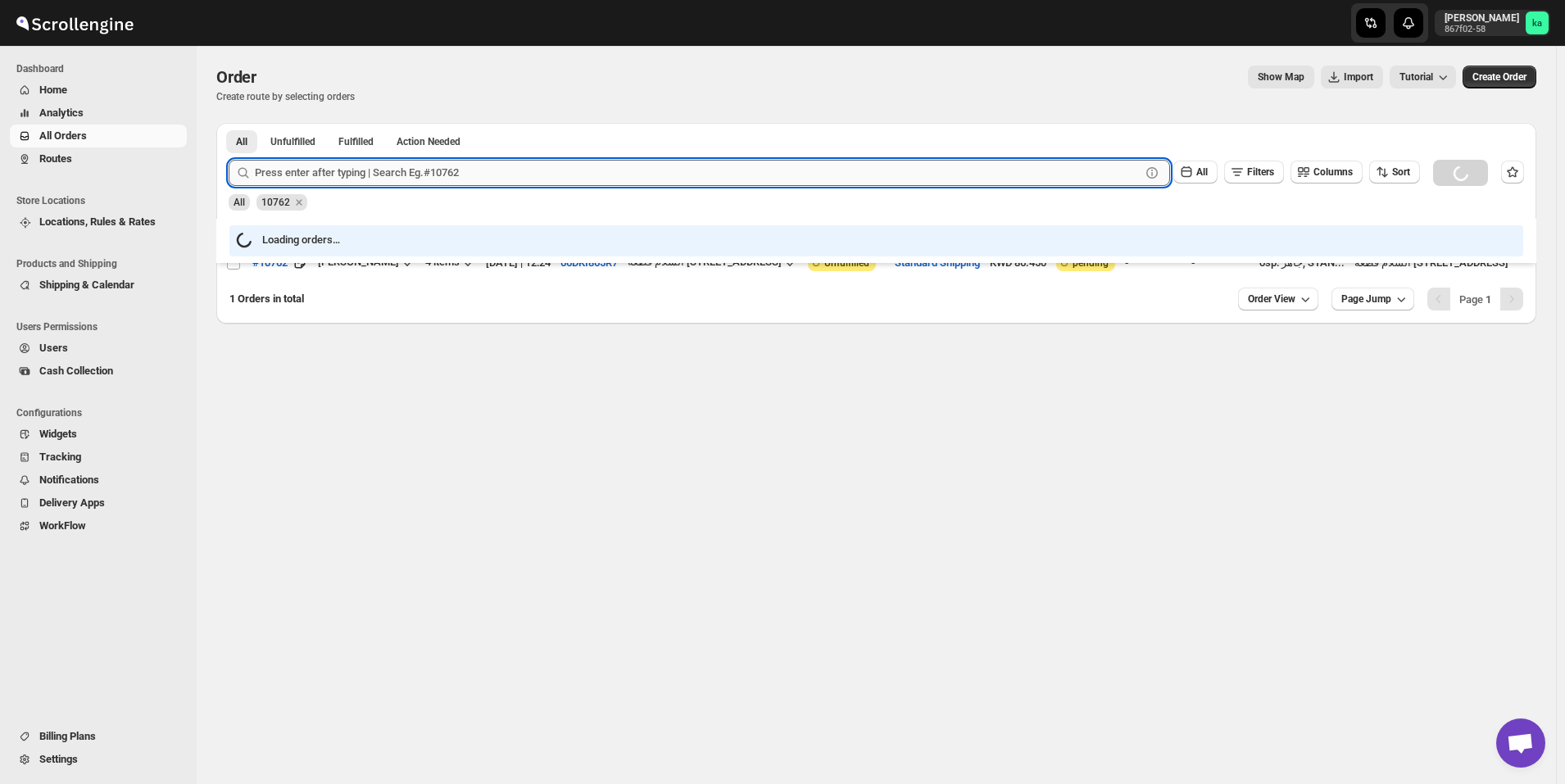
click at [543, 184] on input "text" at bounding box center [698, 172] width 886 height 26
paste input "10584"
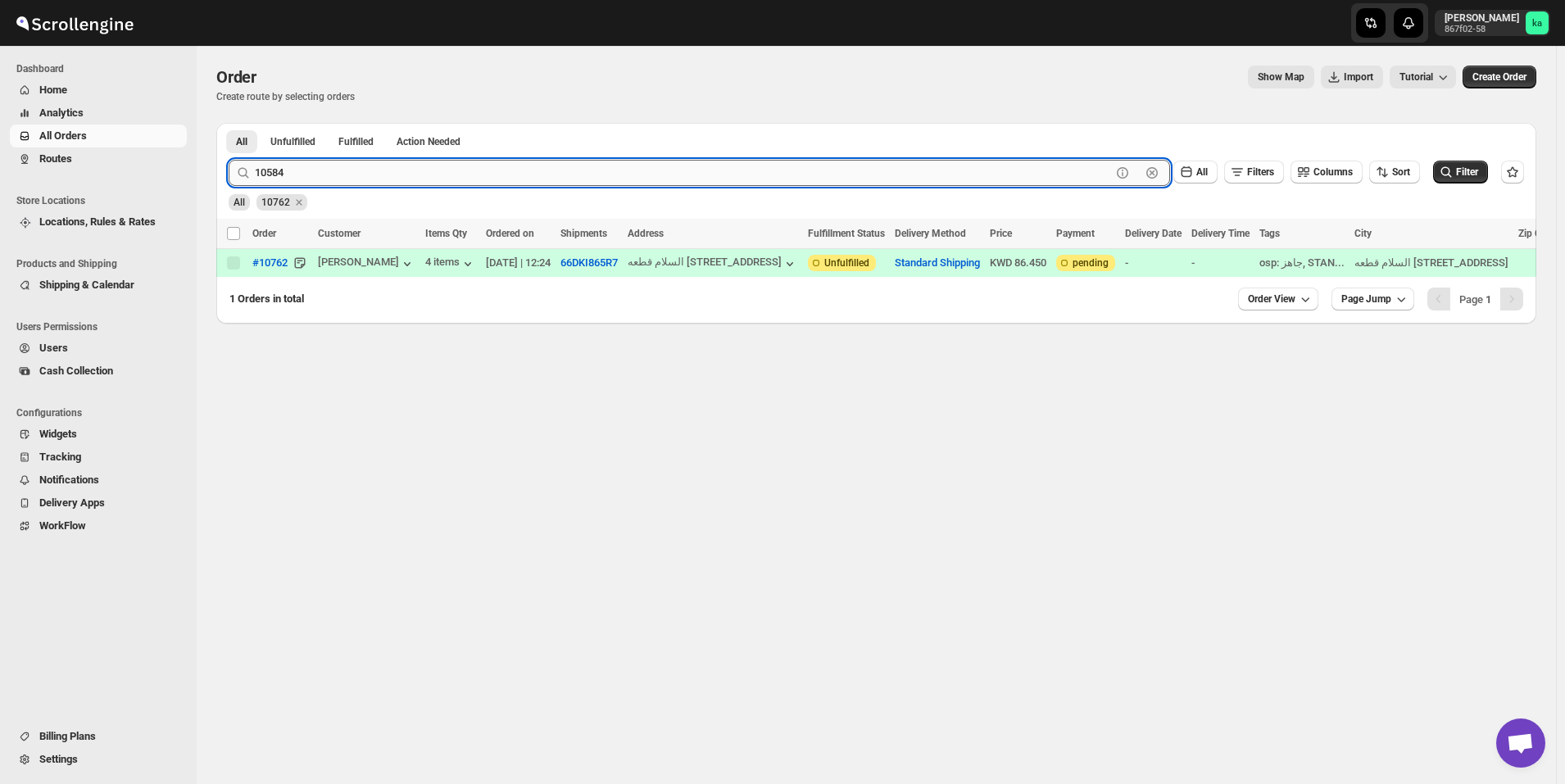
type input "10584"
click at [229, 123] on button "Submit" at bounding box center [251, 132] width 47 height 17
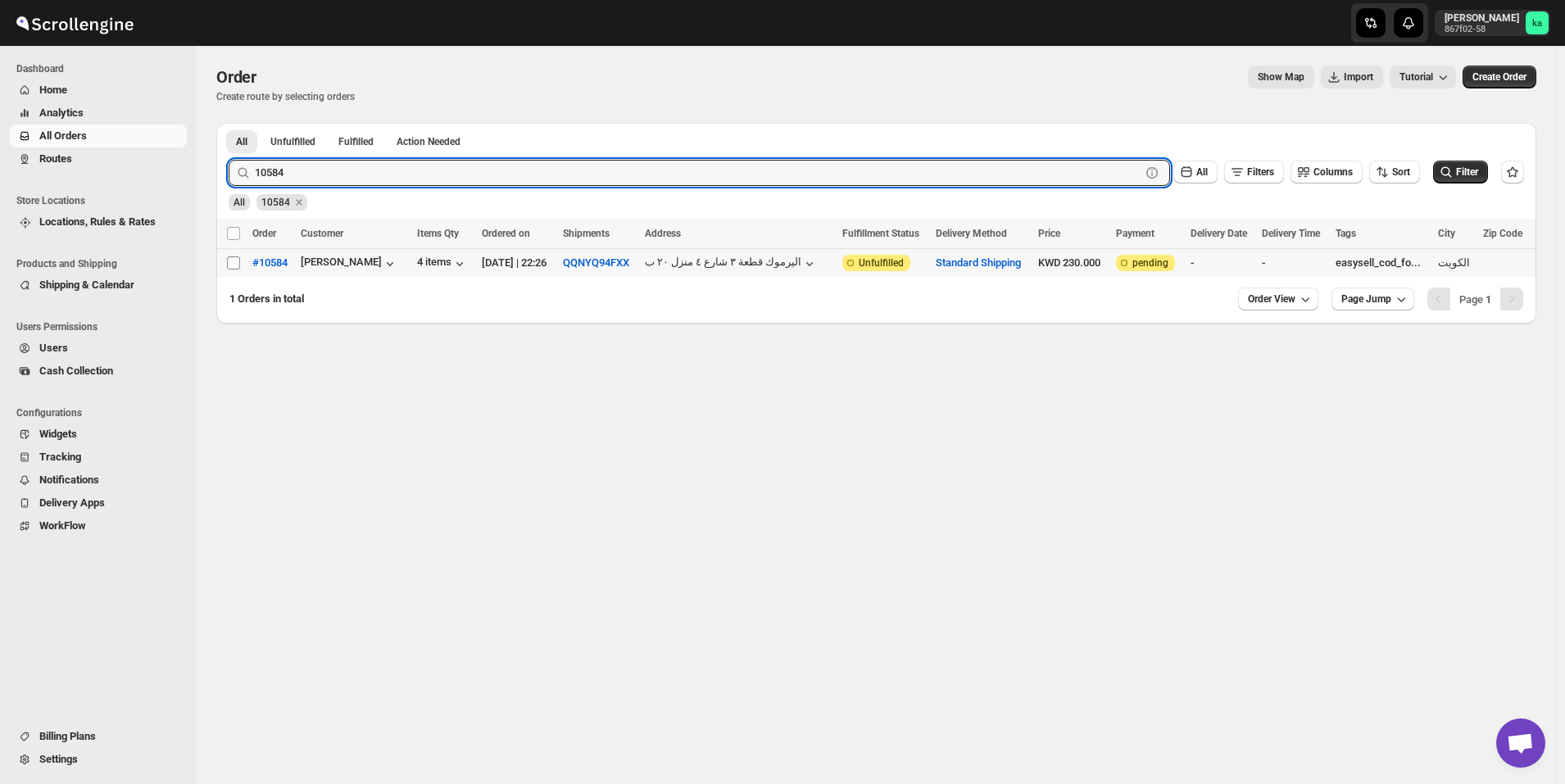
click at [237, 262] on input "Select order" at bounding box center [233, 262] width 13 height 13
checkbox input "true"
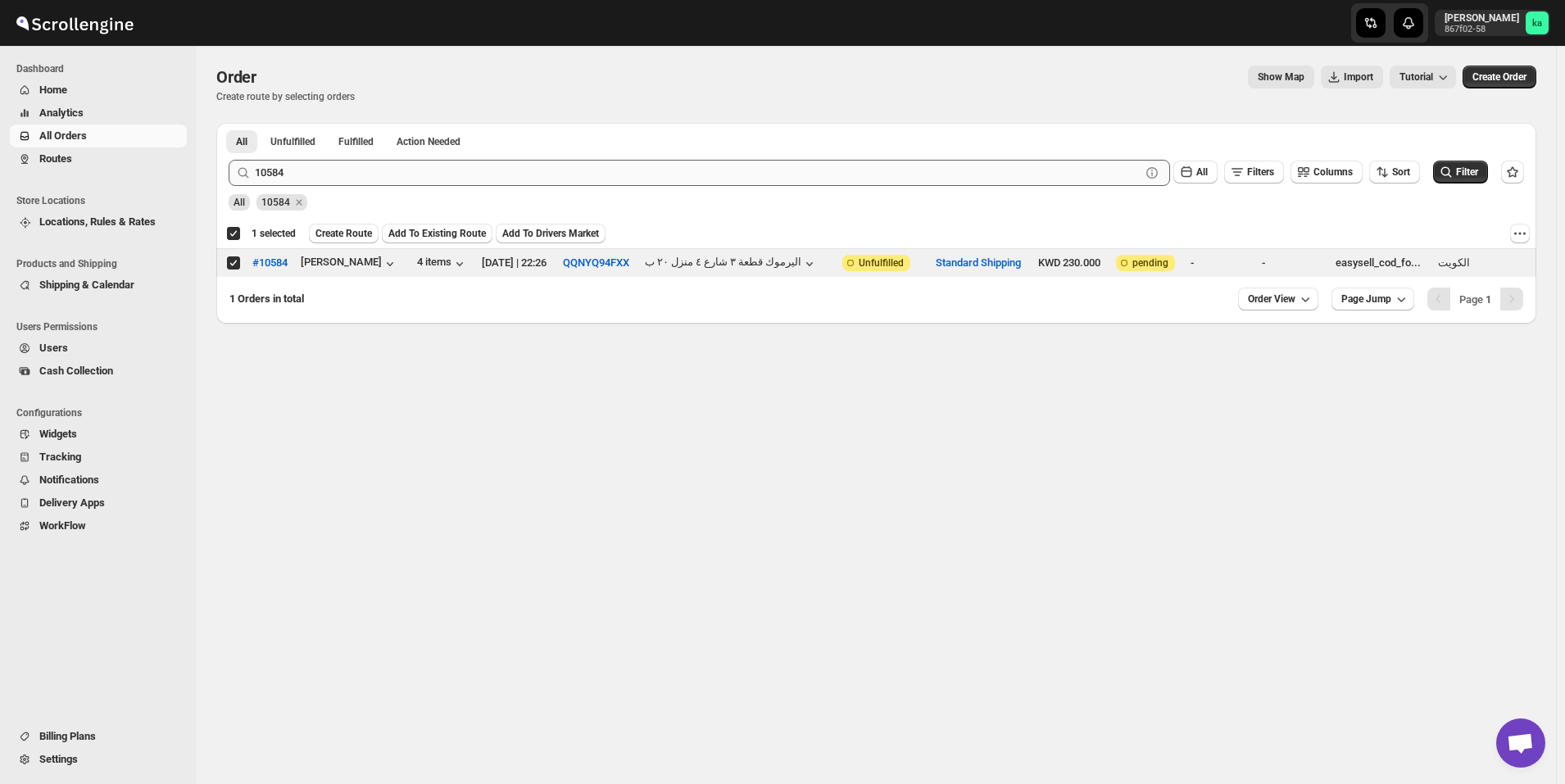
drag, startPoint x: 539, startPoint y: 192, endPoint x: 540, endPoint y: 177, distance: 15.0
click at [539, 191] on div "All 10584" at bounding box center [873, 195] width 1302 height 31
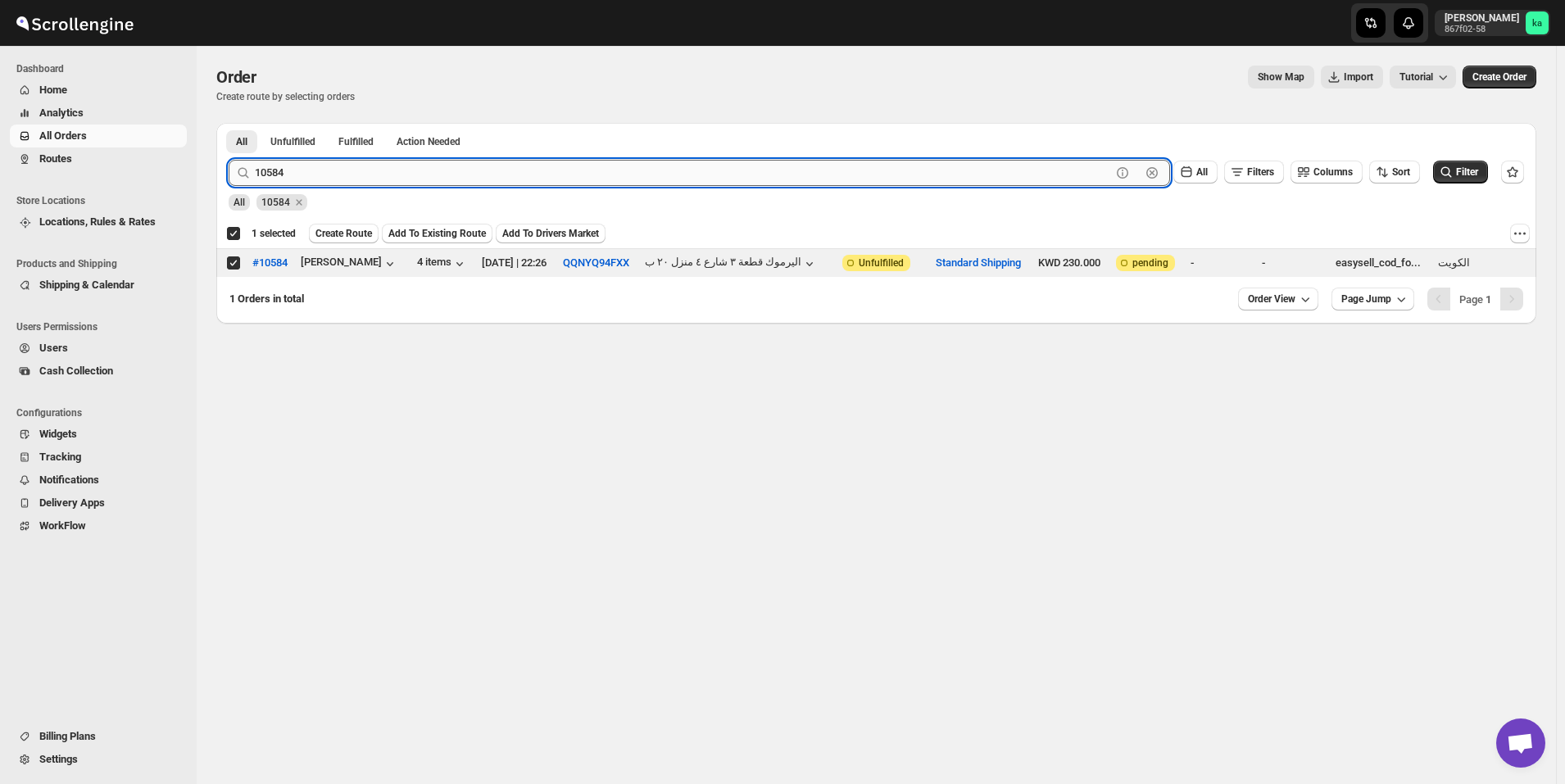
click at [541, 175] on input "10584" at bounding box center [683, 172] width 856 height 26
click at [540, 175] on input "10584" at bounding box center [683, 172] width 856 height 26
paste input "625"
type input "10625"
click at [229, 123] on button "Submit" at bounding box center [251, 132] width 47 height 17
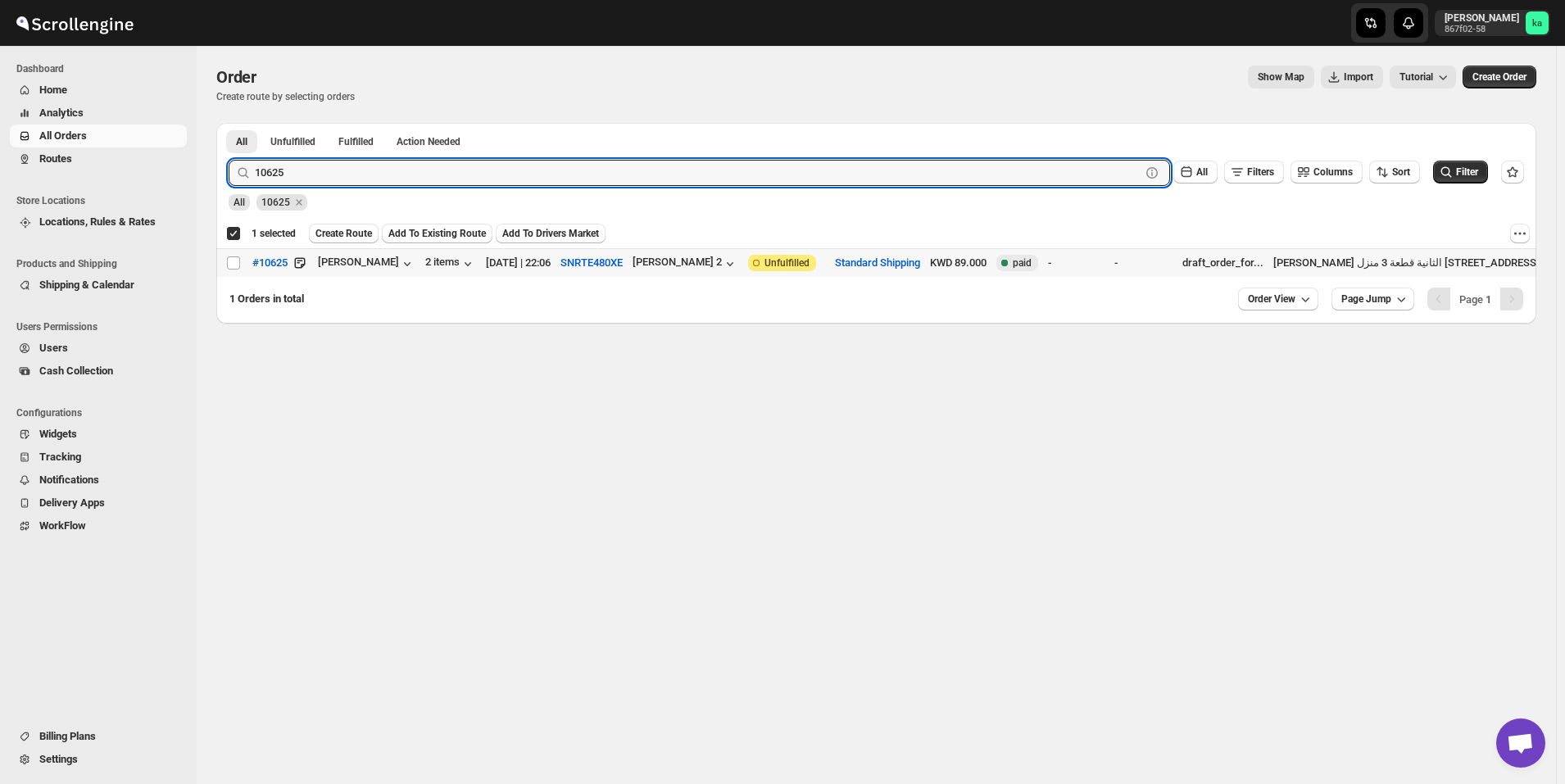
click at [241, 264] on div "Select order" at bounding box center [234, 262] width 16 height 14
checkbox input "false"
checkbox input "true"
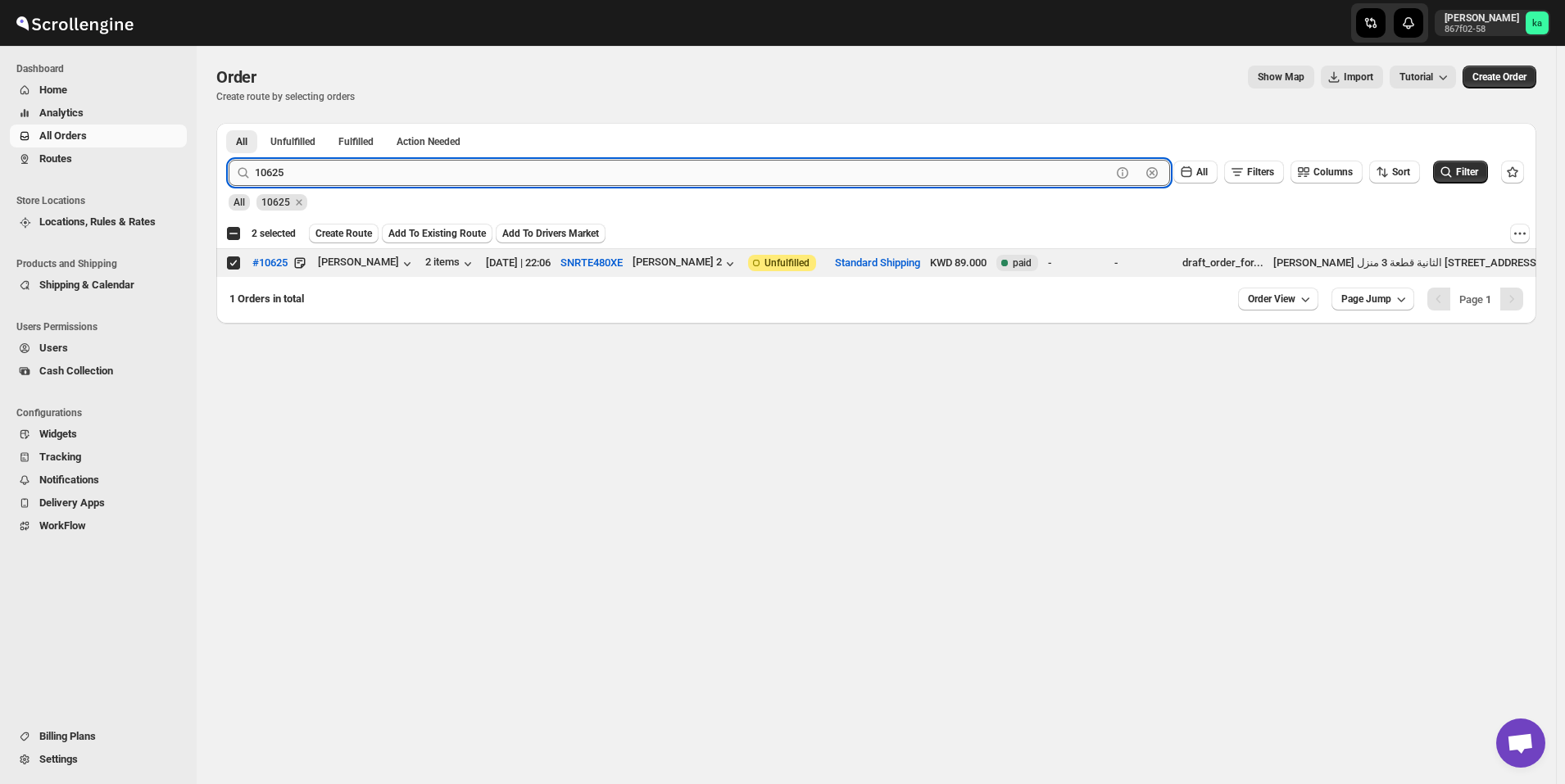
click at [478, 172] on input "10625" at bounding box center [683, 172] width 856 height 26
paste input "591"
type input "10591"
click at [229, 123] on button "Submit" at bounding box center [251, 132] width 47 height 17
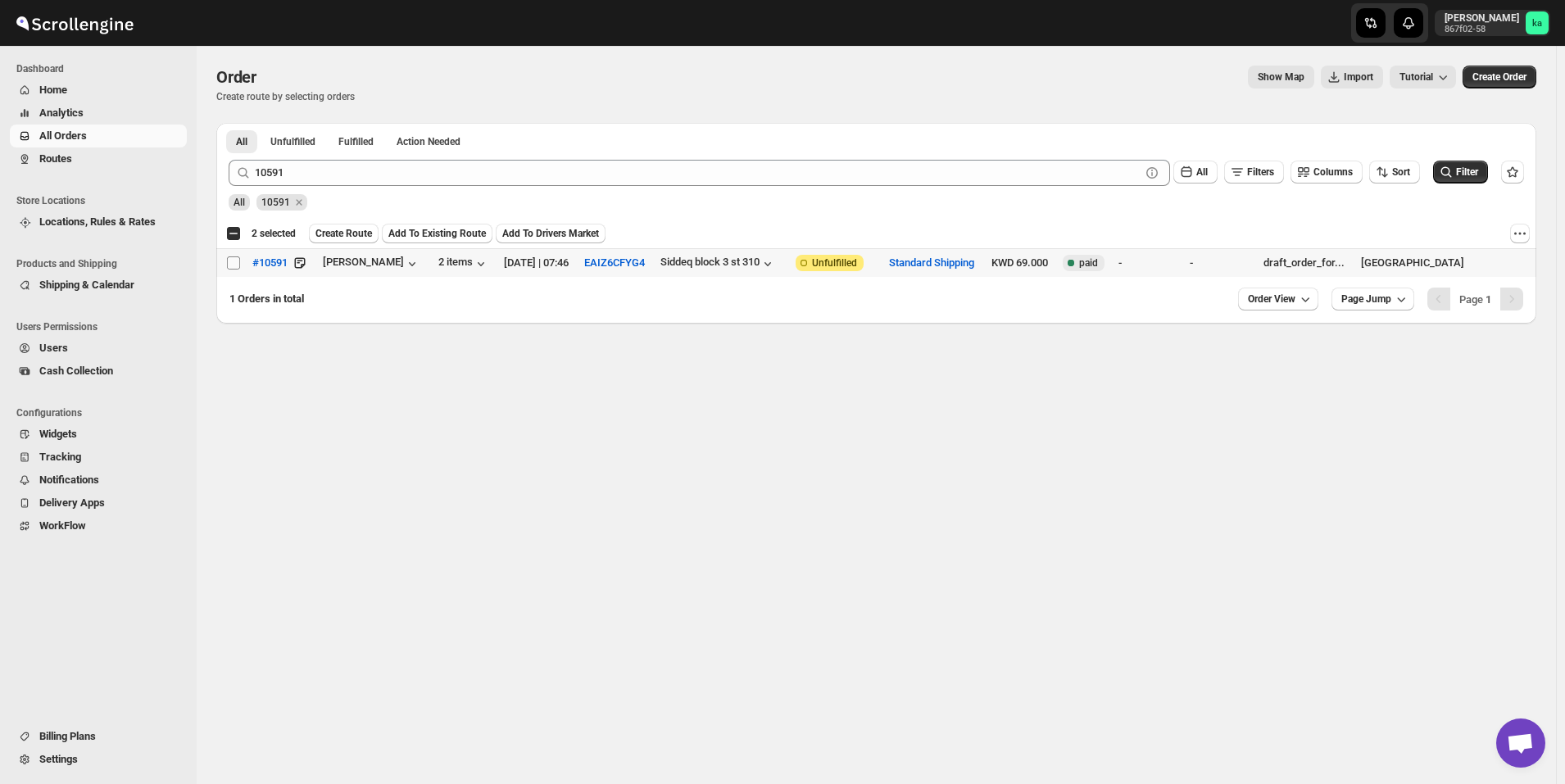
click at [234, 264] on input "Select order" at bounding box center [233, 262] width 13 height 13
checkbox input "true"
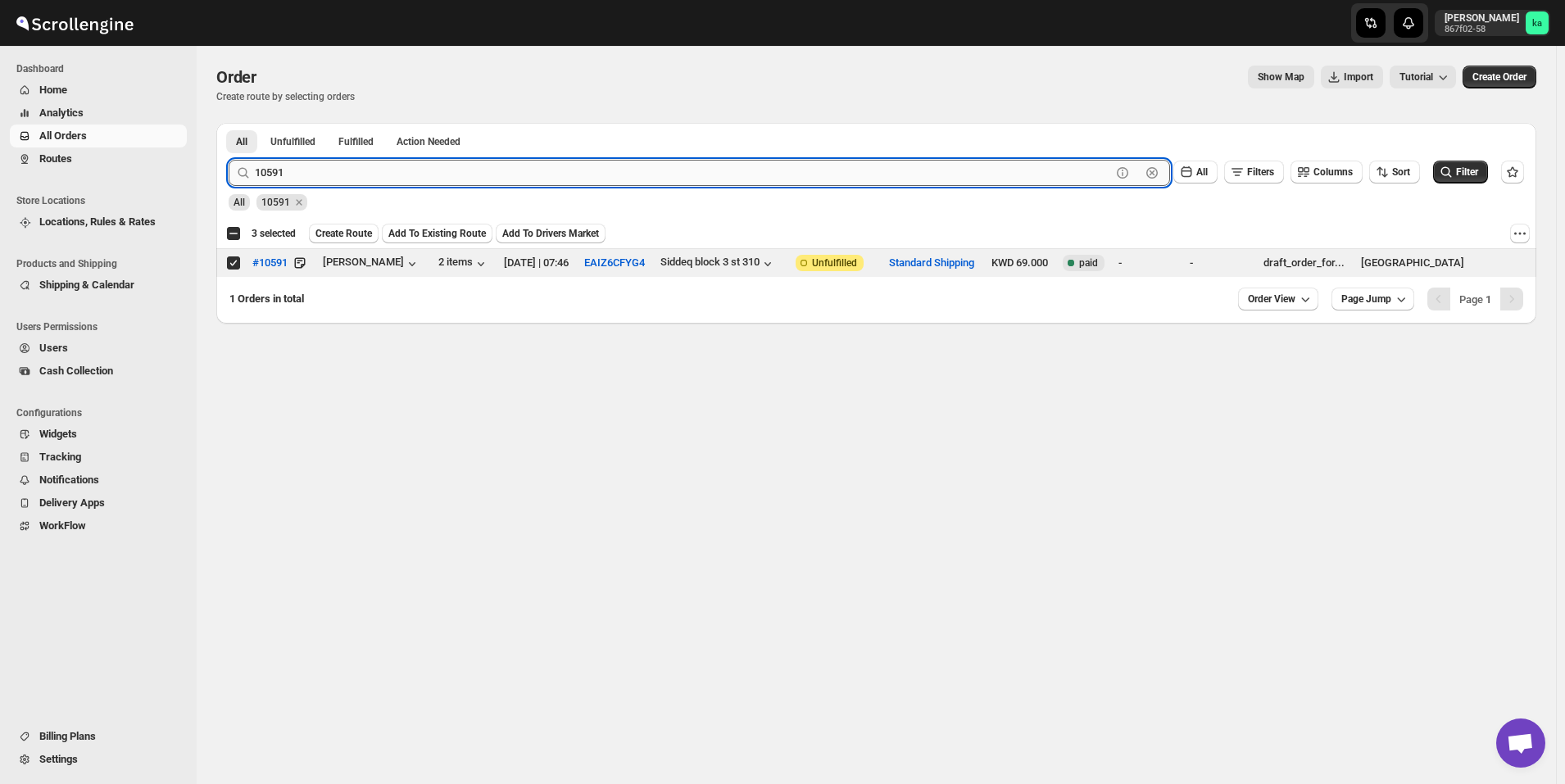
click at [553, 166] on input "10591" at bounding box center [683, 172] width 856 height 26
paste input "636"
type input "10636"
click at [229, 123] on button "Submit" at bounding box center [251, 132] width 47 height 17
click at [234, 265] on input "Select order" at bounding box center [233, 262] width 13 height 13
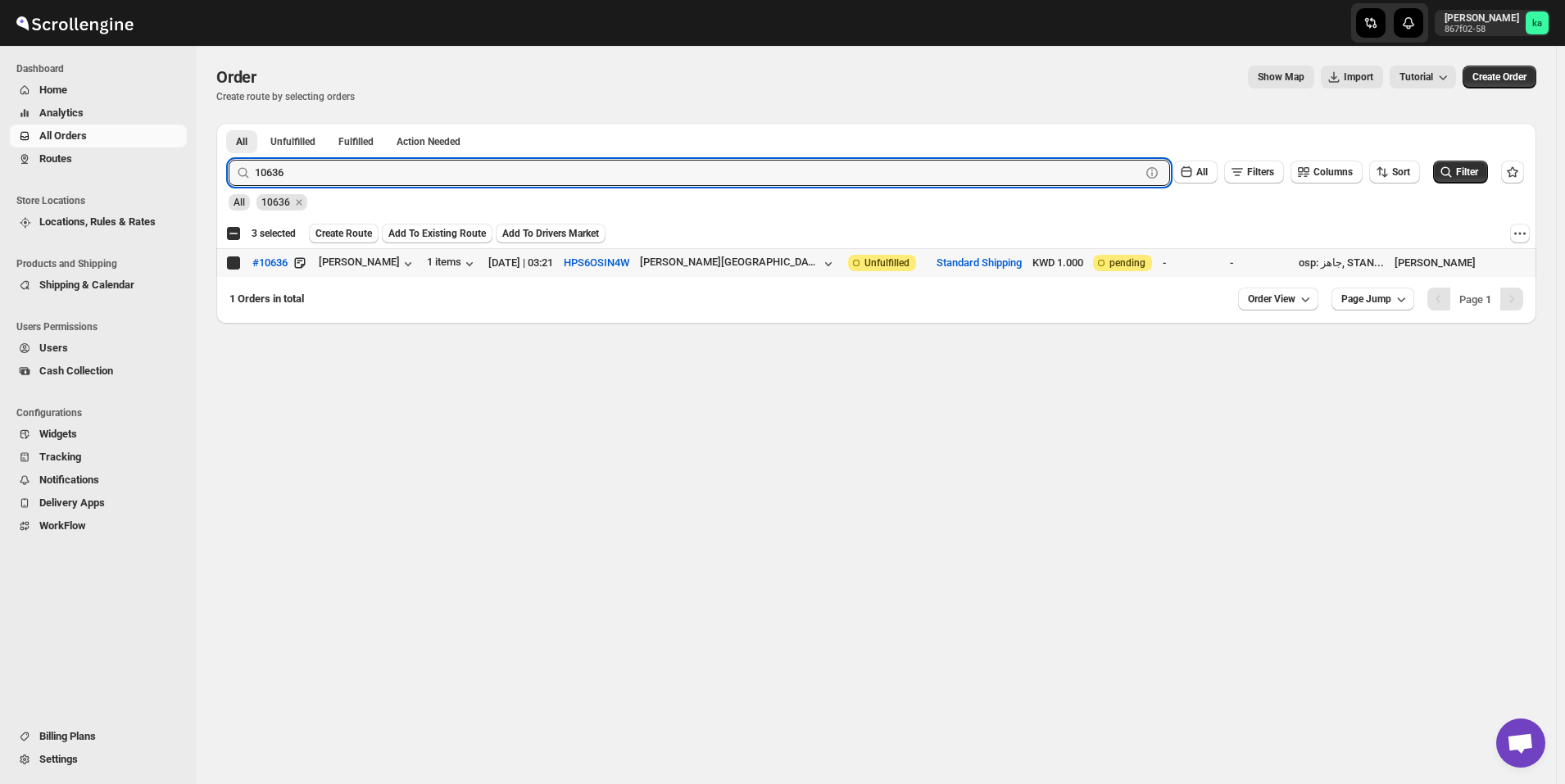
checkbox input "true"
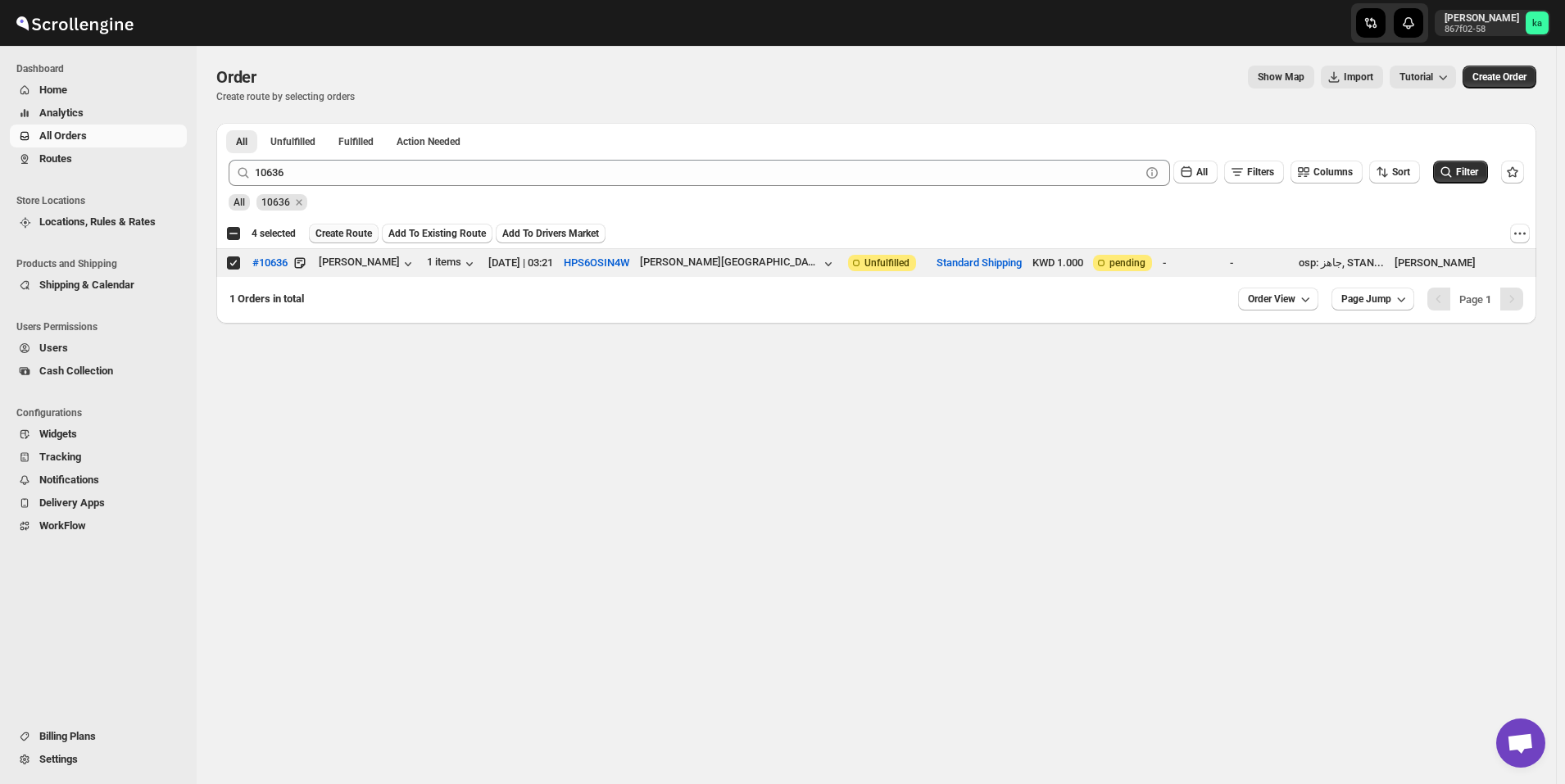
click at [357, 234] on span "Create Route" at bounding box center [343, 233] width 57 height 13
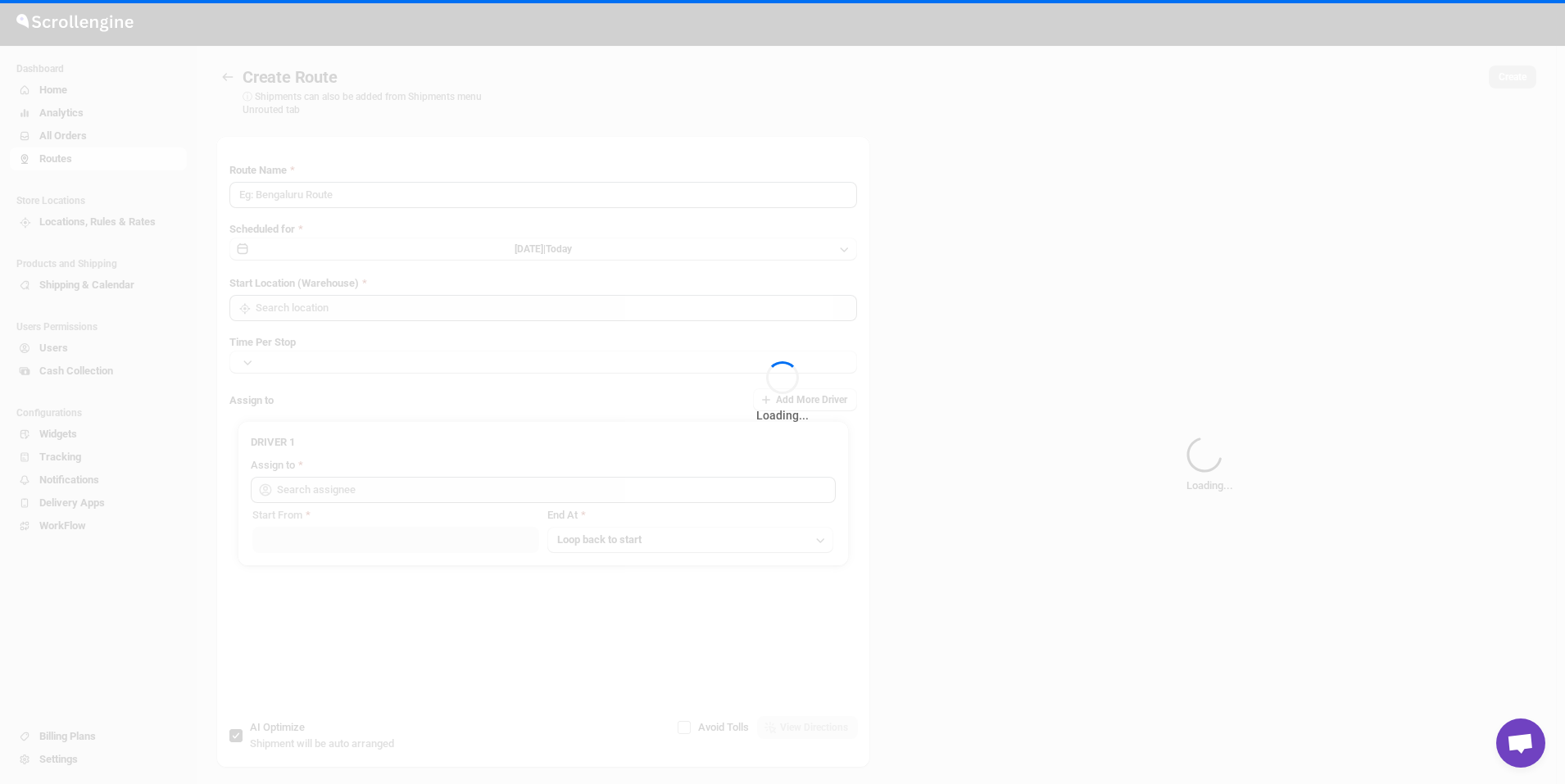
type input "Route - 17/09-1044"
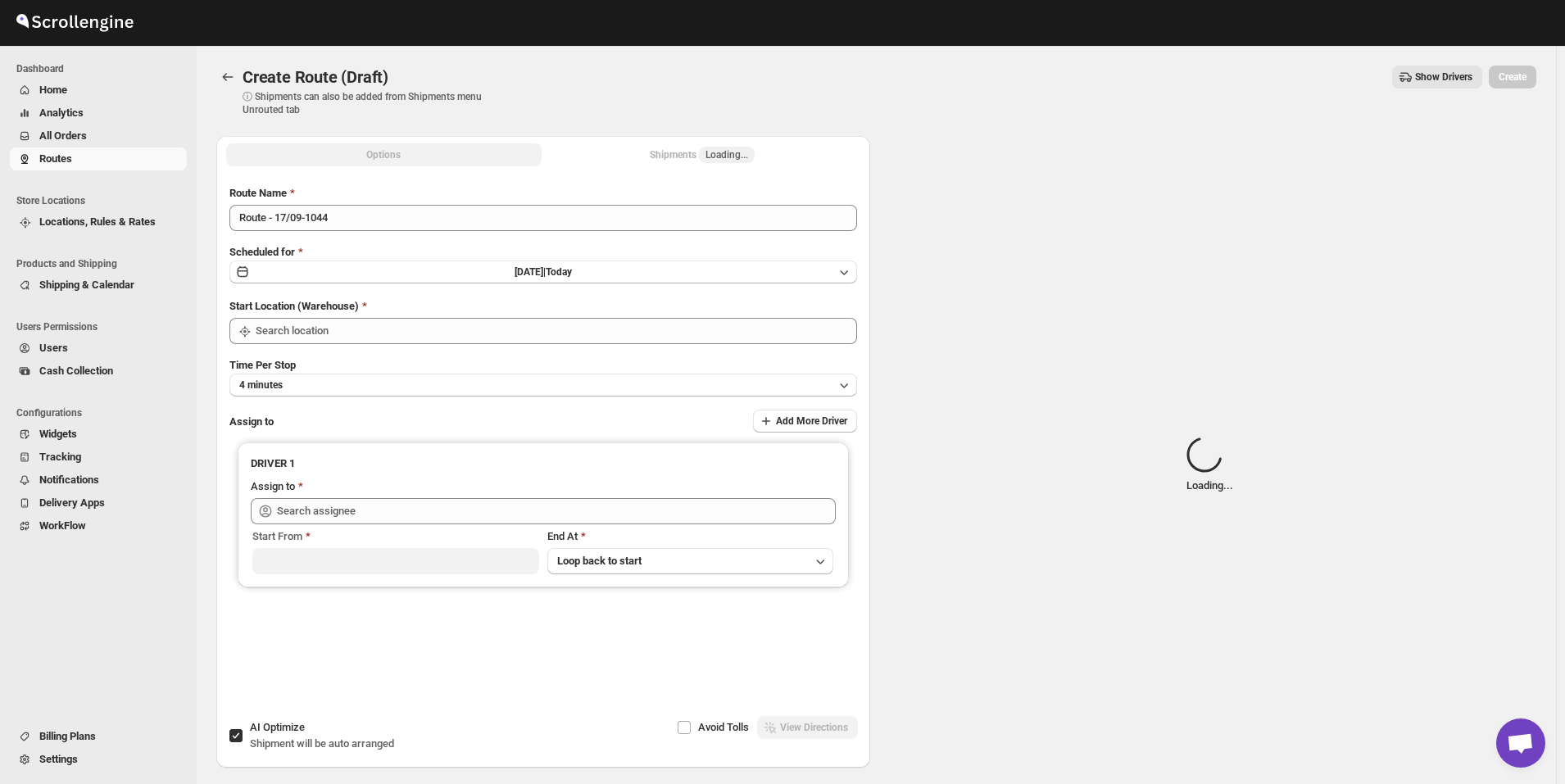
type input "Kuwait City"
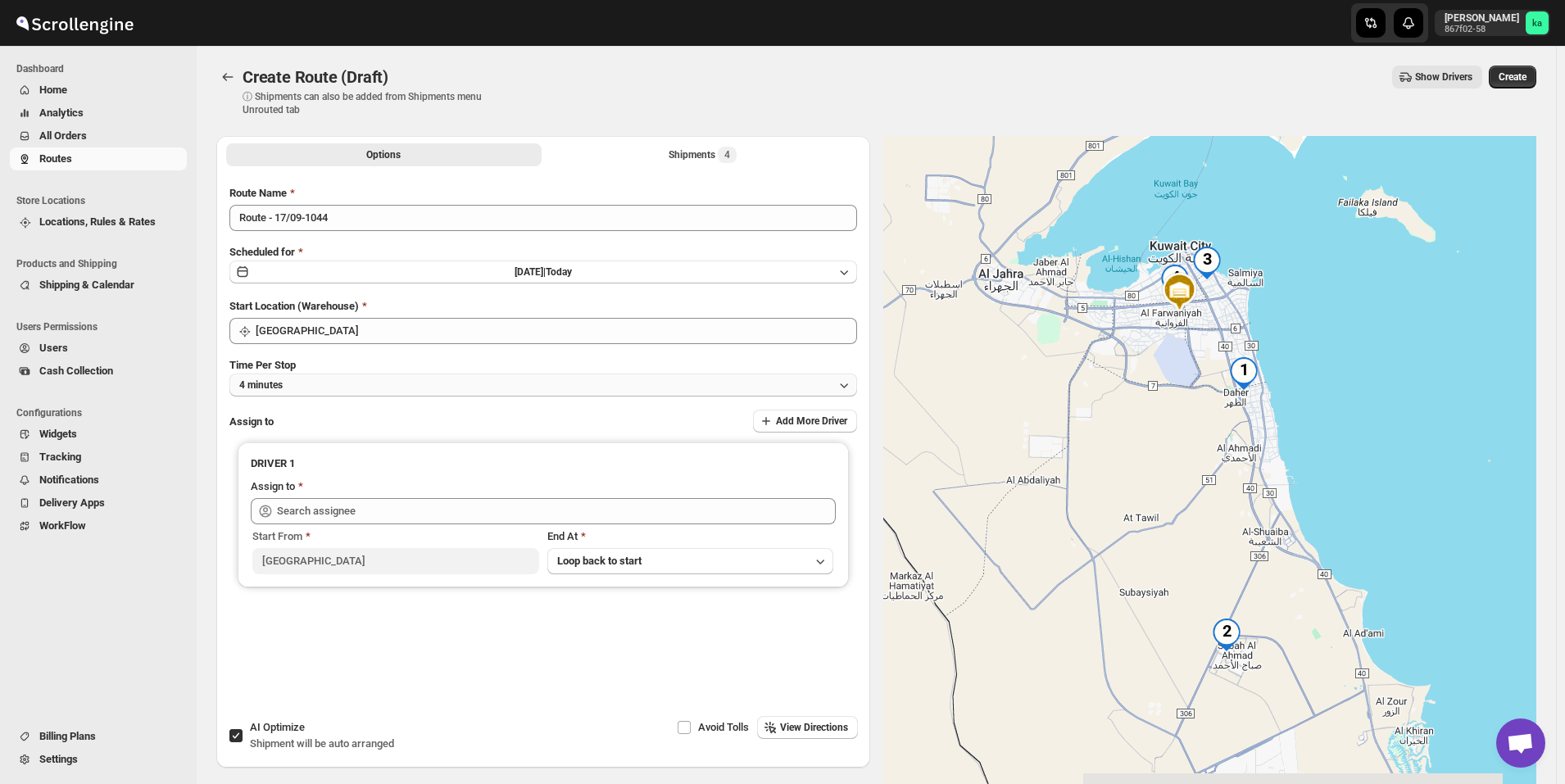
click at [483, 376] on button "4 minutes" at bounding box center [543, 385] width 628 height 23
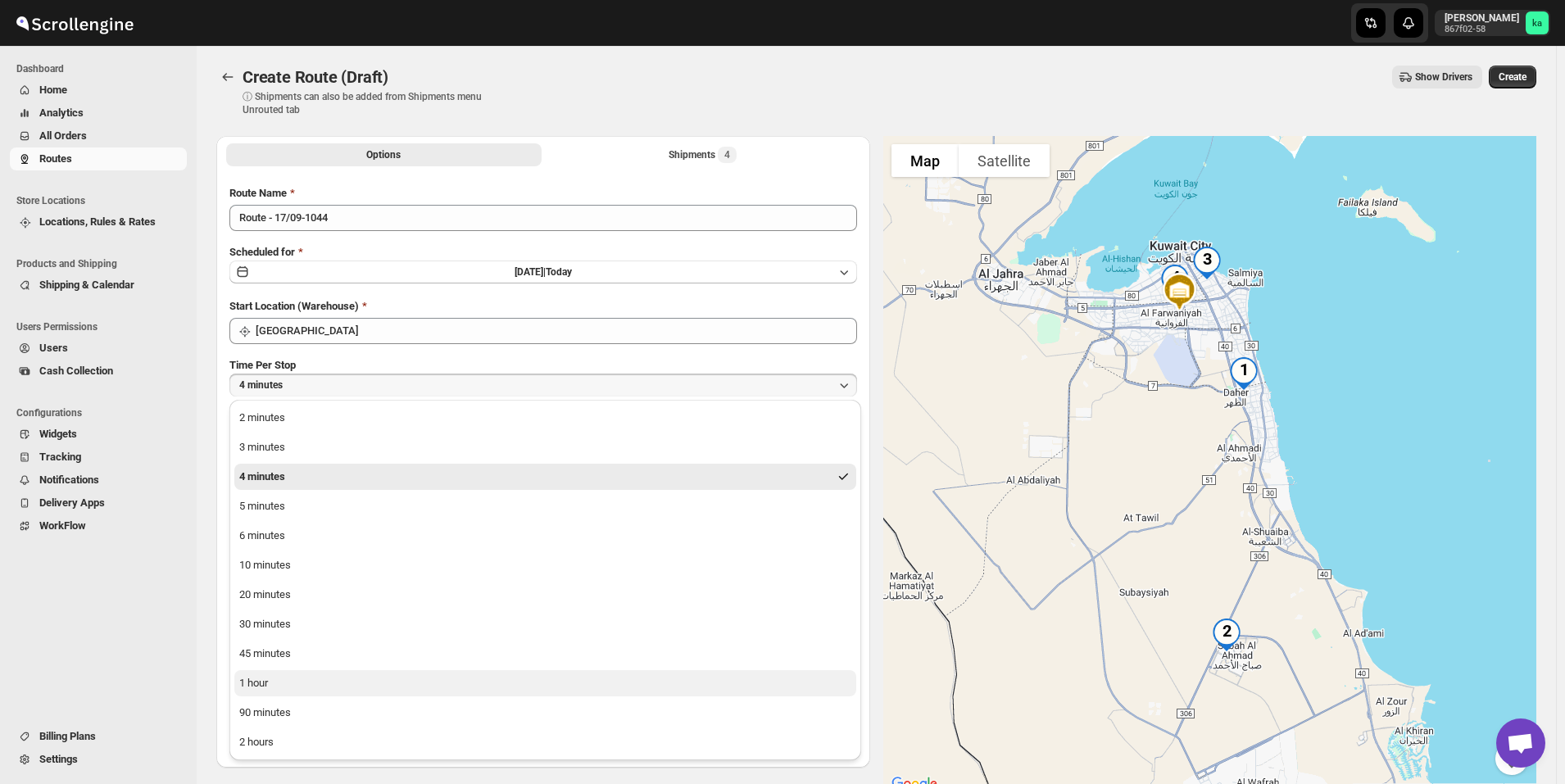
click at [343, 688] on button "1 hour" at bounding box center [545, 683] width 622 height 26
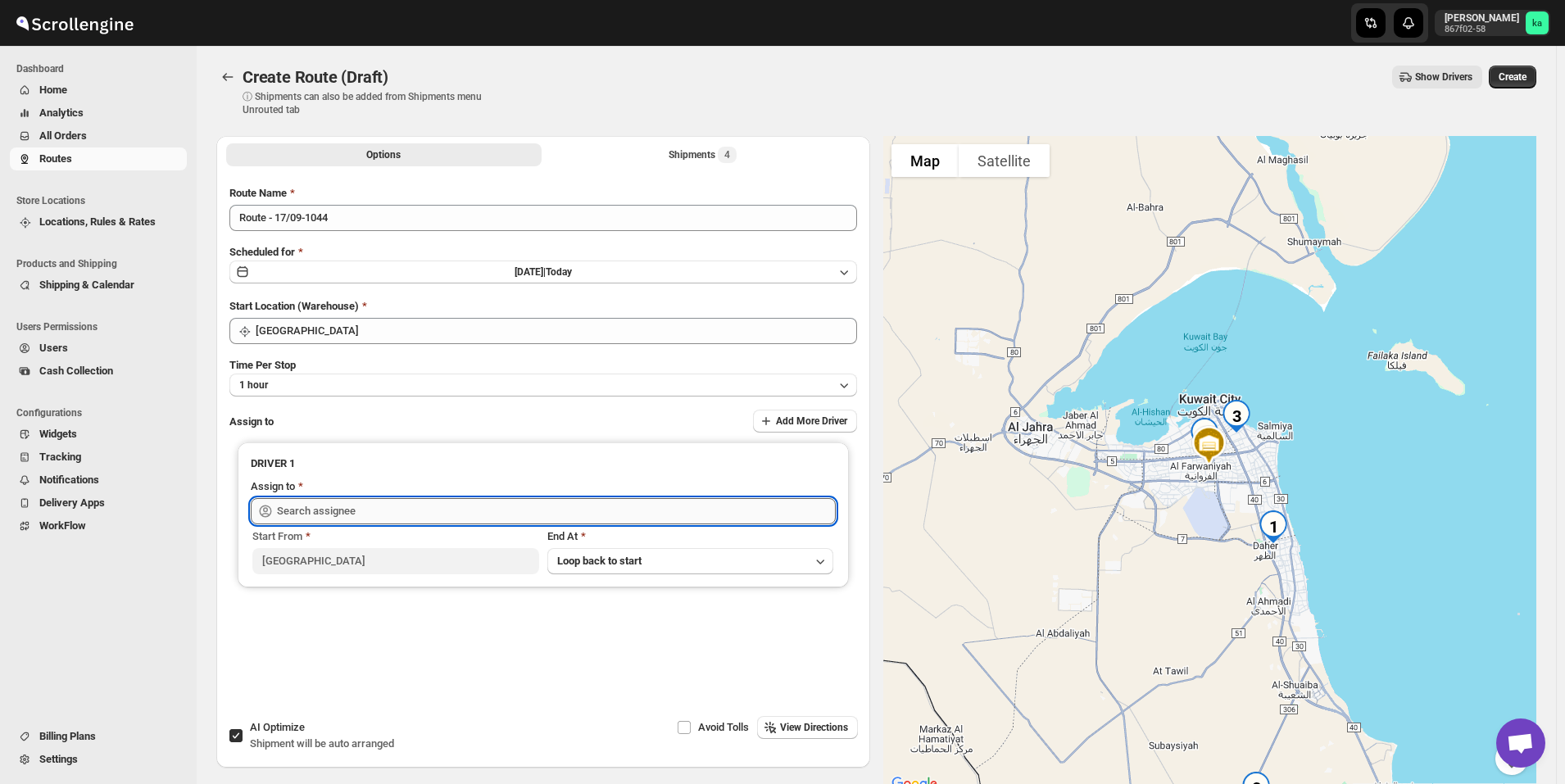
click at [352, 514] on input "text" at bounding box center [557, 510] width 559 height 26
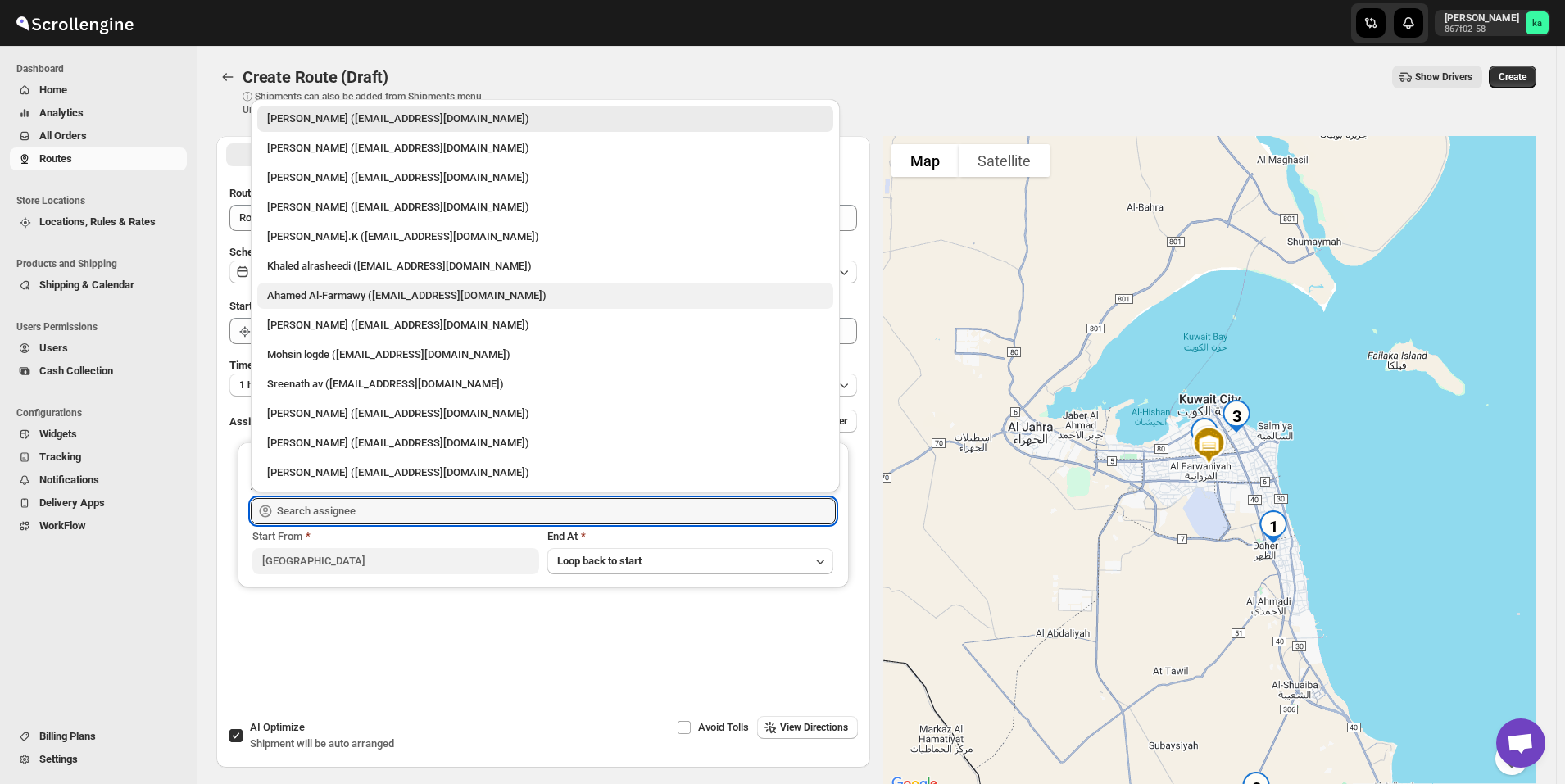
click at [313, 296] on div "Ahamed Al-Farmawy (m.farmawy510@gmail.com)" at bounding box center [545, 295] width 557 height 16
type input "Ahamed Al-Farmawy (m.farmawy510@gmail.com)"
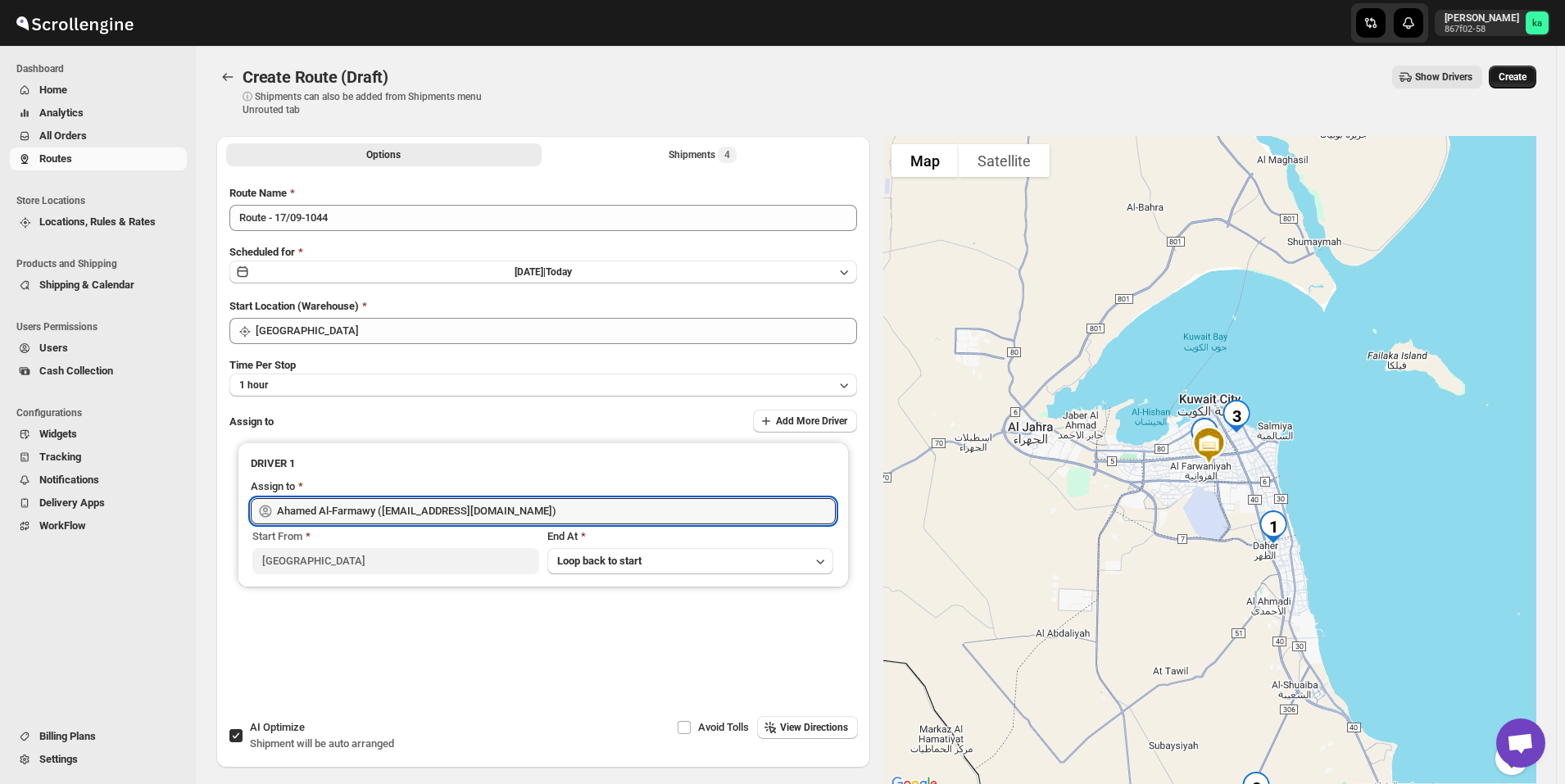
click at [1527, 81] on span "Create" at bounding box center [1512, 76] width 28 height 13
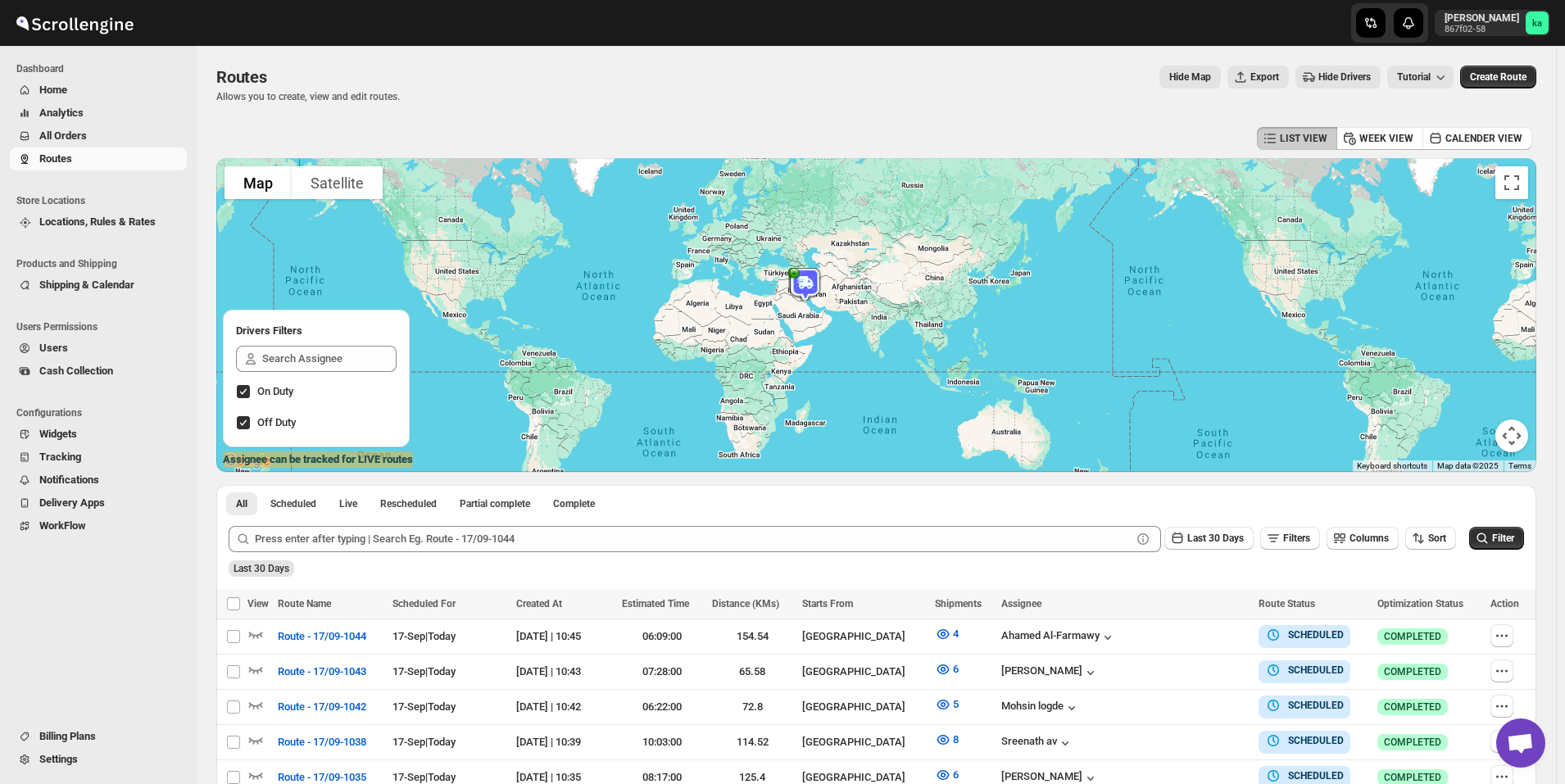
click at [75, 142] on span "All Orders" at bounding box center [63, 135] width 48 height 12
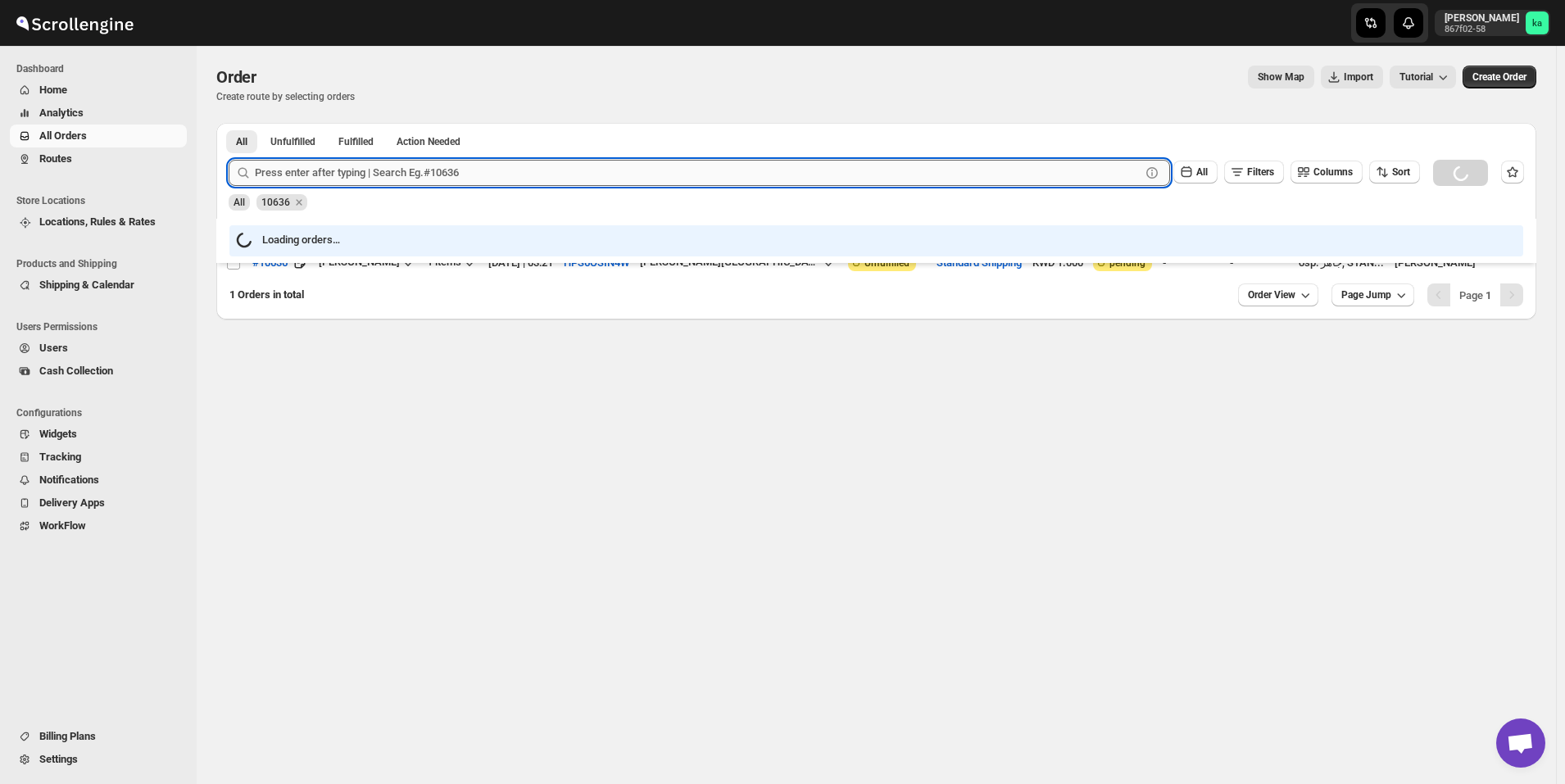
click at [336, 177] on input "text" at bounding box center [698, 172] width 886 height 26
paste input "10658"
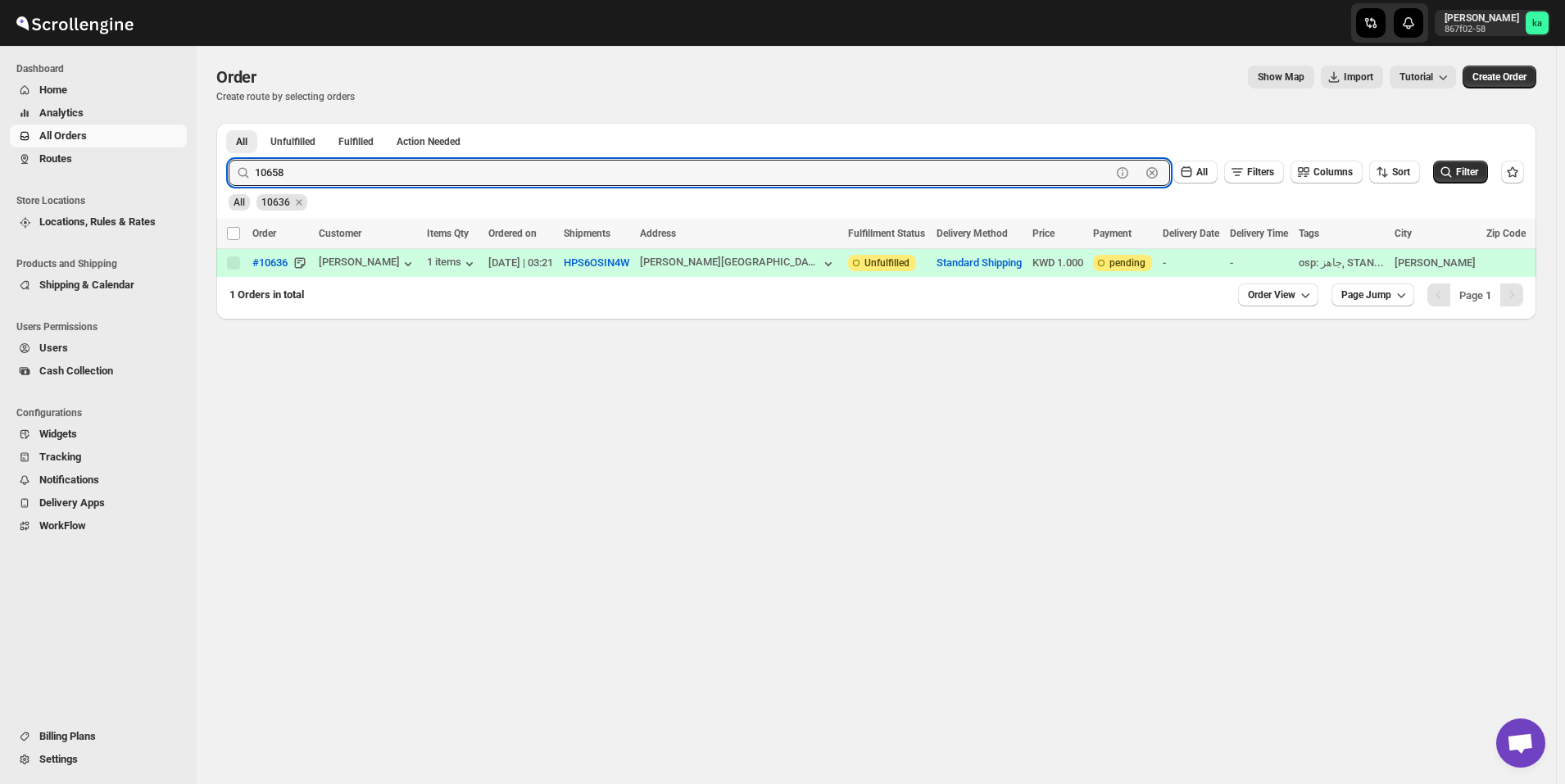
type input "10658"
click at [229, 123] on button "Submit" at bounding box center [251, 132] width 47 height 17
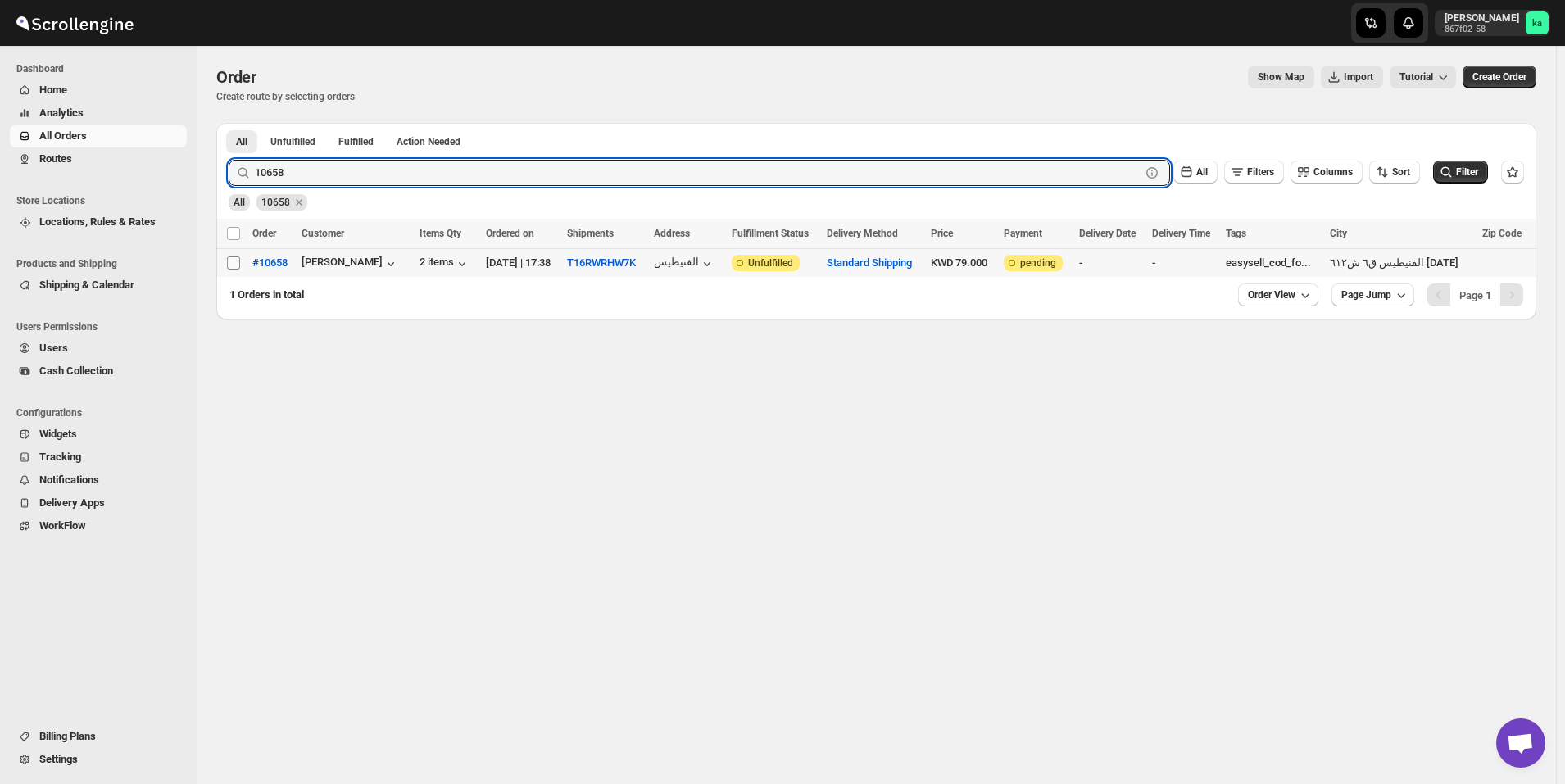
click at [233, 263] on input "Select order" at bounding box center [233, 262] width 13 height 13
checkbox input "true"
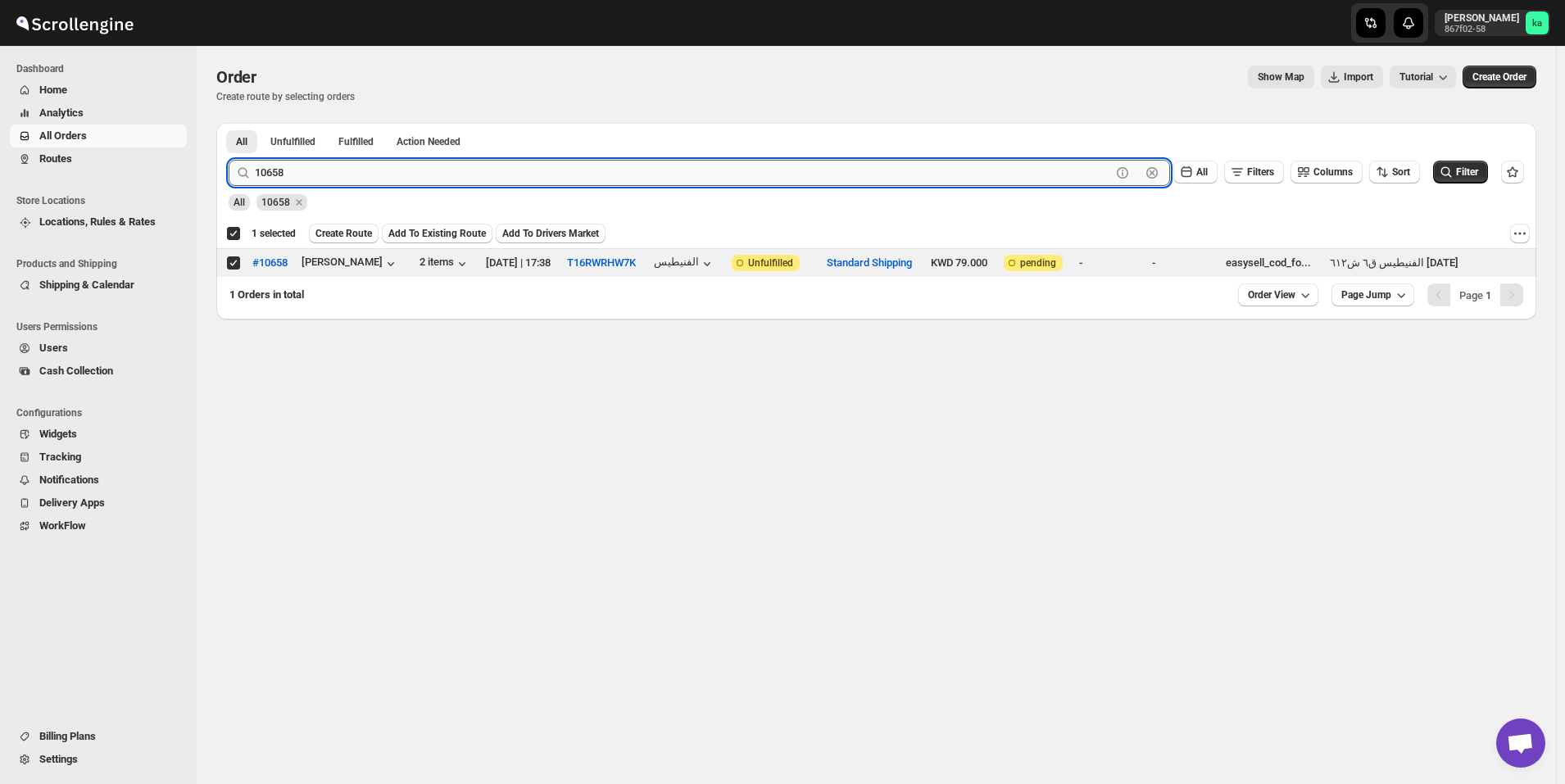
click at [450, 172] on input "10658" at bounding box center [683, 172] width 856 height 26
paste input "709"
type input "10709"
click at [229, 123] on button "Submit" at bounding box center [251, 132] width 47 height 17
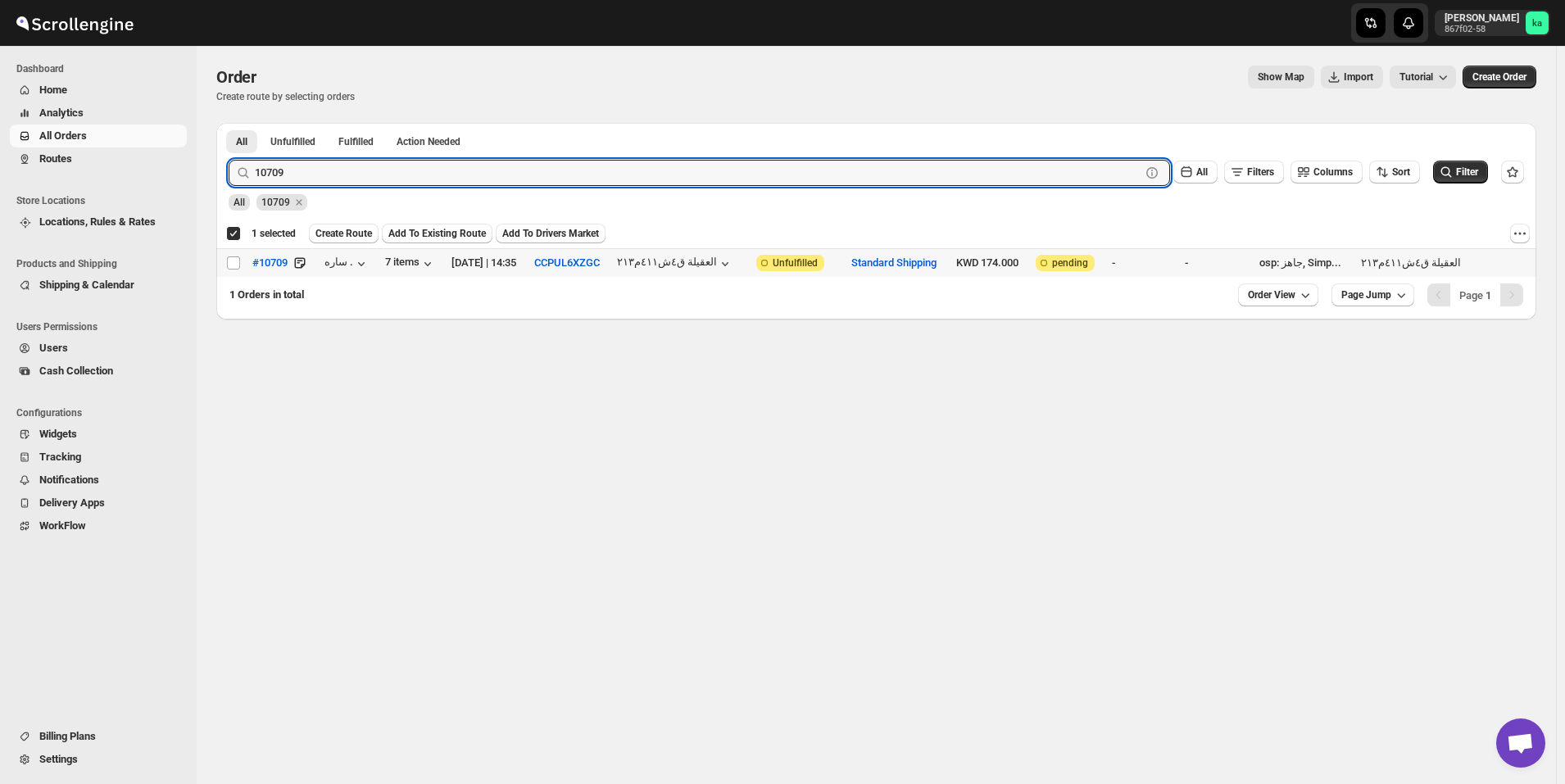
click at [234, 264] on input "Select order" at bounding box center [233, 262] width 13 height 13
checkbox input "true"
checkbox input "false"
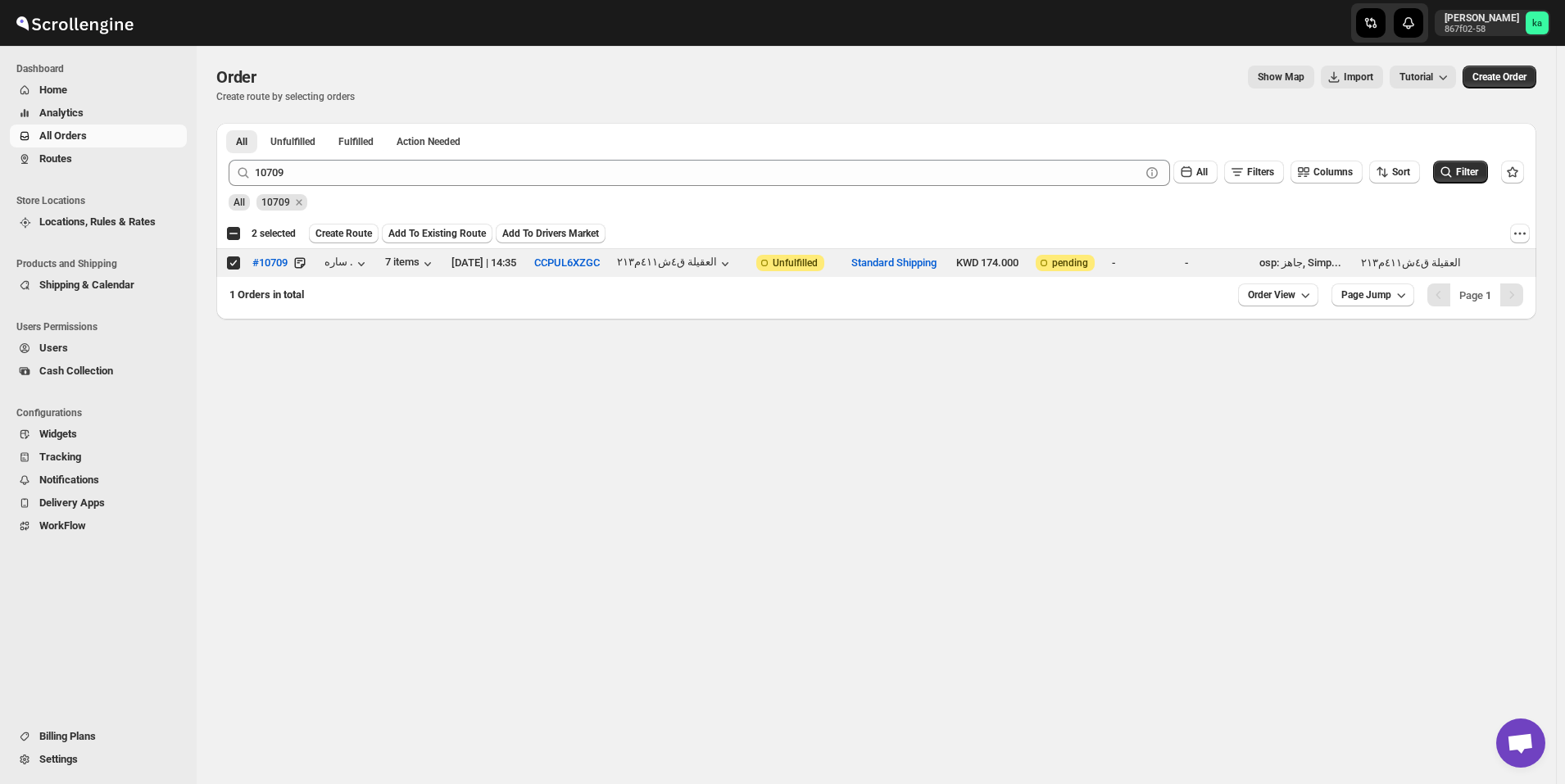
click at [548, 152] on div "10709 Clear All Filters Columns Sort Filter" at bounding box center [870, 166] width 1308 height 39
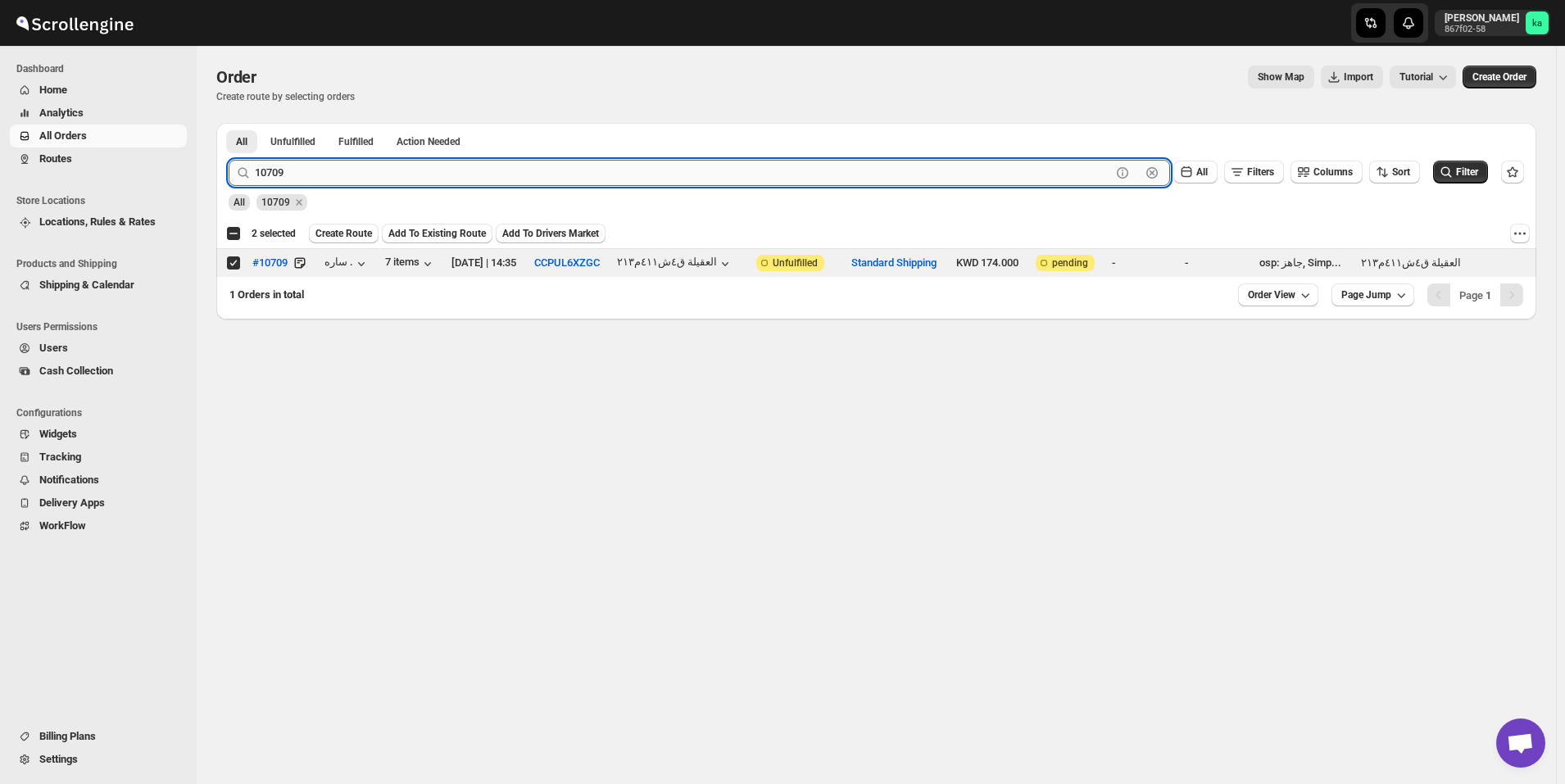
click at [552, 174] on input "10709" at bounding box center [683, 172] width 856 height 26
paste input "7"
type input "10707"
click at [229, 123] on button "Submit" at bounding box center [251, 132] width 47 height 17
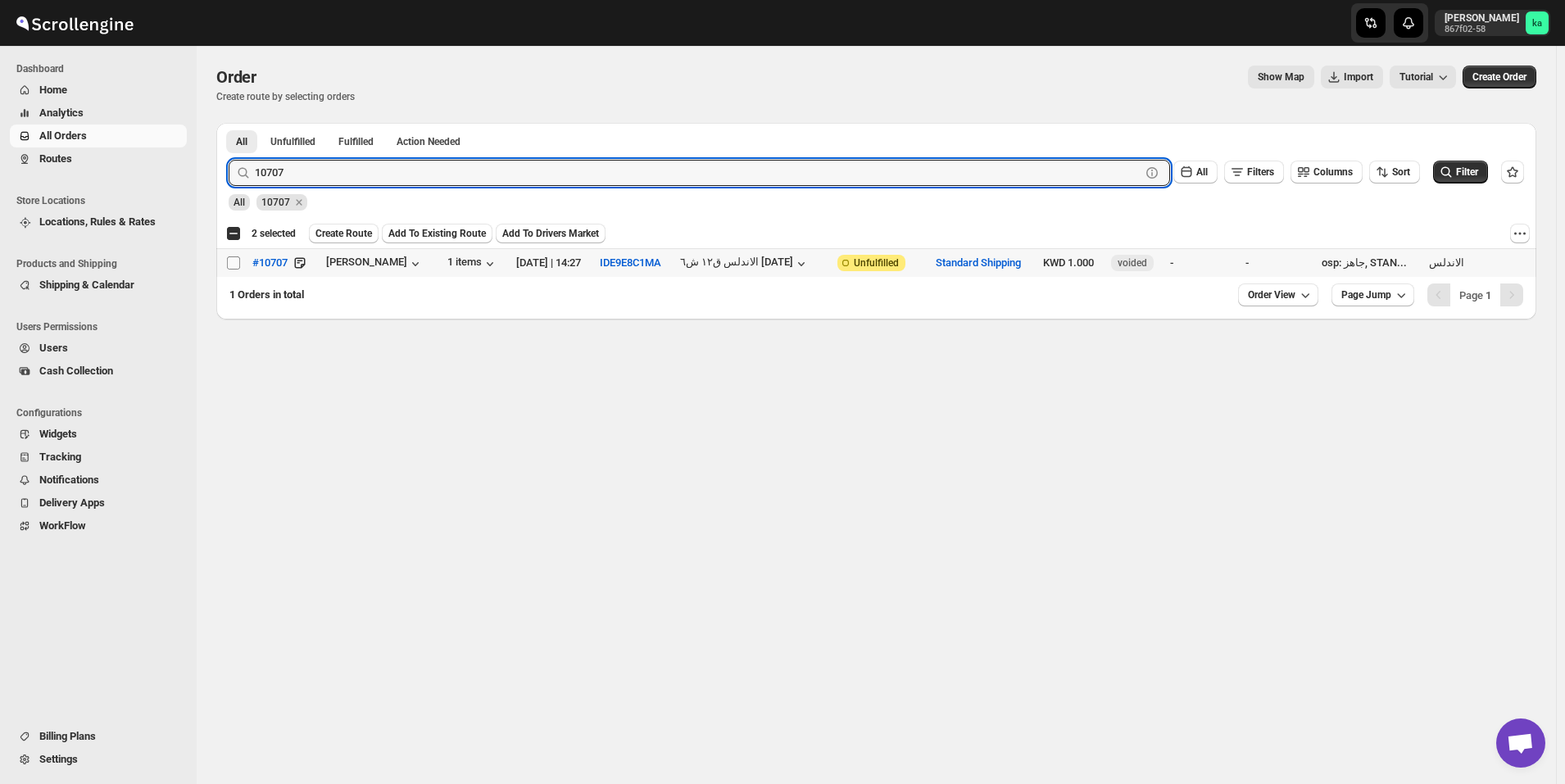
click at [232, 263] on input "Select order" at bounding box center [233, 262] width 13 height 13
checkbox input "true"
click at [563, 179] on input "10707" at bounding box center [683, 172] width 856 height 26
paste input "69"
type input "10769"
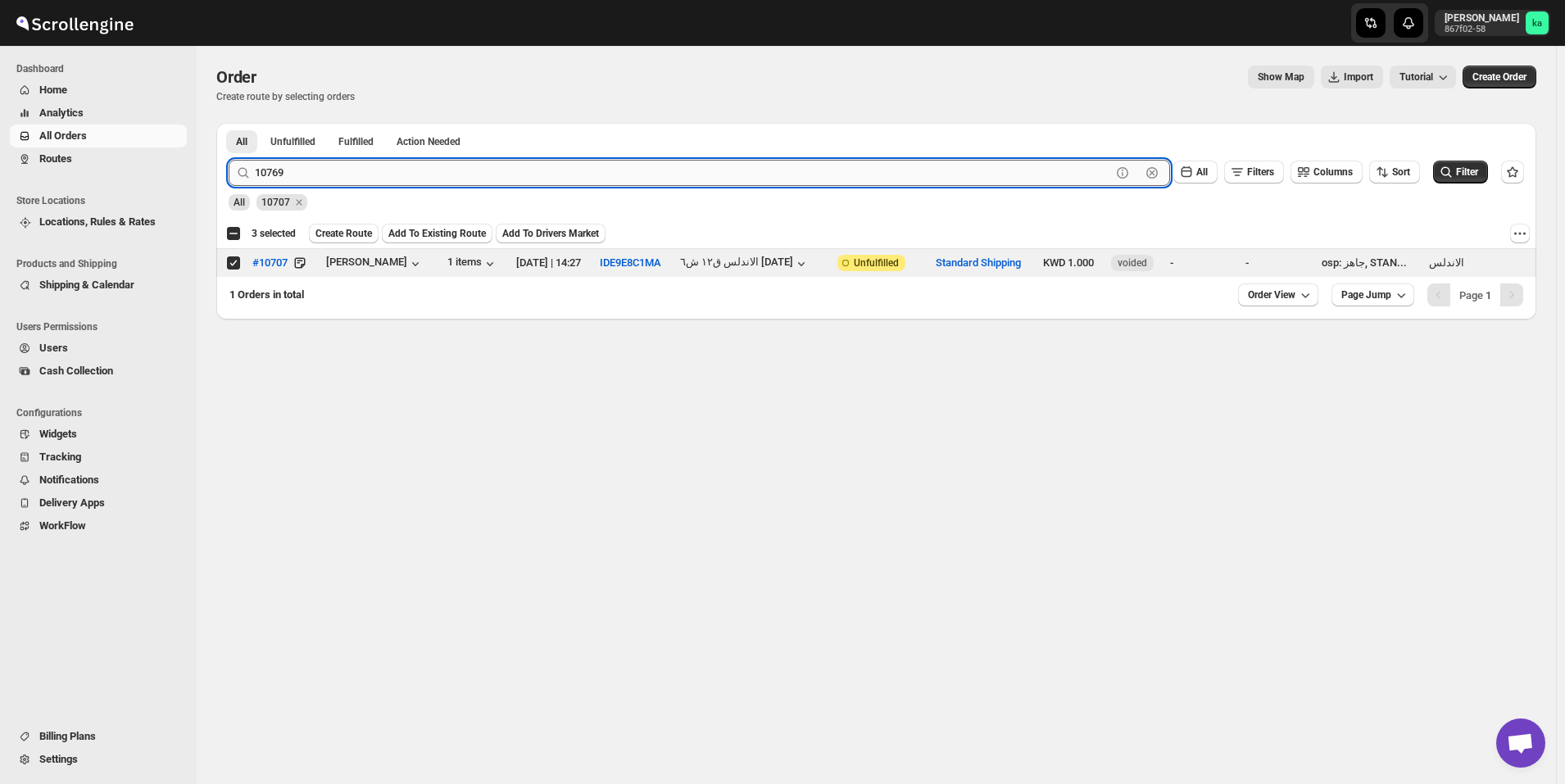
click at [229, 123] on button "Submit" at bounding box center [251, 132] width 47 height 17
click at [232, 269] on span at bounding box center [233, 262] width 14 height 14
click at [232, 269] on input "Select order" at bounding box center [233, 262] width 13 height 13
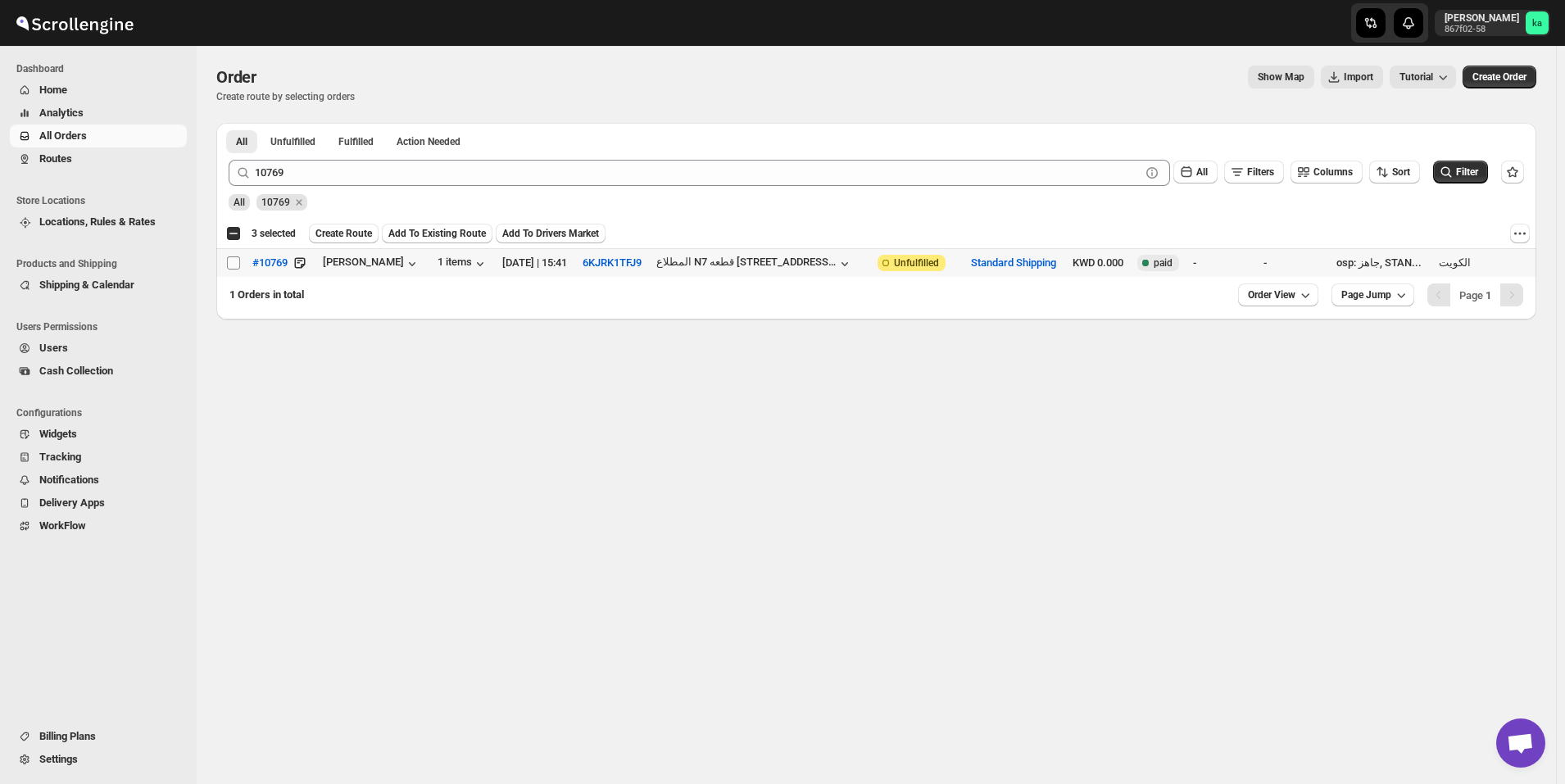
click at [235, 264] on input "Select order" at bounding box center [233, 262] width 13 height 13
checkbox input "true"
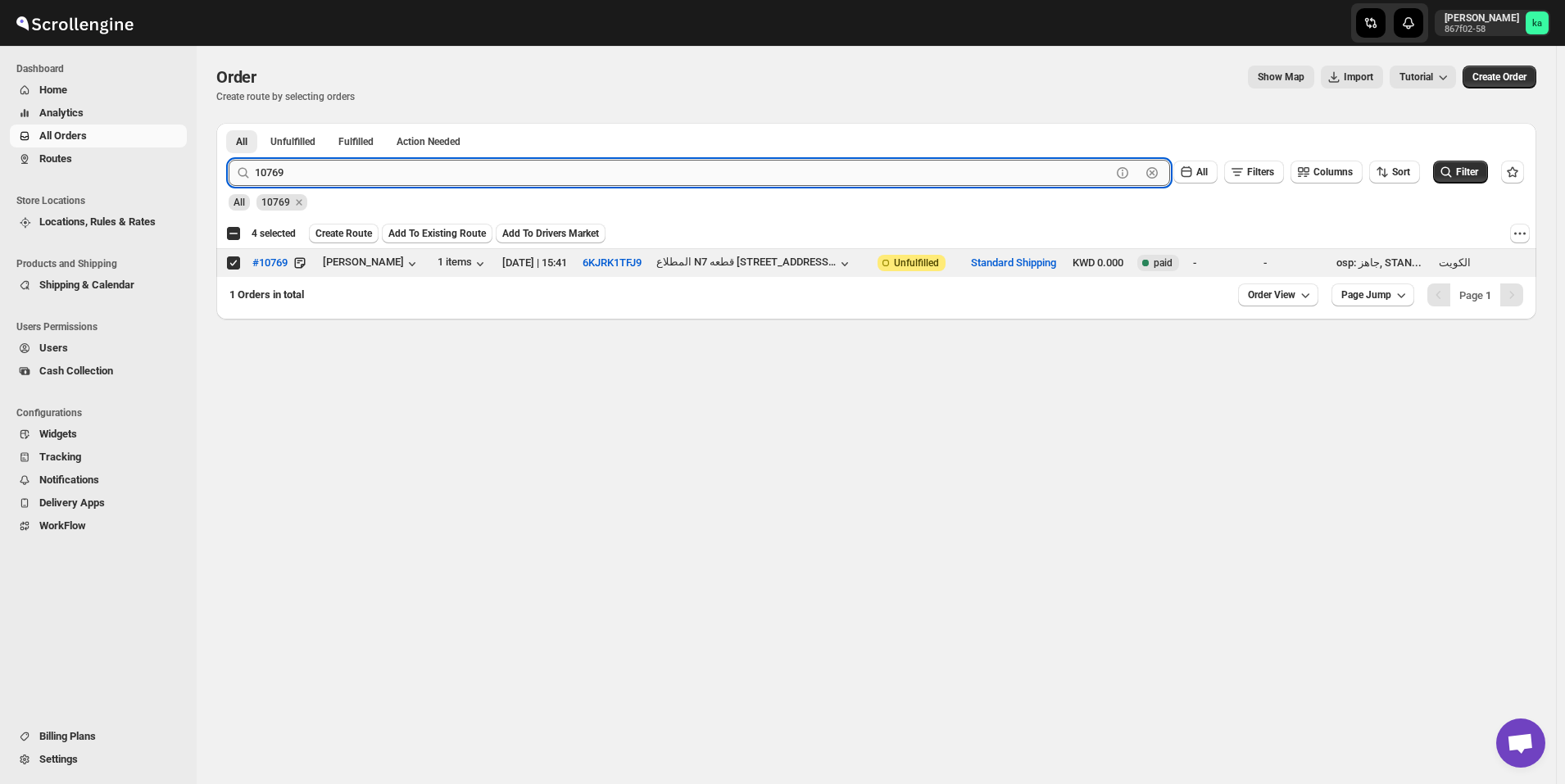
click at [500, 172] on input "10769" at bounding box center [683, 172] width 856 height 26
paste input "15"
type input "10715"
click at [229, 123] on button "Submit" at bounding box center [251, 132] width 47 height 17
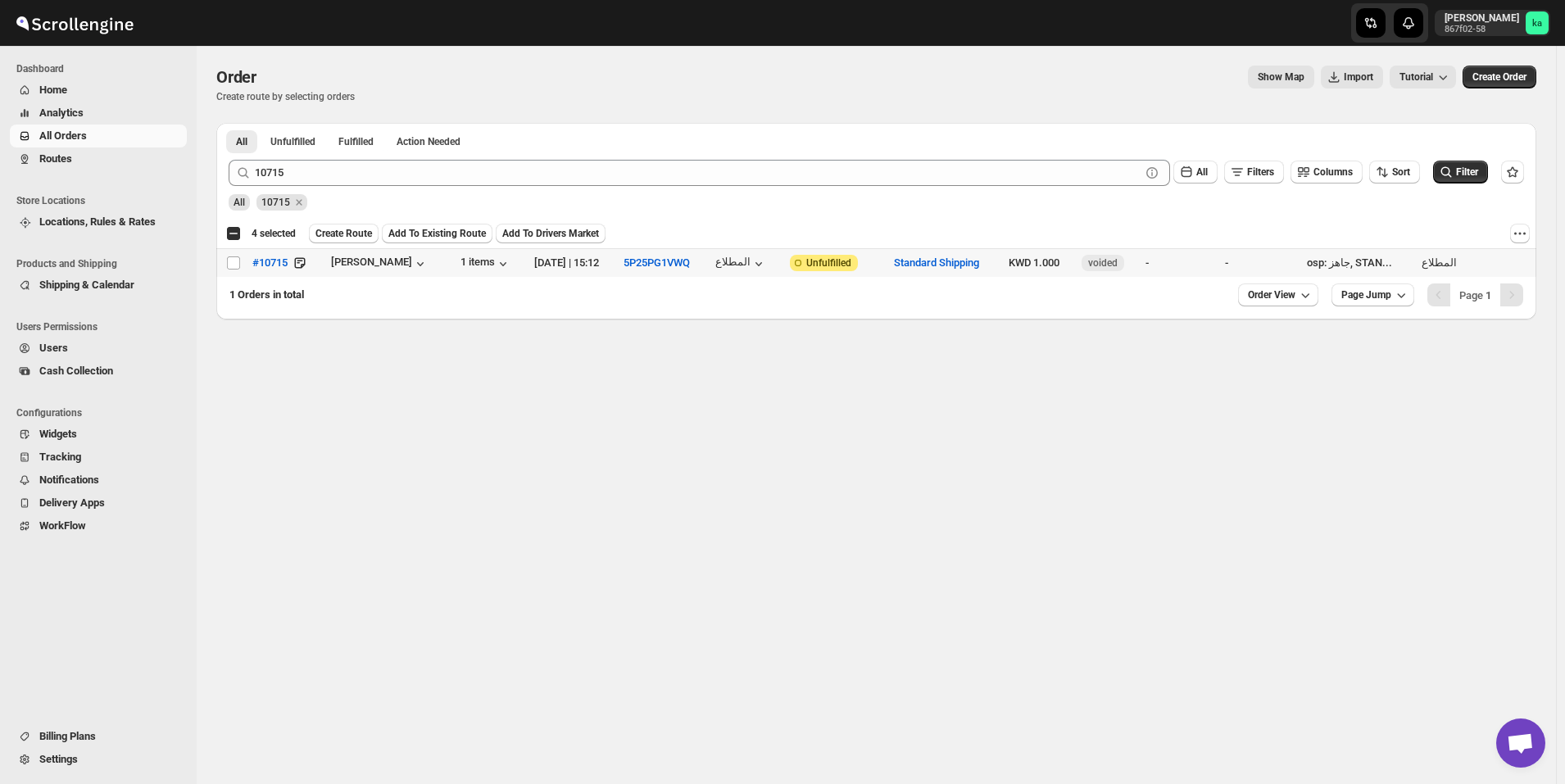
click at [224, 265] on td "Select order" at bounding box center [232, 263] width 31 height 29
checkbox input "true"
click at [343, 234] on span "Create Route" at bounding box center [343, 233] width 57 height 13
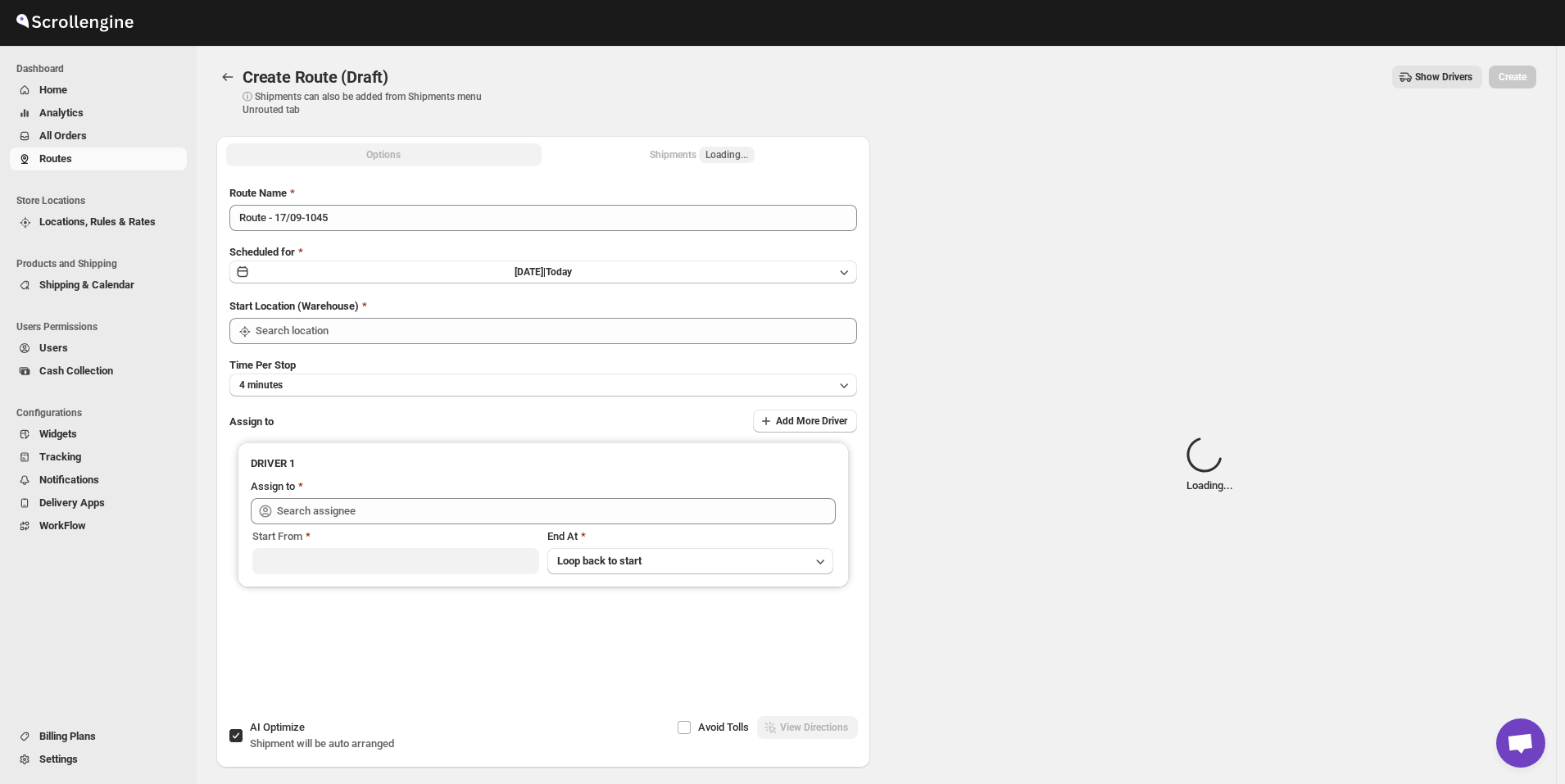
type input "Kuwait City"
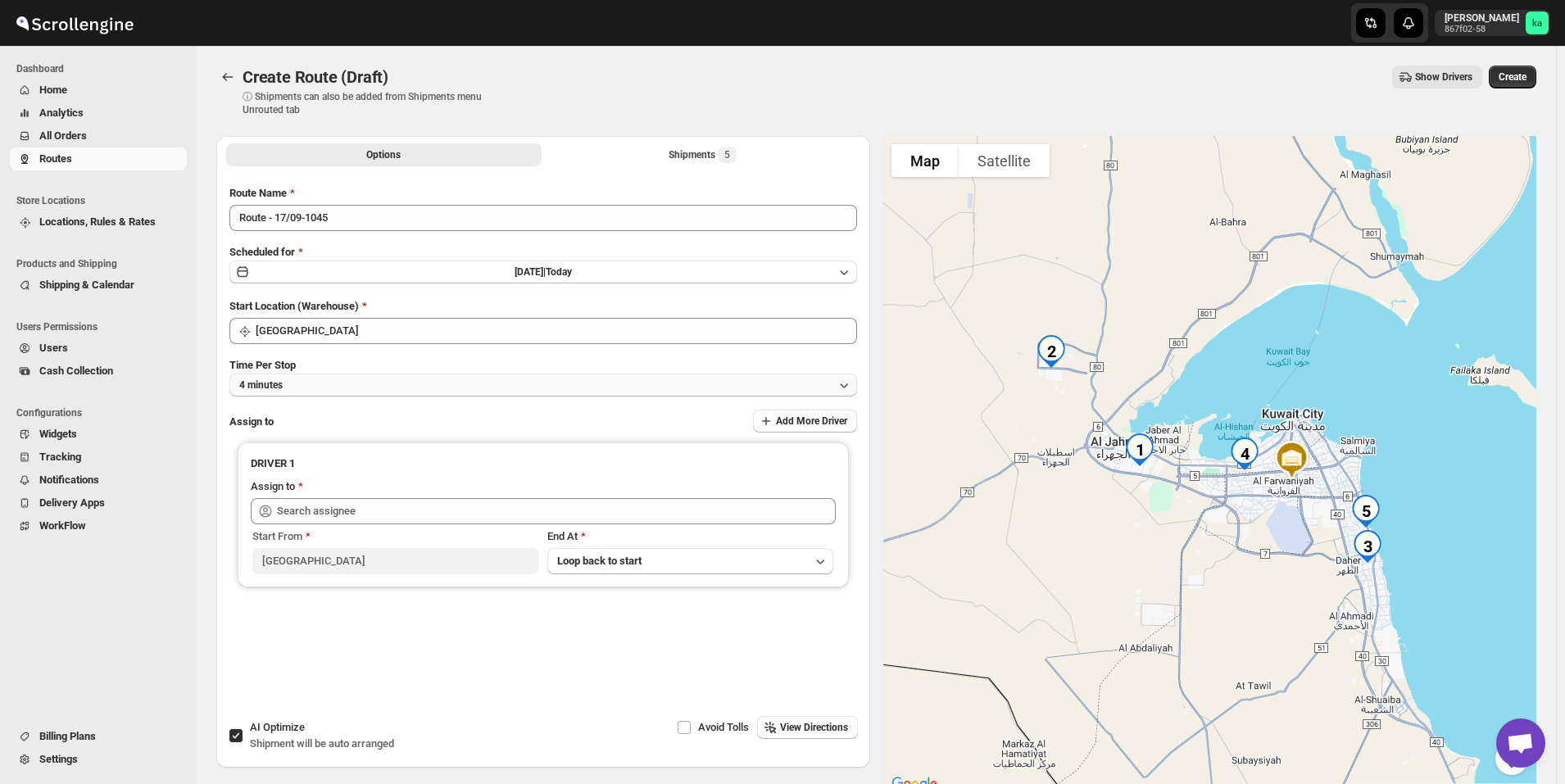
click at [344, 381] on button "4 minutes" at bounding box center [543, 385] width 628 height 23
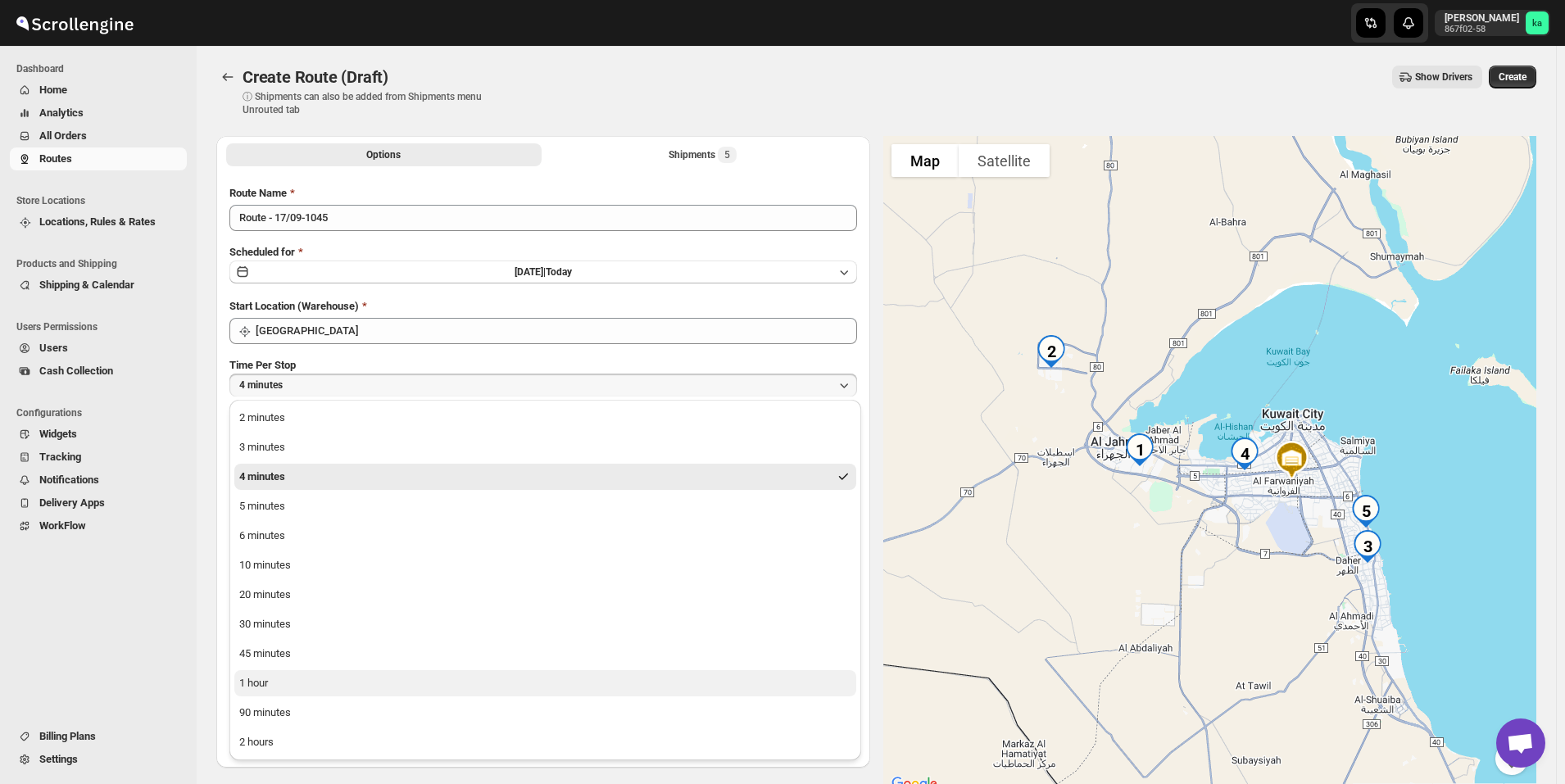
click at [287, 683] on button "1 hour" at bounding box center [545, 683] width 622 height 26
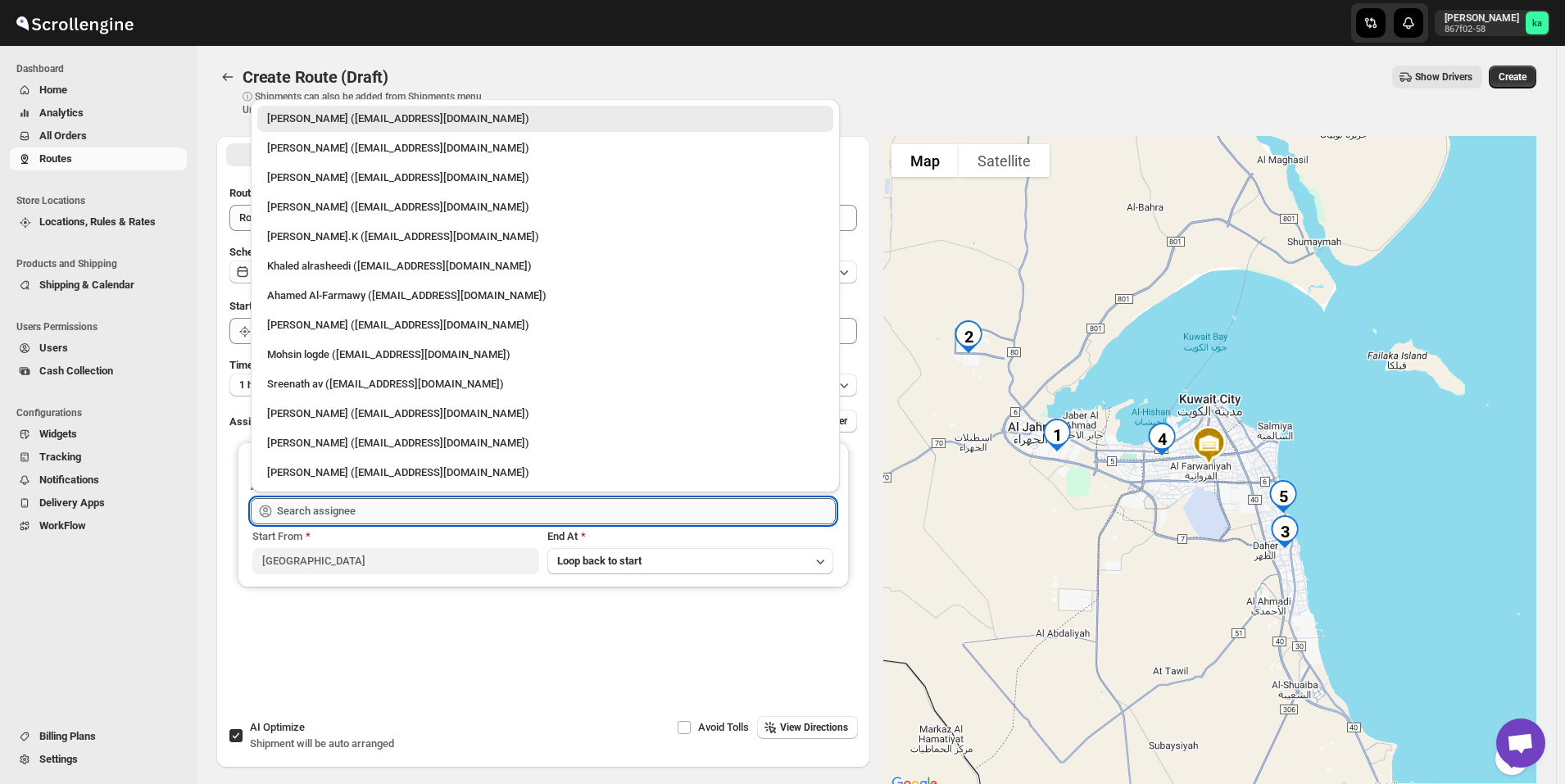
click at [340, 510] on input "text" at bounding box center [557, 510] width 559 height 26
click at [322, 415] on div "Mohammad chand (mohdqabid@gmail.com)" at bounding box center [545, 413] width 557 height 16
type input "Mohammad chand (mohdqabid@gmail.com)"
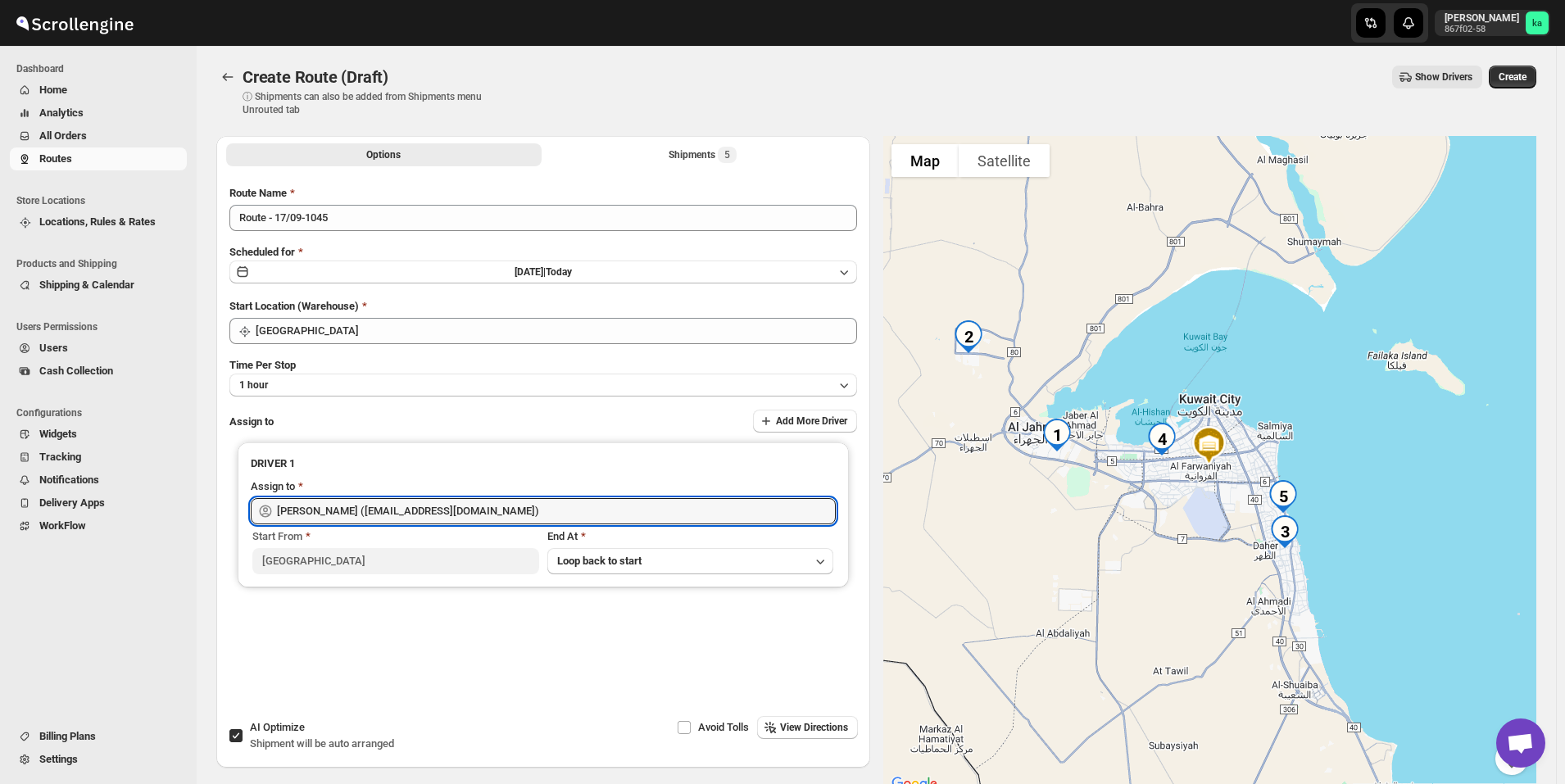
click at [1523, 78] on span "Create" at bounding box center [1512, 76] width 28 height 13
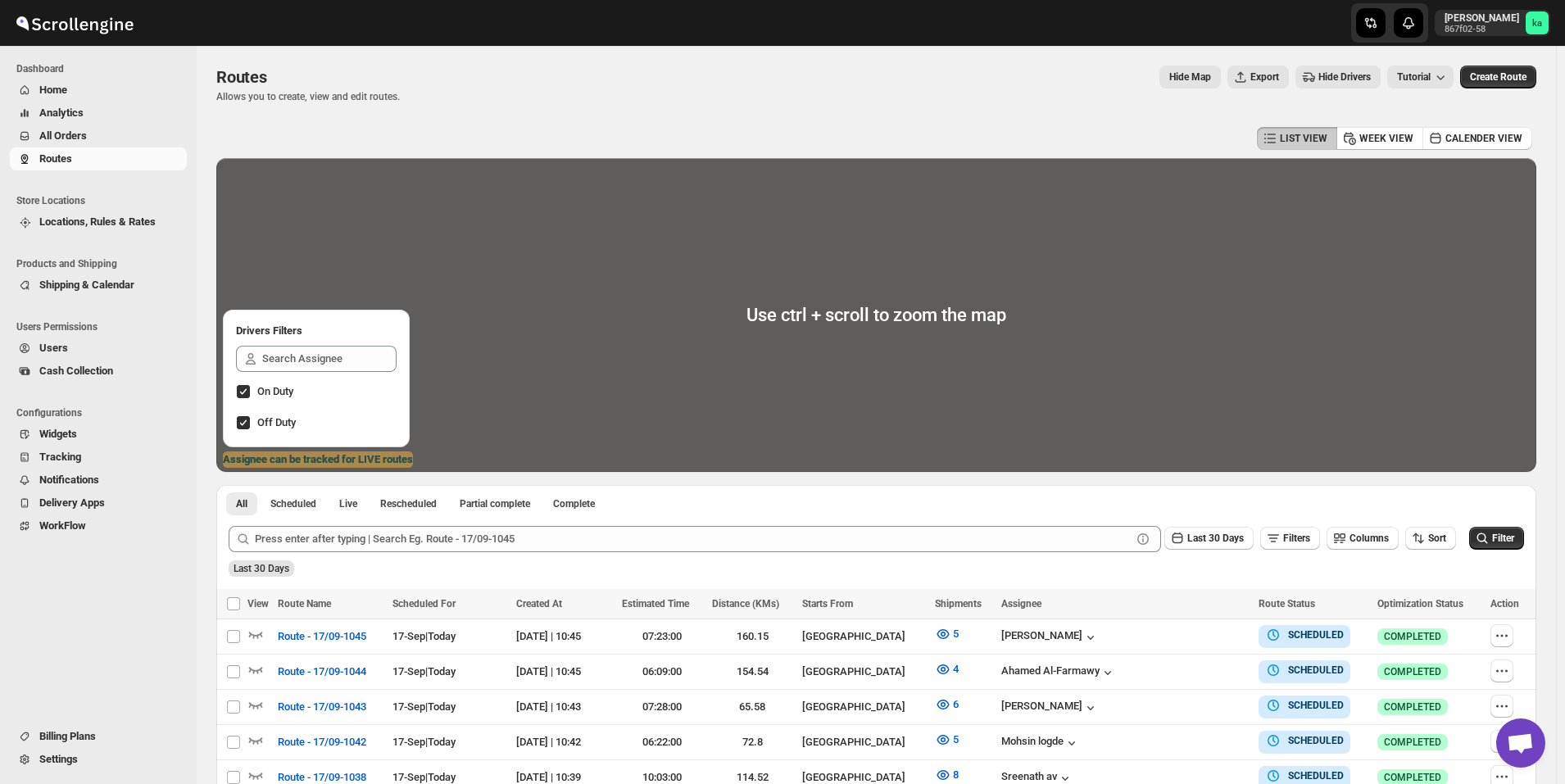
scroll to position [245, 0]
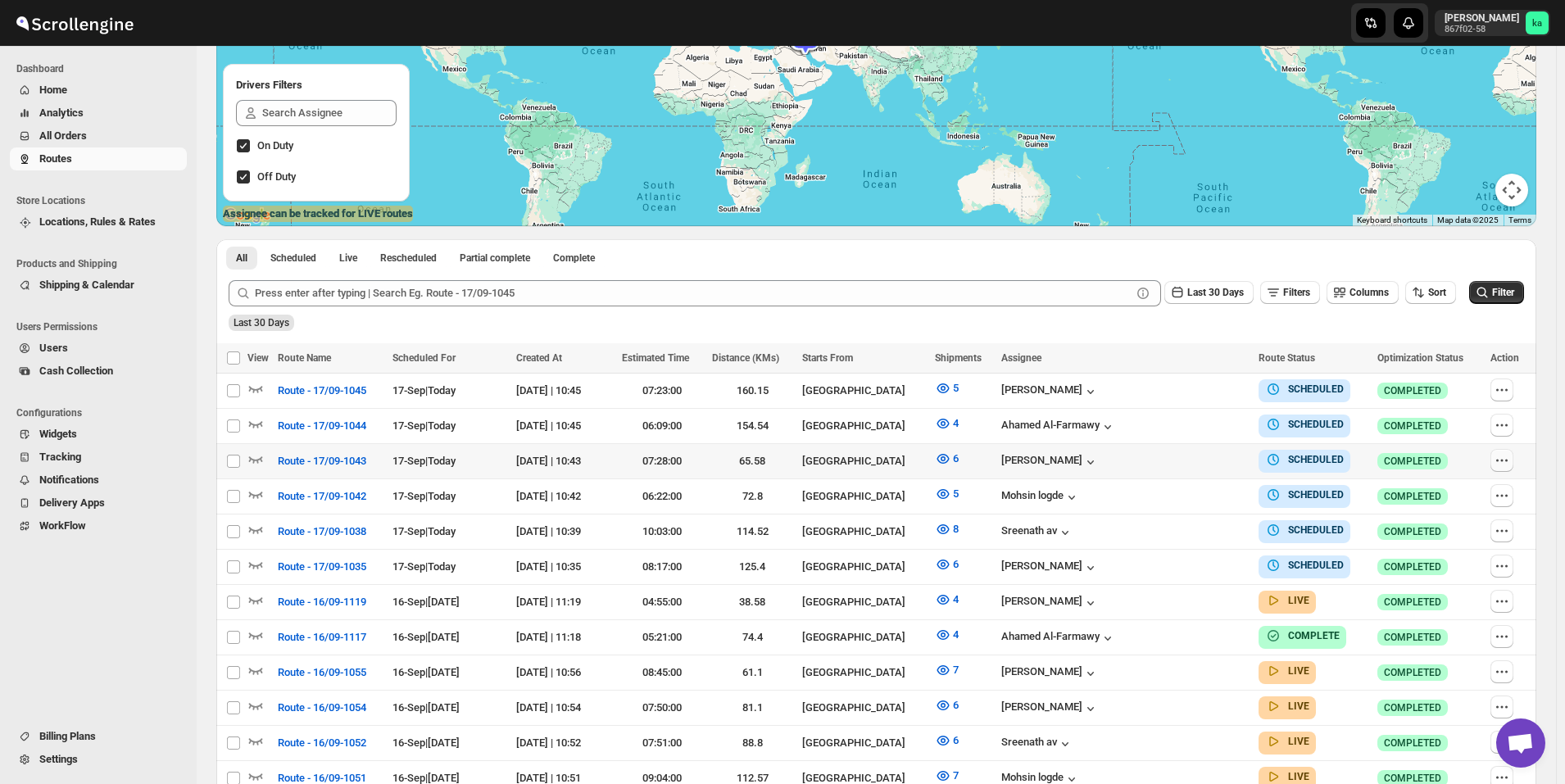
click at [1503, 460] on icon "button" at bounding box center [1501, 460] width 3 height 3
checkbox input "true"
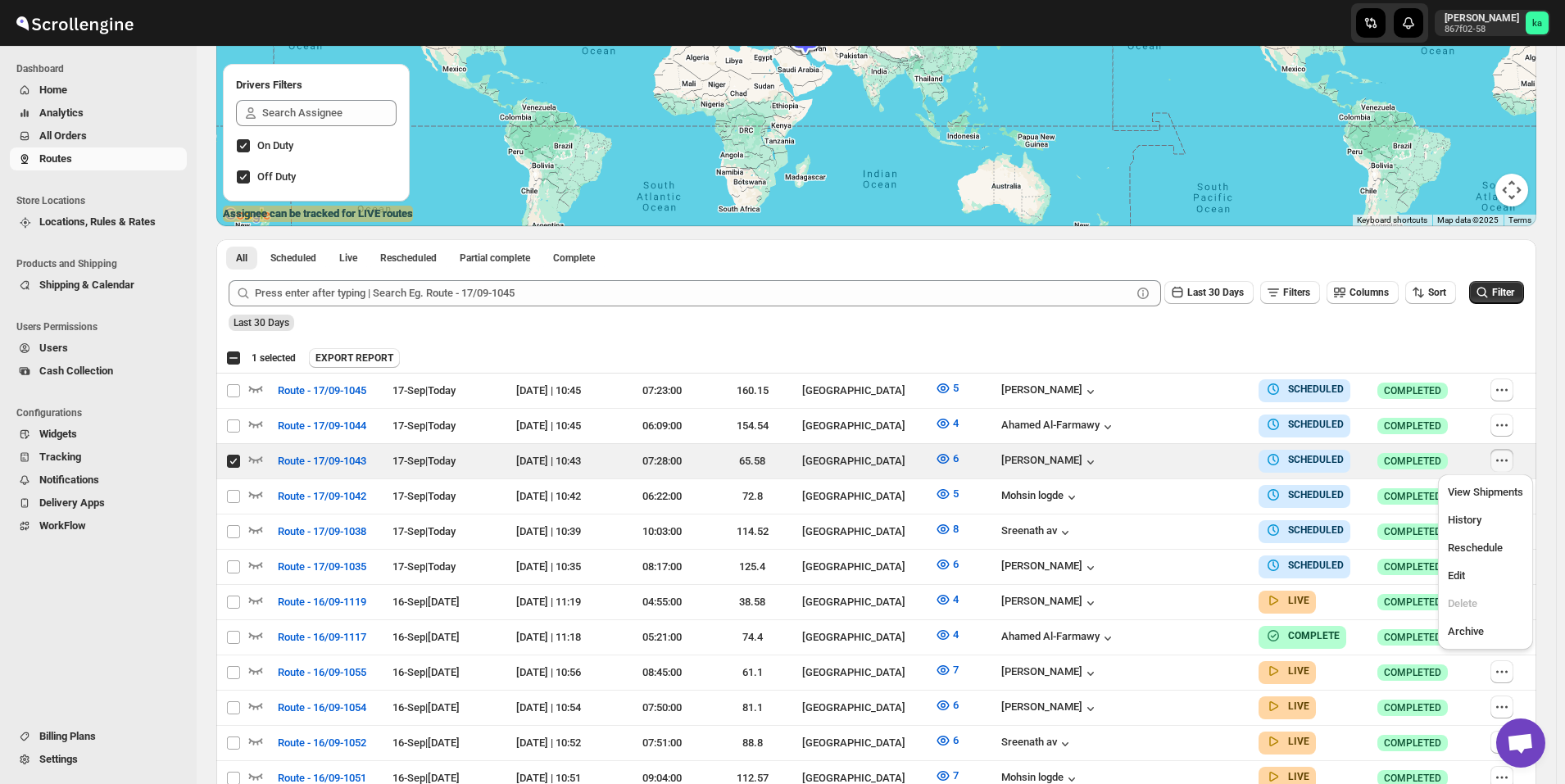
click at [1204, 349] on div "EXPORT REPORT" at bounding box center [919, 358] width 1221 height 20
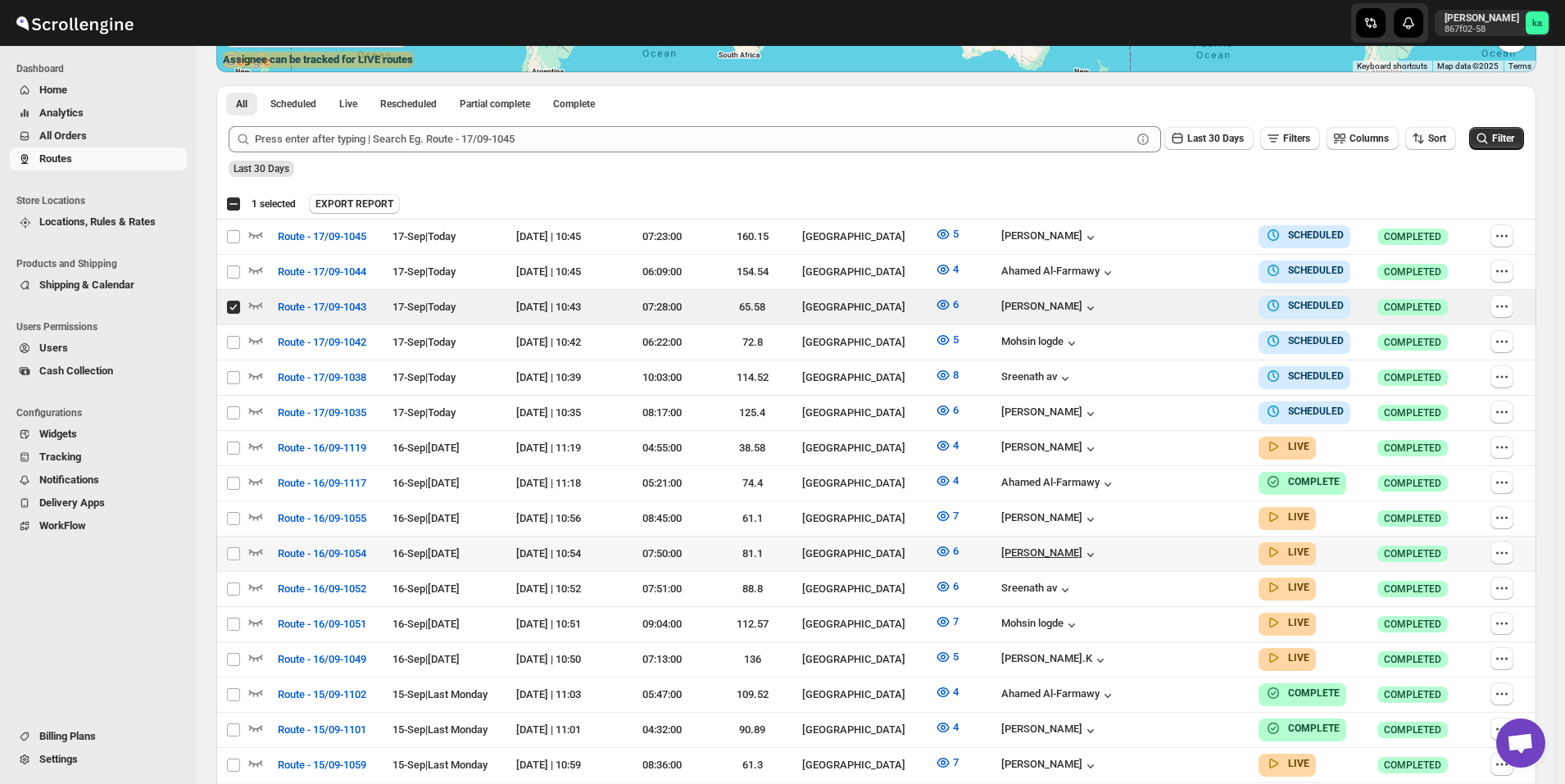
scroll to position [409, 0]
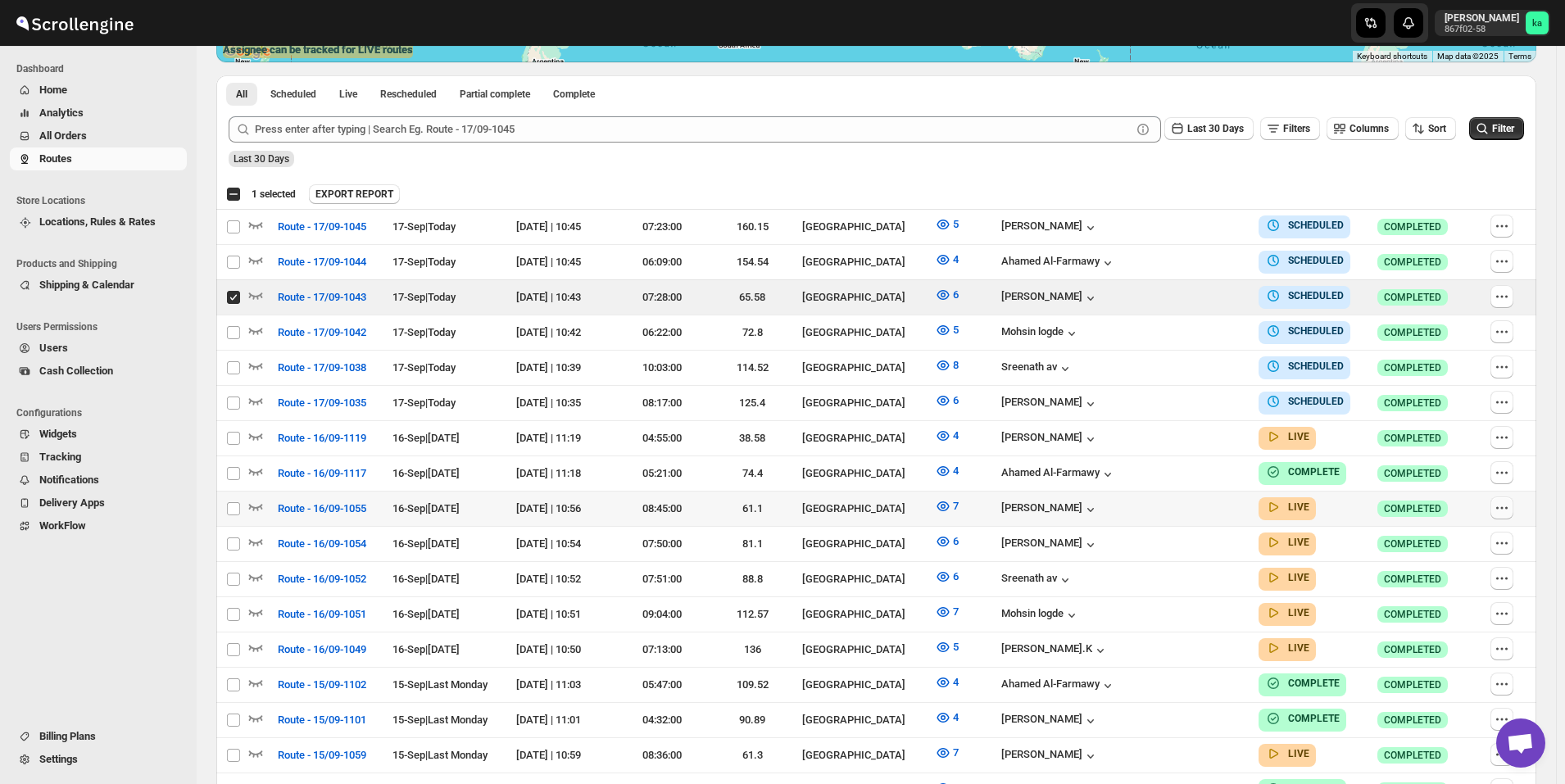
click at [1509, 504] on icon "button" at bounding box center [1501, 507] width 16 height 16
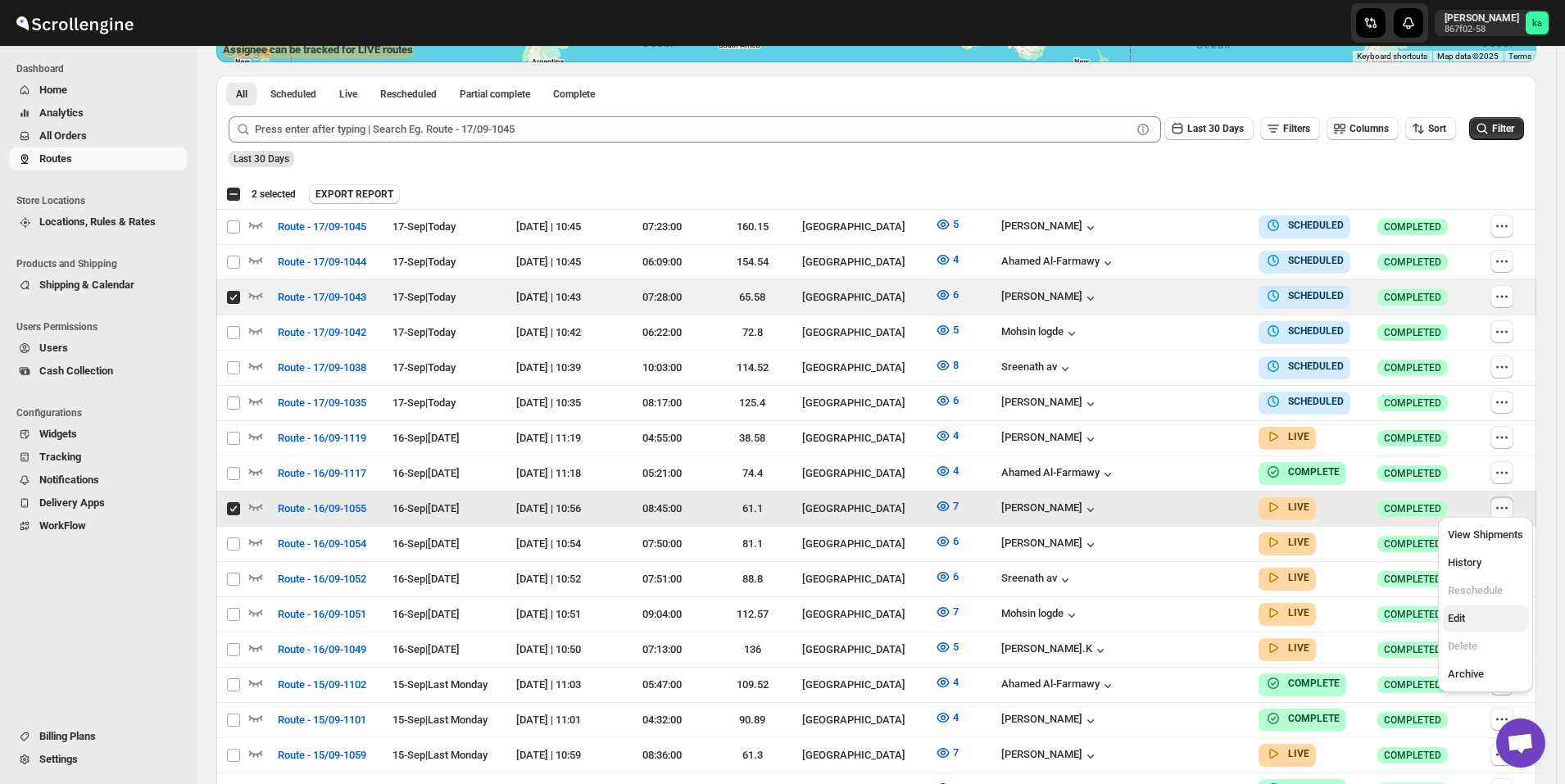
click at [1467, 623] on span "Edit" at bounding box center [1485, 618] width 76 height 16
checkbox input "false"
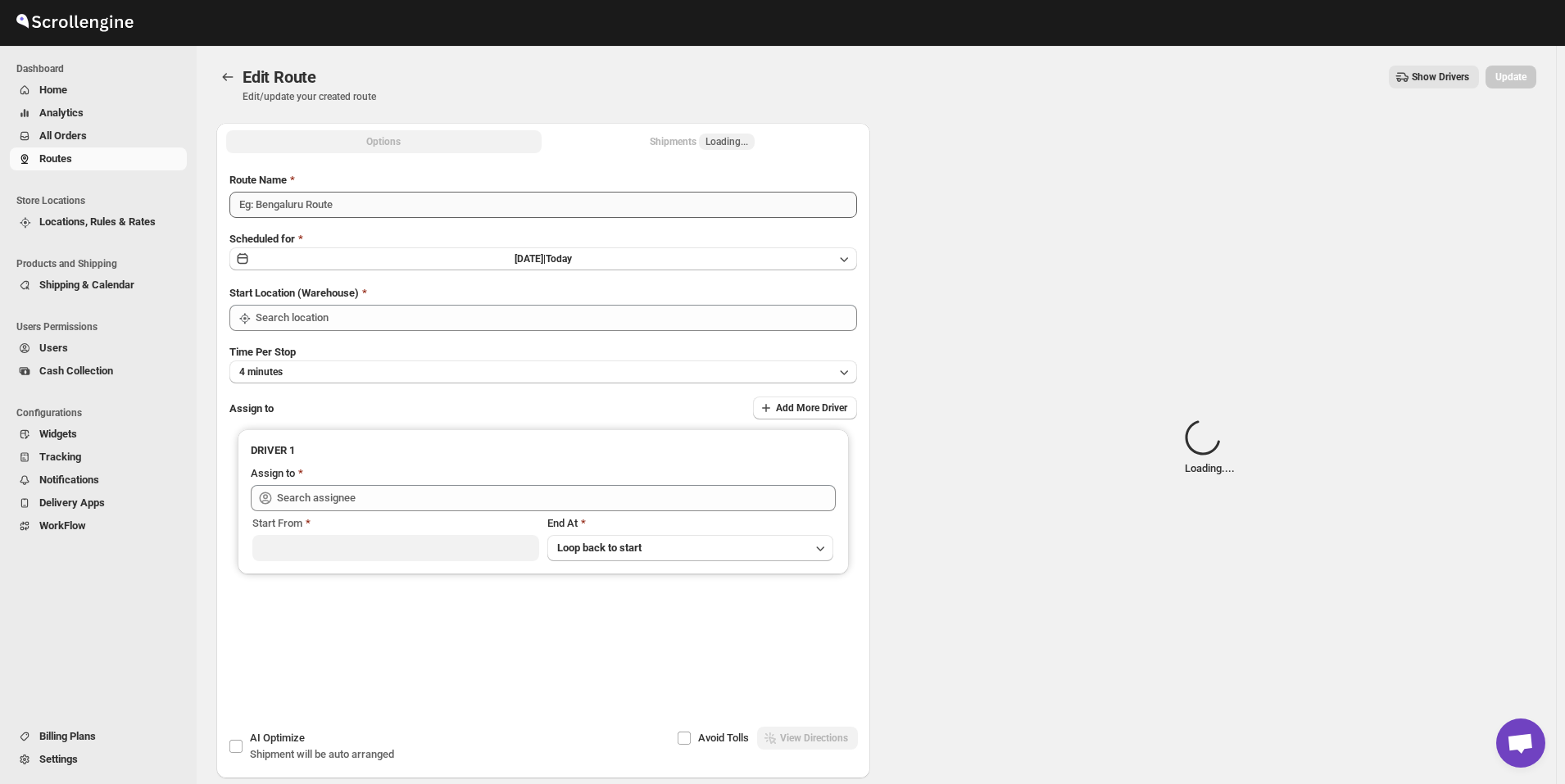
type input "Route - 16/09-1055"
type input "Kuwait City"
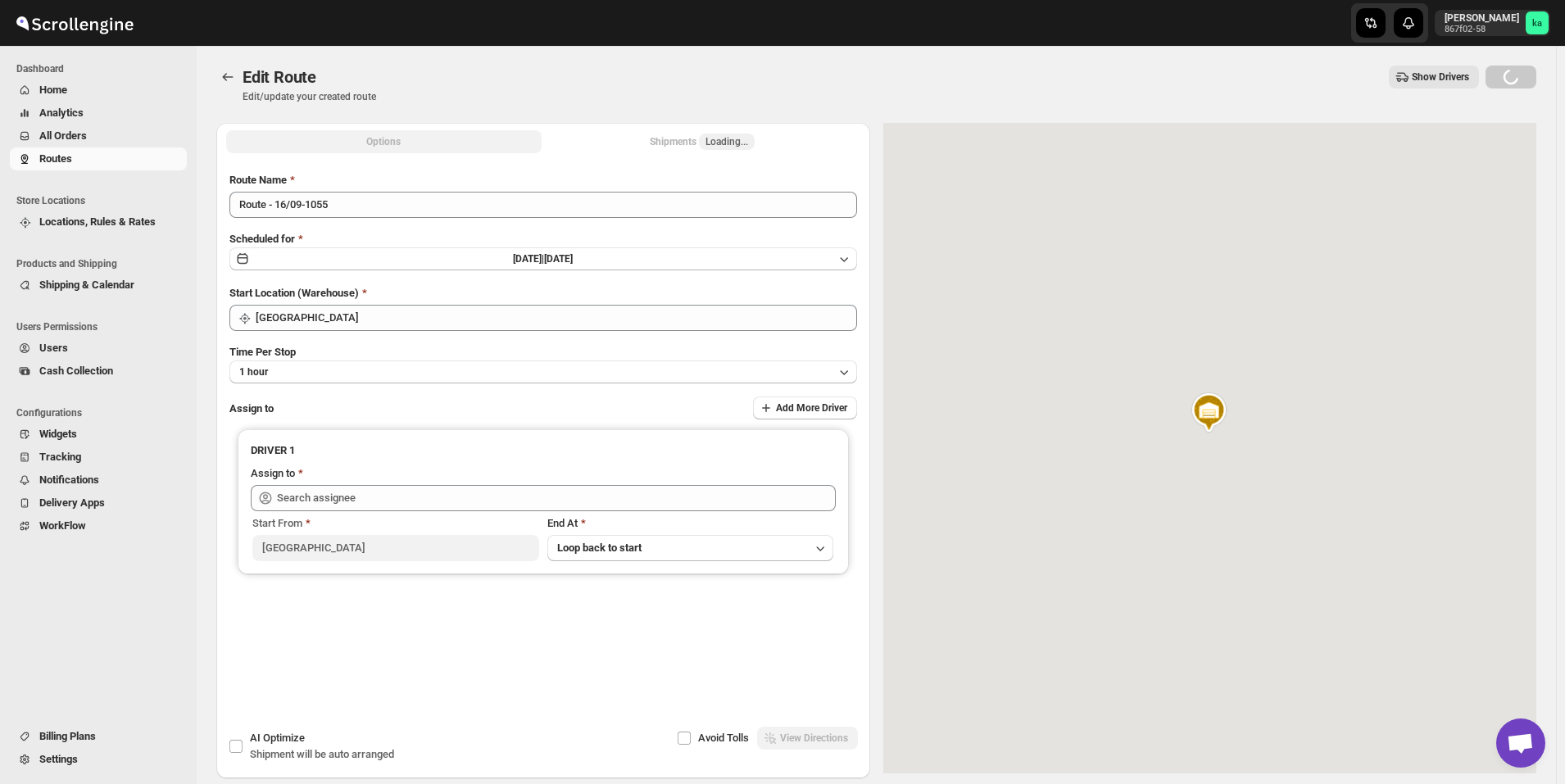
type input "Mohameed Ismayil (ismayil22110@gmail.com)"
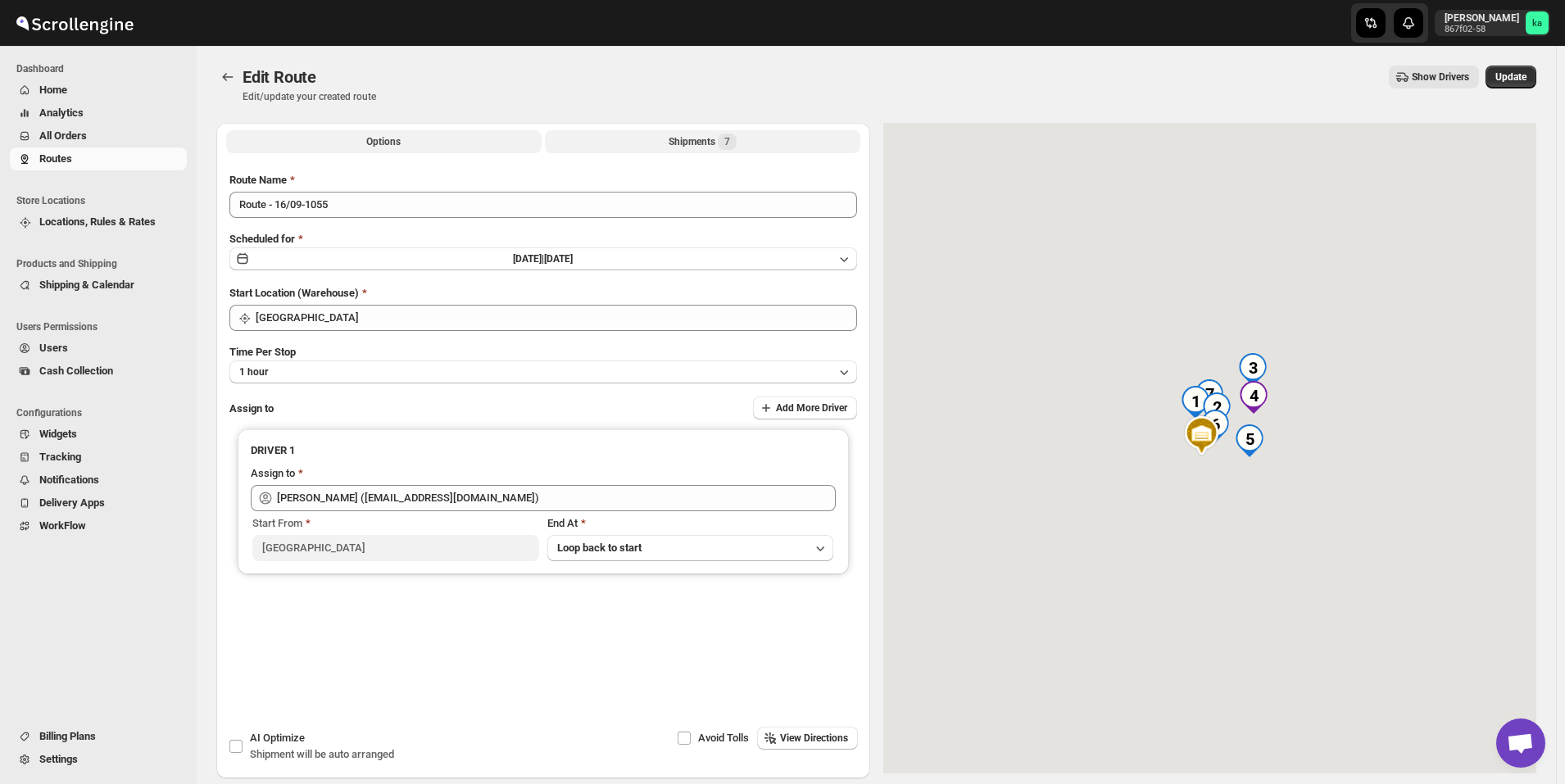
click at [689, 138] on div "Shipments 7" at bounding box center [703, 141] width 68 height 16
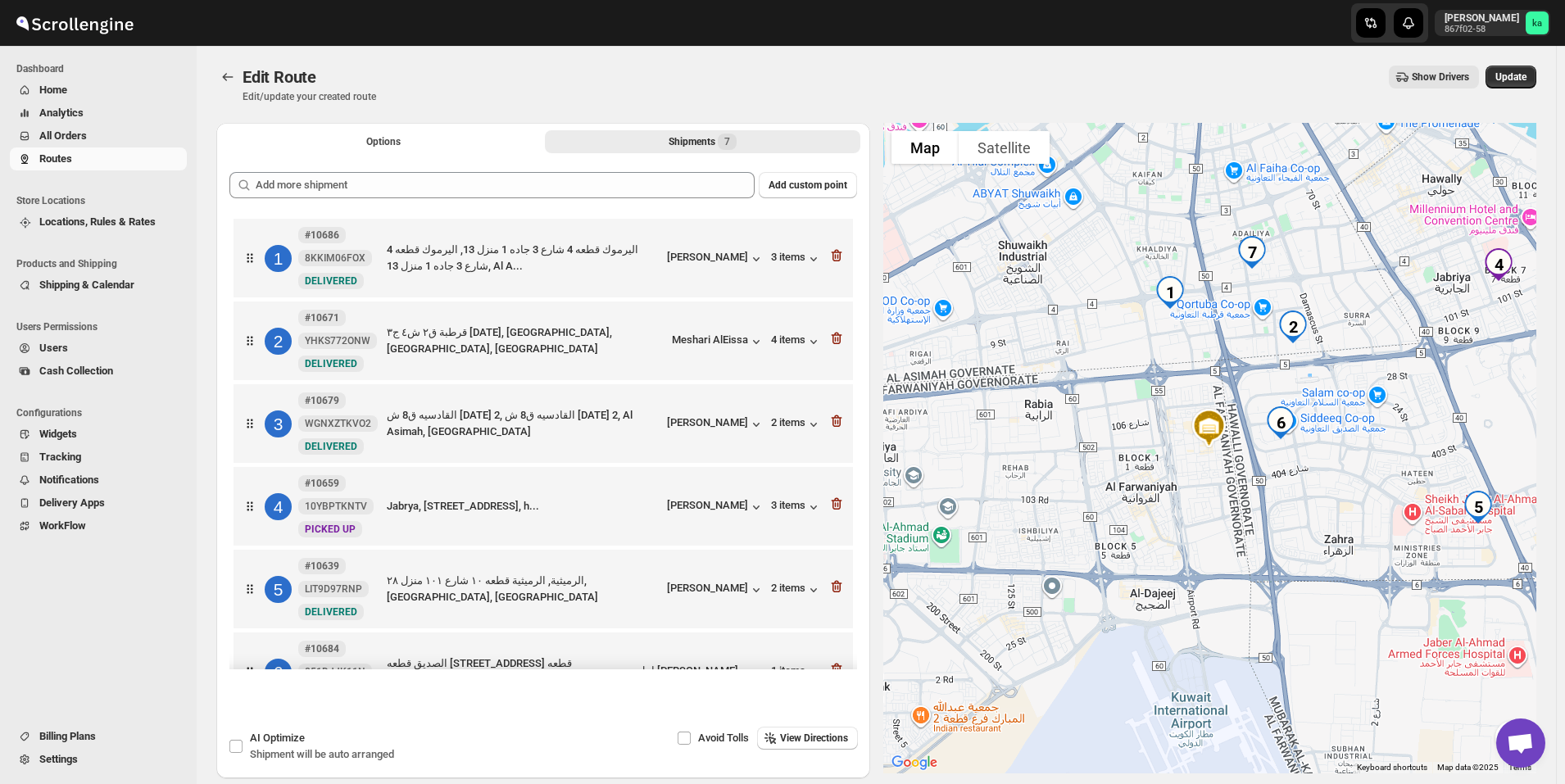
click at [69, 137] on span "All Orders" at bounding box center [63, 135] width 48 height 12
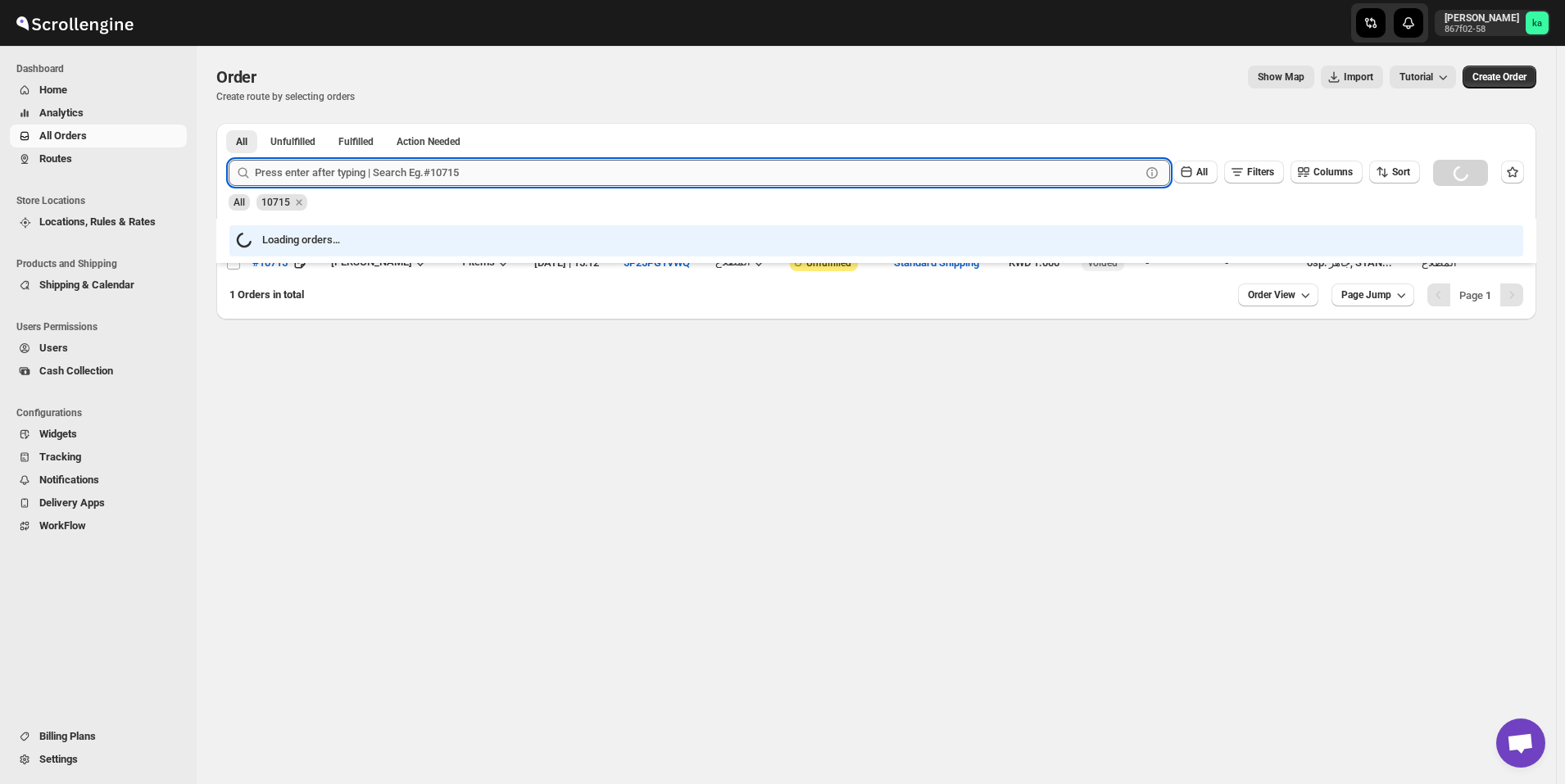
click at [536, 172] on input "text" at bounding box center [698, 172] width 886 height 26
paste input "10693"
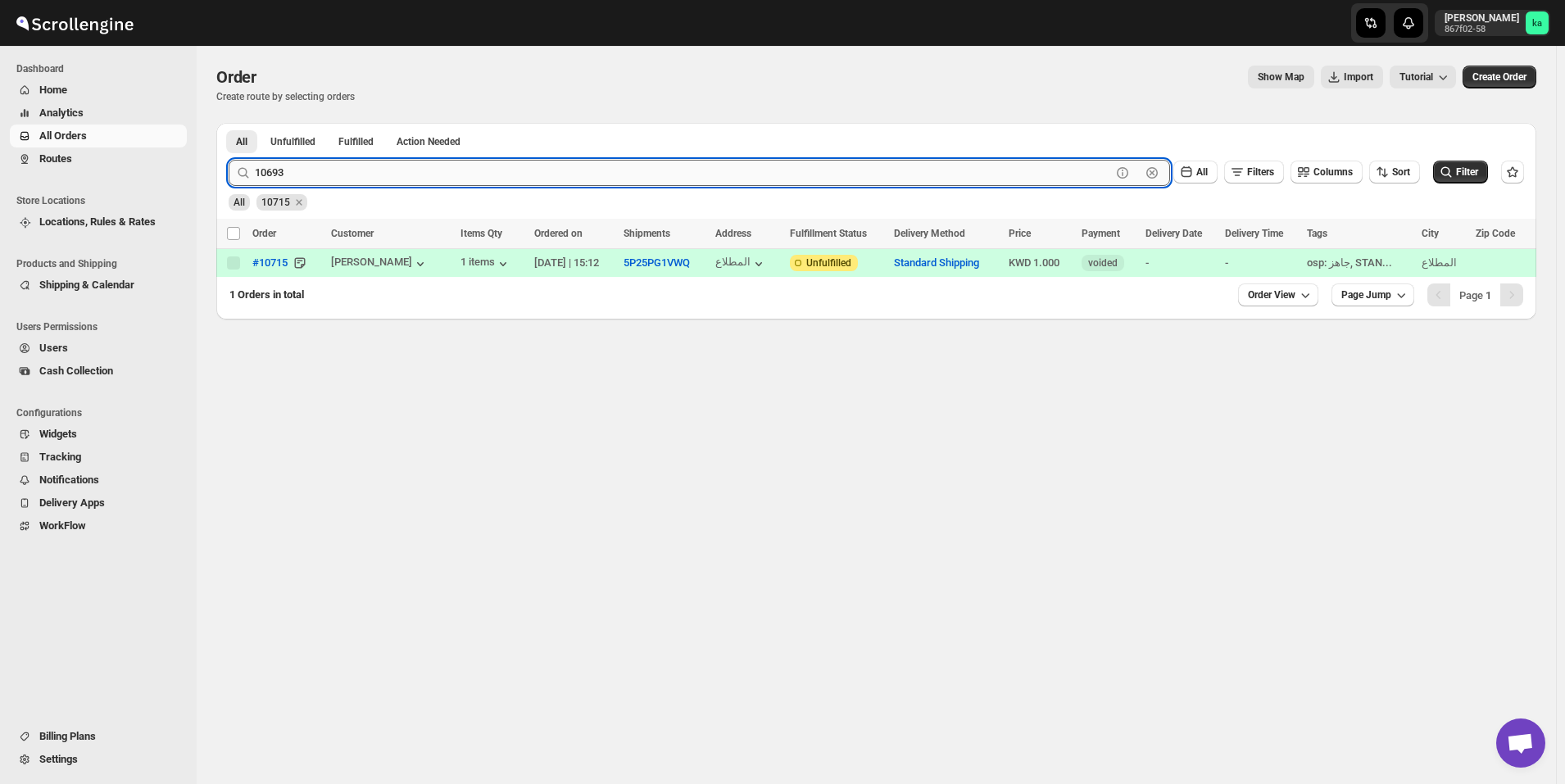
type input "10693"
click at [229, 123] on button "Submit" at bounding box center [251, 132] width 47 height 17
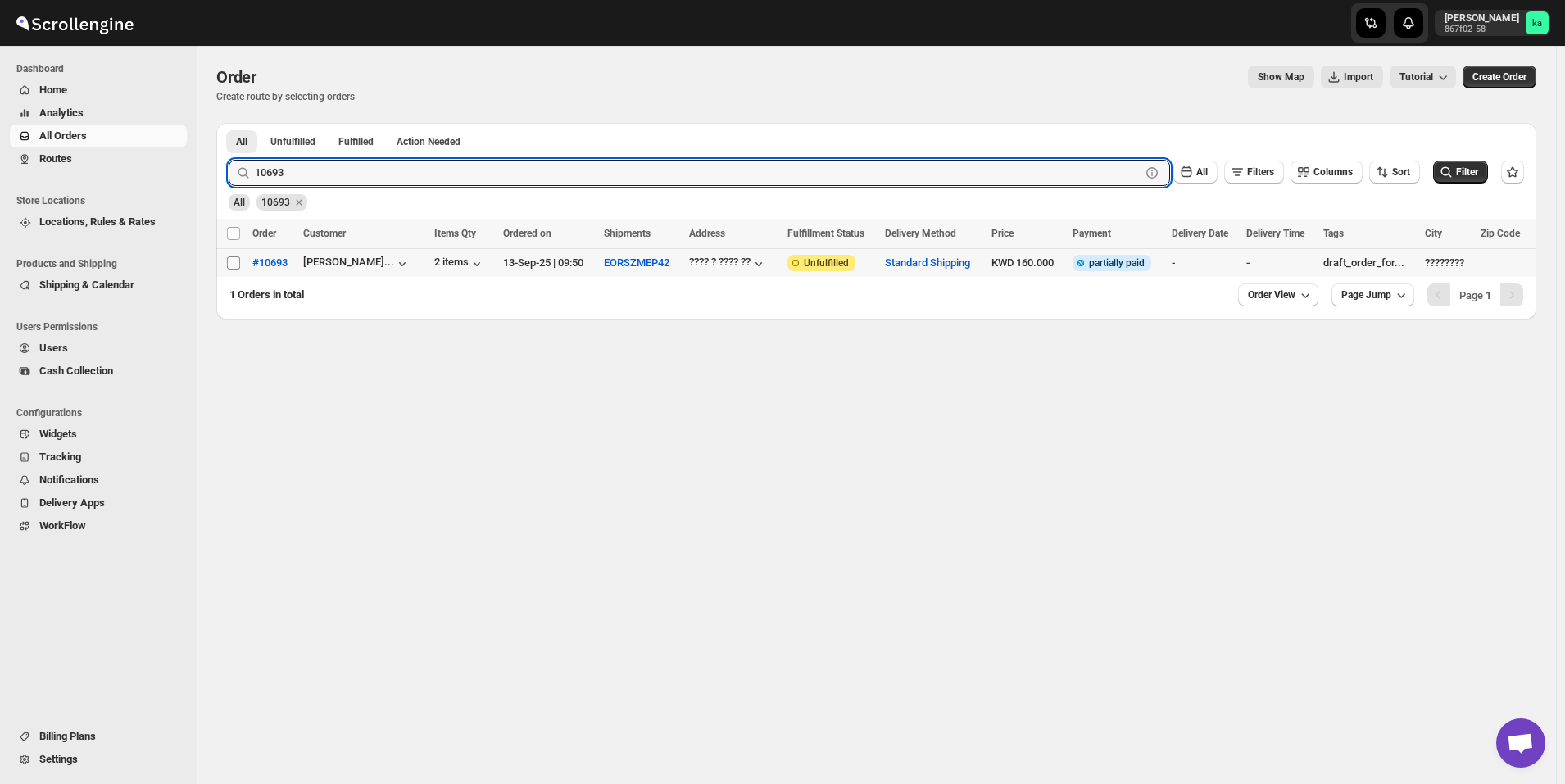
click at [230, 264] on input "Select order" at bounding box center [233, 262] width 13 height 13
checkbox input "true"
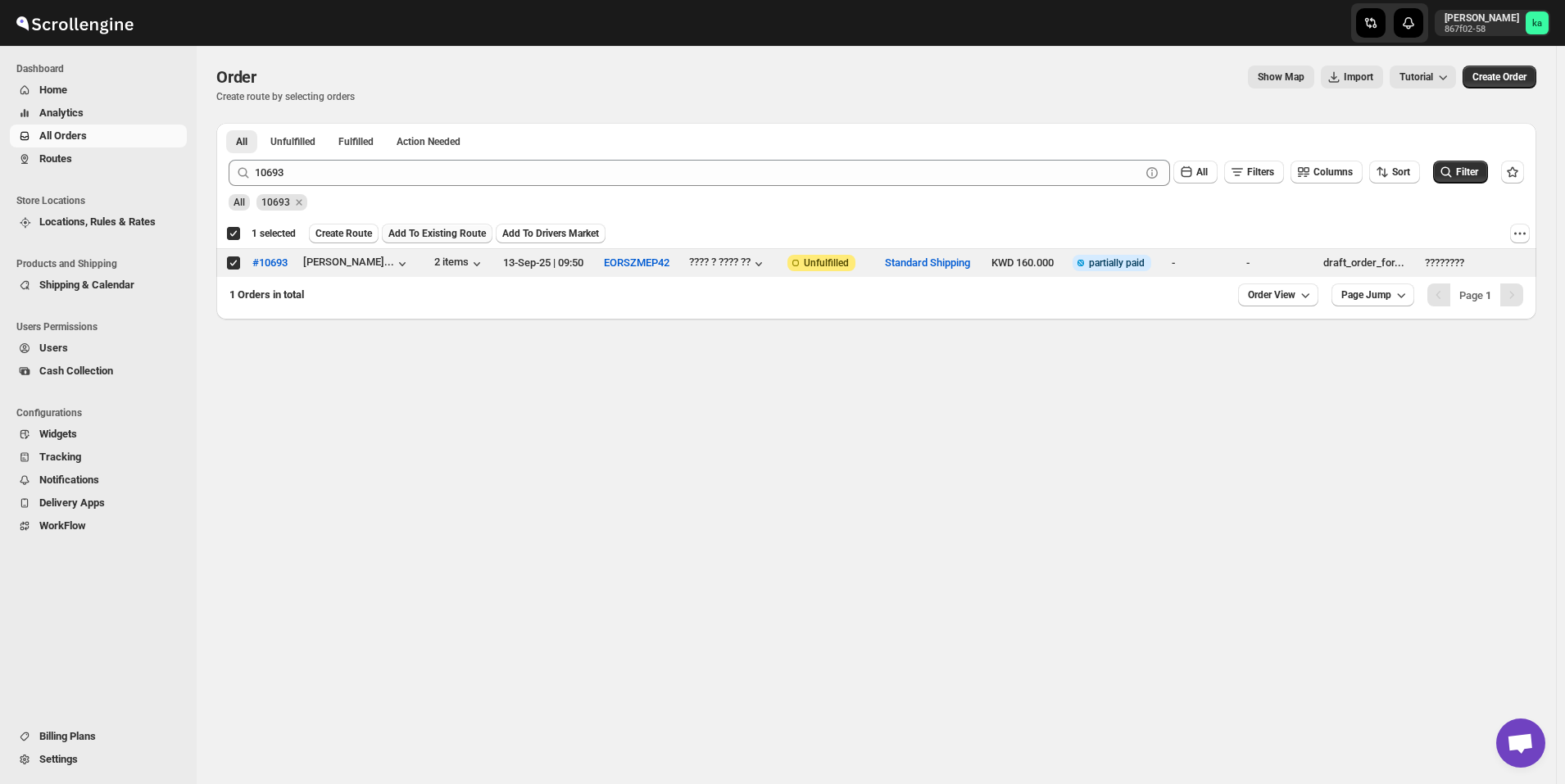
click at [442, 234] on span "Add To Existing Route" at bounding box center [437, 233] width 98 height 13
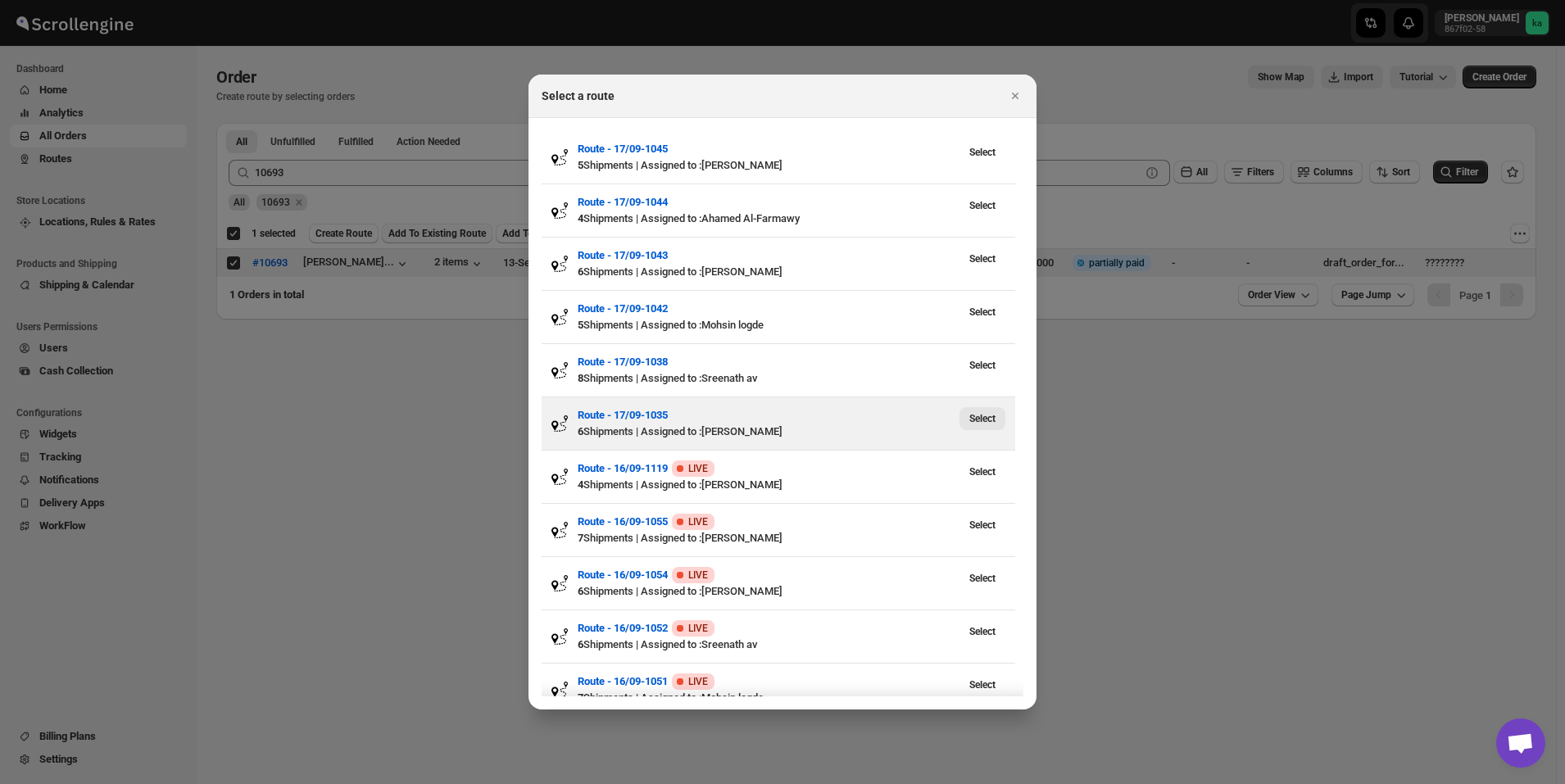
click at [987, 426] on span "Select" at bounding box center [982, 418] width 26 height 13
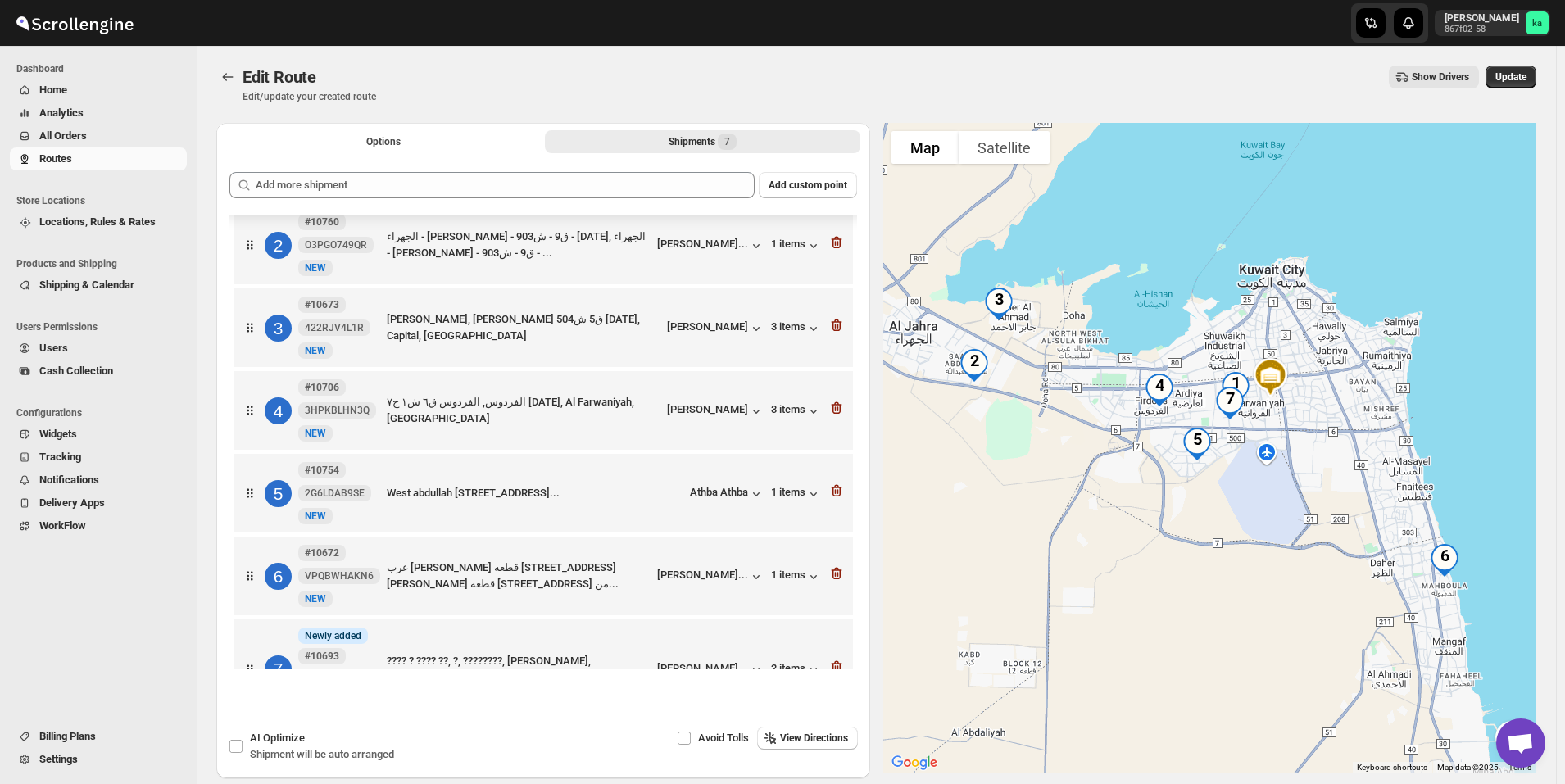
scroll to position [153, 0]
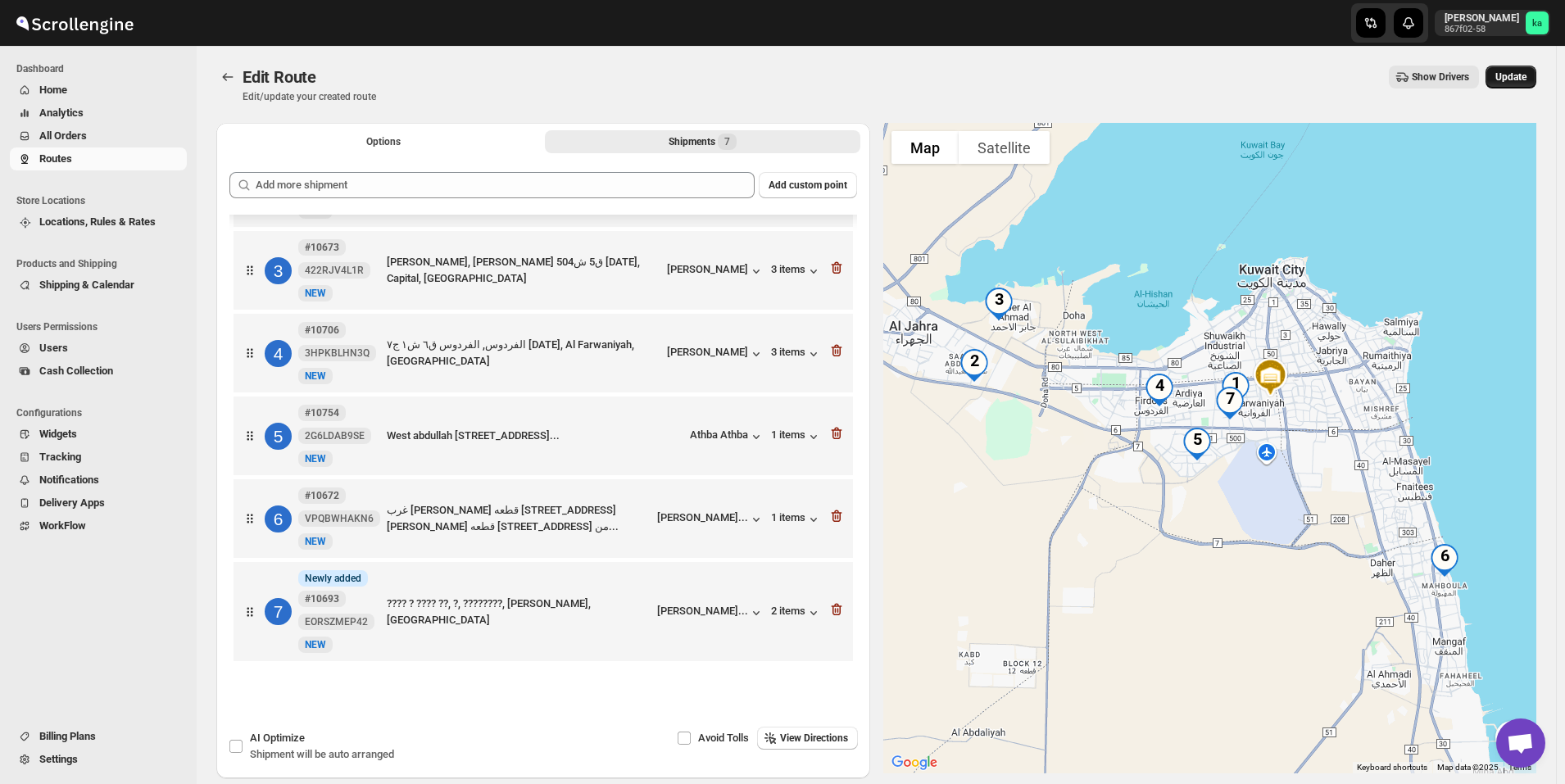
click at [1521, 81] on span "Update" at bounding box center [1511, 76] width 31 height 13
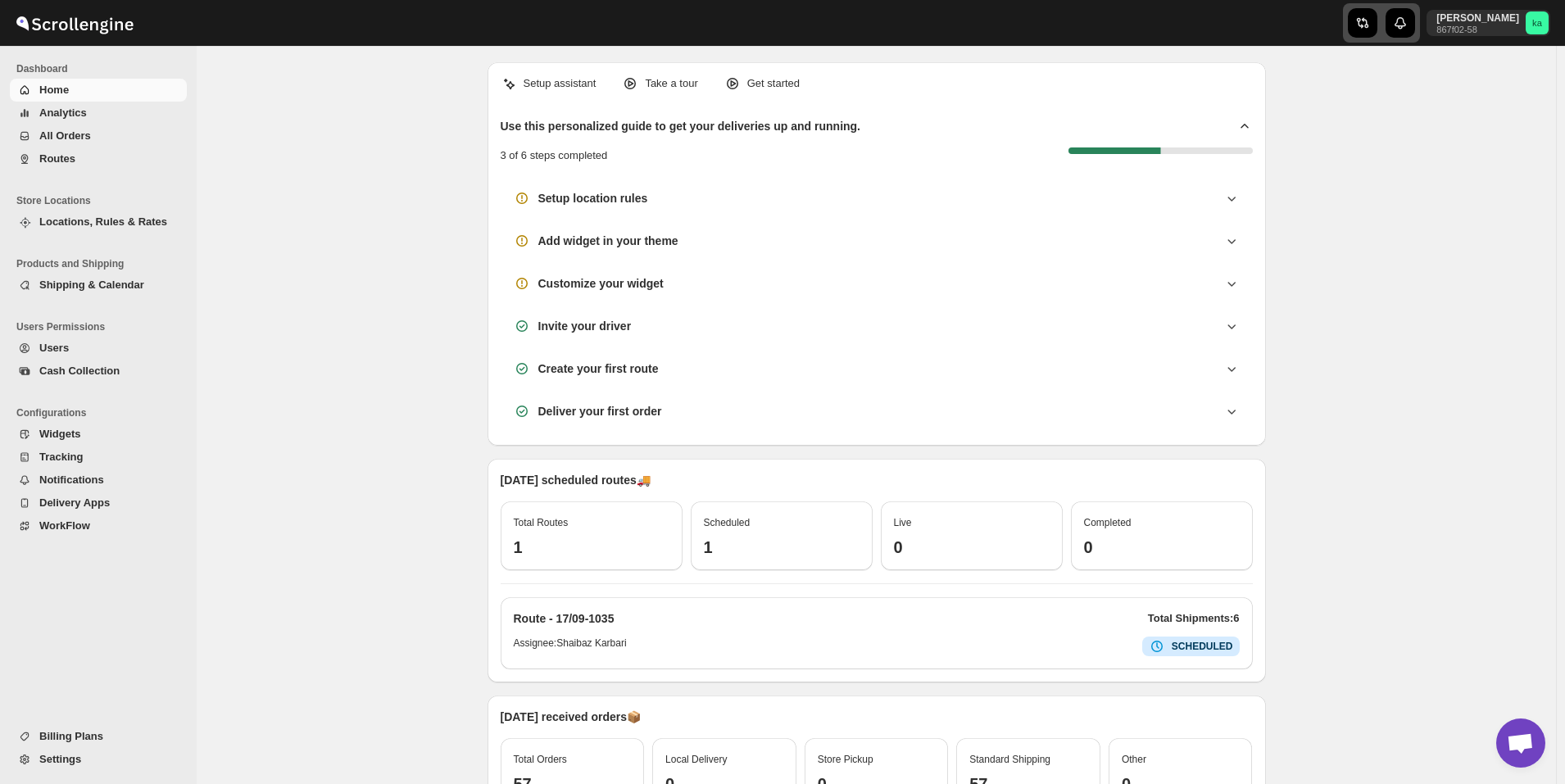
click at [1370, 18] on icon "button" at bounding box center [1362, 22] width 16 height 16
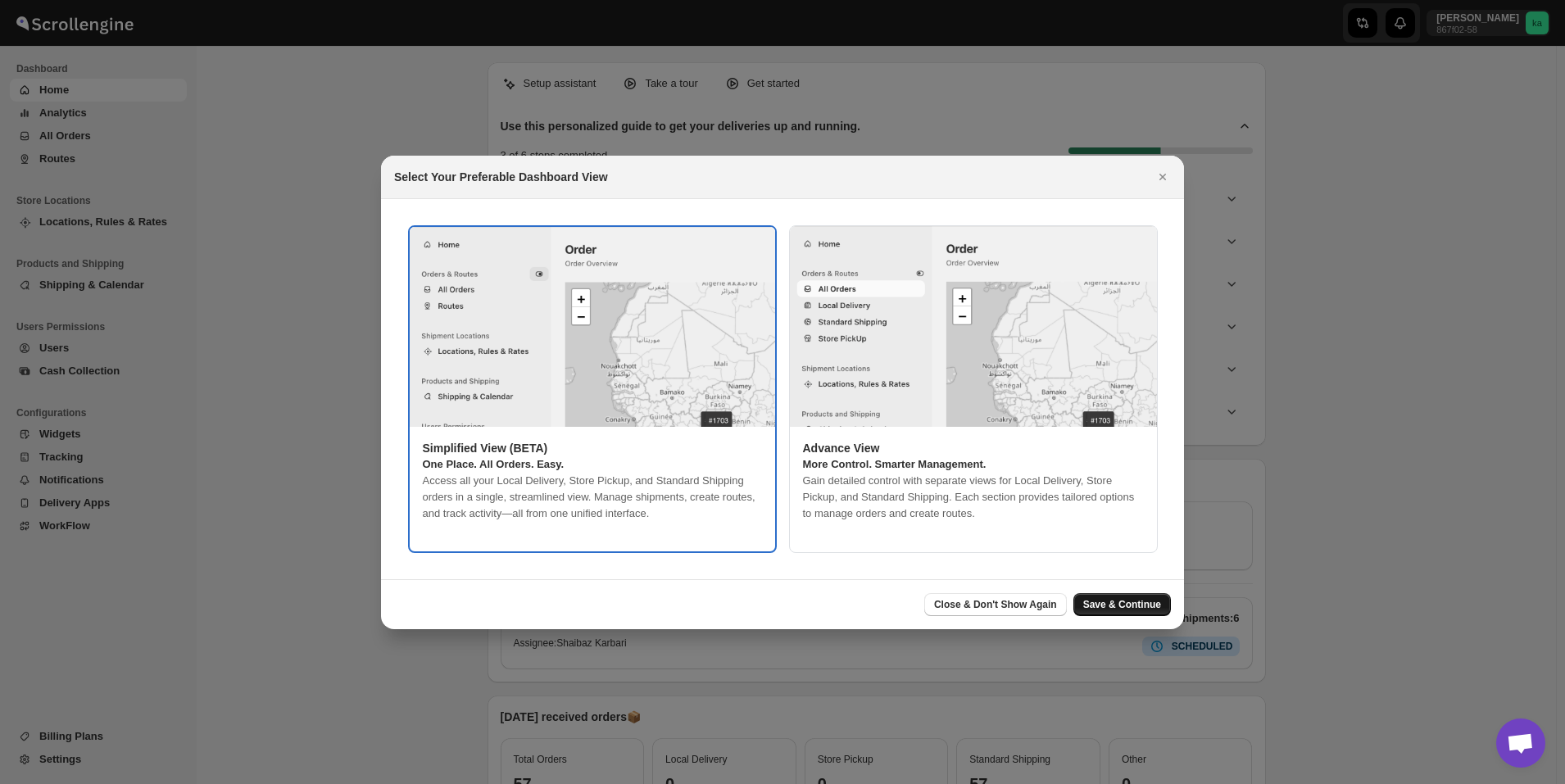
click at [1156, 605] on span "Save & Continue" at bounding box center [1122, 604] width 78 height 13
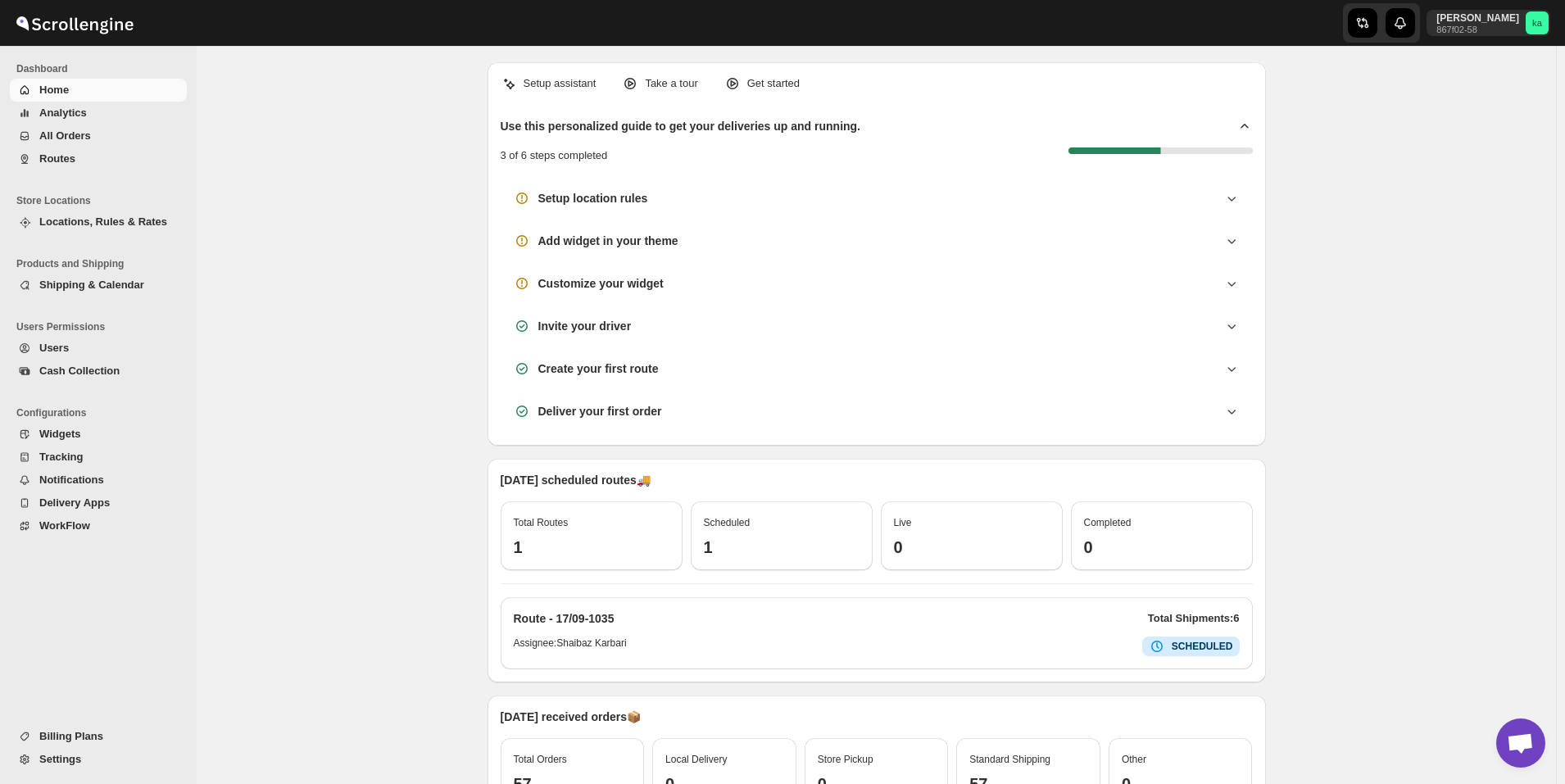
click at [81, 139] on span "All Orders" at bounding box center [65, 135] width 52 height 12
